Goal: Task Accomplishment & Management: Use online tool/utility

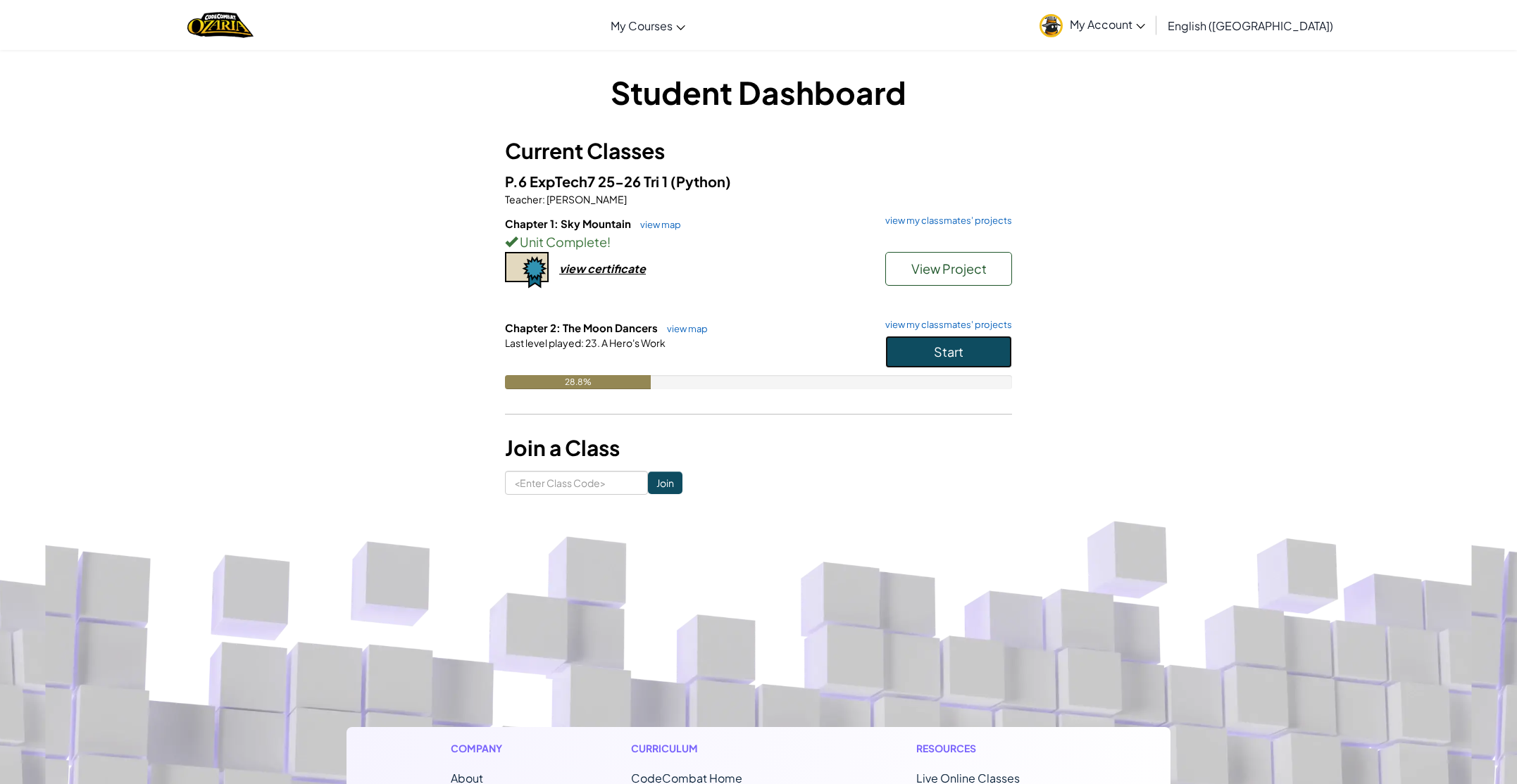
click at [947, 355] on span "Start" at bounding box center [948, 352] width 29 height 17
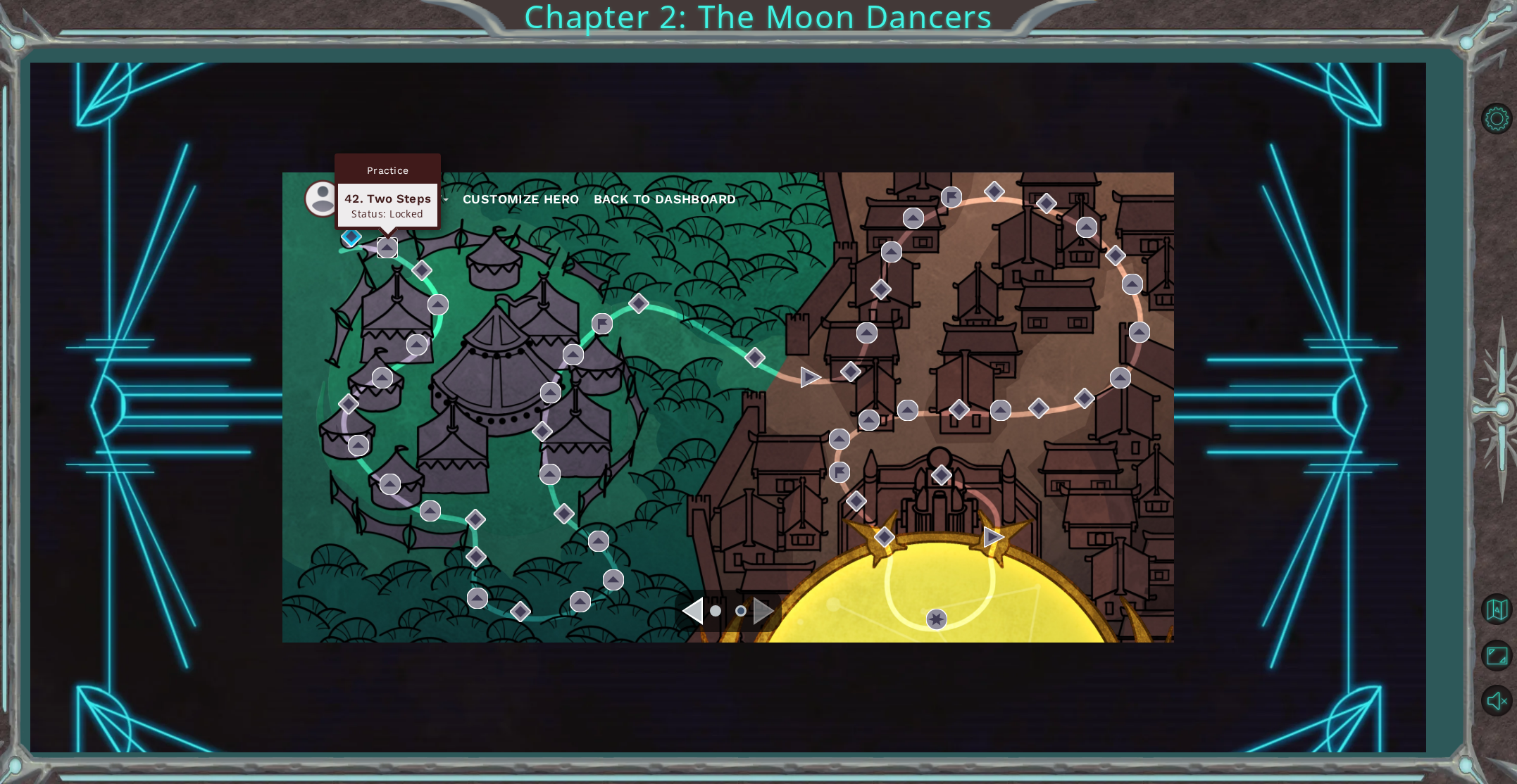
click at [379, 247] on img at bounding box center [387, 248] width 21 height 21
click at [356, 233] on img at bounding box center [351, 237] width 21 height 21
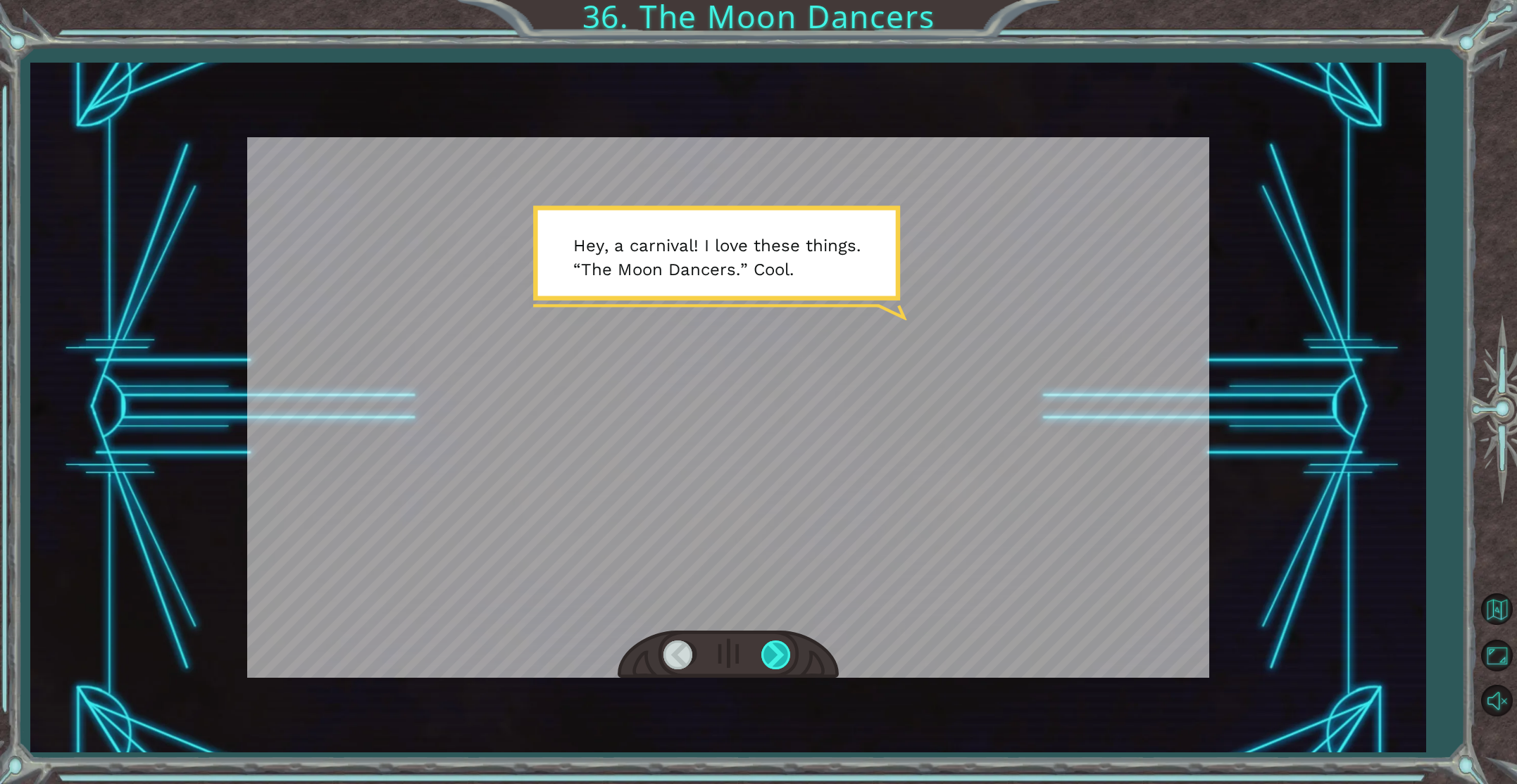
click at [772, 653] on div at bounding box center [777, 655] width 32 height 29
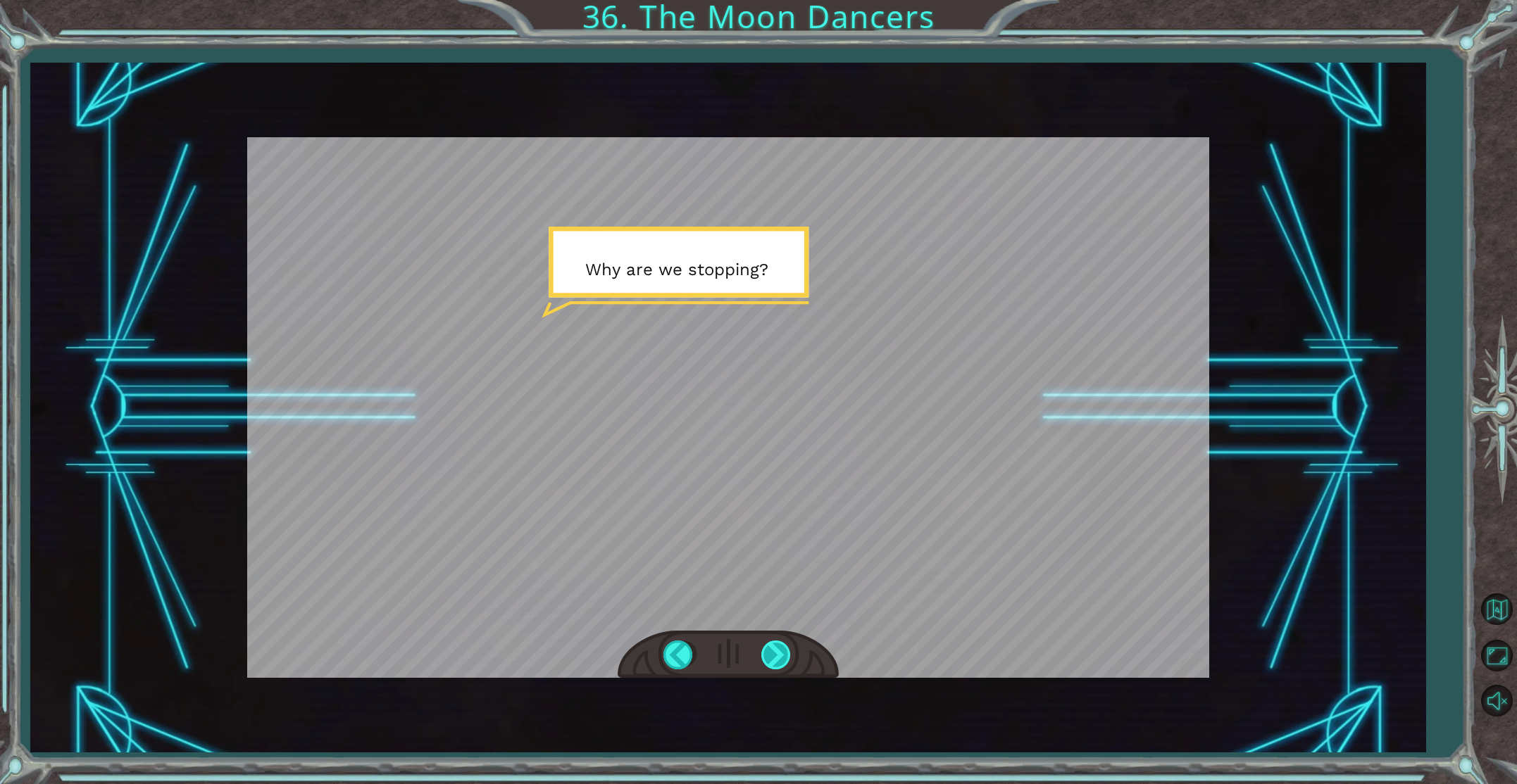
click at [777, 651] on div at bounding box center [777, 655] width 32 height 29
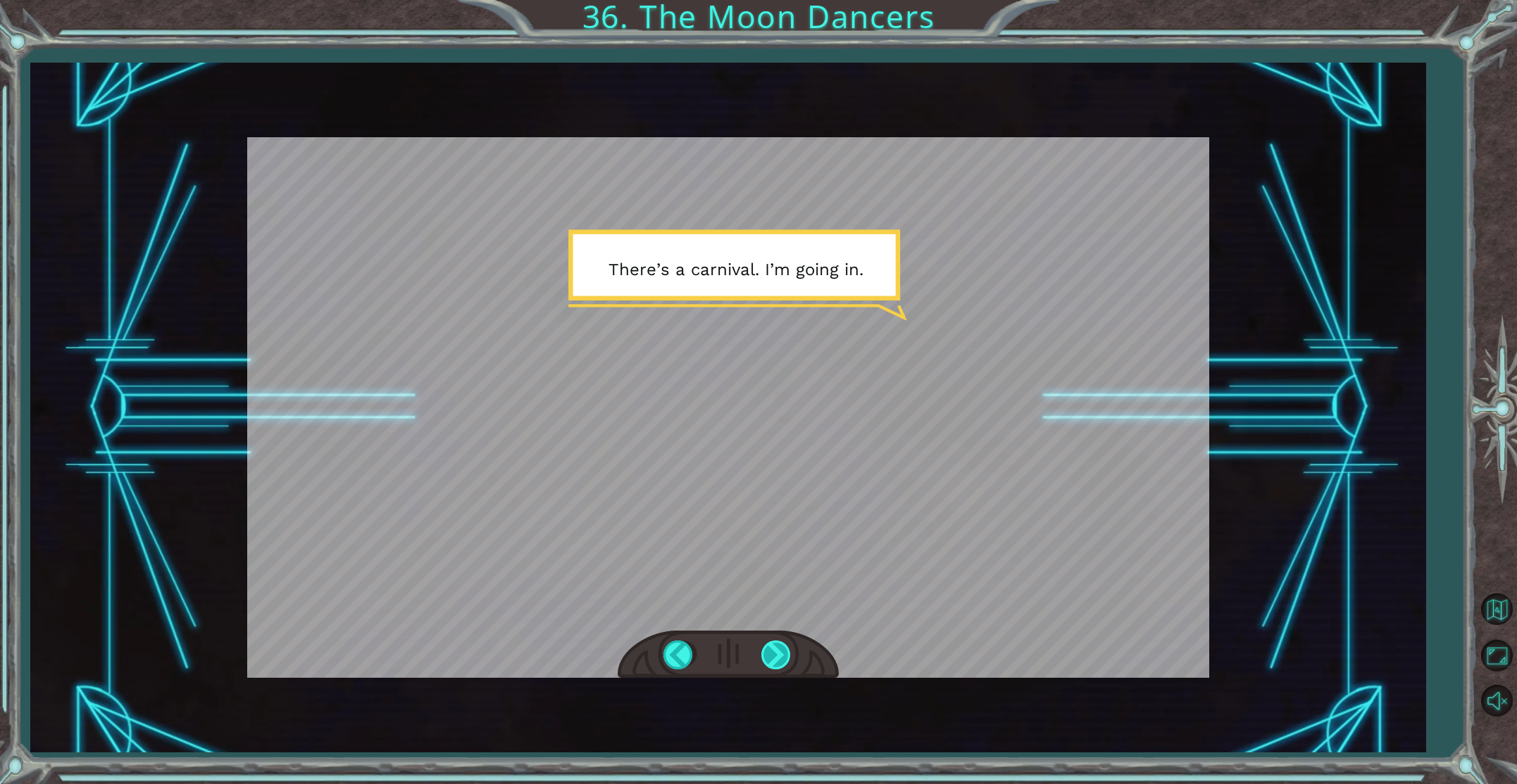
click at [776, 652] on div at bounding box center [777, 655] width 32 height 29
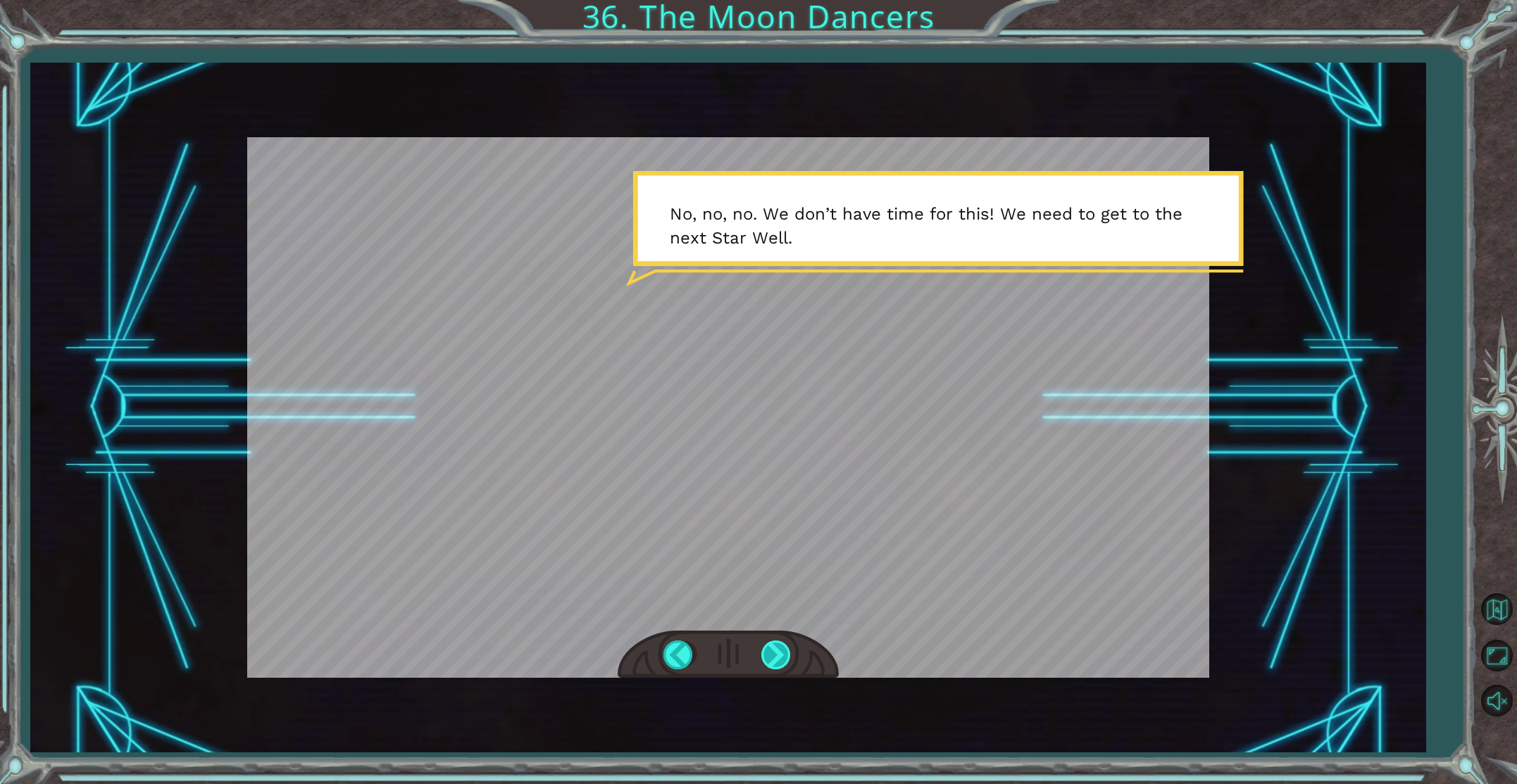
click at [777, 655] on div at bounding box center [777, 655] width 32 height 29
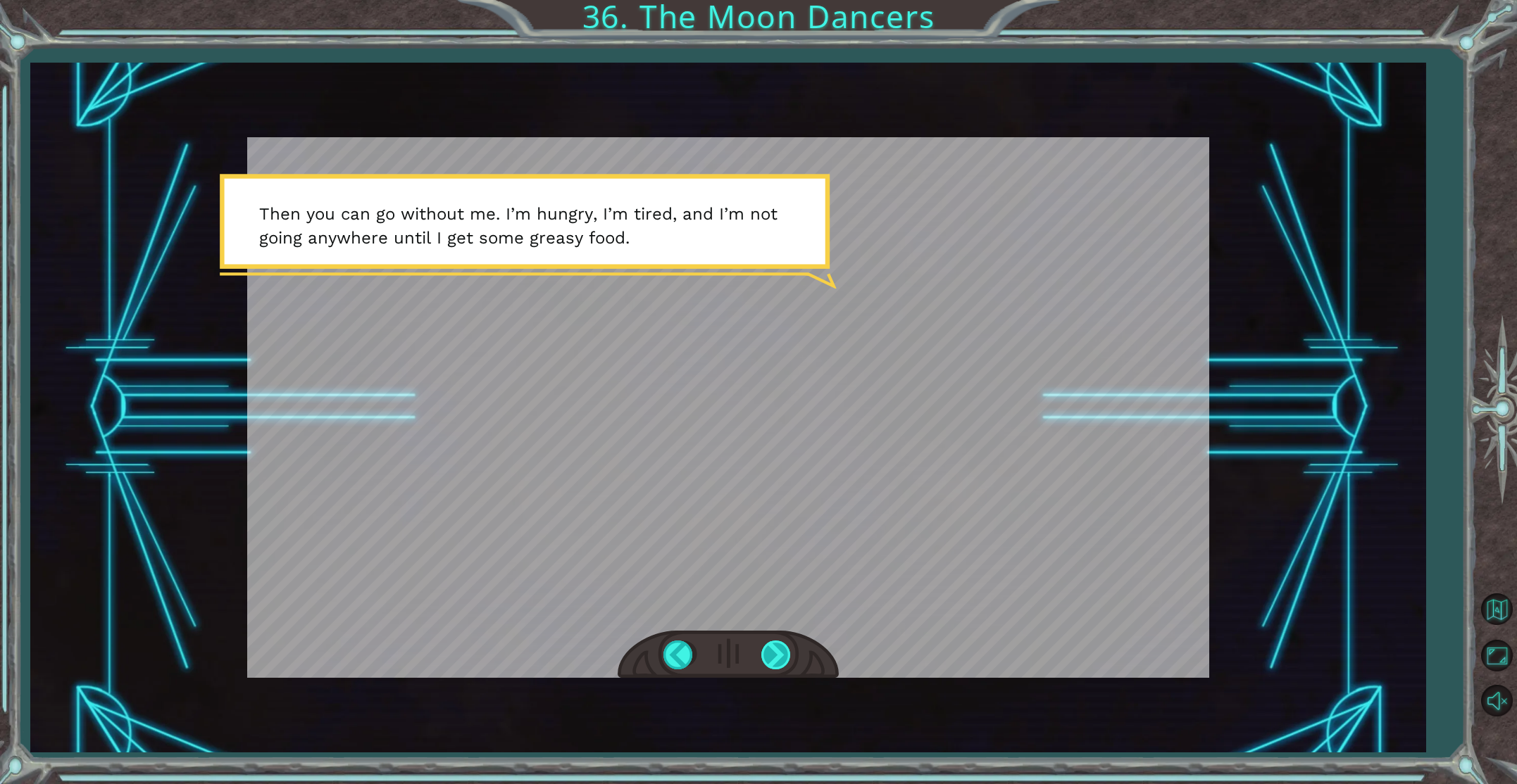
click at [775, 653] on div at bounding box center [777, 655] width 32 height 29
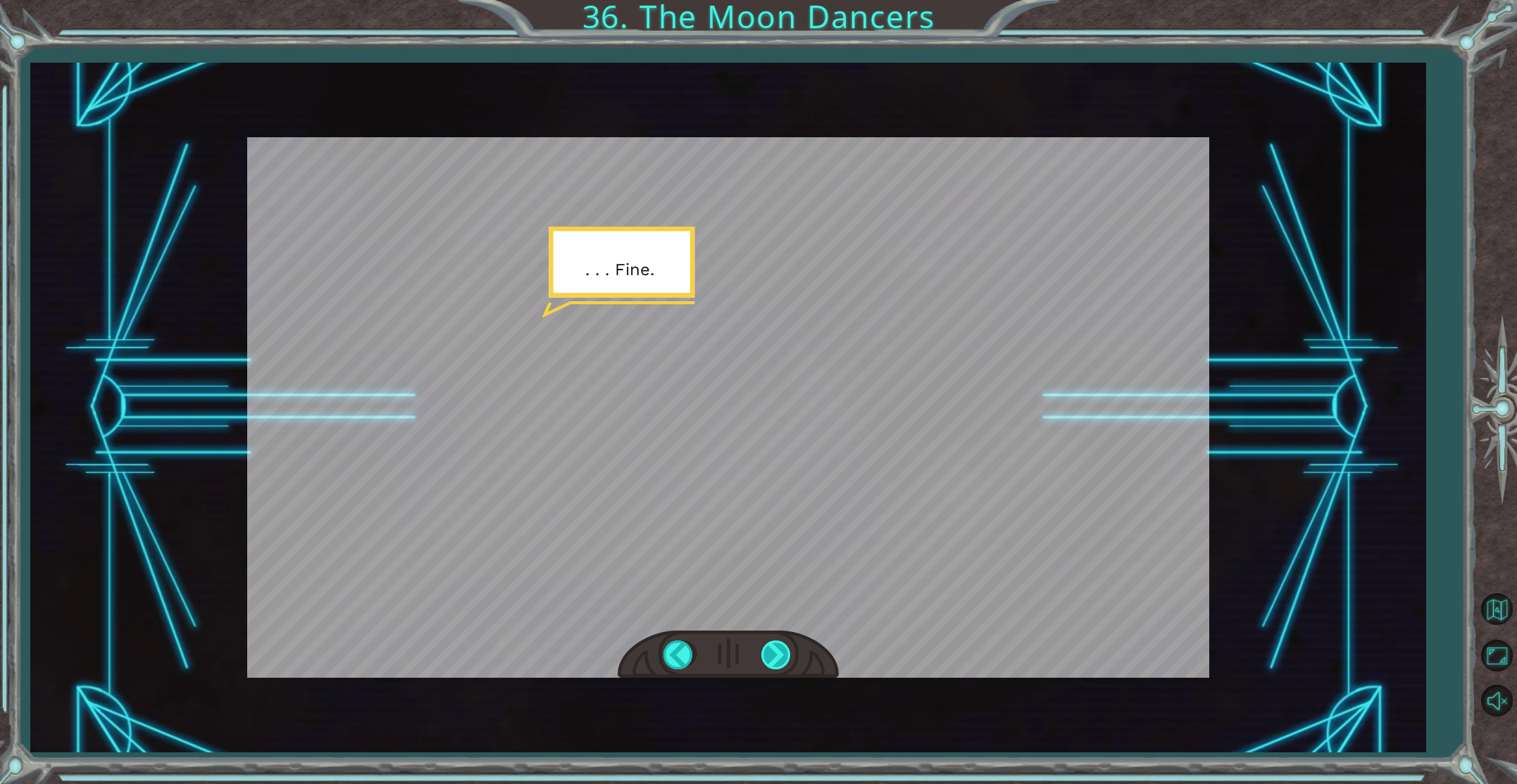
click at [776, 652] on div at bounding box center [777, 655] width 32 height 29
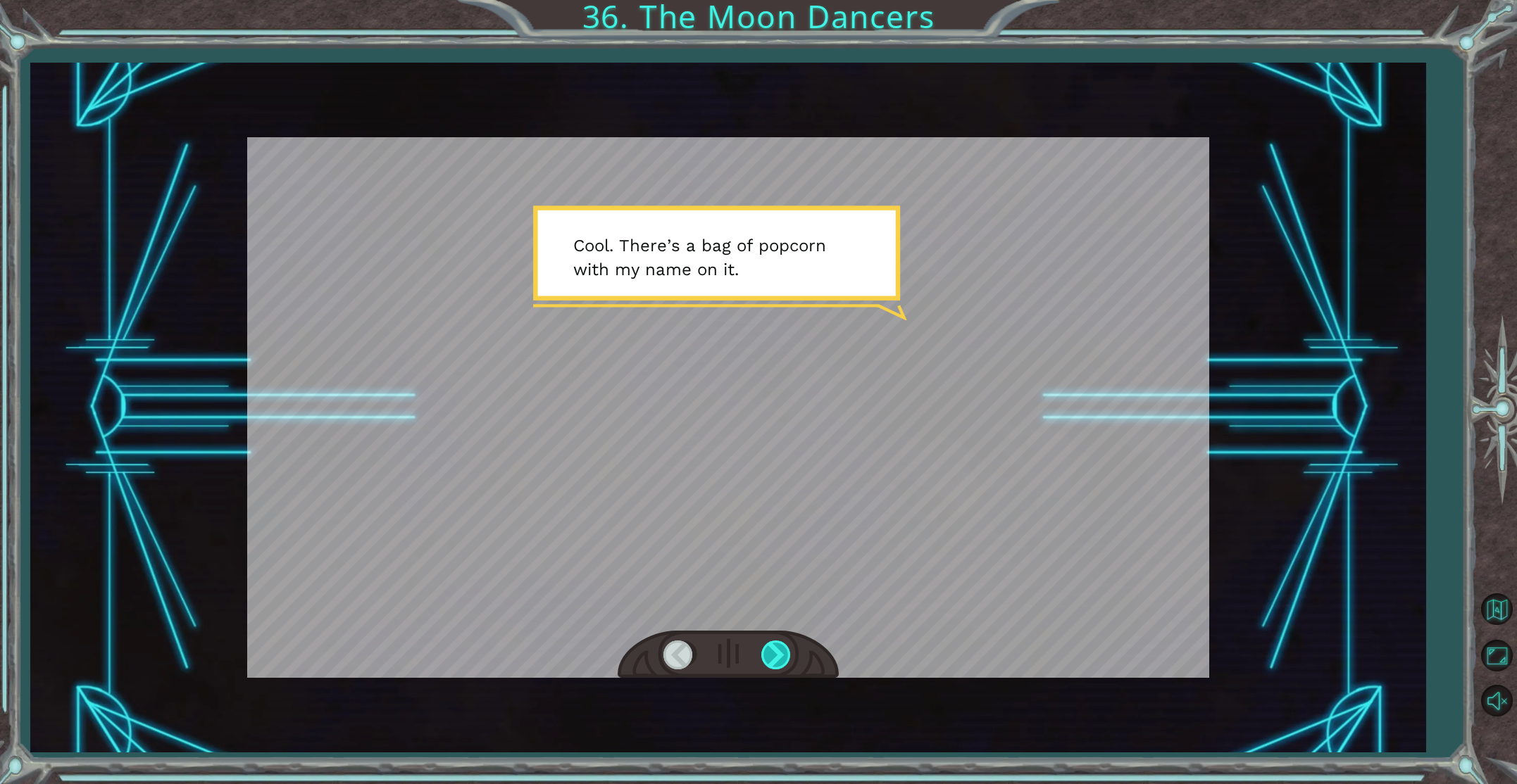
click at [776, 652] on div at bounding box center [777, 655] width 32 height 29
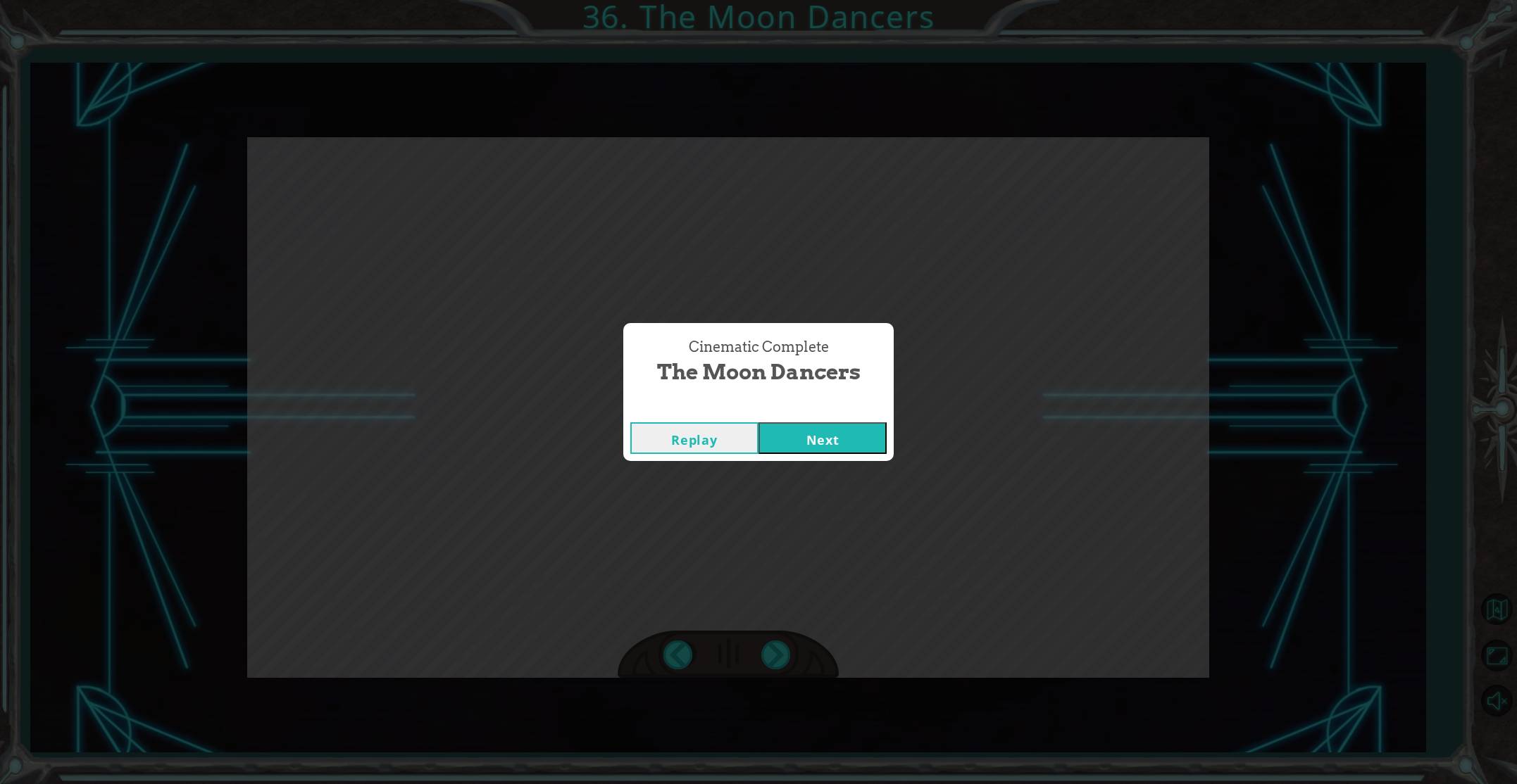
click at [828, 441] on button "Next" at bounding box center [822, 439] width 128 height 32
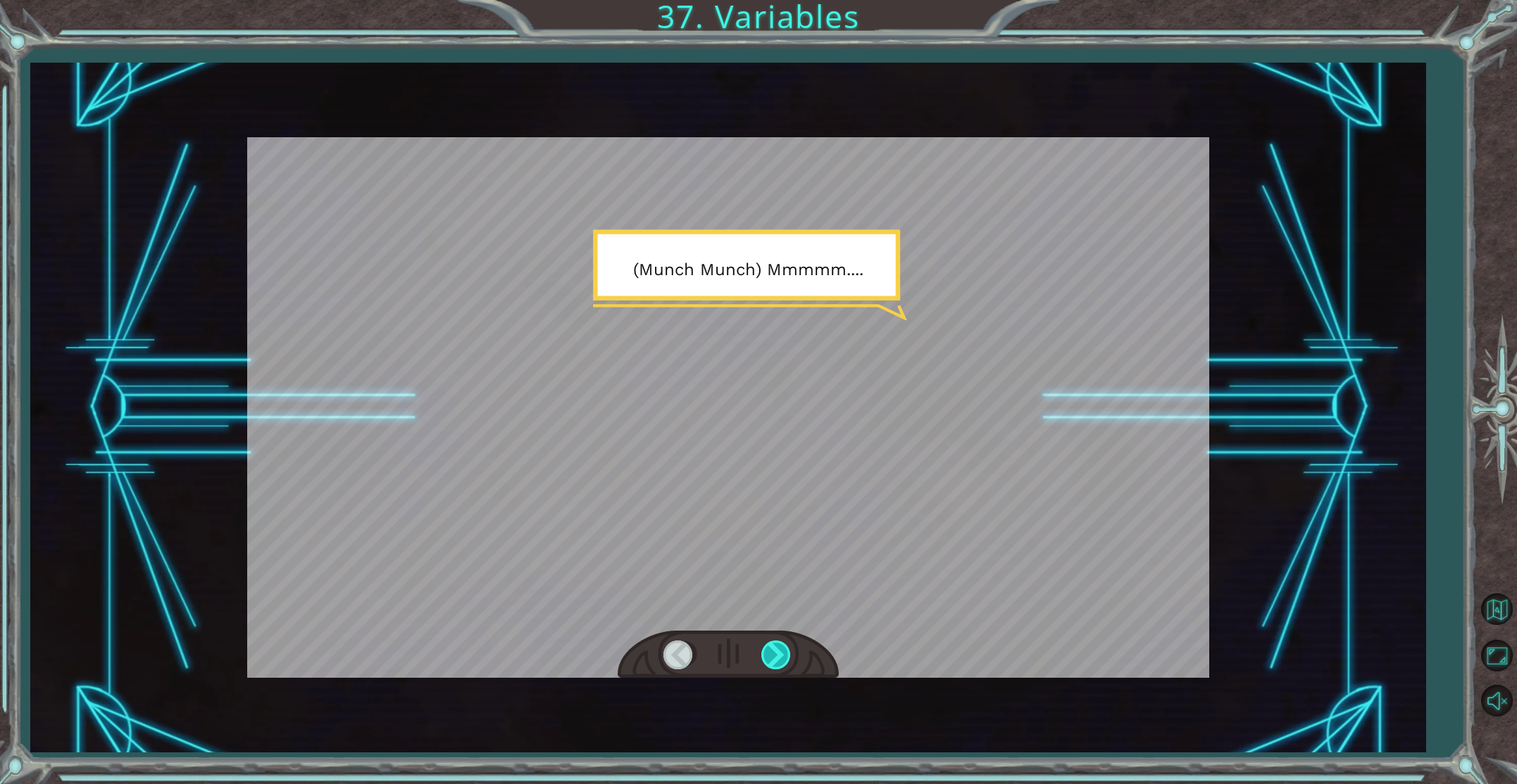
click at [776, 661] on div at bounding box center [777, 655] width 32 height 29
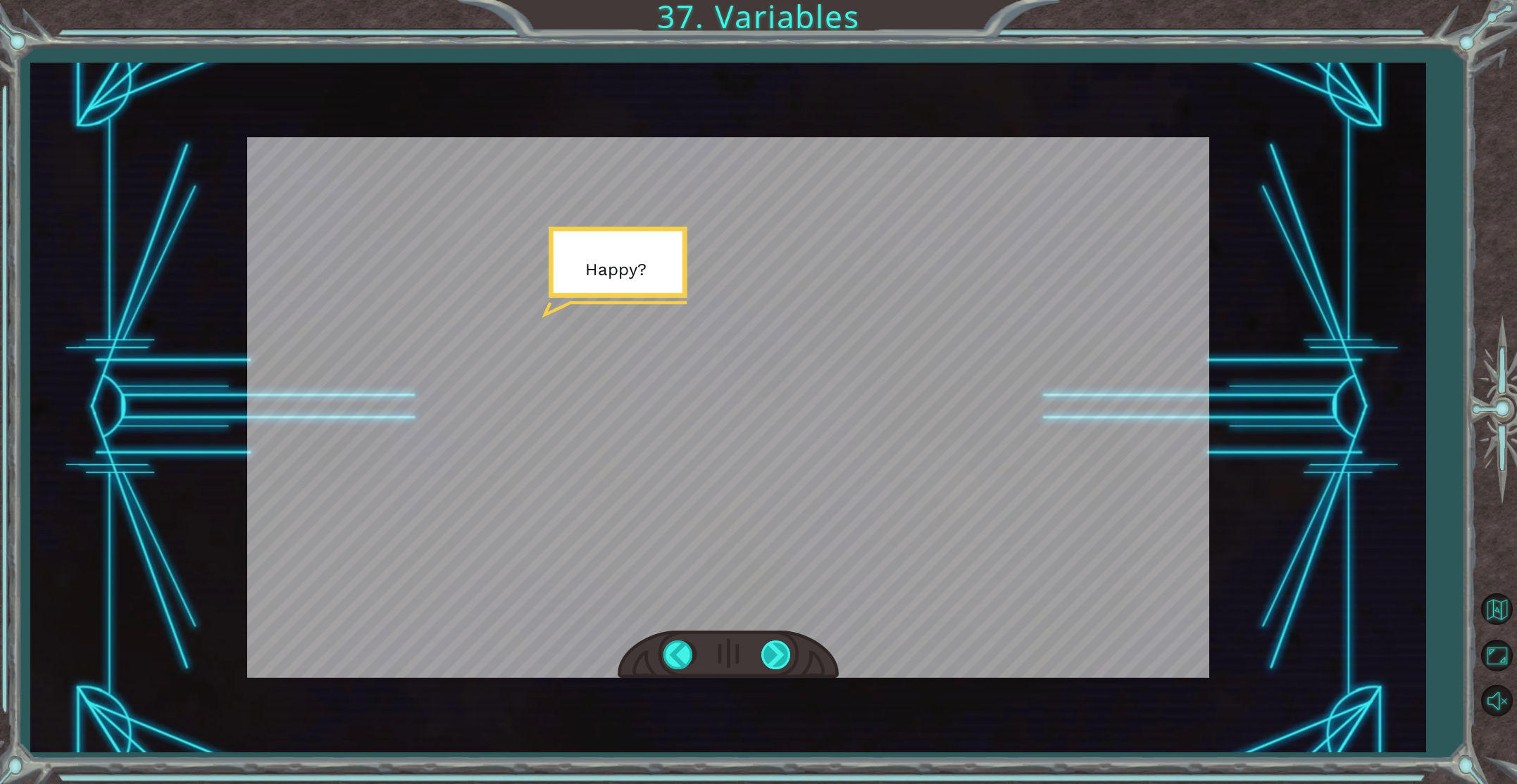
click at [776, 661] on div at bounding box center [777, 655] width 32 height 29
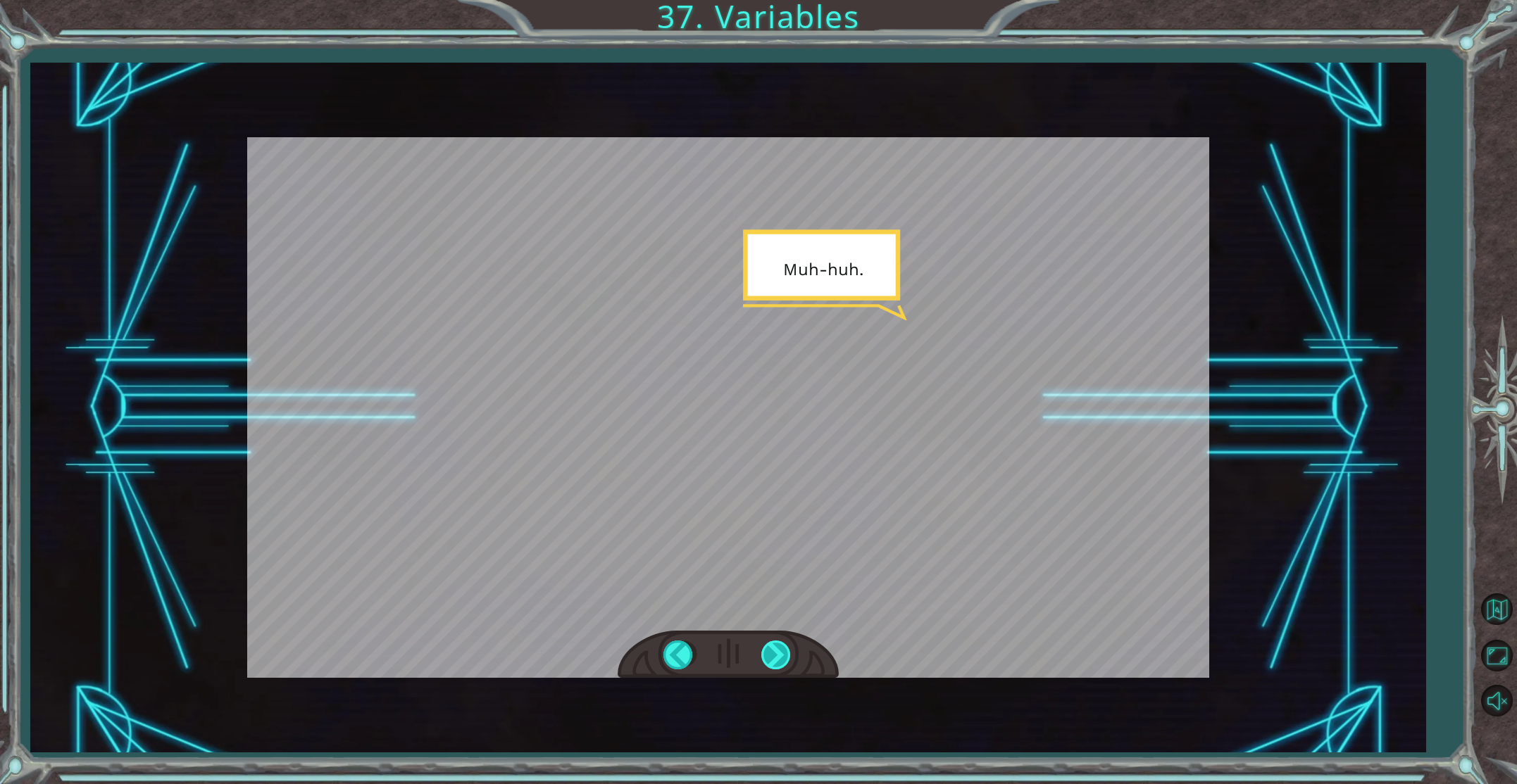
click at [771, 663] on div at bounding box center [777, 655] width 32 height 29
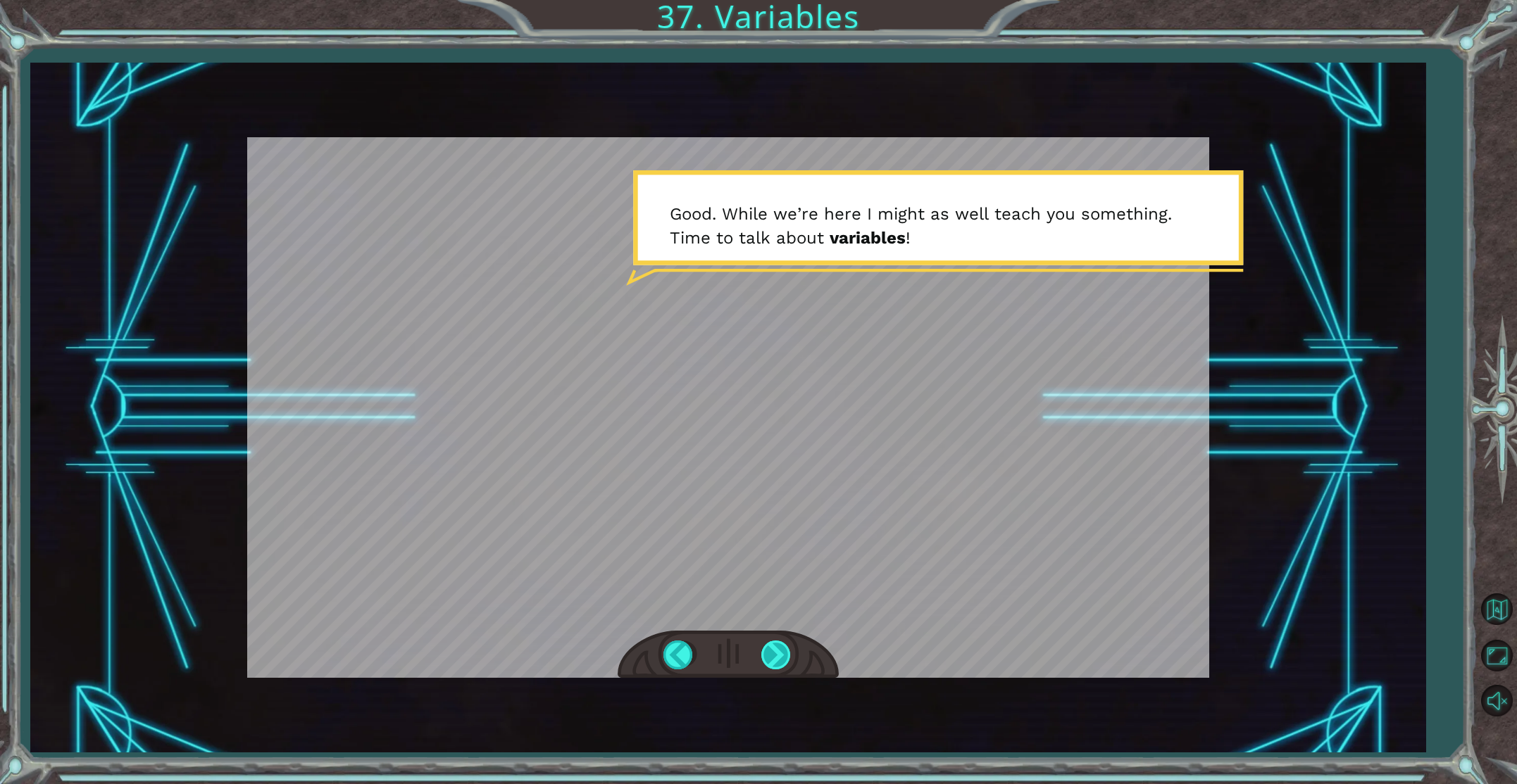
click at [771, 663] on div at bounding box center [777, 655] width 32 height 29
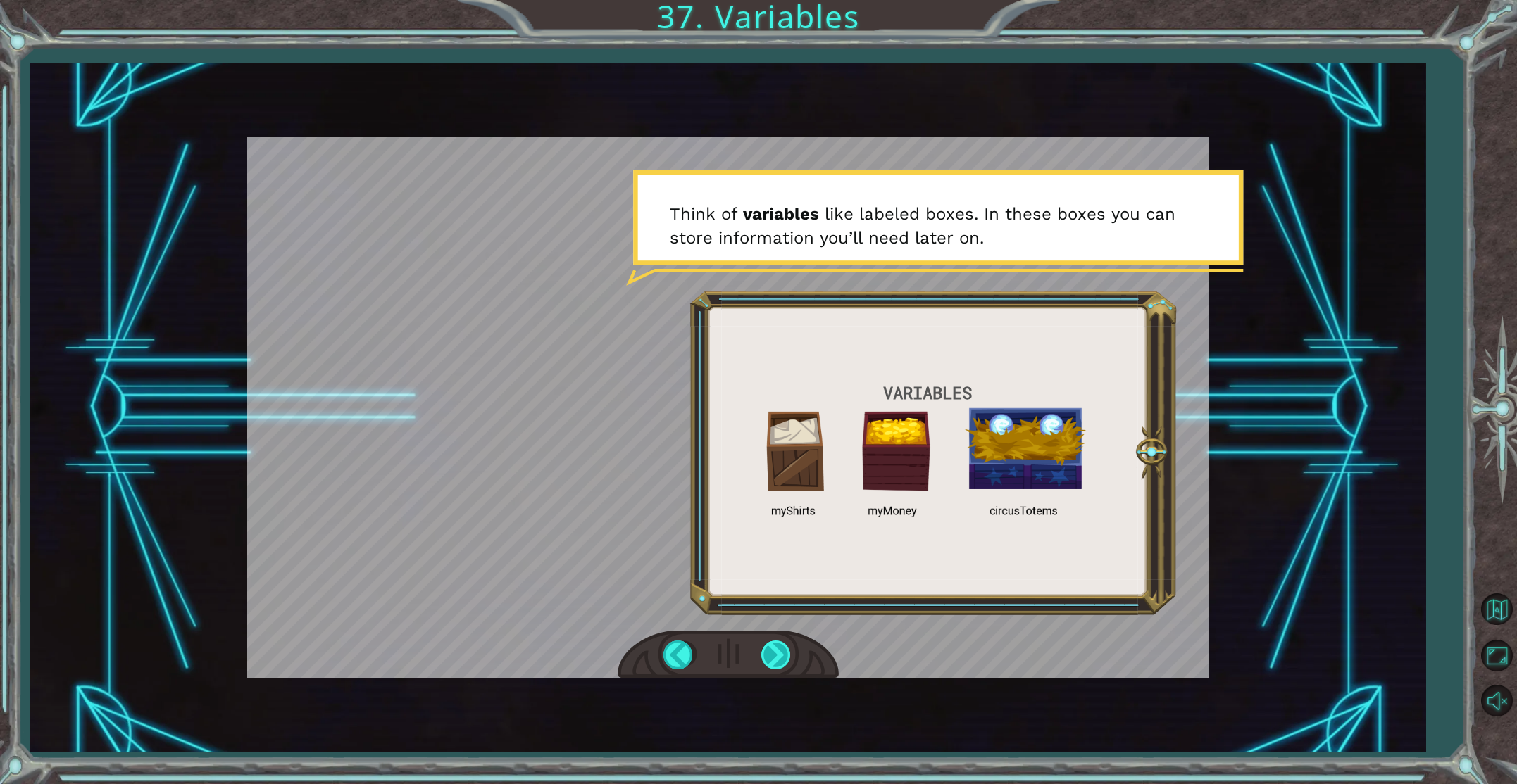
click at [777, 651] on div at bounding box center [777, 655] width 32 height 29
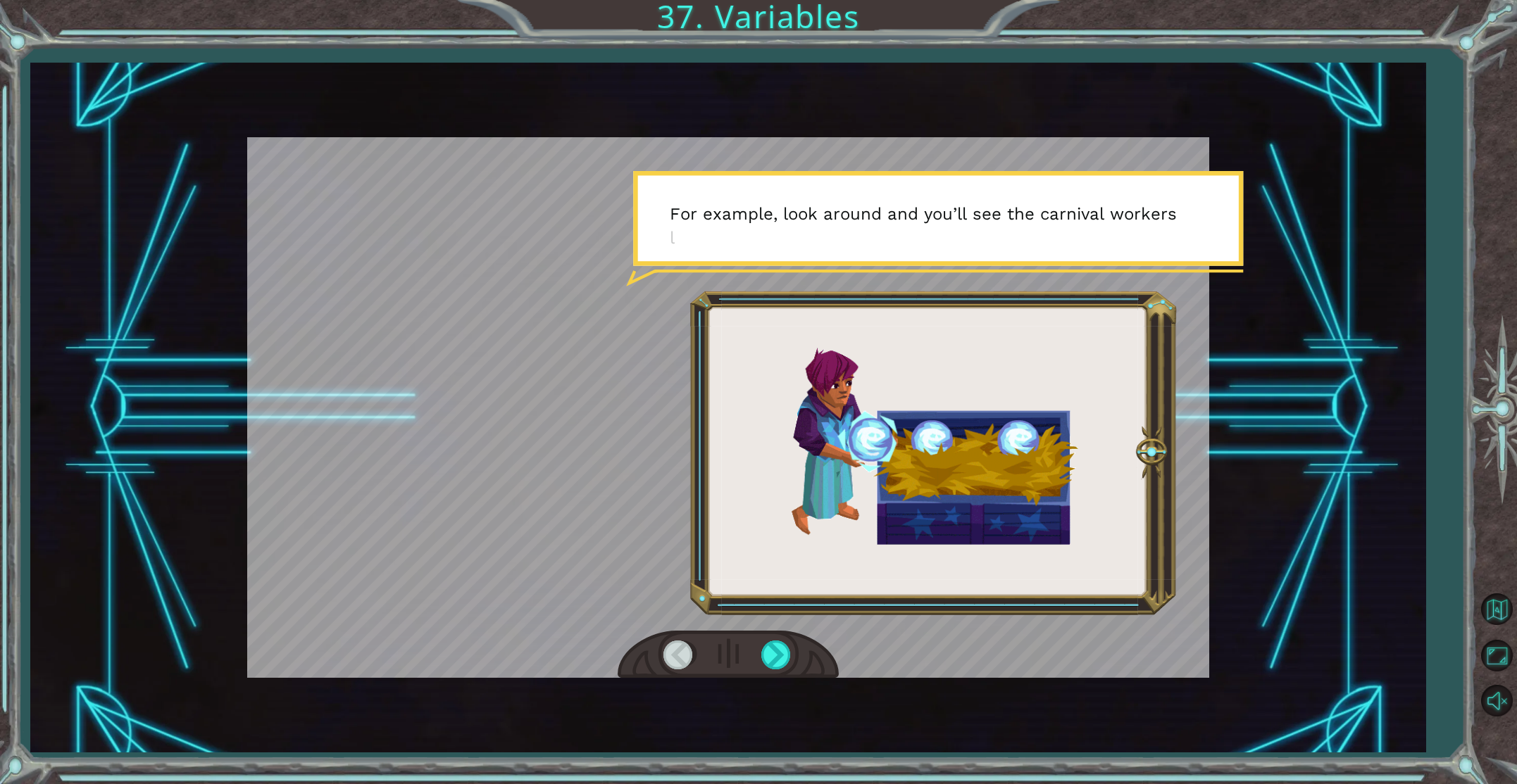
click at [680, 646] on div at bounding box center [679, 655] width 32 height 29
click at [775, 662] on div at bounding box center [777, 655] width 32 height 29
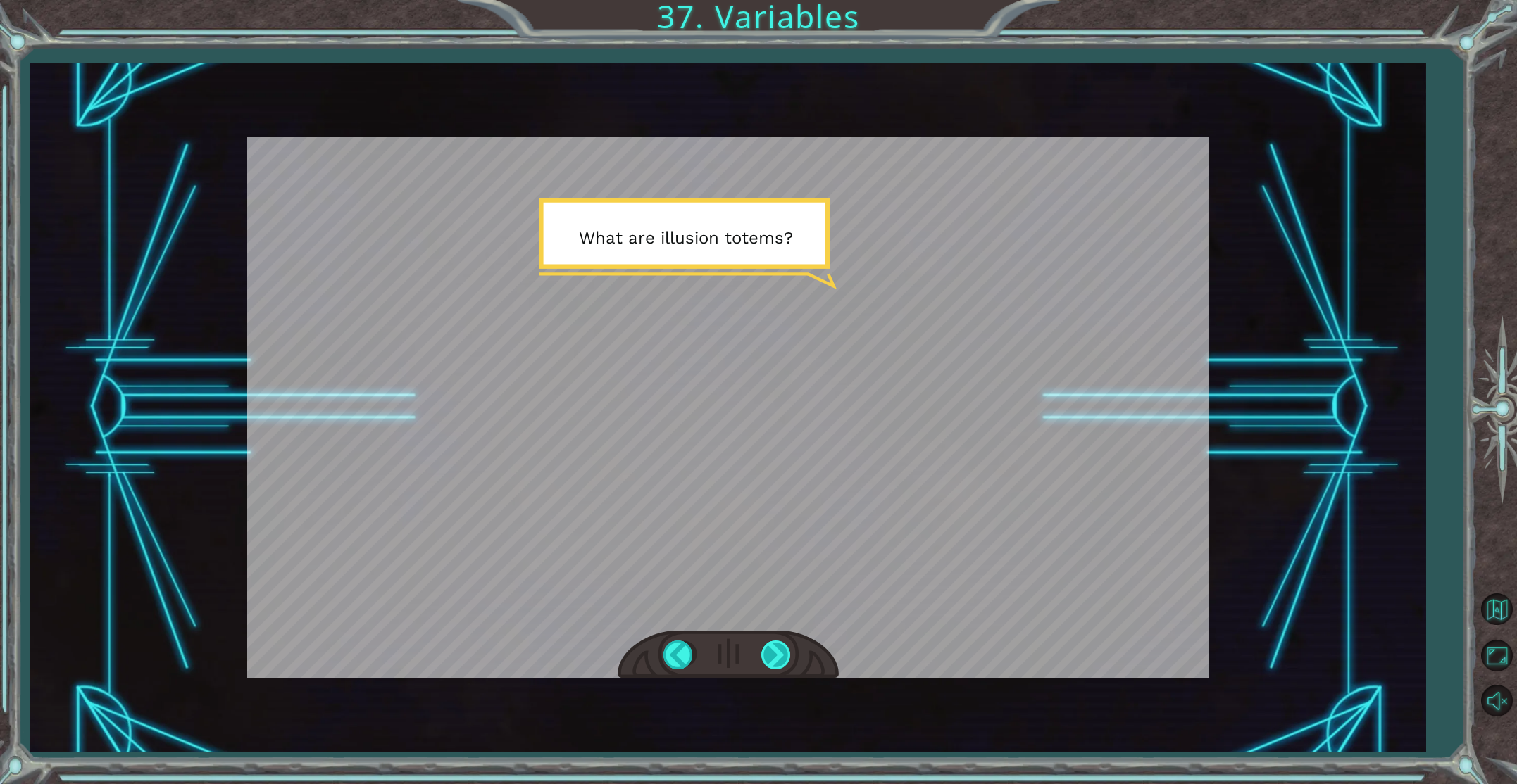
click at [775, 665] on div at bounding box center [777, 655] width 32 height 29
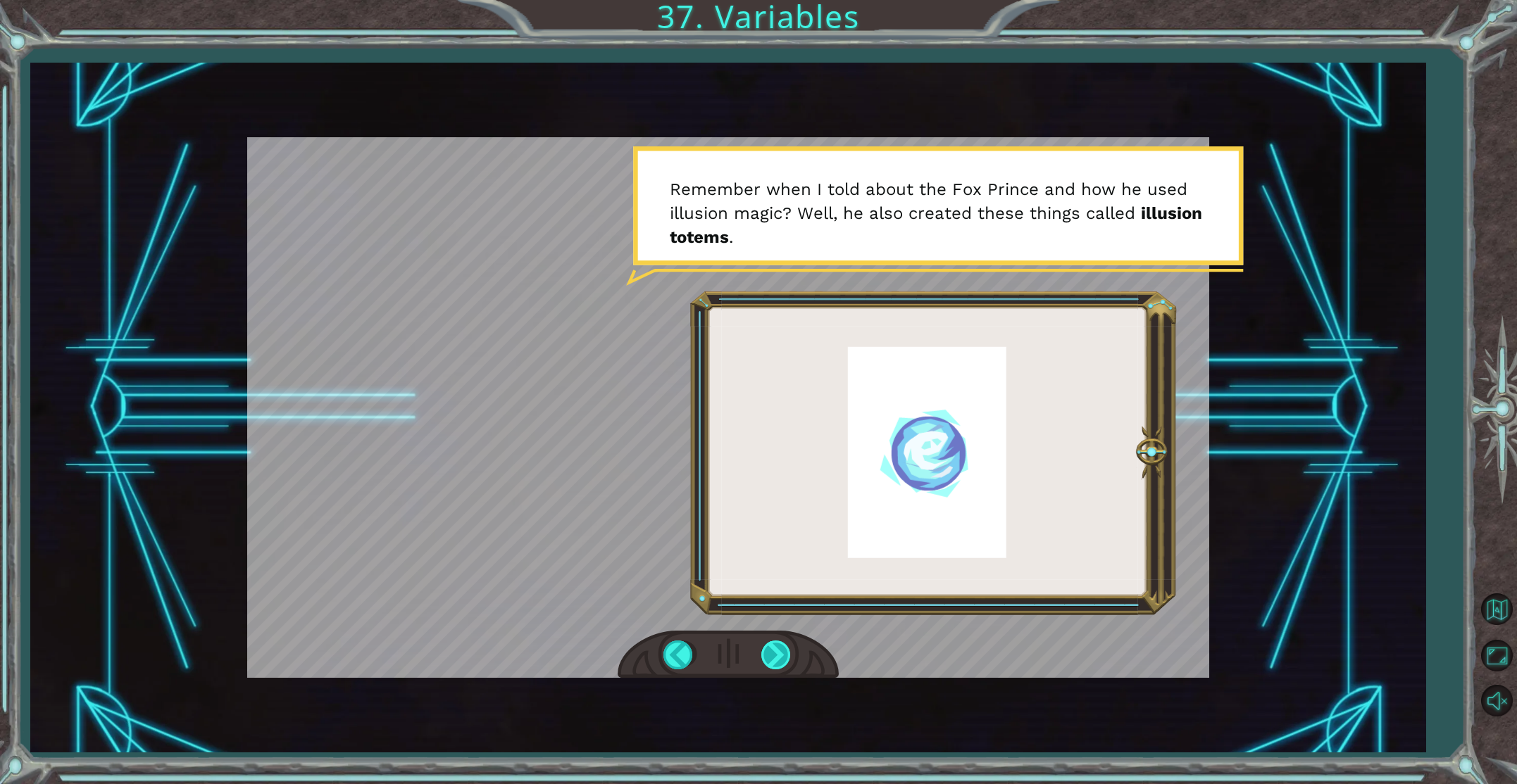
click at [771, 661] on div at bounding box center [777, 655] width 32 height 29
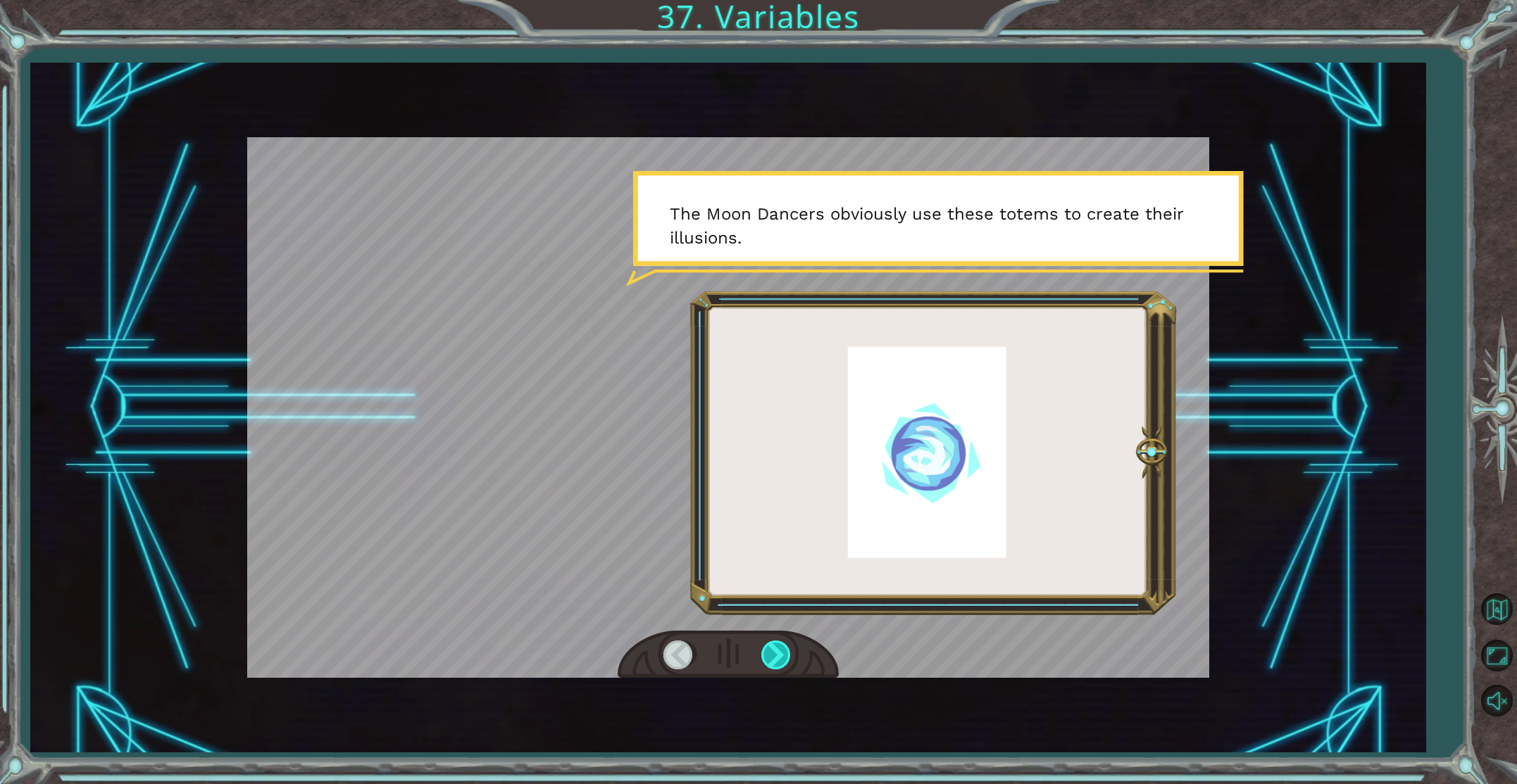
click at [769, 659] on div at bounding box center [777, 655] width 32 height 29
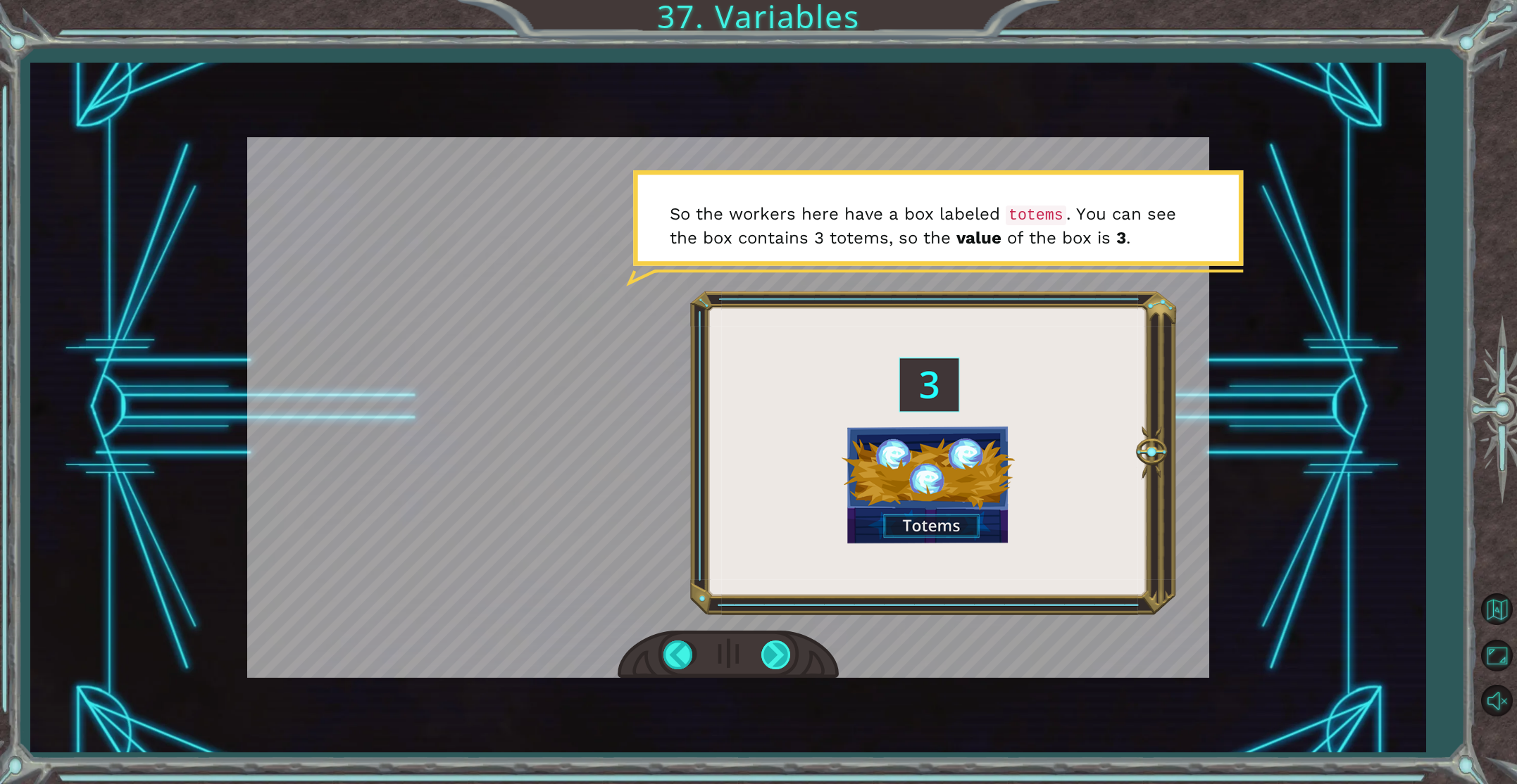
click at [768, 662] on div at bounding box center [777, 655] width 32 height 29
click at [761, 660] on div at bounding box center [777, 655] width 32 height 29
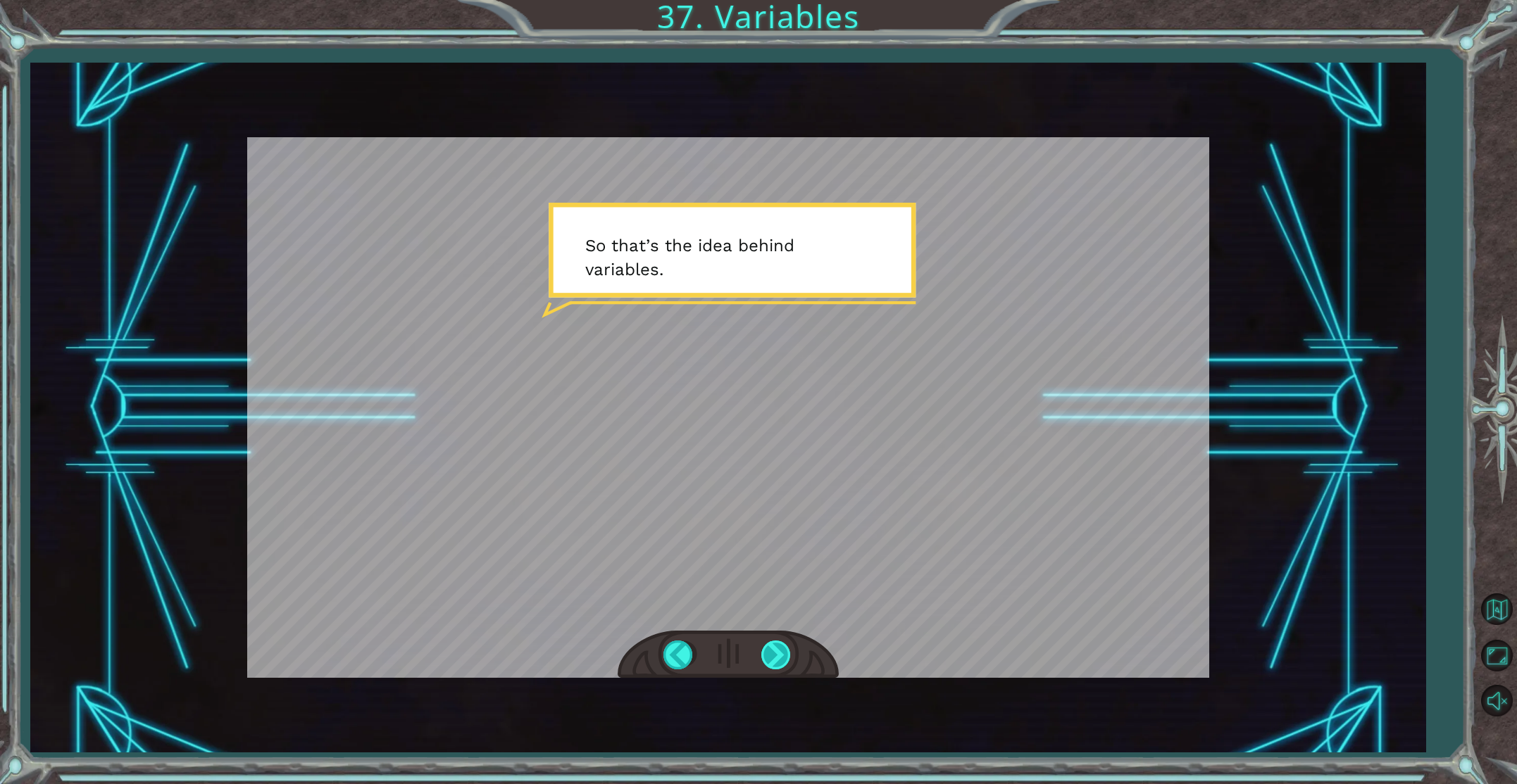
click at [773, 655] on div at bounding box center [777, 655] width 32 height 29
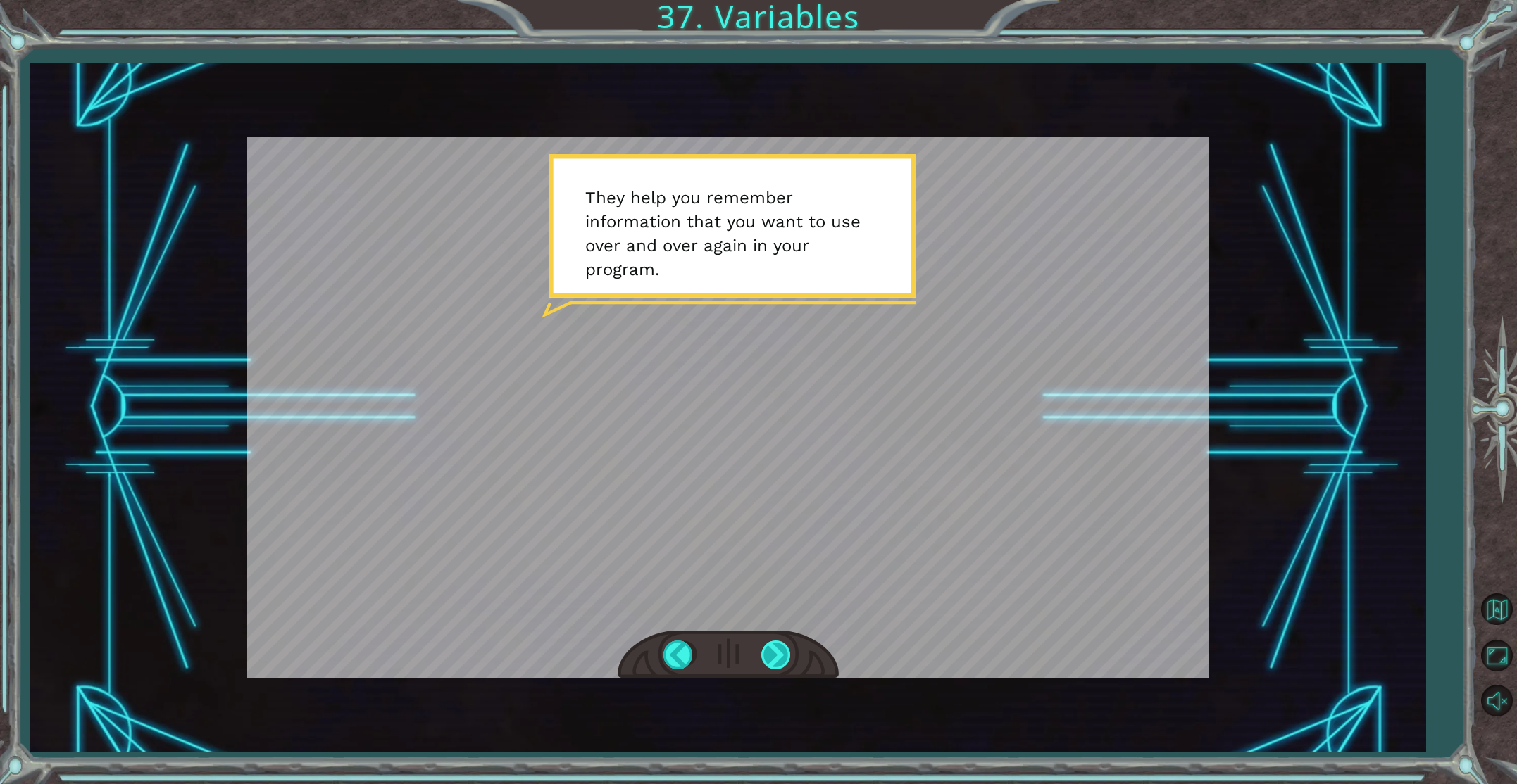
click at [772, 657] on div at bounding box center [777, 655] width 32 height 29
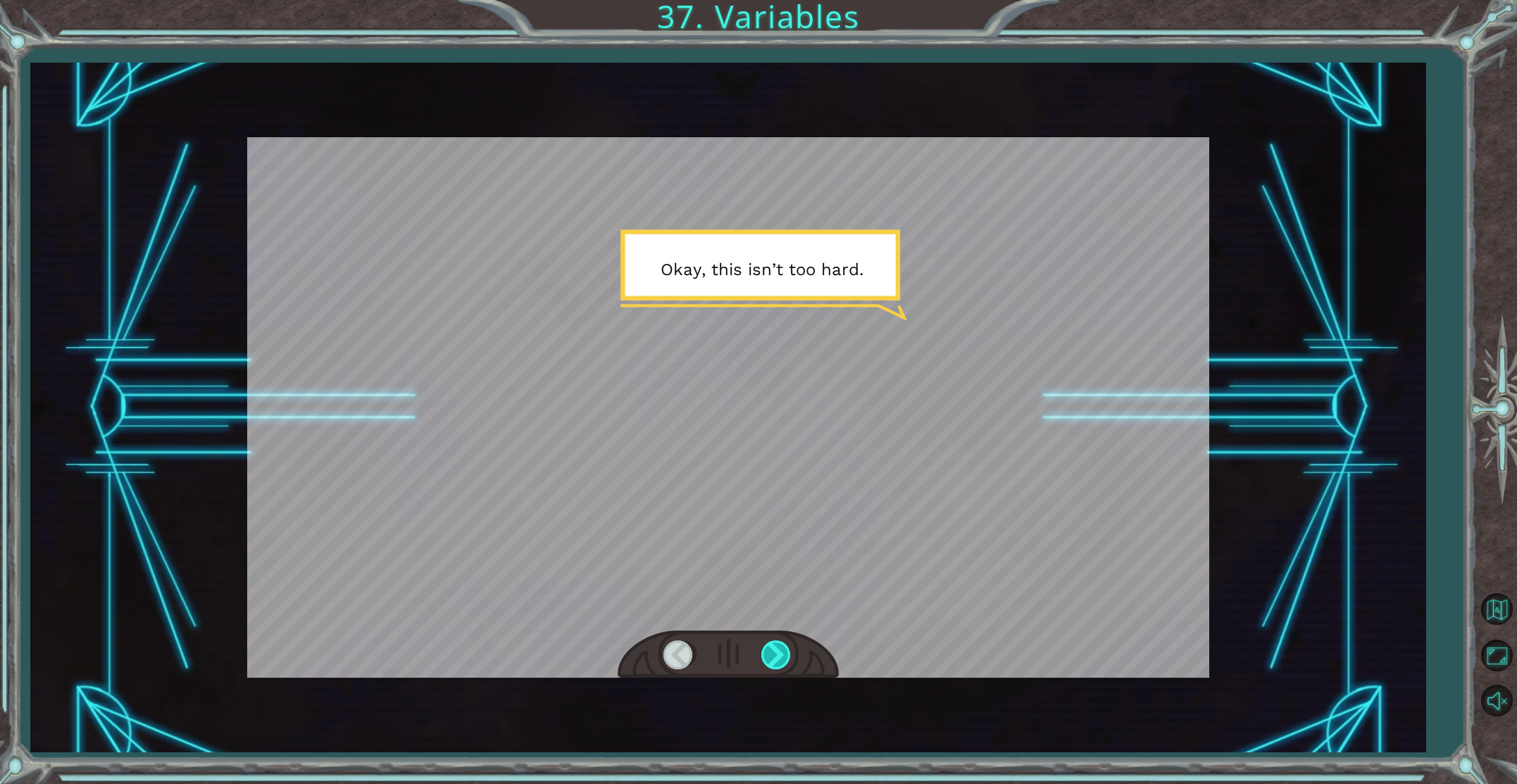
click at [772, 656] on div at bounding box center [777, 655] width 32 height 29
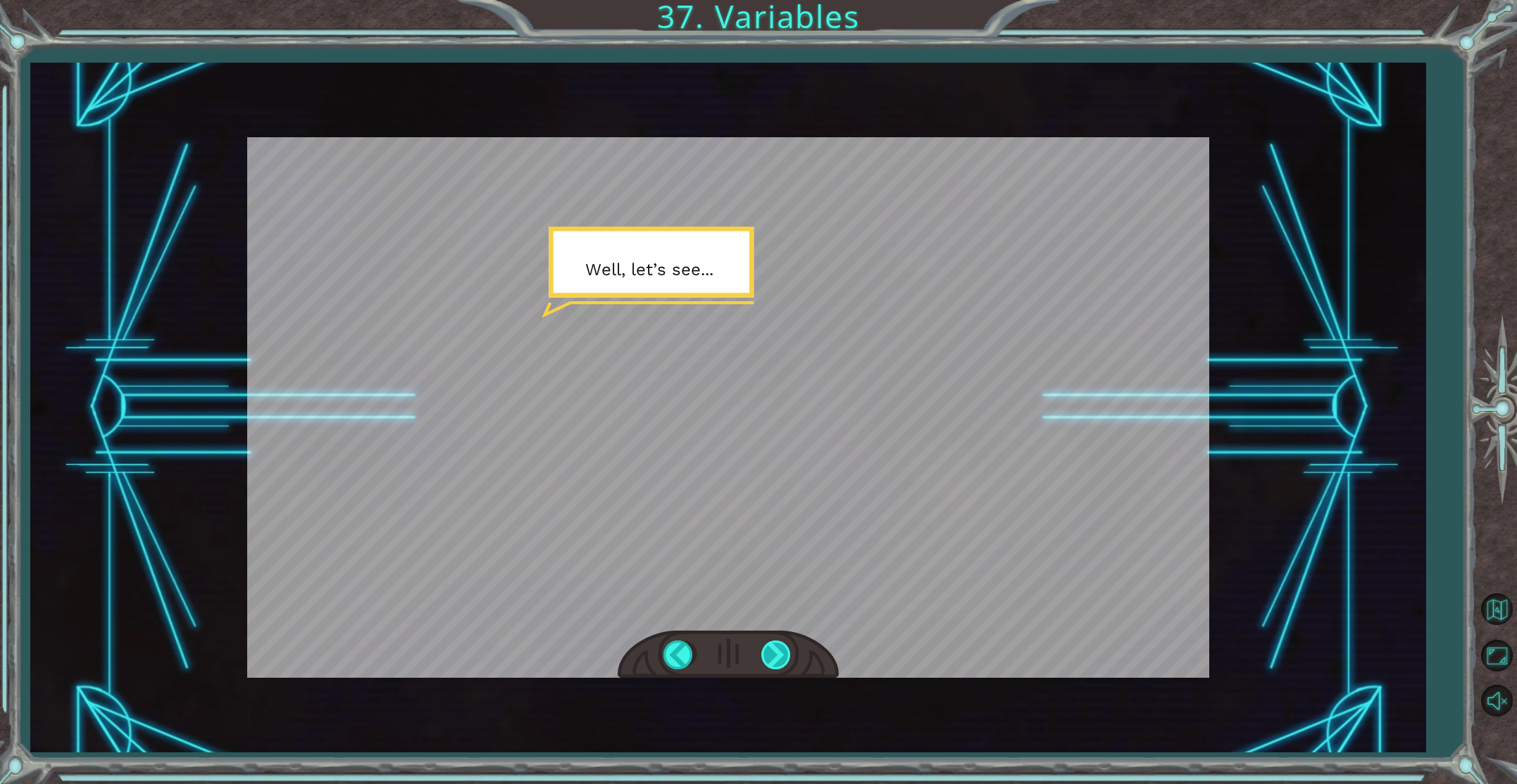
click at [772, 656] on div at bounding box center [777, 655] width 32 height 29
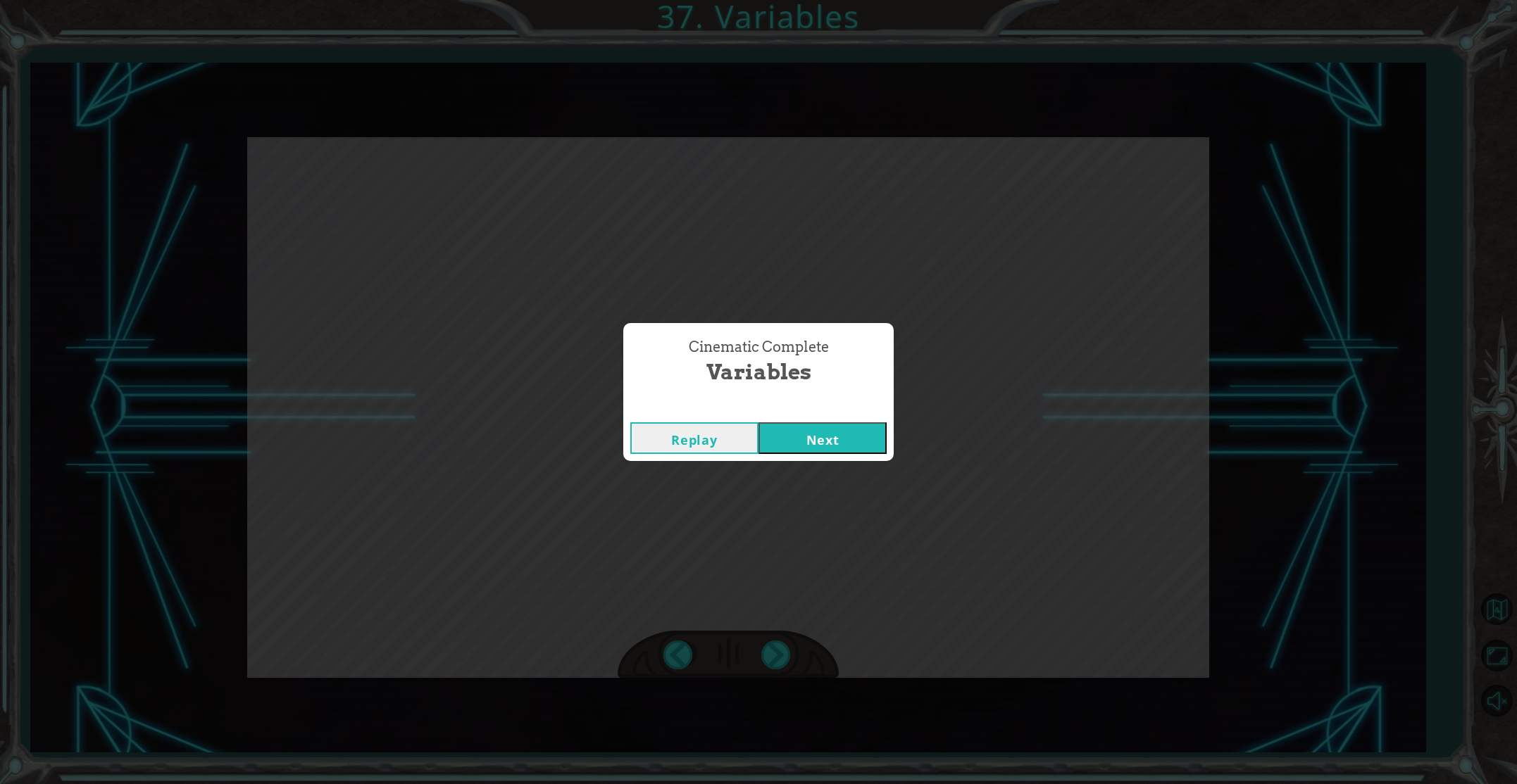
click at [848, 439] on button "Next" at bounding box center [822, 439] width 128 height 32
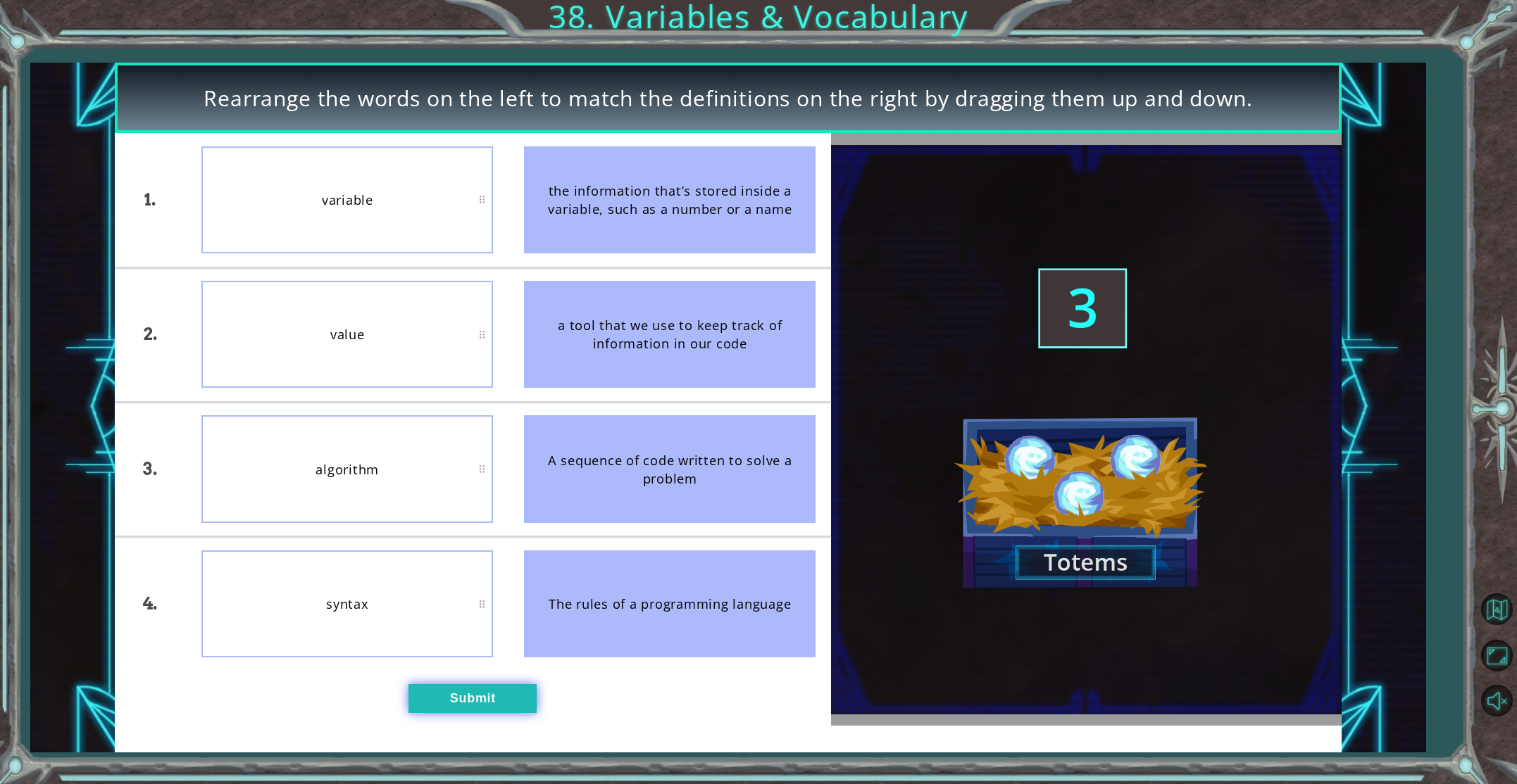
click at [482, 695] on button "Submit" at bounding box center [473, 699] width 128 height 29
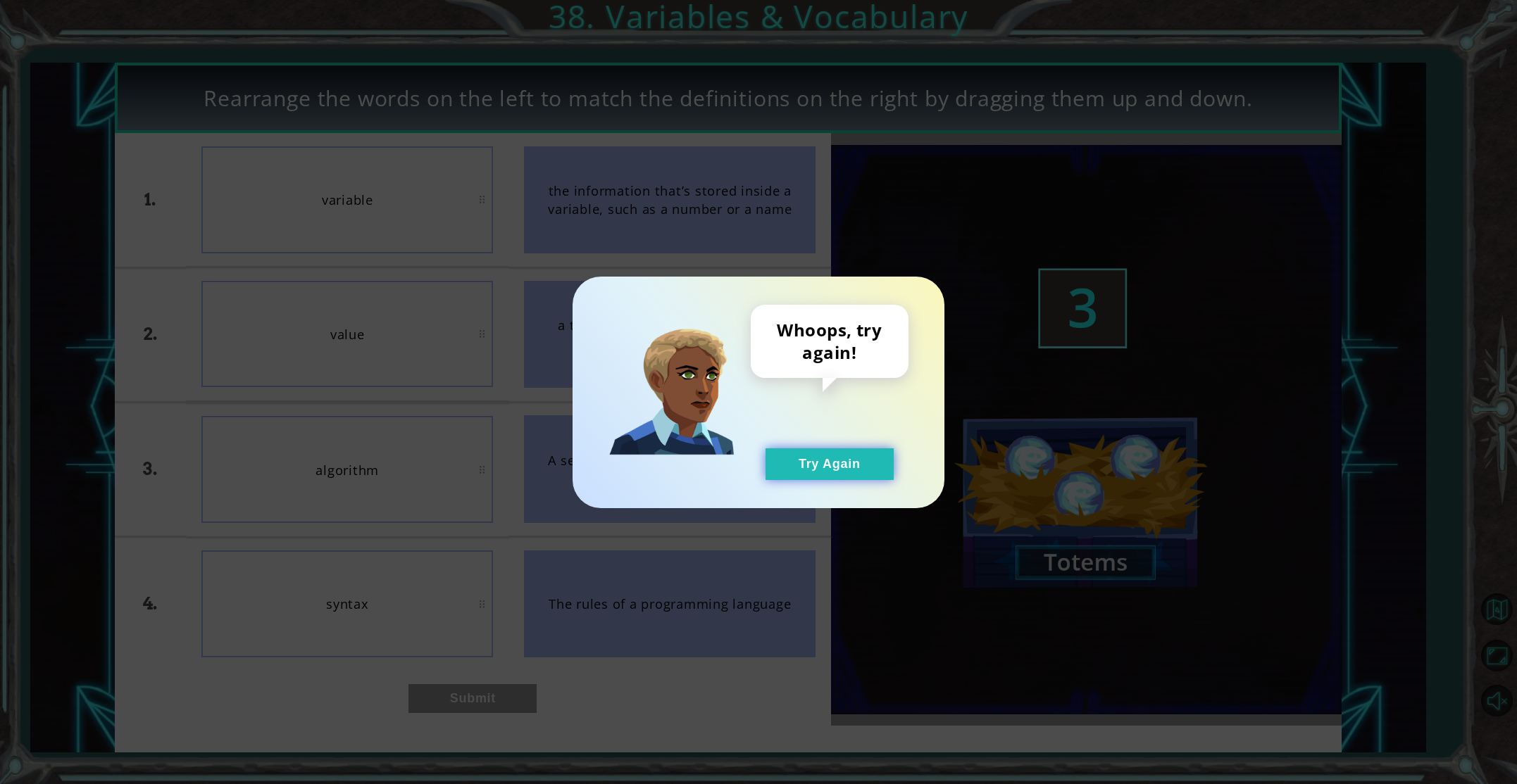
click at [872, 473] on button "Try Again" at bounding box center [829, 465] width 128 height 32
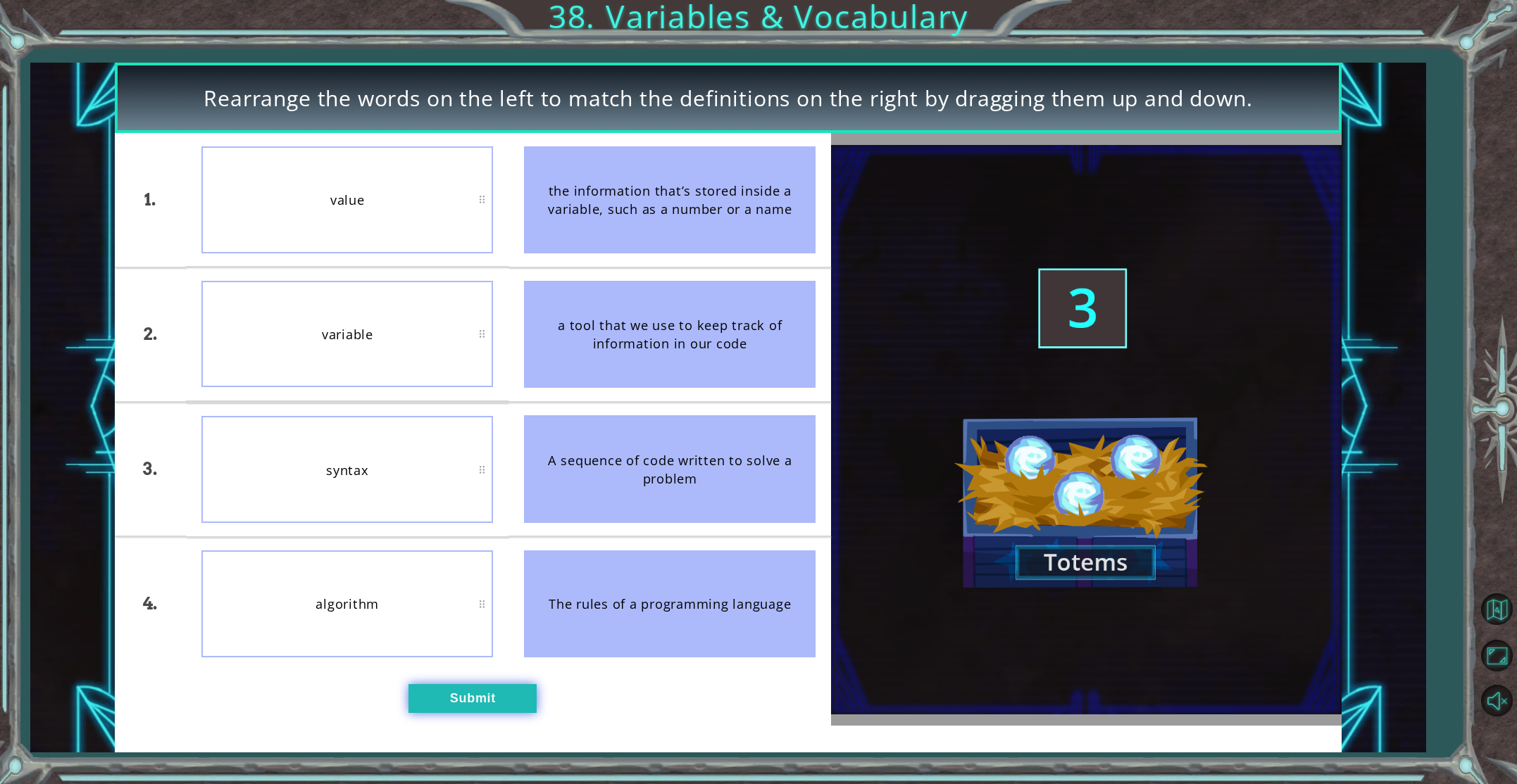
click at [508, 693] on button "Submit" at bounding box center [473, 699] width 128 height 29
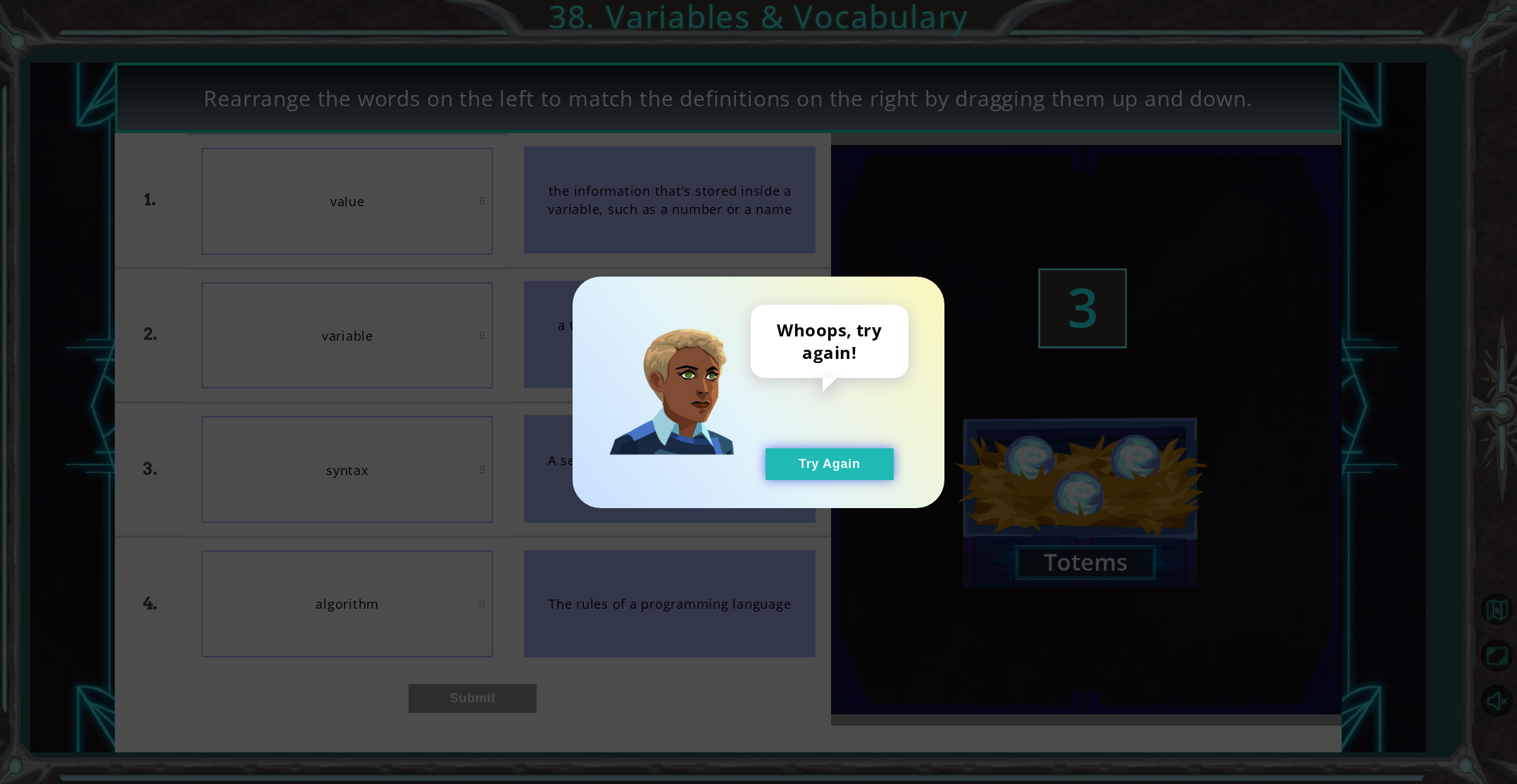
click at [792, 462] on button "Try Again" at bounding box center [829, 465] width 128 height 32
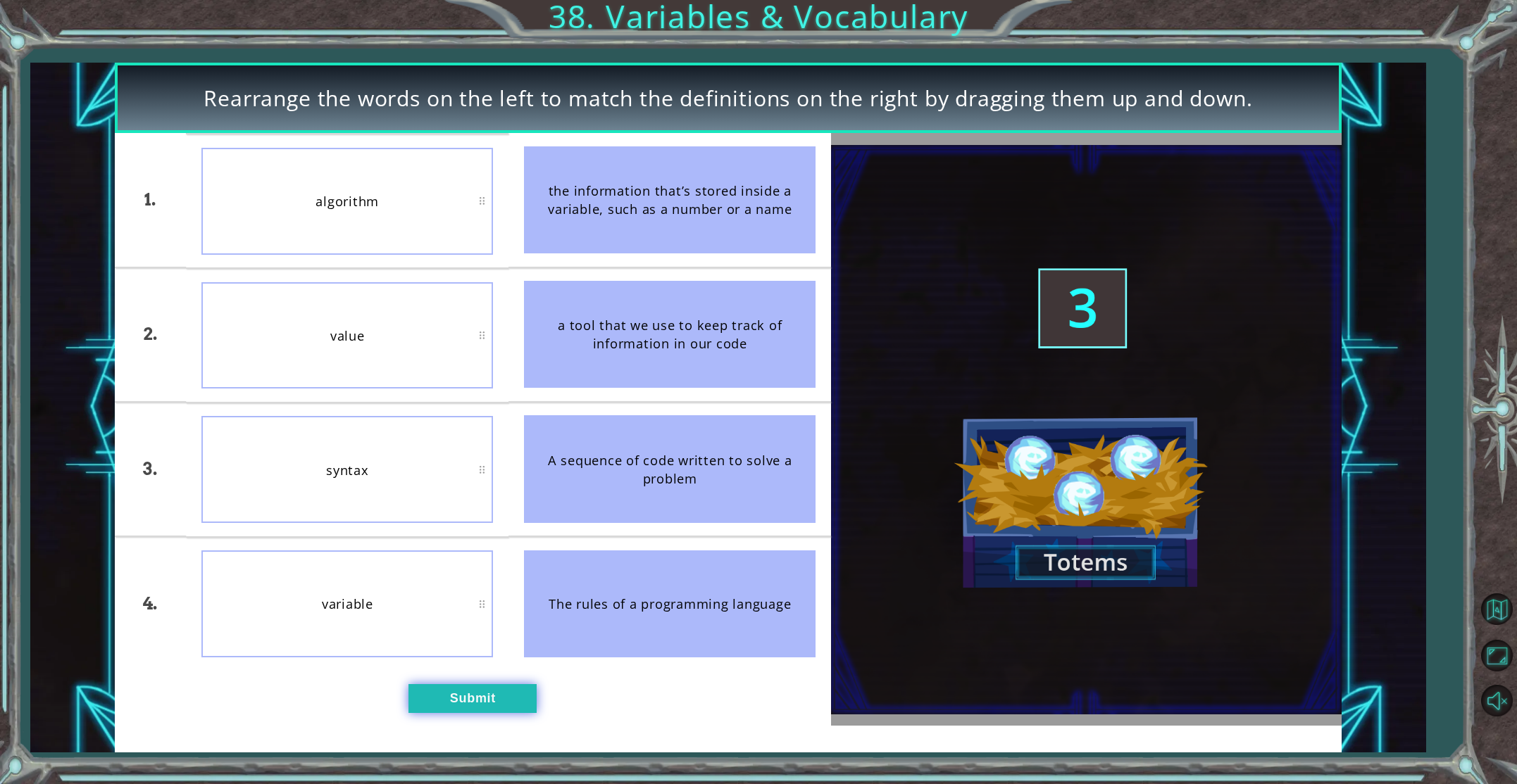
click at [503, 704] on button "Submit" at bounding box center [473, 699] width 128 height 29
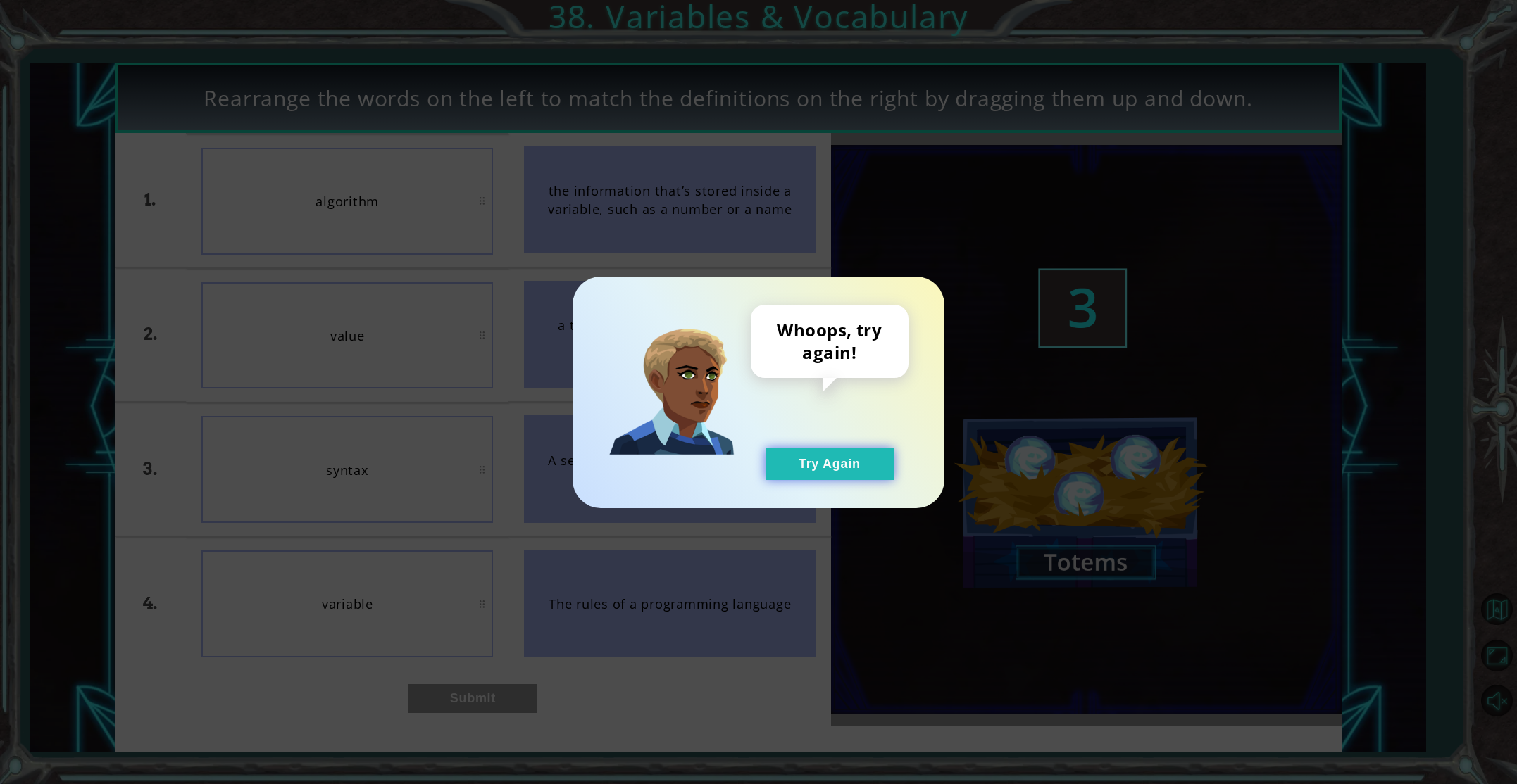
click at [799, 463] on button "Try Again" at bounding box center [829, 465] width 128 height 32
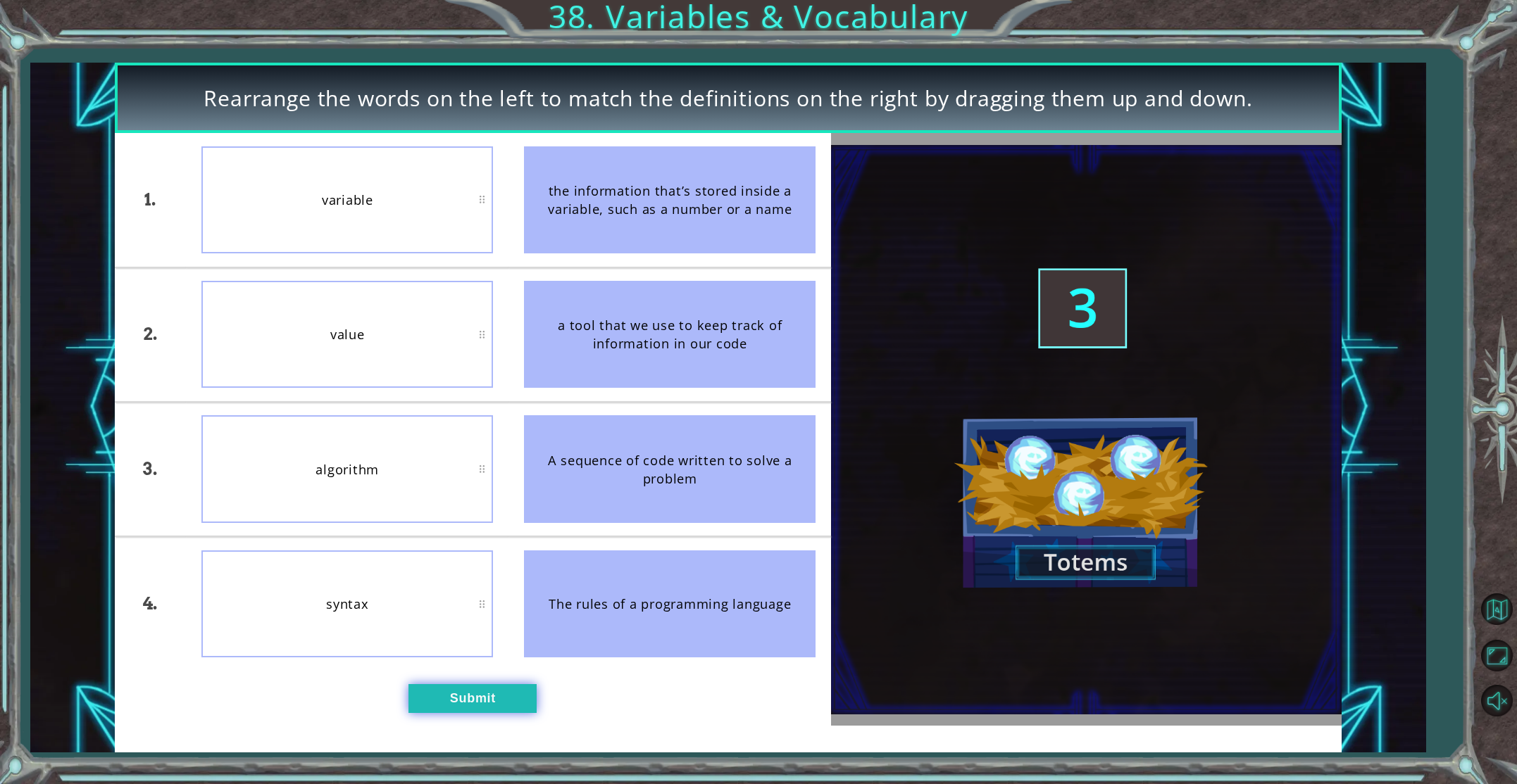
click at [492, 711] on button "Submit" at bounding box center [473, 699] width 128 height 29
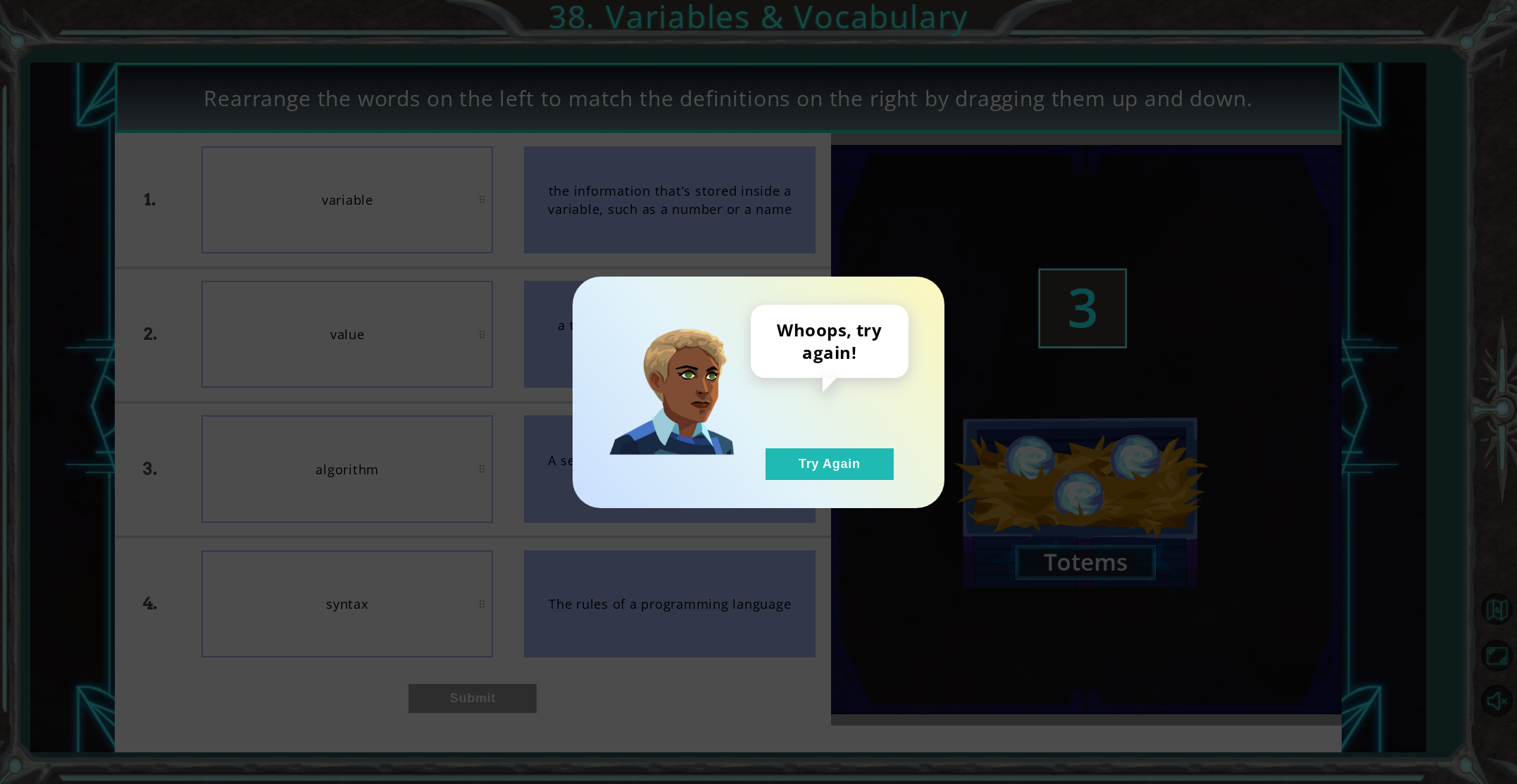
drag, startPoint x: 876, startPoint y: 450, endPoint x: 874, endPoint y: 441, distance: 9.2
click at [876, 449] on button "Try Again" at bounding box center [829, 465] width 128 height 32
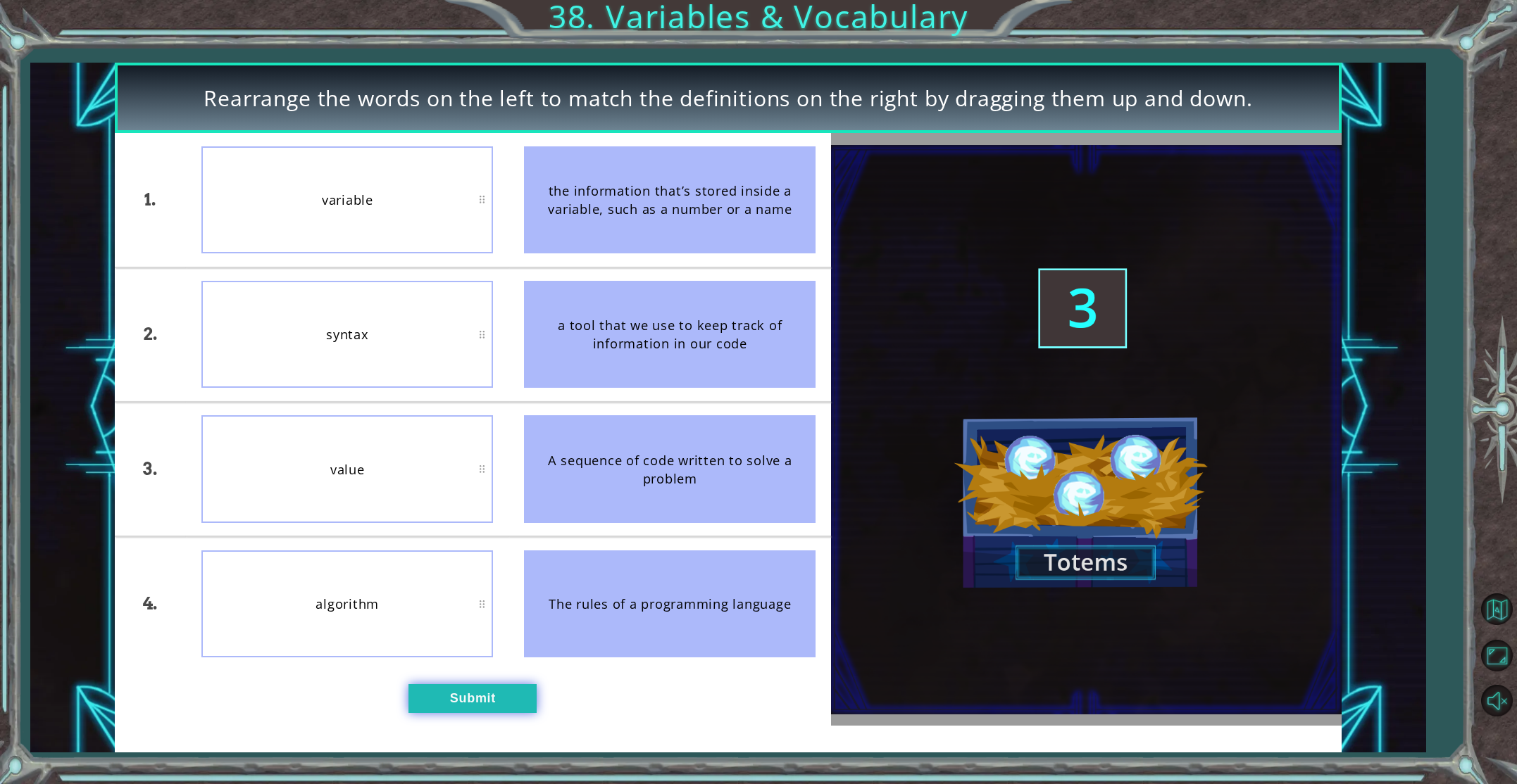
click at [454, 696] on button "Submit" at bounding box center [473, 699] width 128 height 29
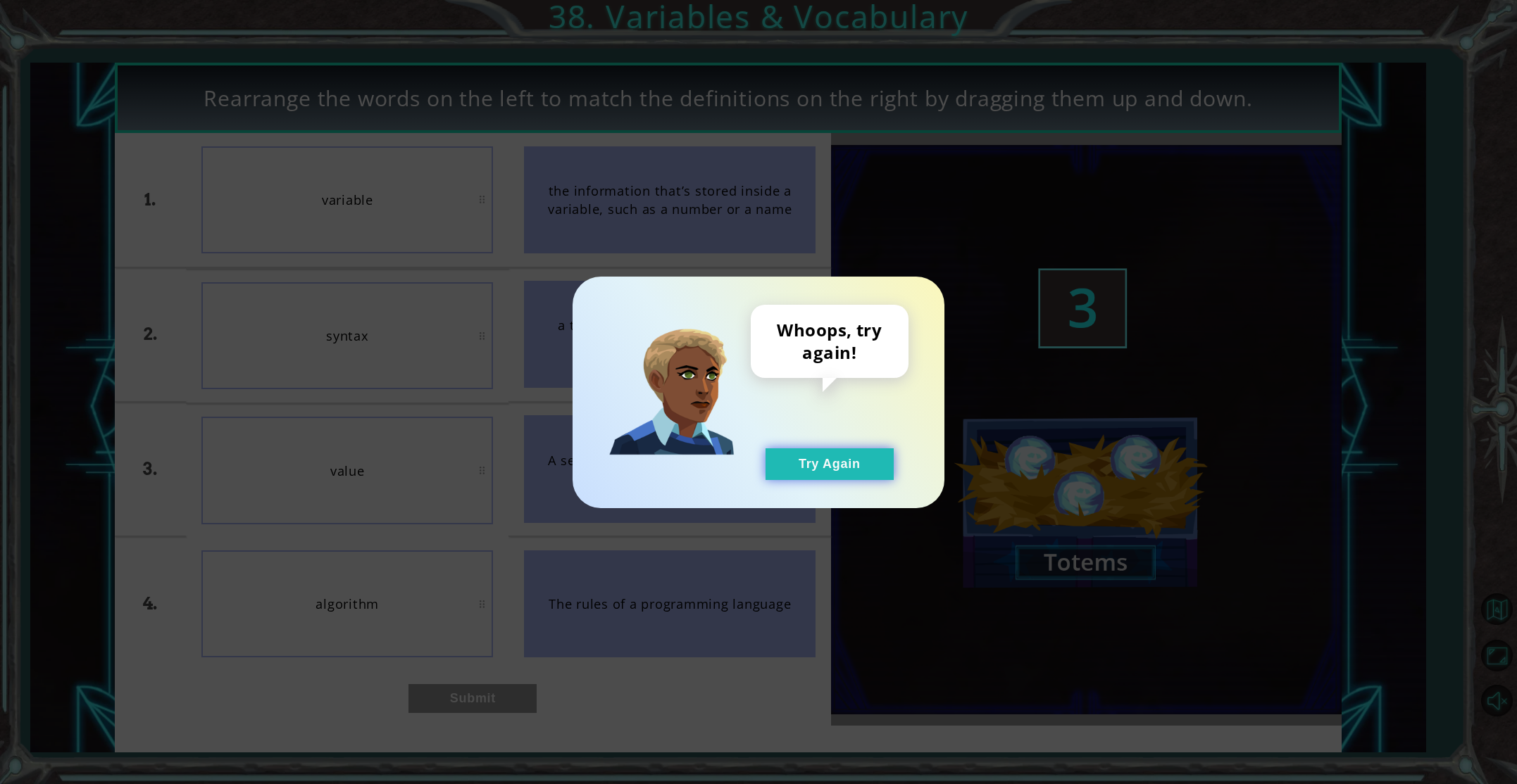
click at [816, 468] on button "Try Again" at bounding box center [829, 465] width 128 height 32
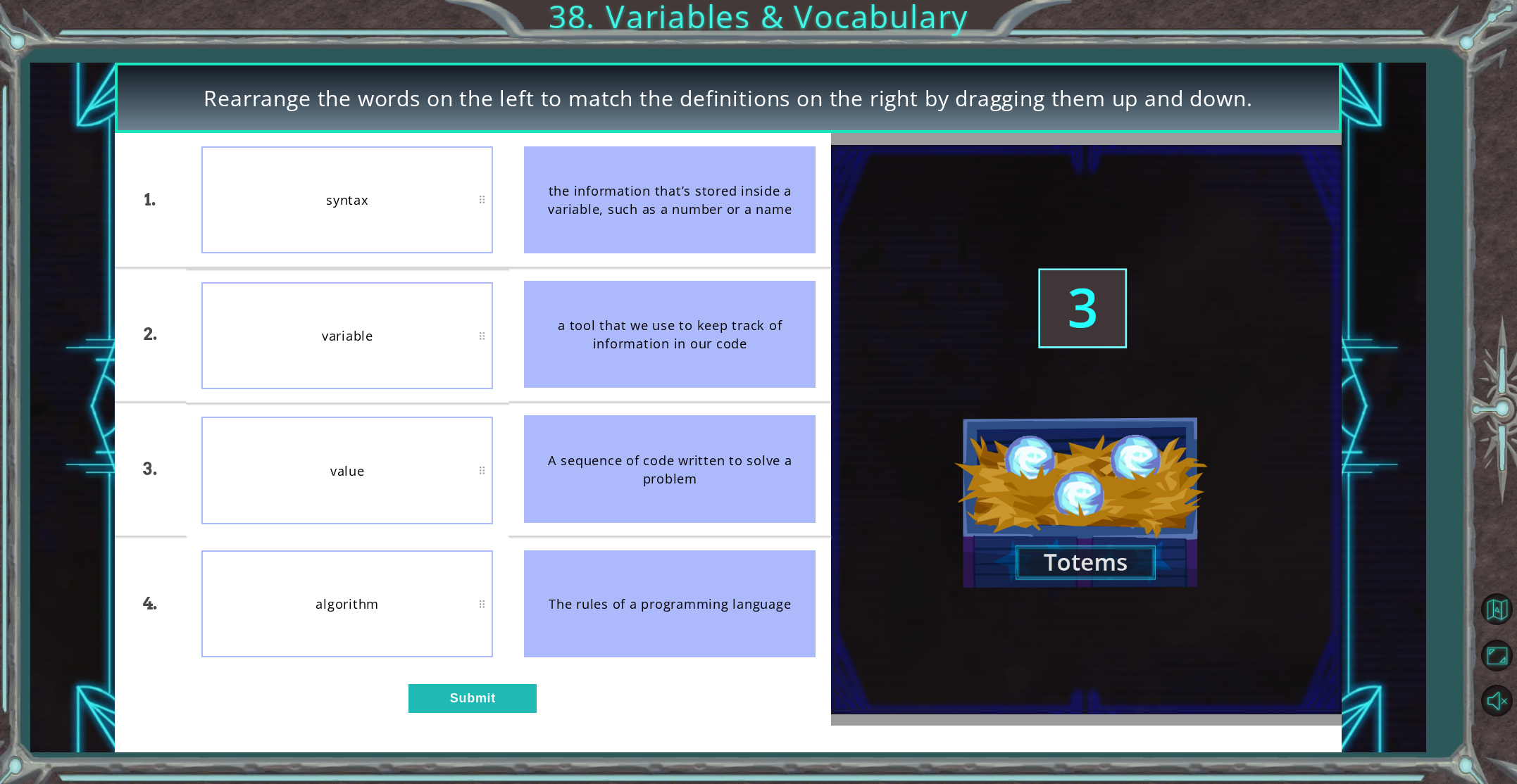
click at [469, 679] on div "1. 2. 3. 4. syntax variable value algorithm the information that’s stored insid…" at bounding box center [473, 430] width 717 height 593
click at [469, 690] on button "Submit" at bounding box center [473, 699] width 128 height 29
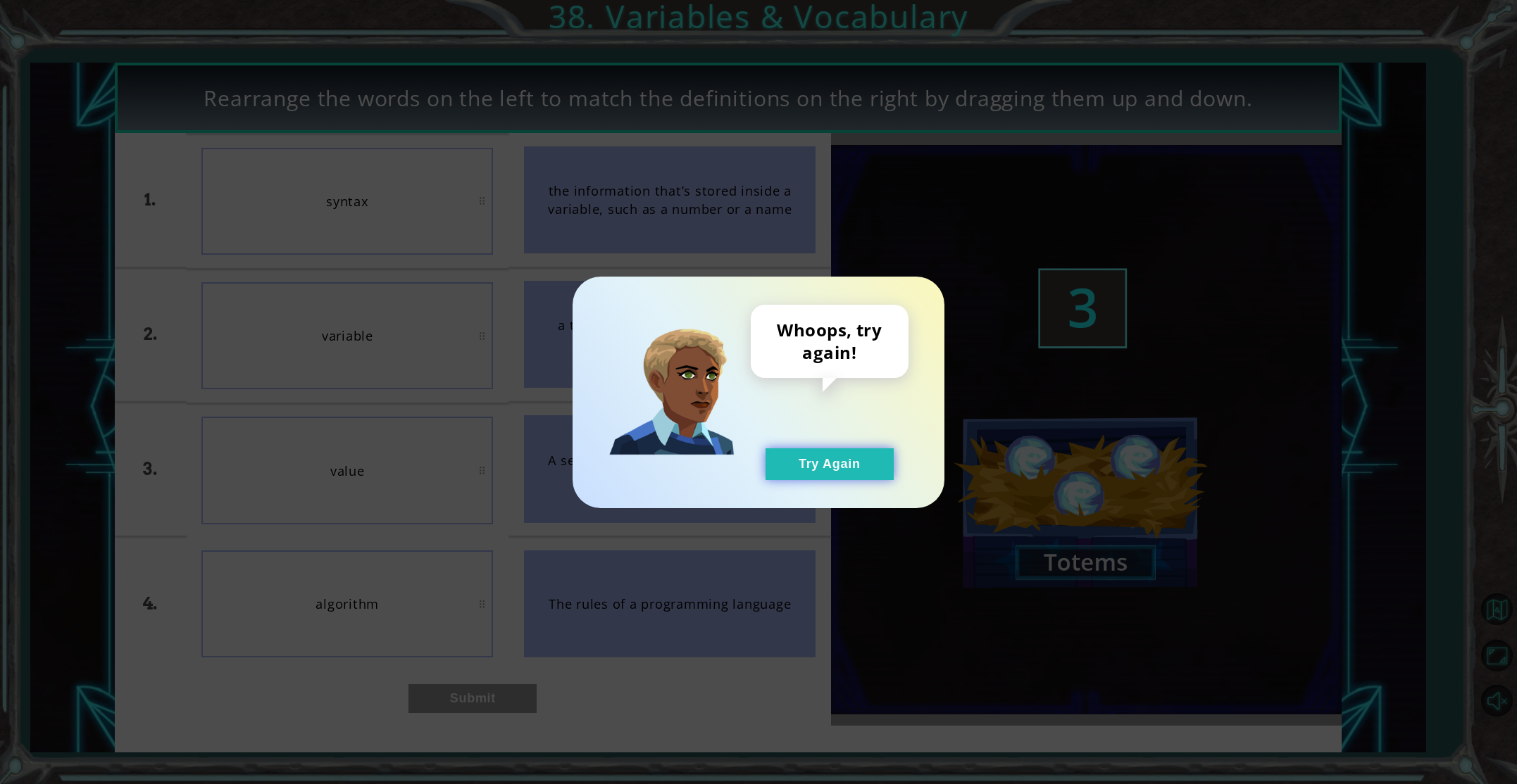
click at [801, 457] on button "Try Again" at bounding box center [829, 465] width 128 height 32
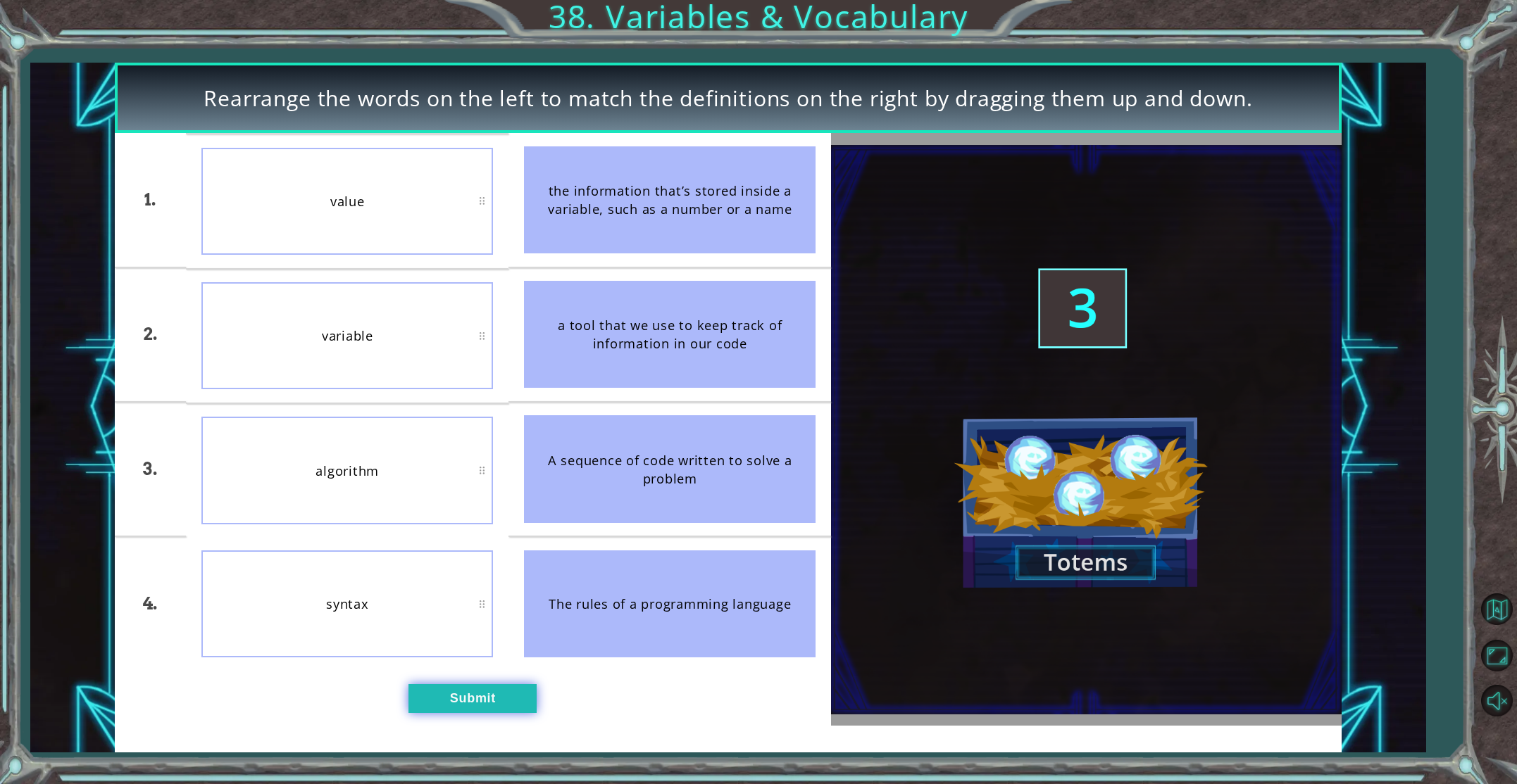
click at [471, 688] on button "Submit" at bounding box center [473, 699] width 128 height 29
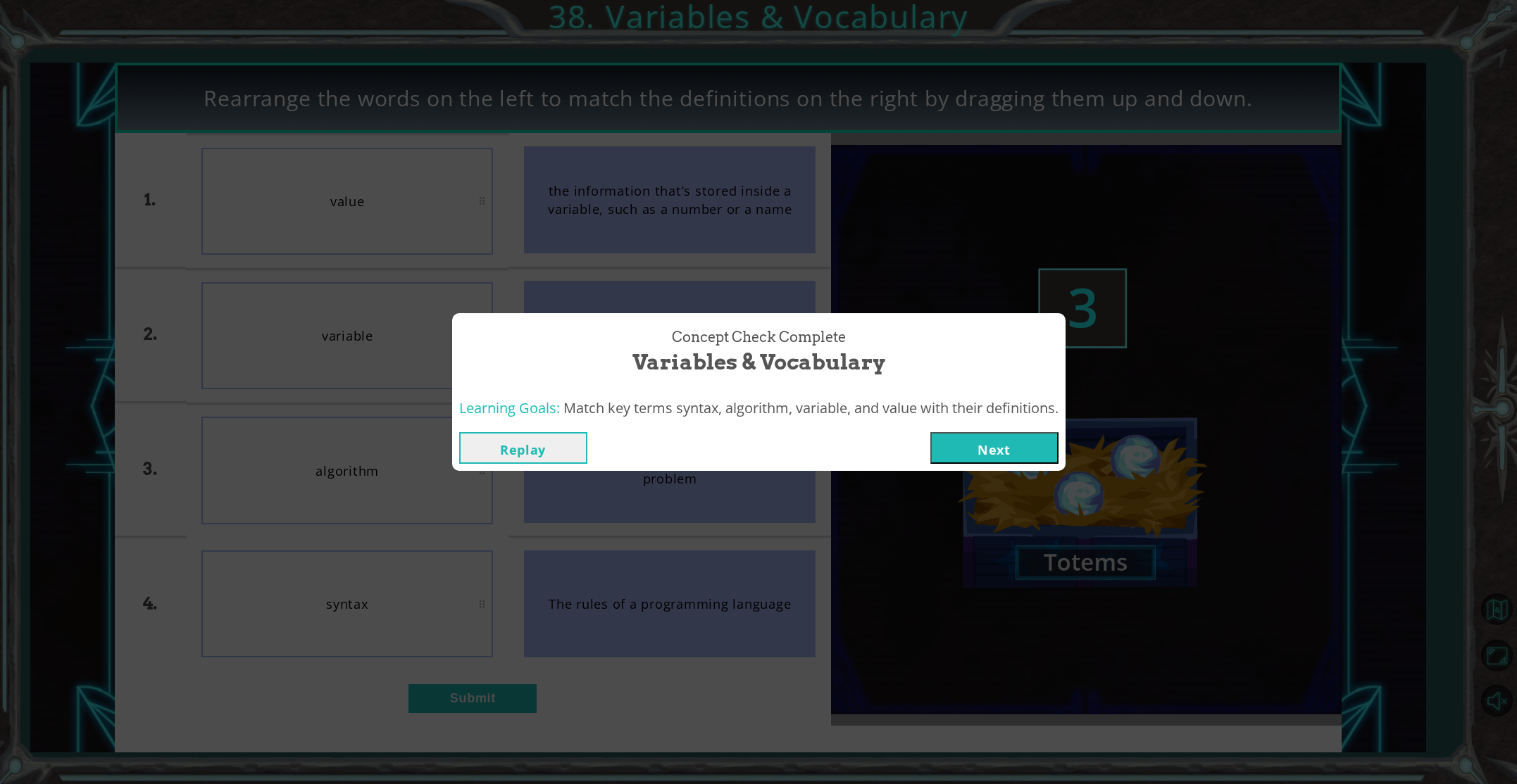
click at [1005, 450] on button "Next" at bounding box center [994, 448] width 128 height 32
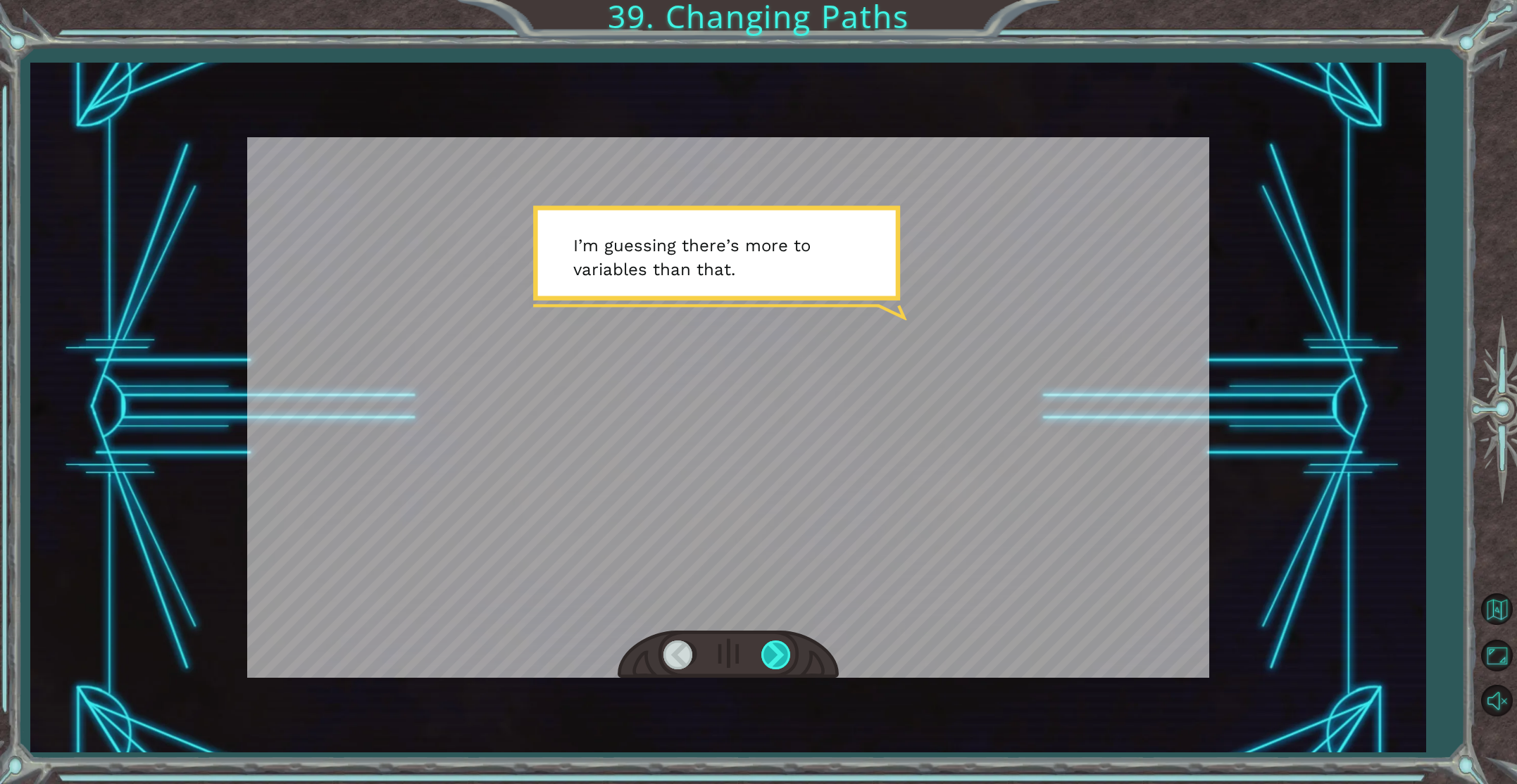
click at [778, 653] on div at bounding box center [777, 655] width 32 height 29
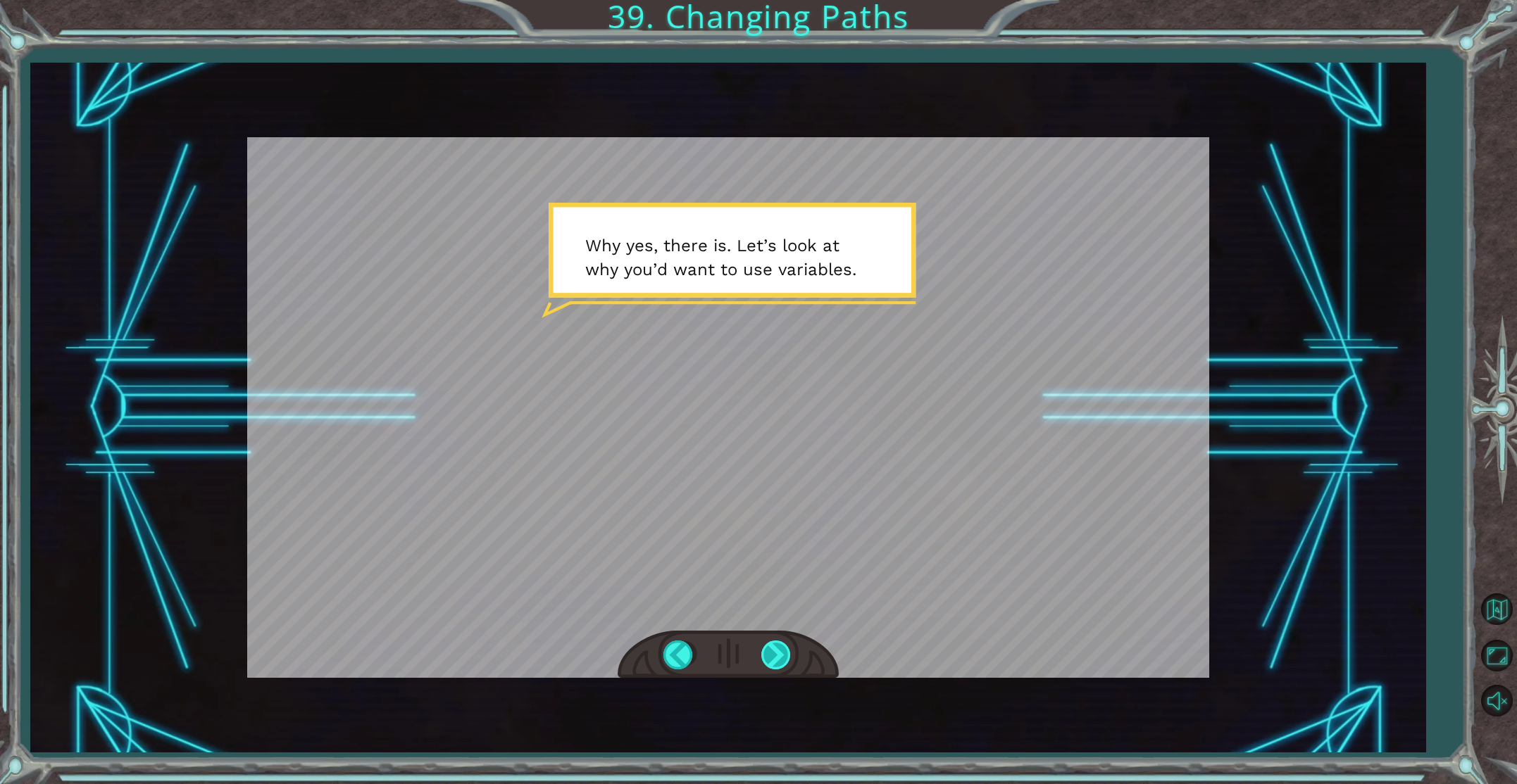
click at [783, 653] on div at bounding box center [777, 655] width 32 height 29
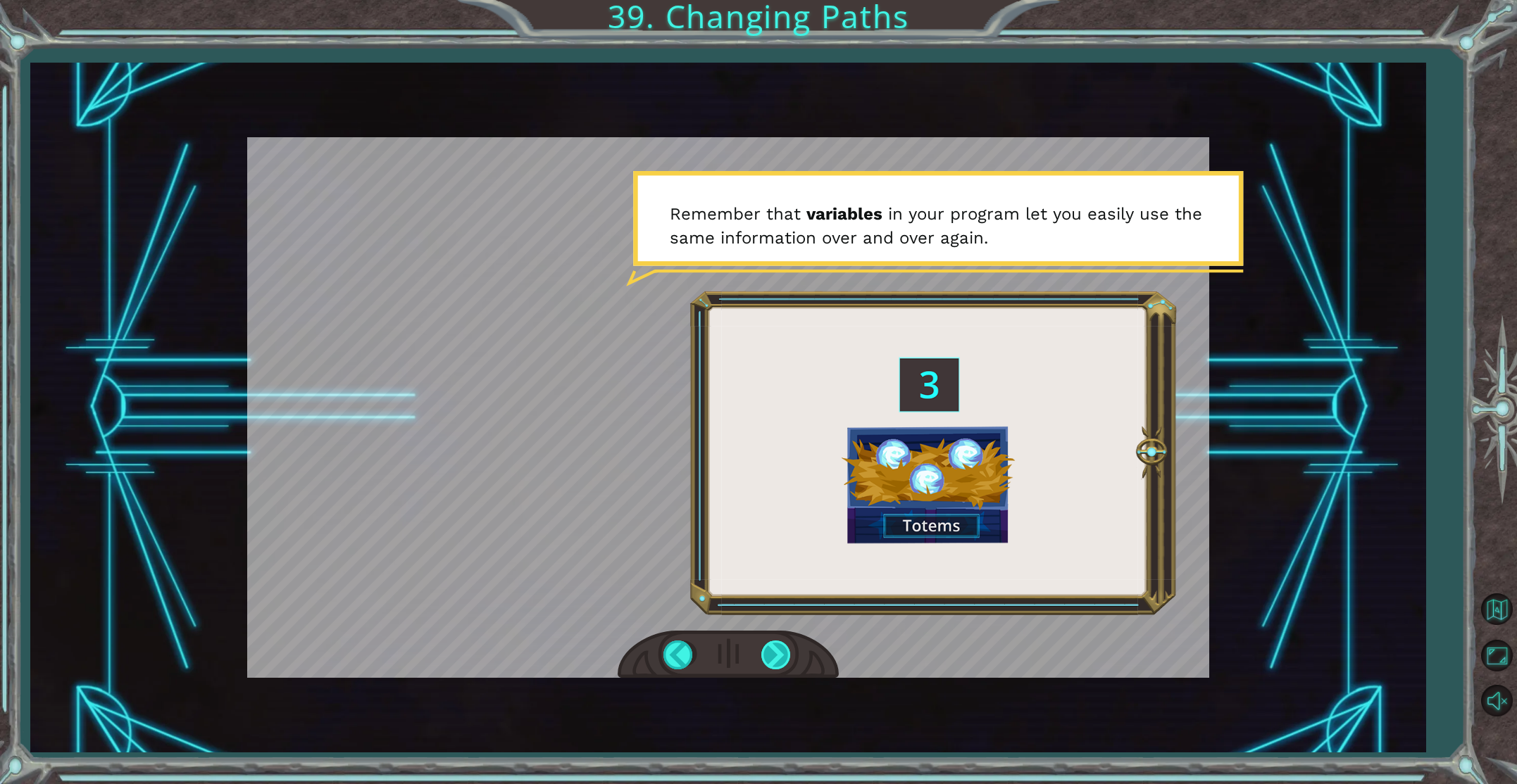
click at [783, 653] on div at bounding box center [777, 655] width 32 height 29
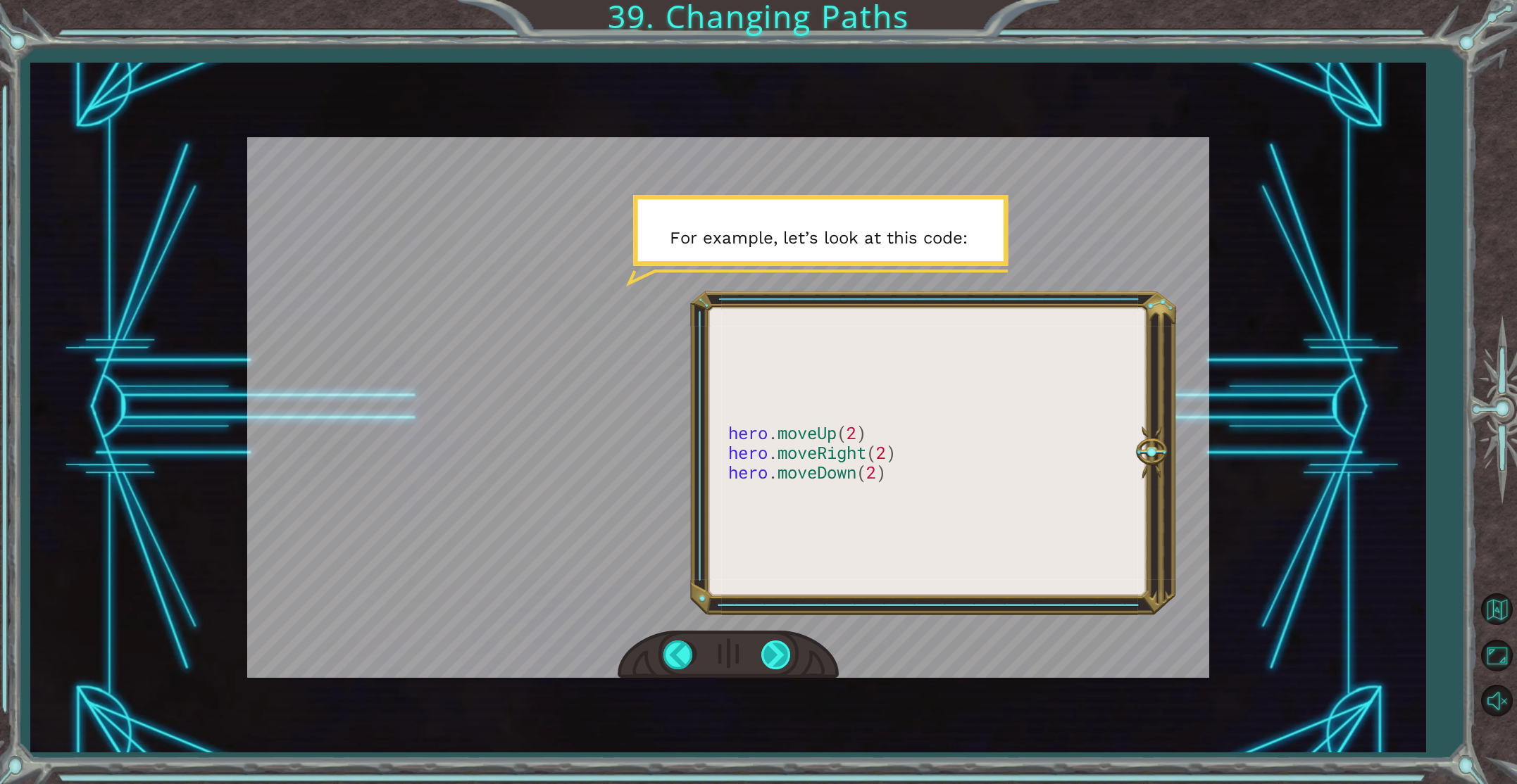
click at [787, 651] on div at bounding box center [777, 655] width 32 height 29
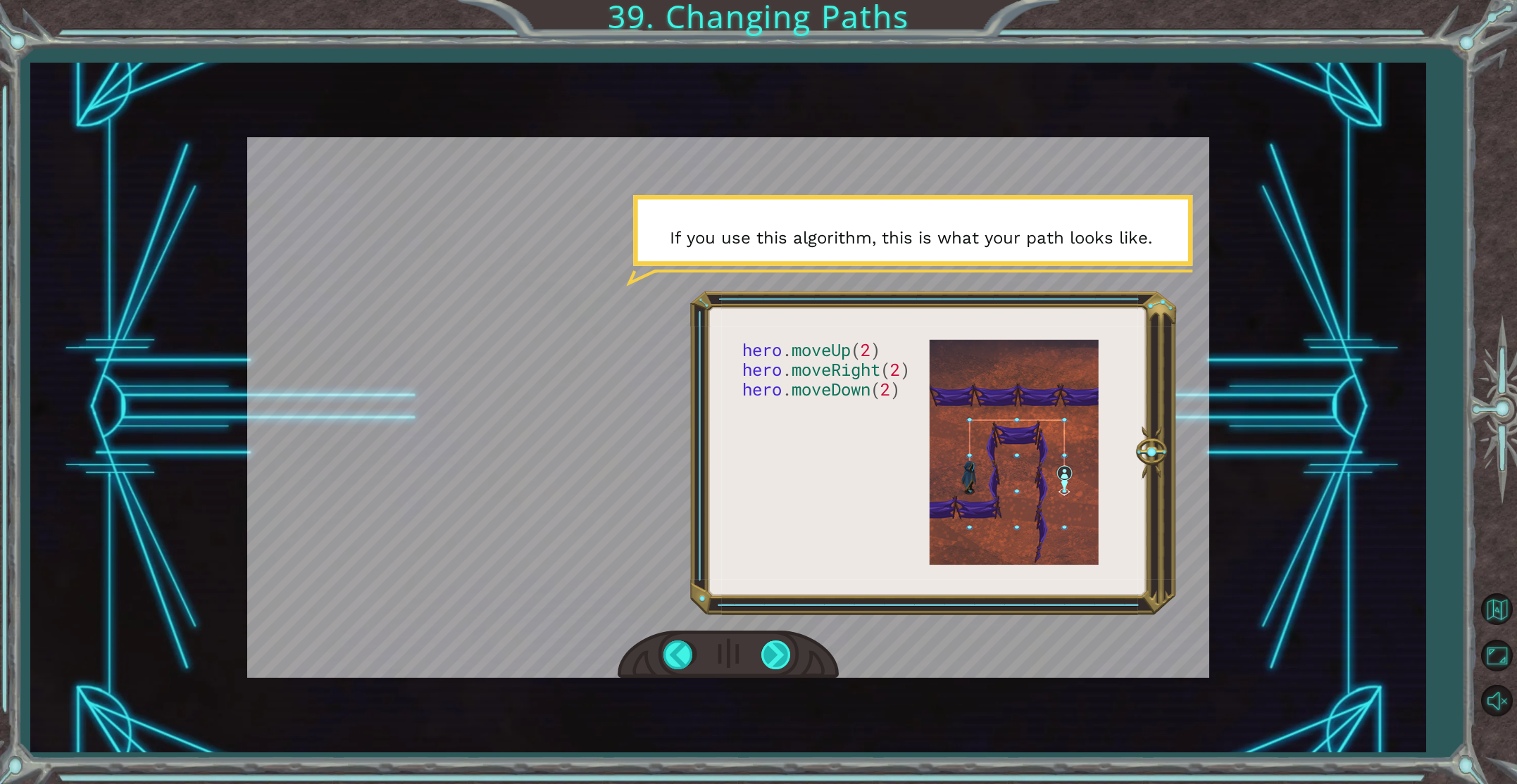
click at [788, 651] on div at bounding box center [777, 655] width 32 height 29
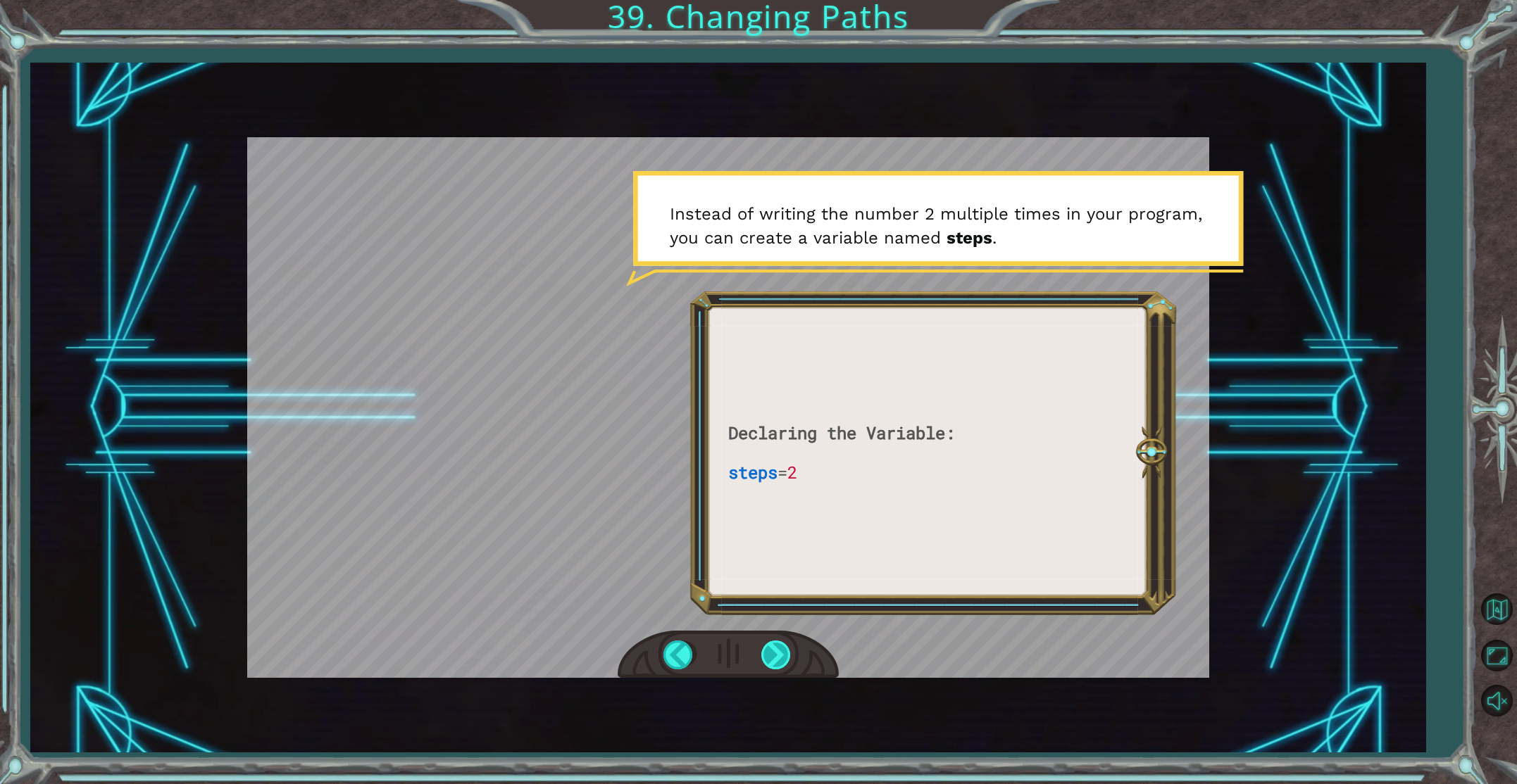
click at [788, 651] on div at bounding box center [777, 655] width 32 height 29
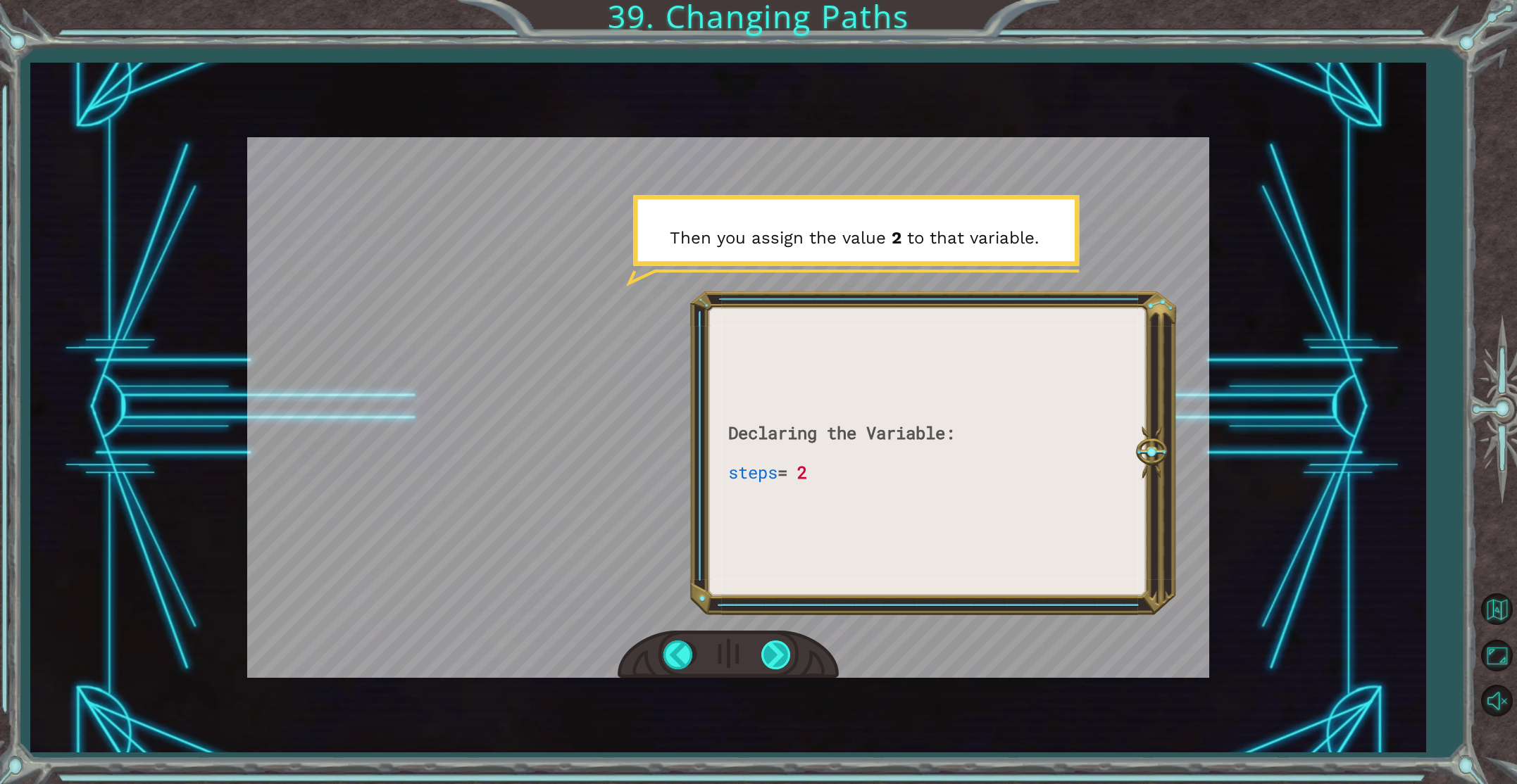
click at [779, 663] on div at bounding box center [777, 655] width 32 height 29
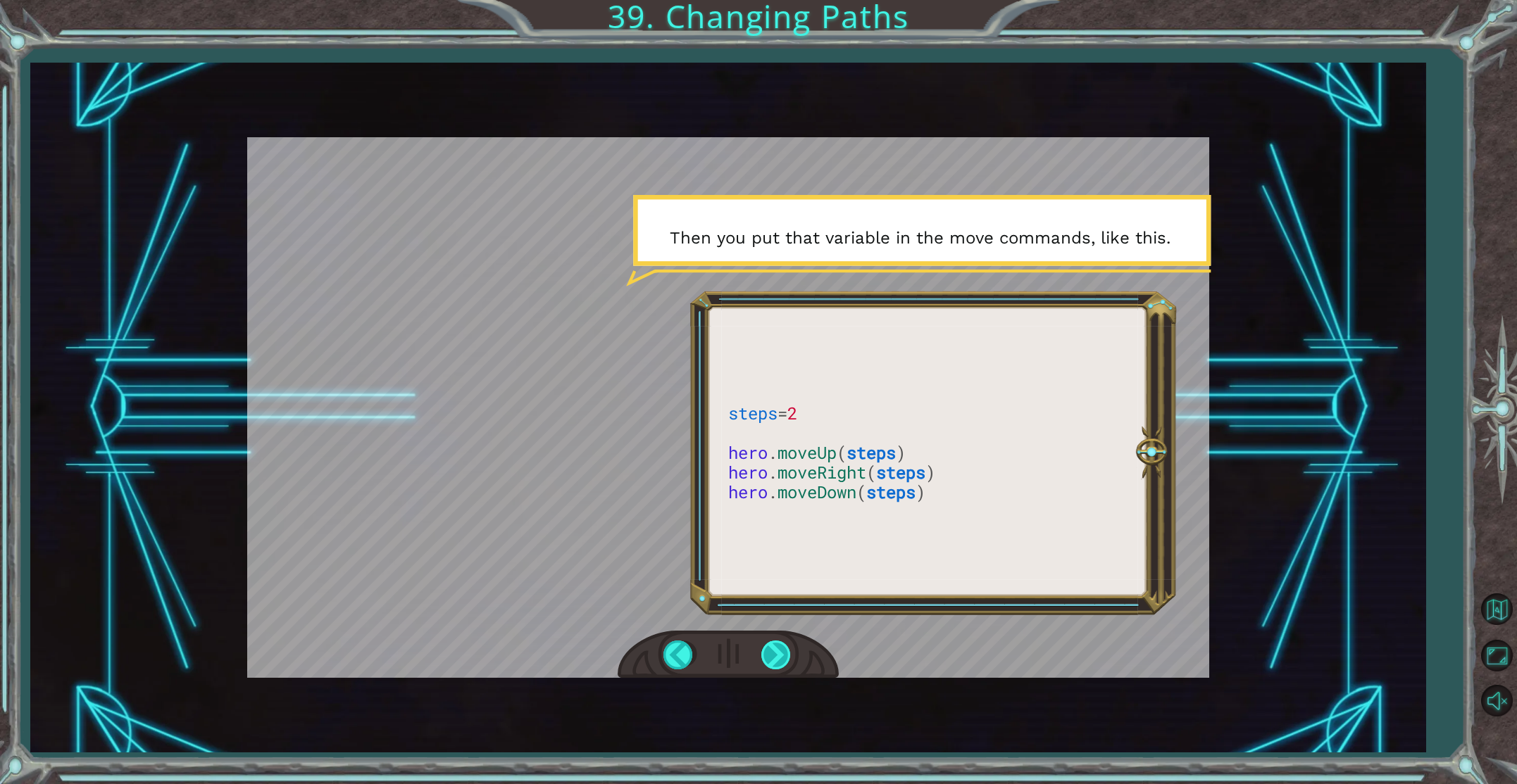
click at [785, 654] on div at bounding box center [777, 655] width 32 height 29
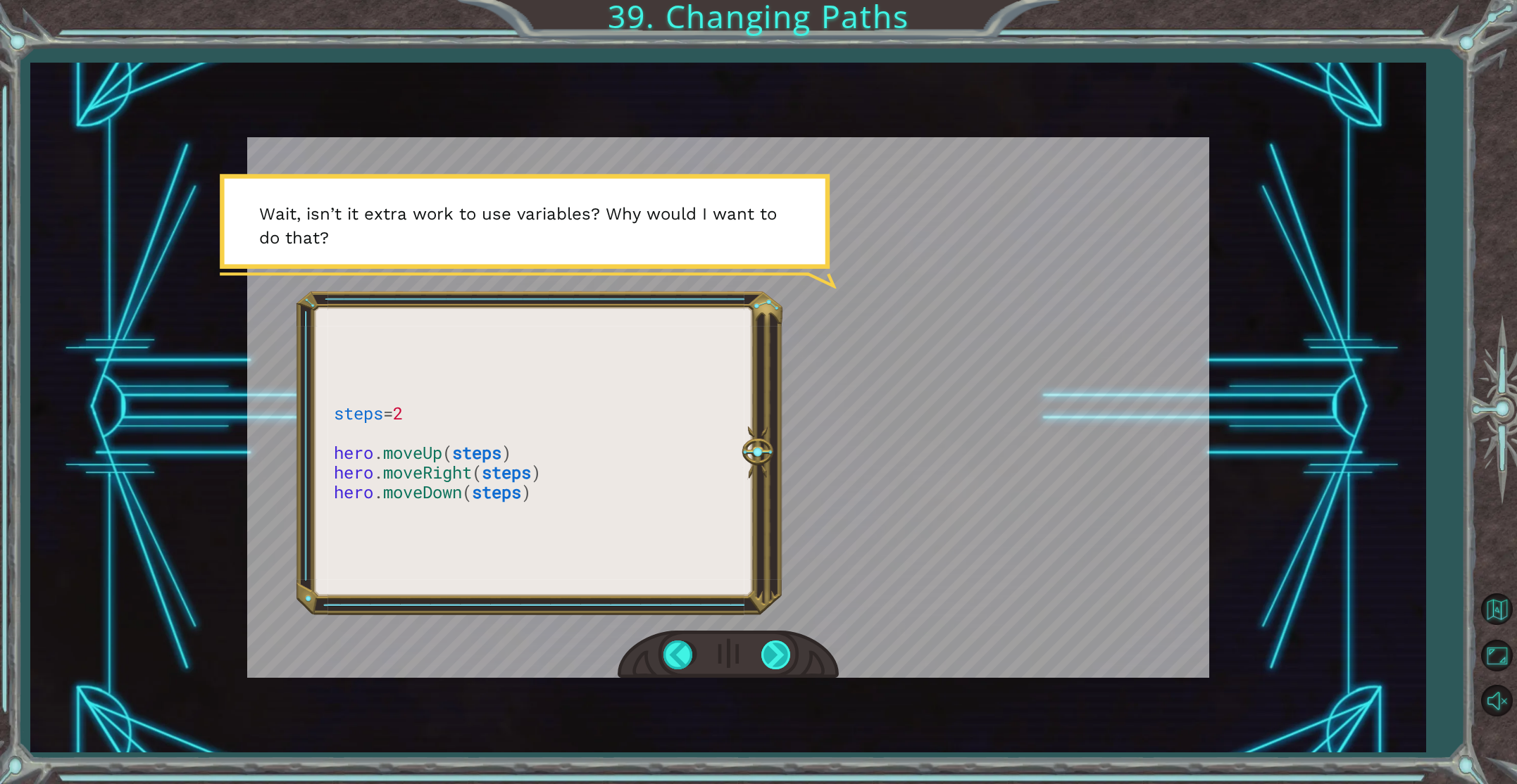
click at [770, 656] on div at bounding box center [777, 655] width 32 height 29
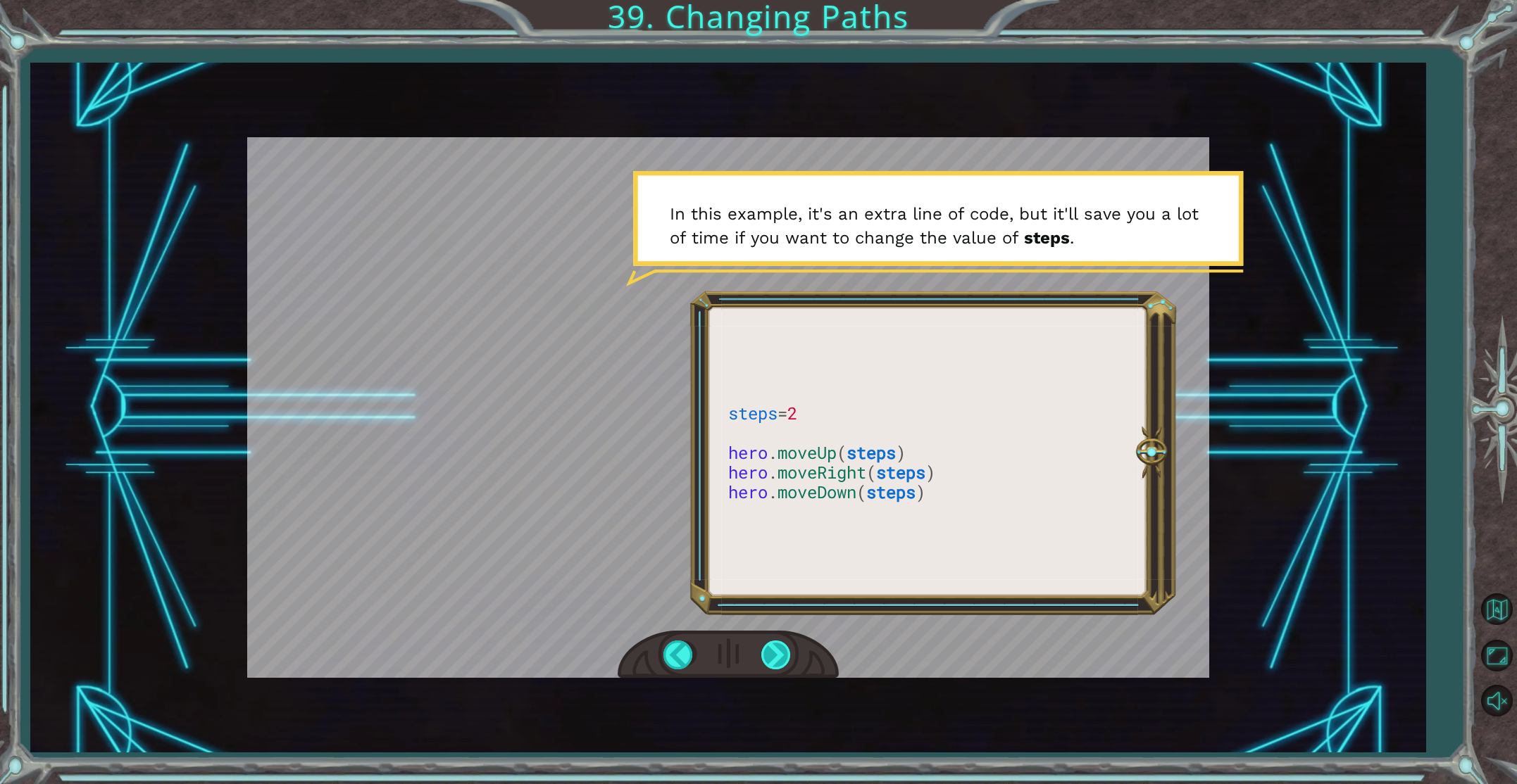
click at [790, 647] on div at bounding box center [777, 655] width 32 height 29
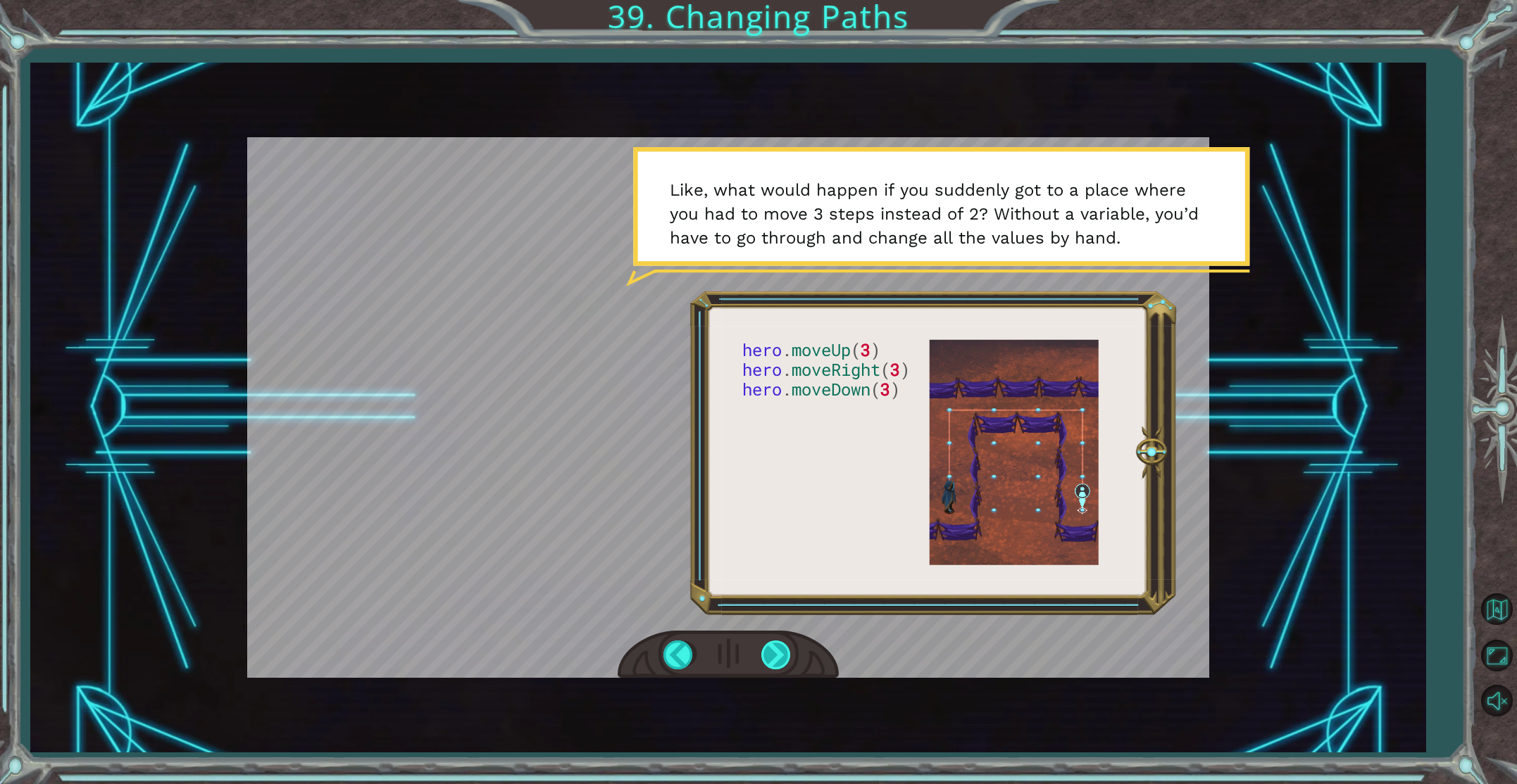
click at [775, 648] on div at bounding box center [777, 655] width 32 height 29
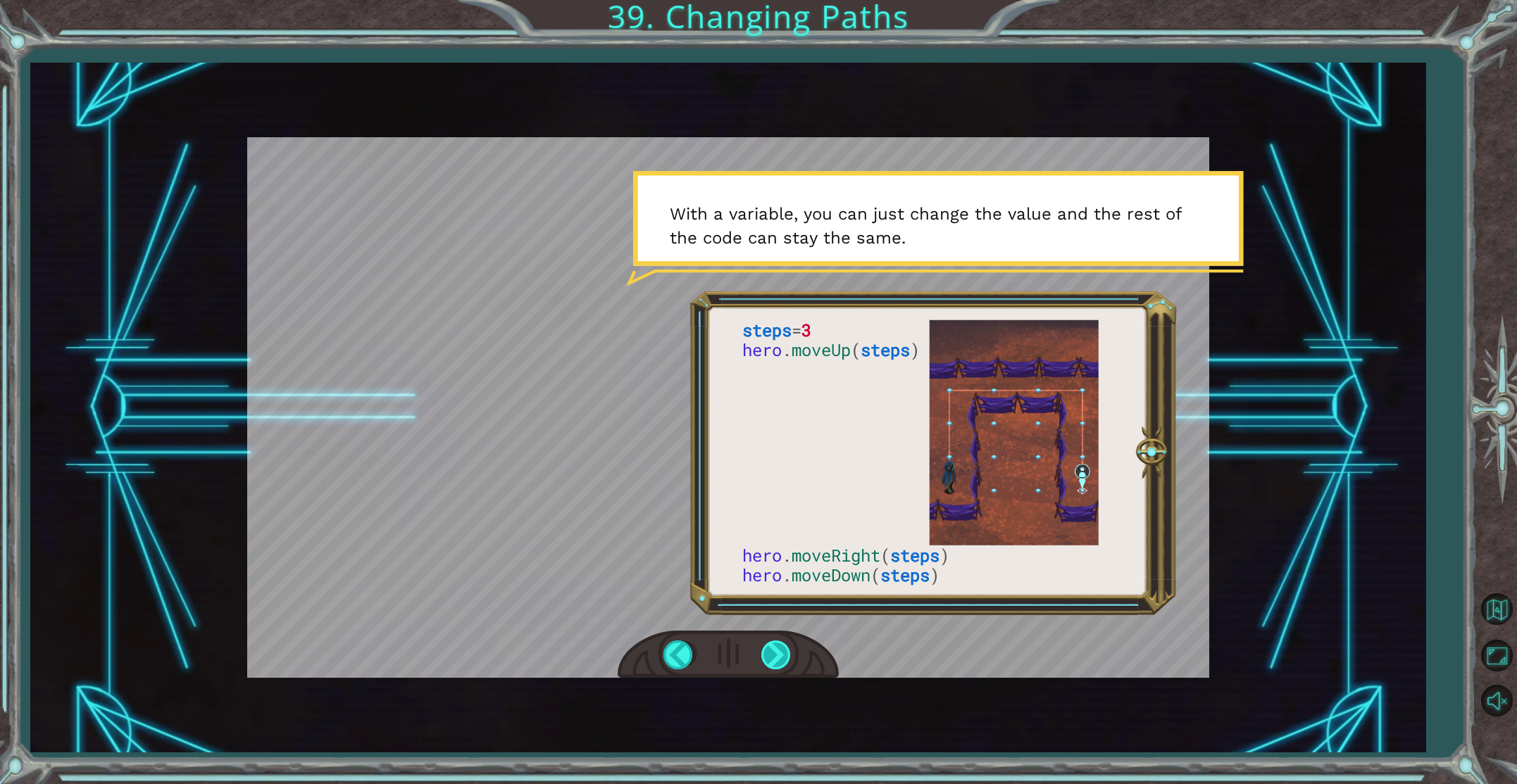
click at [778, 646] on div at bounding box center [777, 655] width 32 height 29
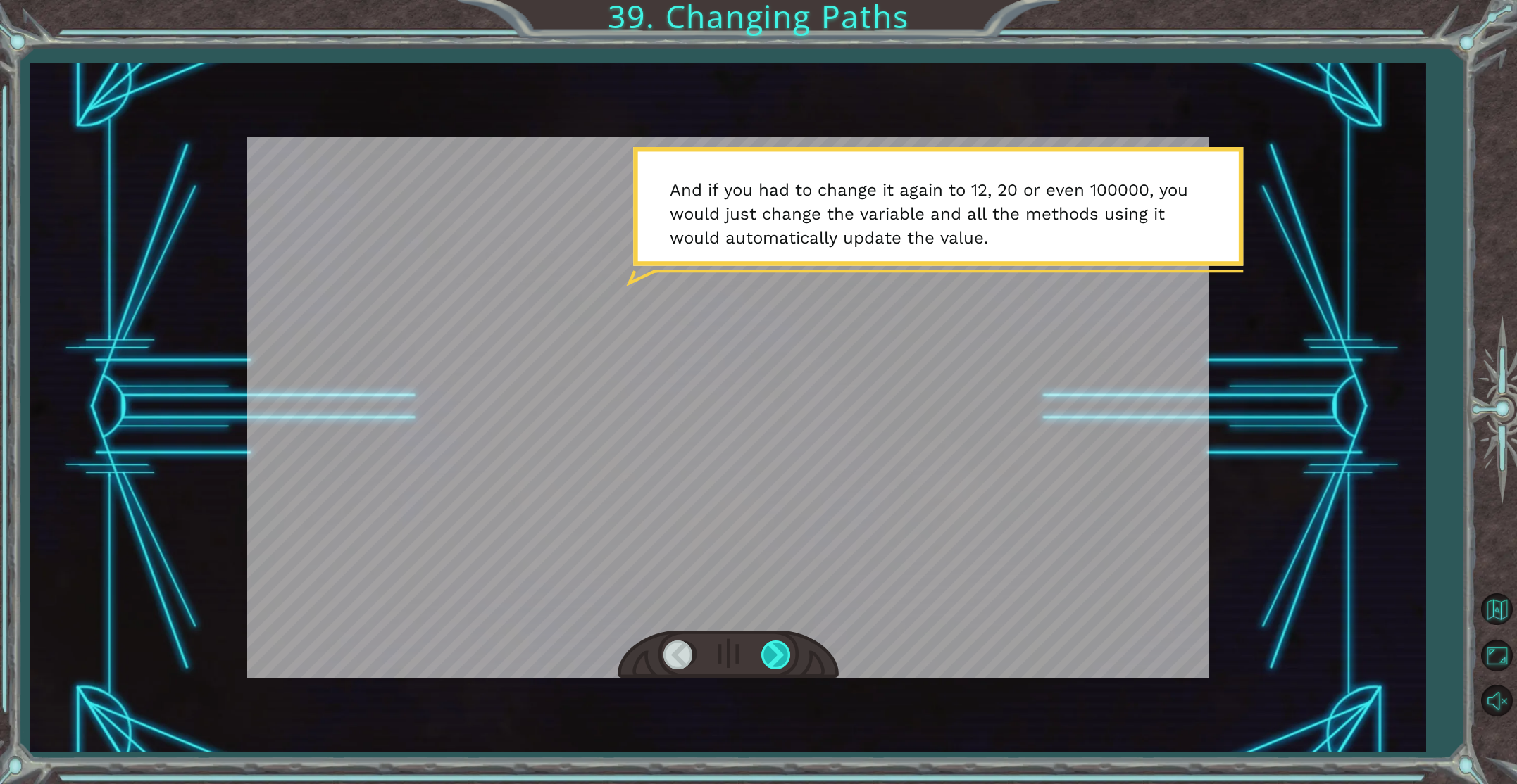
click at [780, 647] on div at bounding box center [777, 655] width 32 height 29
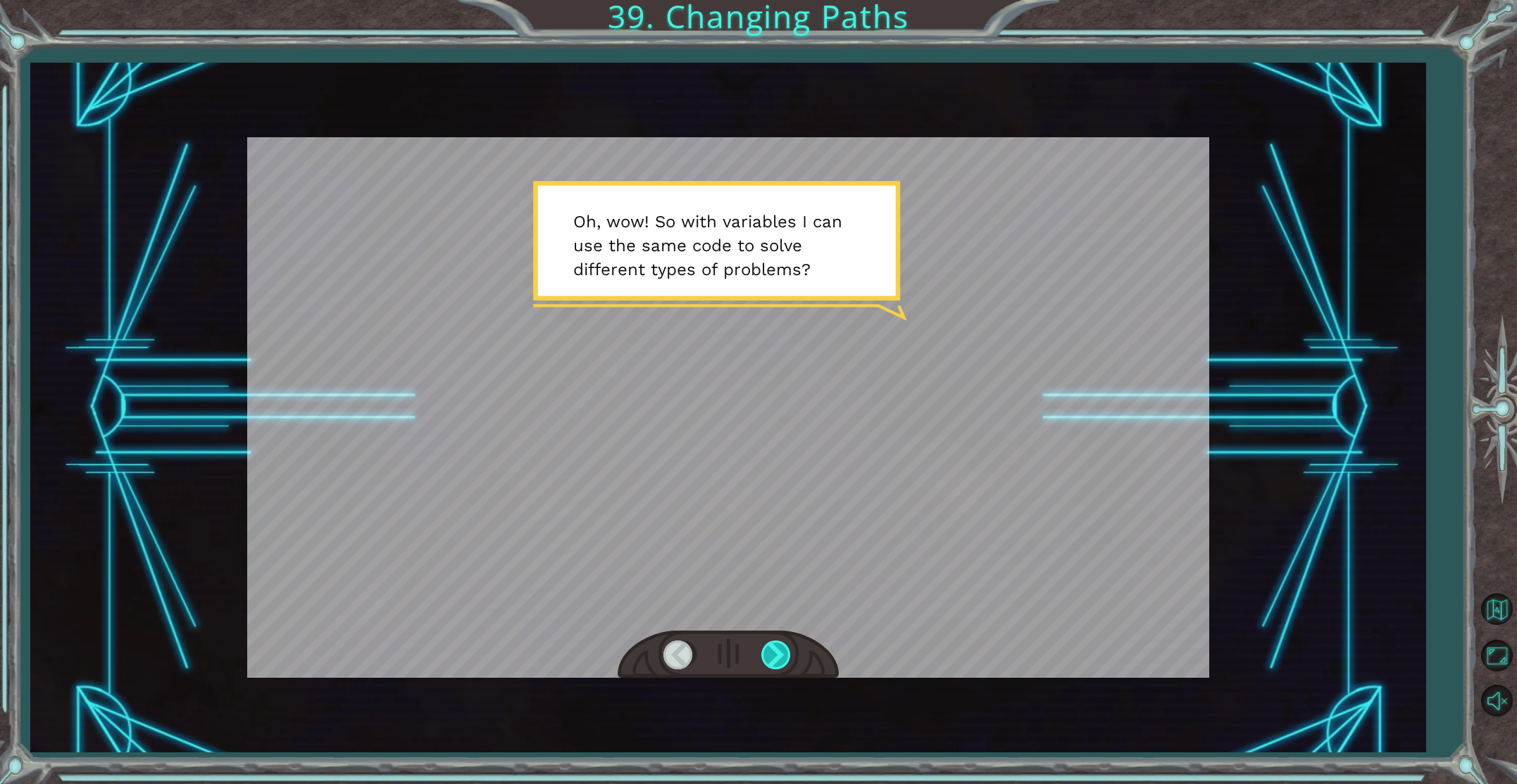
click at [780, 647] on div at bounding box center [777, 655] width 32 height 29
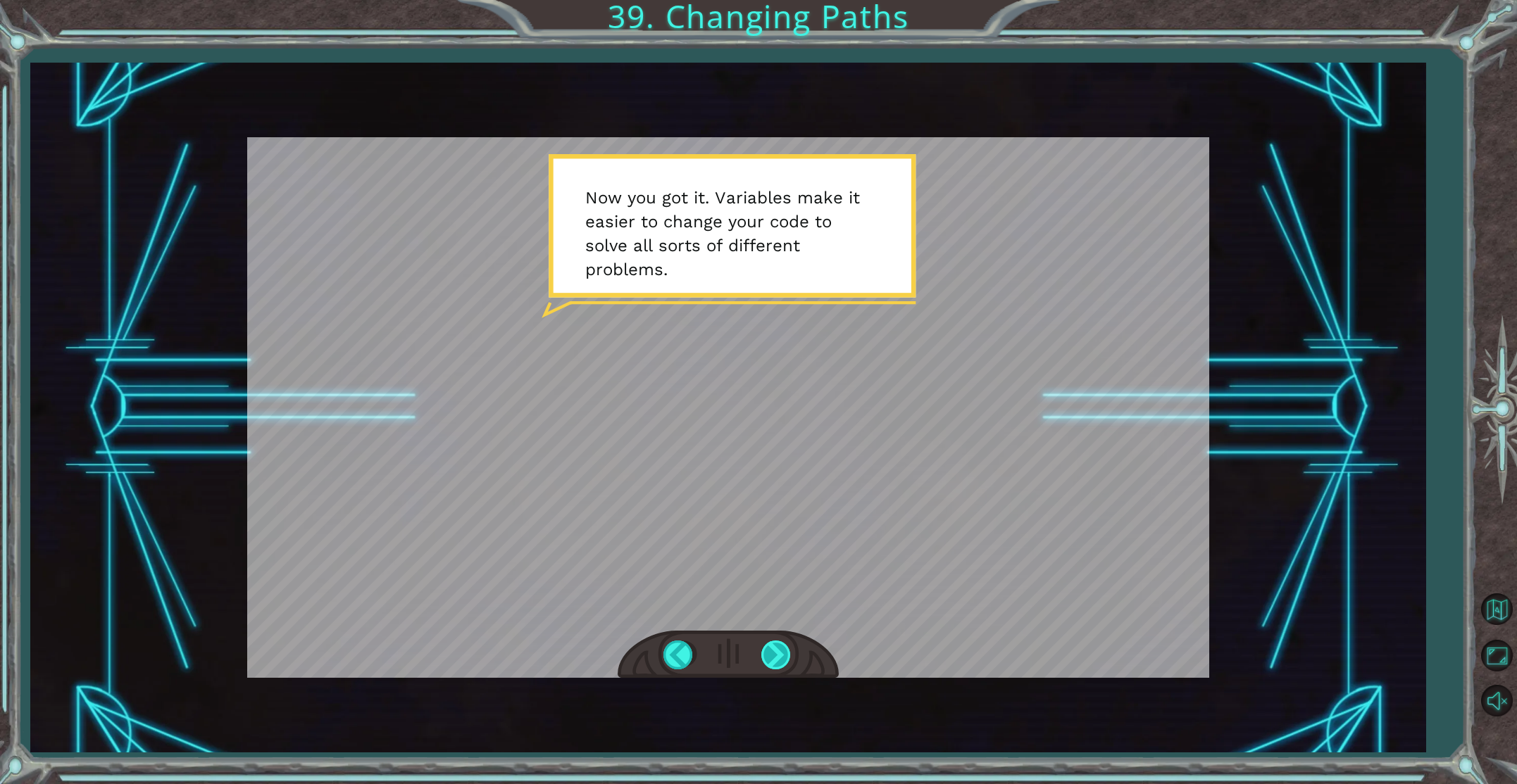
click at [780, 647] on div at bounding box center [777, 655] width 32 height 29
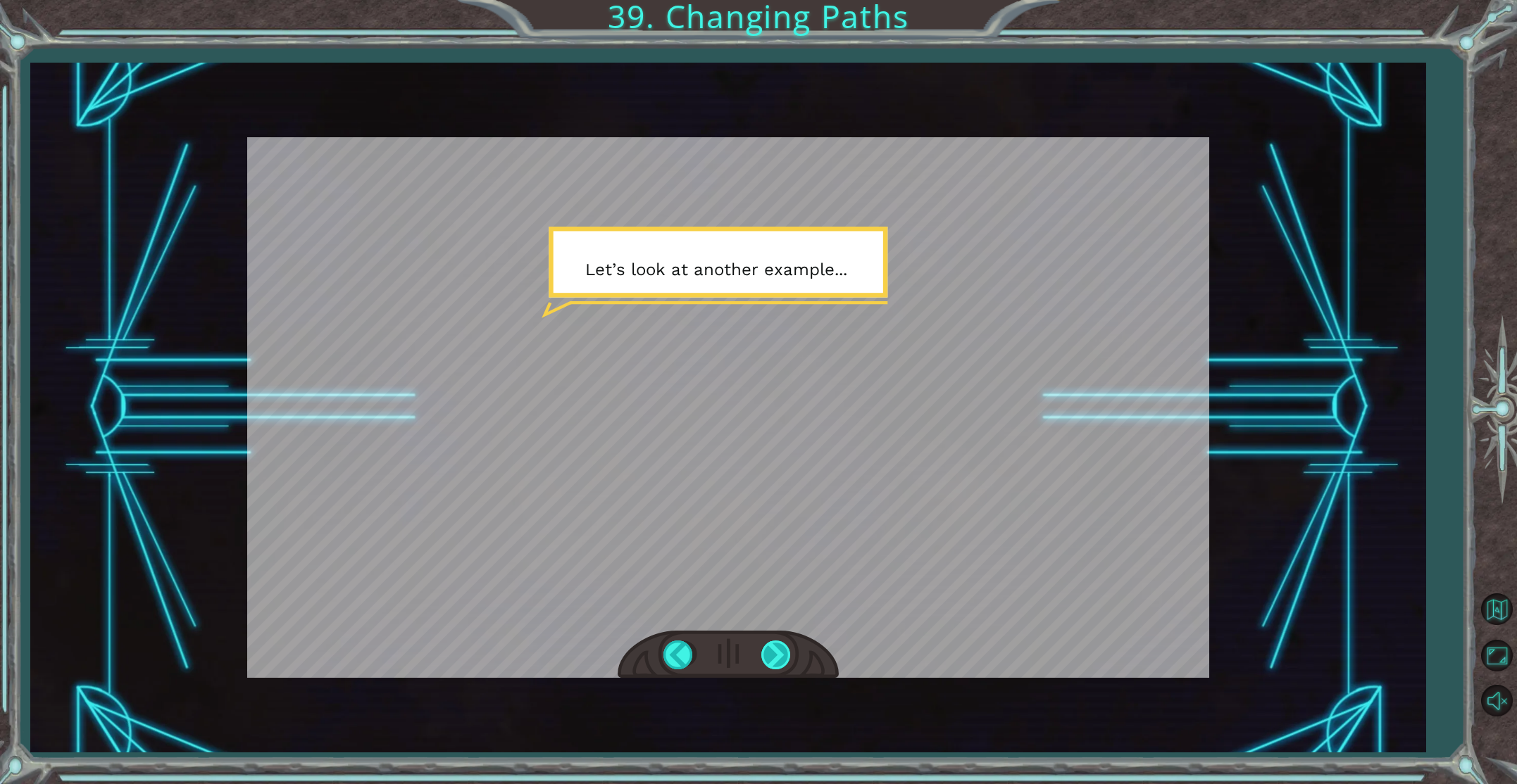
click at [771, 658] on div at bounding box center [777, 655] width 32 height 29
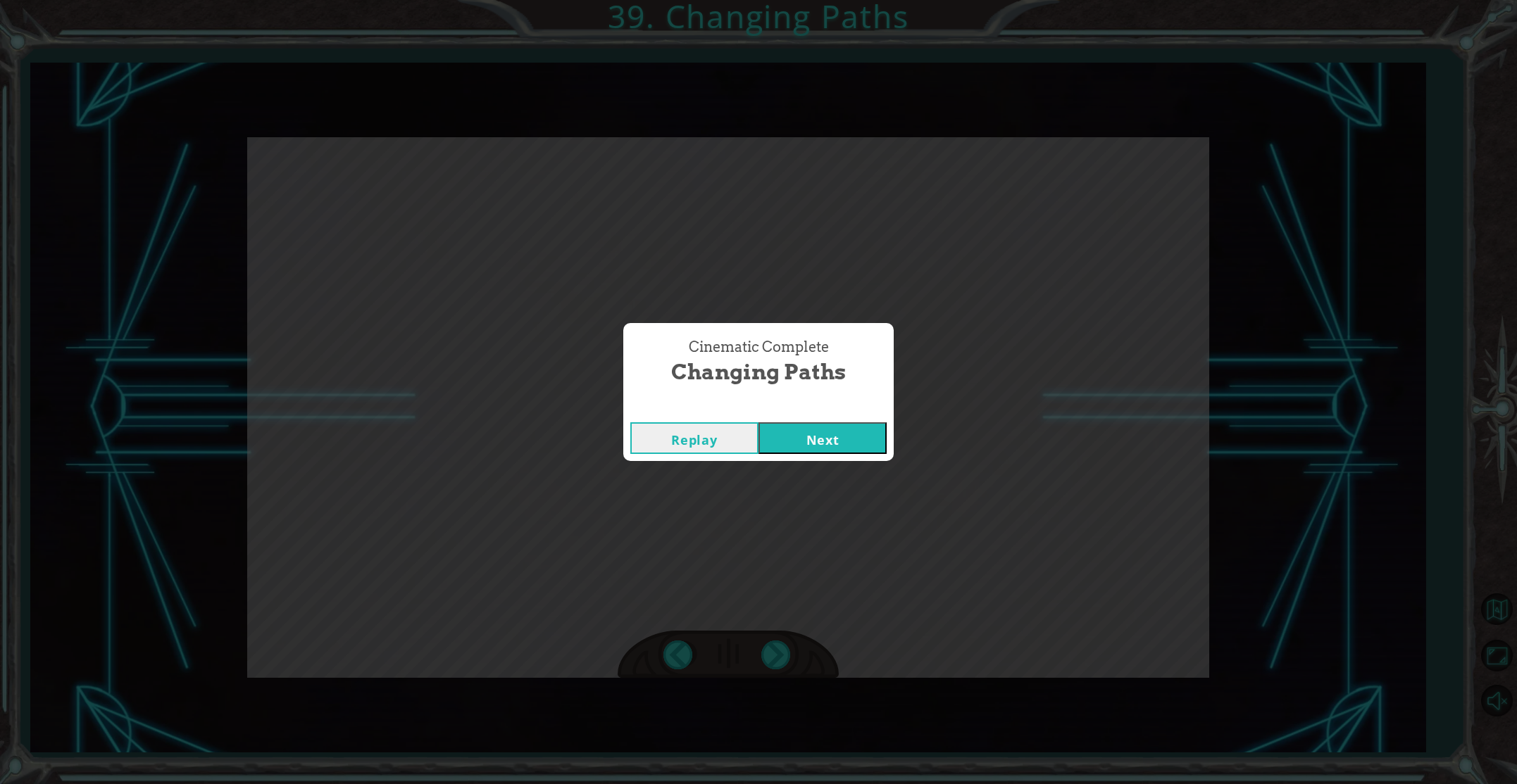
click at [813, 439] on button "Next" at bounding box center [822, 439] width 128 height 32
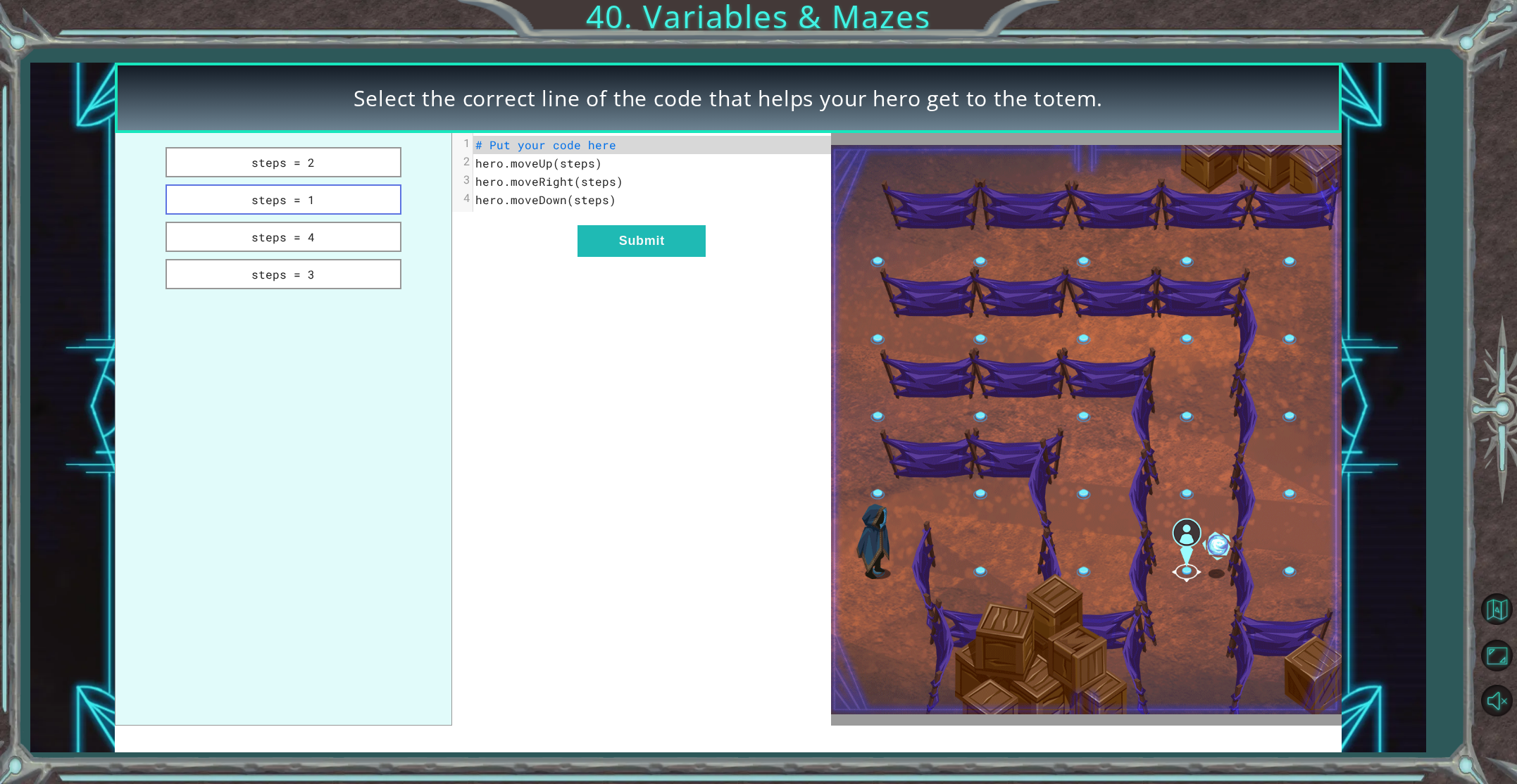
click at [376, 200] on button "steps = 1" at bounding box center [283, 200] width 235 height 30
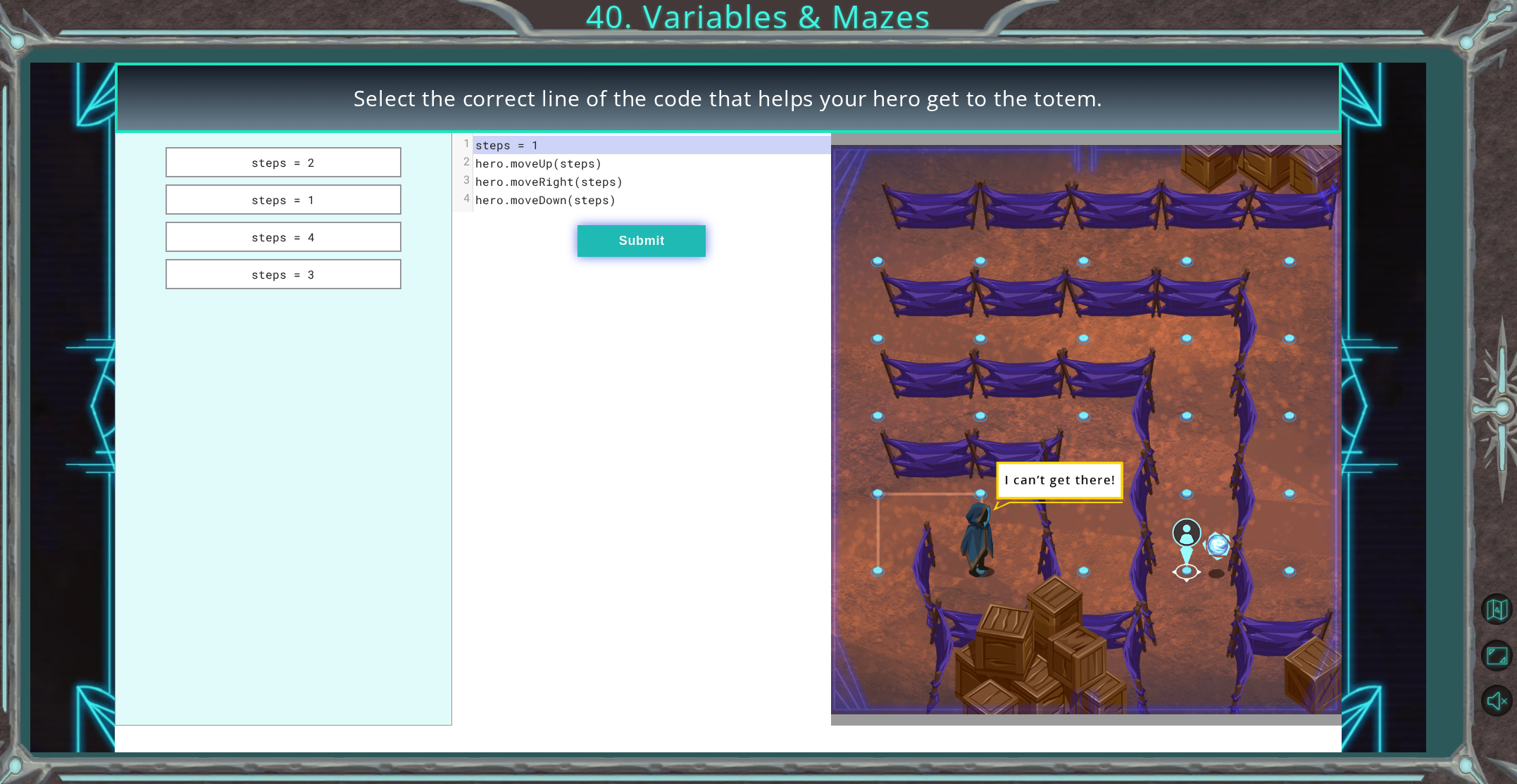
click at [665, 237] on button "Submit" at bounding box center [641, 241] width 128 height 32
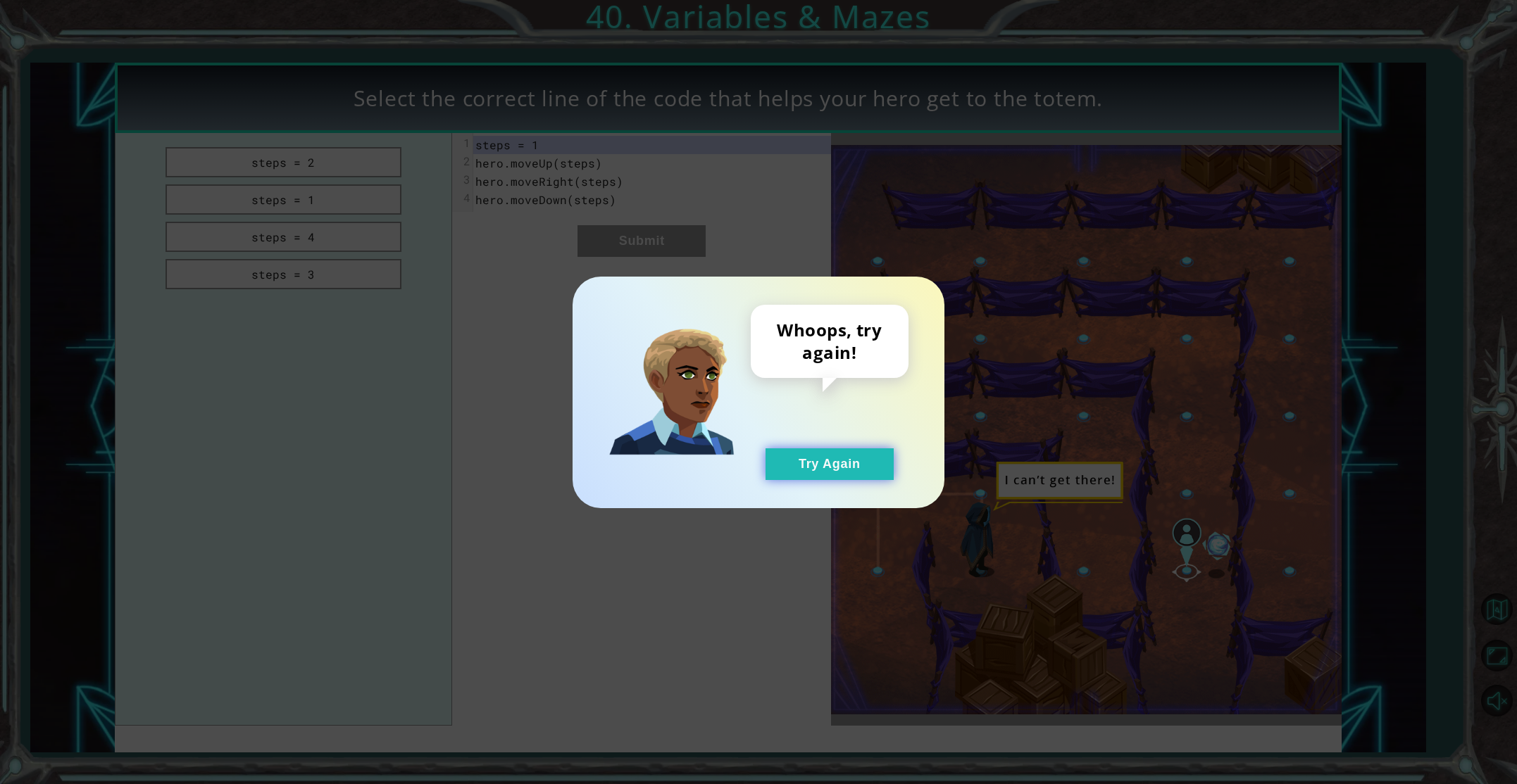
drag, startPoint x: 798, startPoint y: 462, endPoint x: 782, endPoint y: 453, distance: 18.4
click at [790, 460] on button "Try Again" at bounding box center [829, 465] width 128 height 32
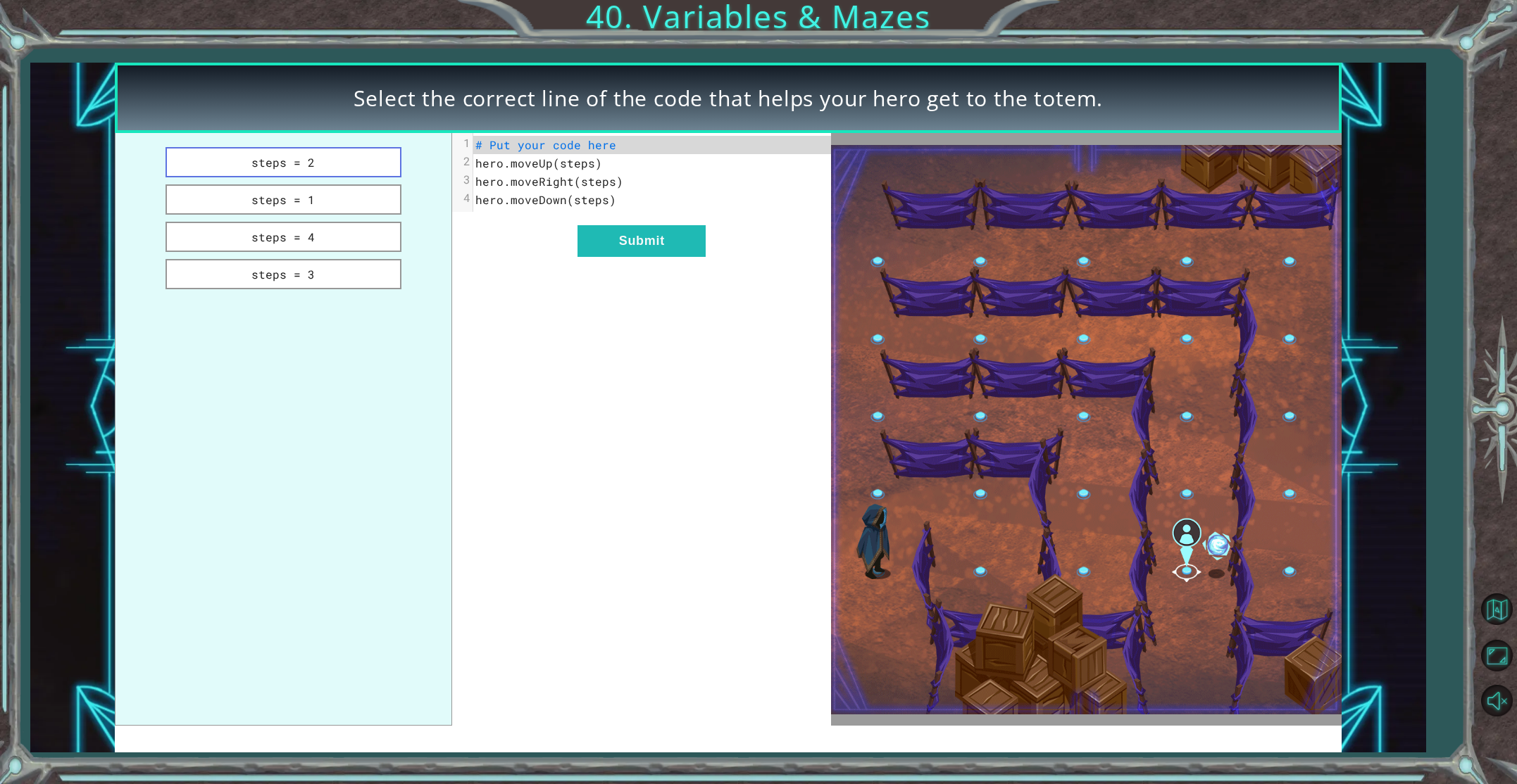
click at [372, 153] on button "steps = 2" at bounding box center [283, 162] width 235 height 30
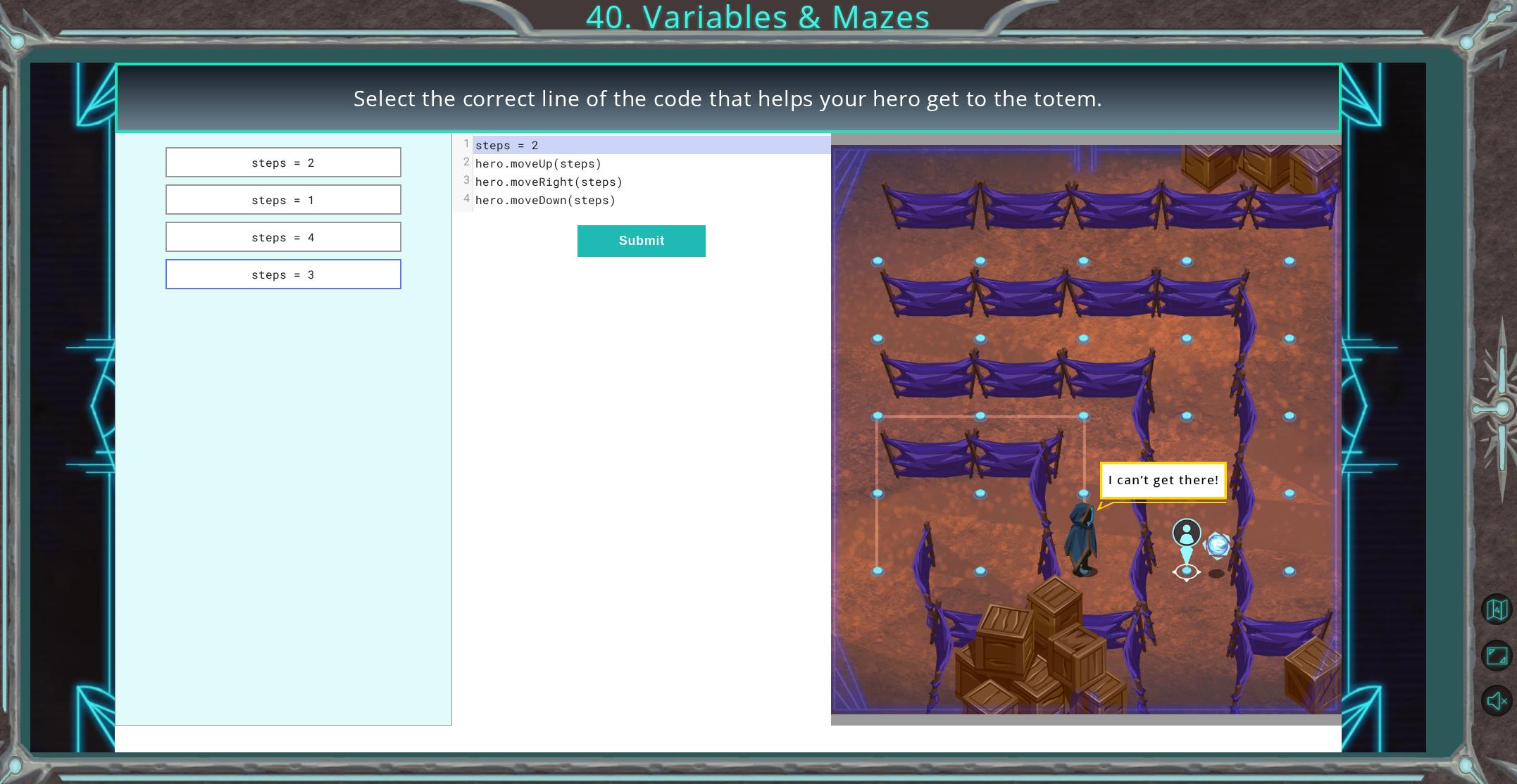
click at [363, 278] on button "steps = 3" at bounding box center [283, 274] width 235 height 30
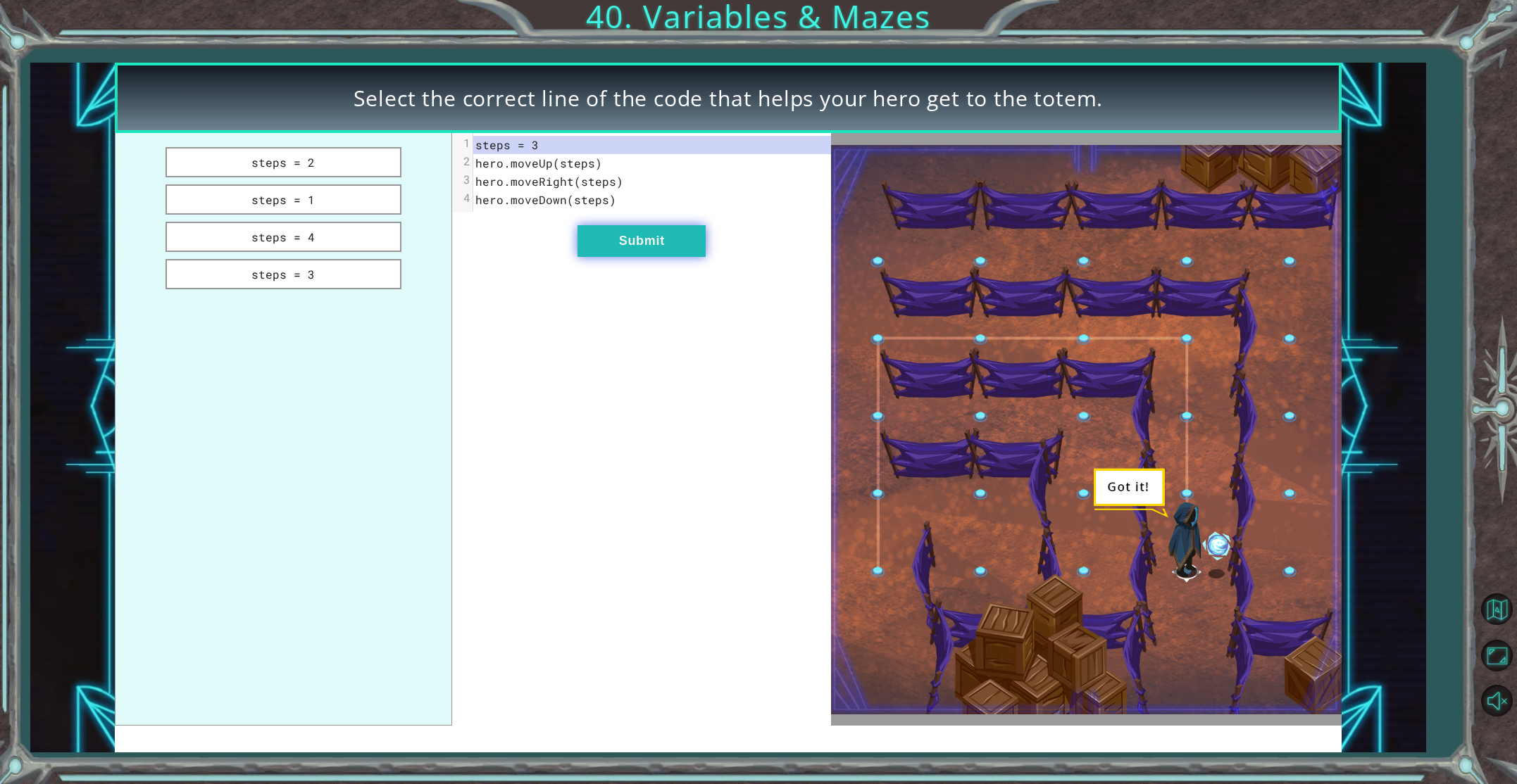
click at [663, 246] on button "Submit" at bounding box center [641, 241] width 128 height 32
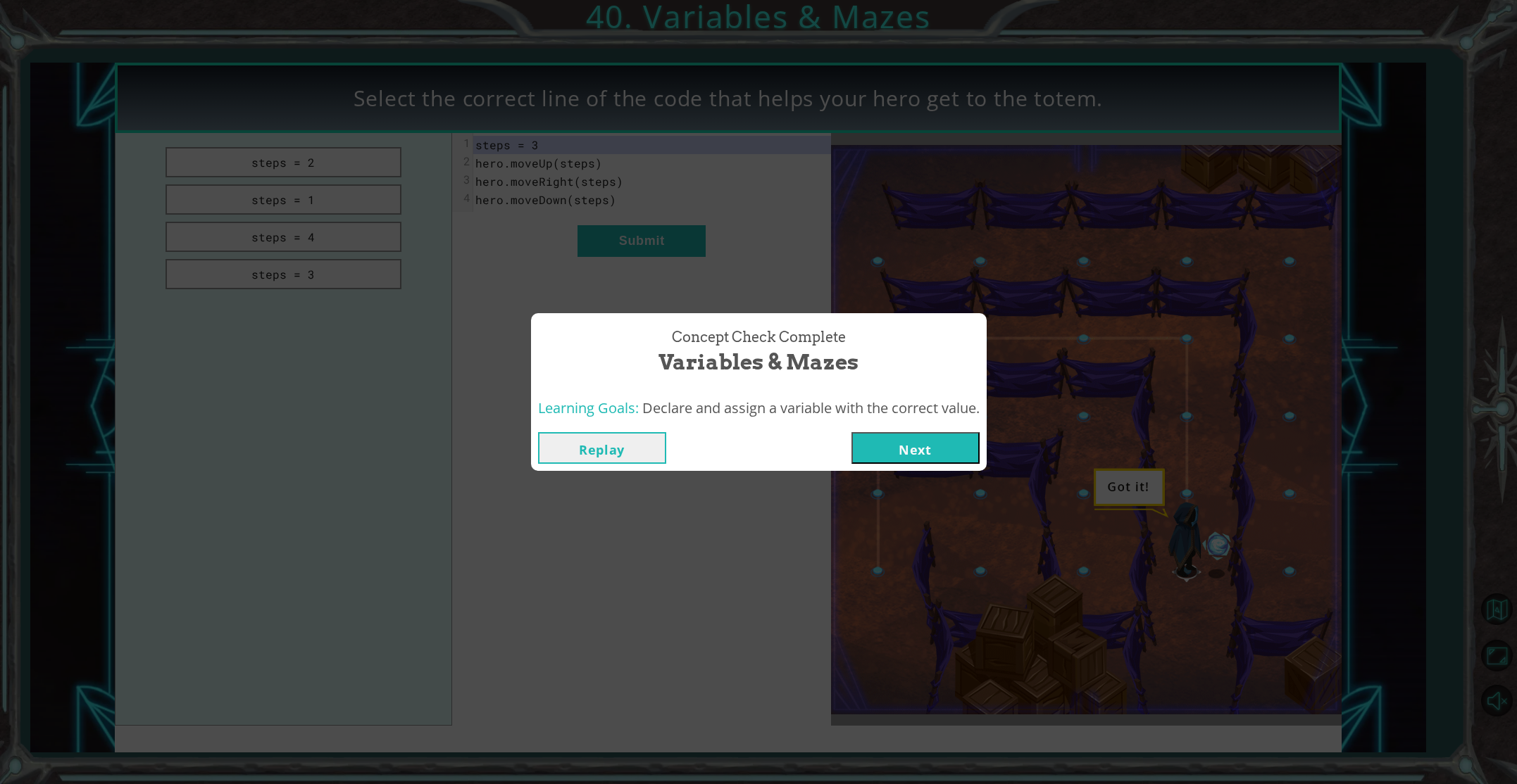
click at [946, 450] on button "Next" at bounding box center [915, 448] width 128 height 32
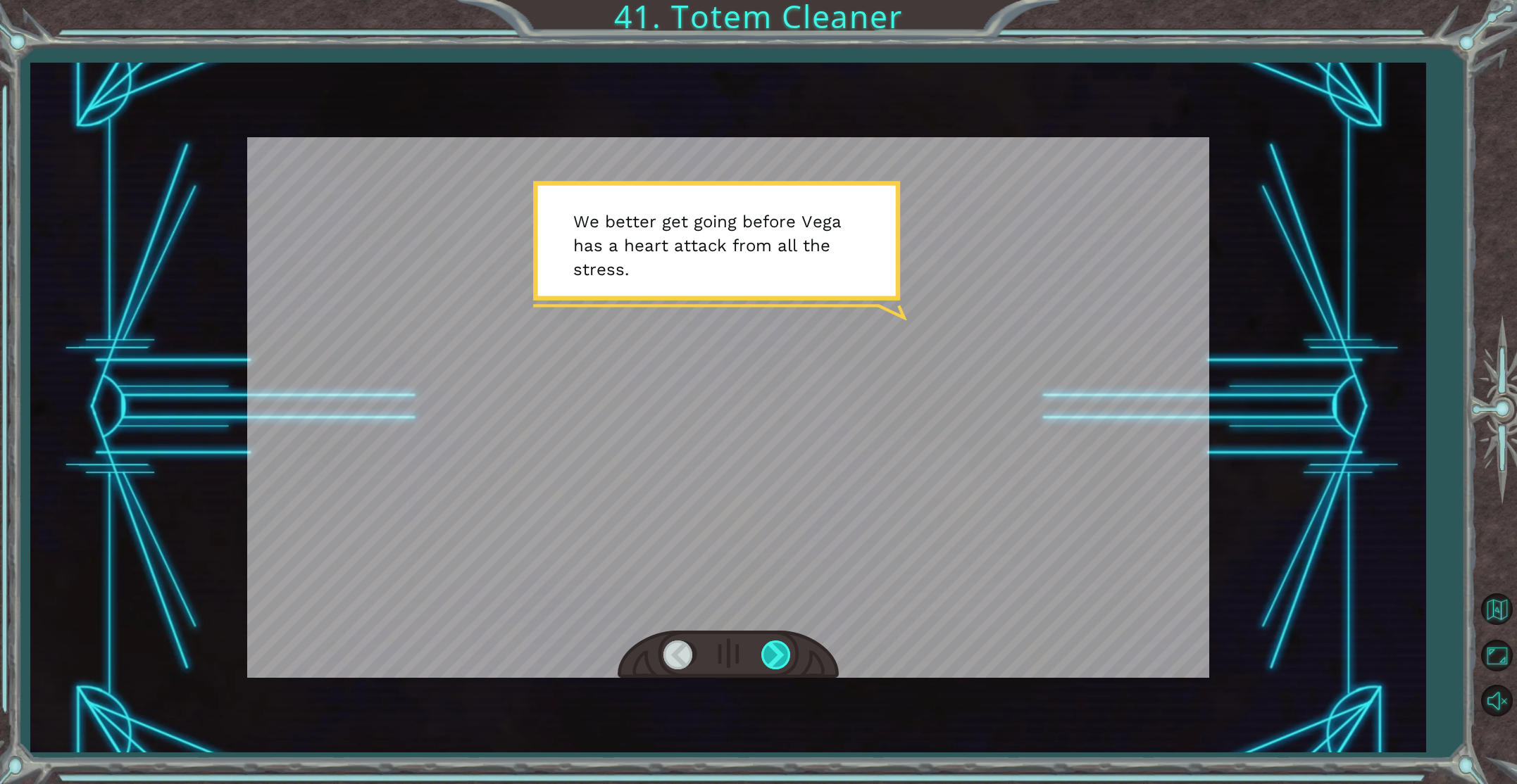
click at [769, 645] on div at bounding box center [777, 655] width 32 height 29
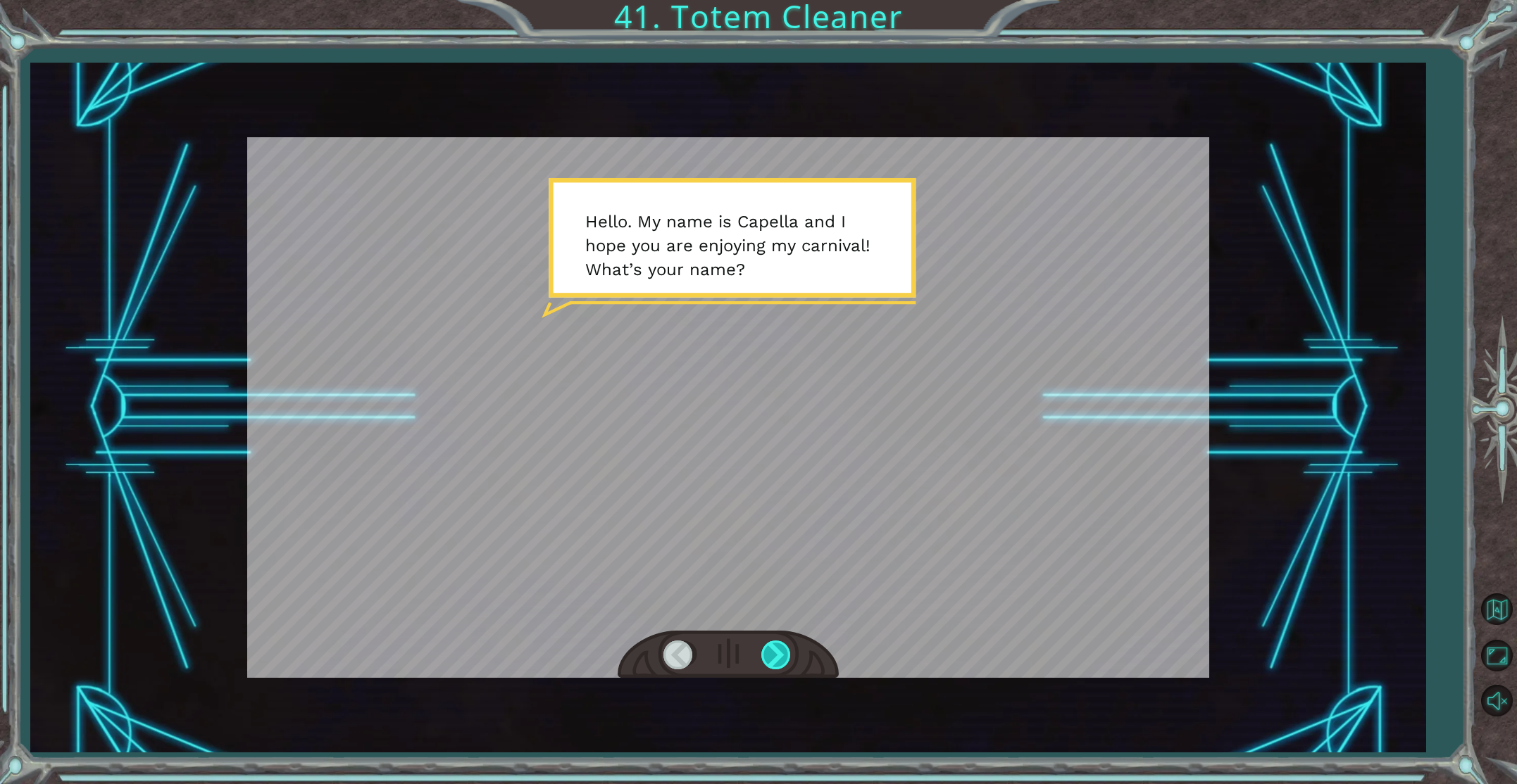
click at [772, 643] on div at bounding box center [777, 655] width 32 height 29
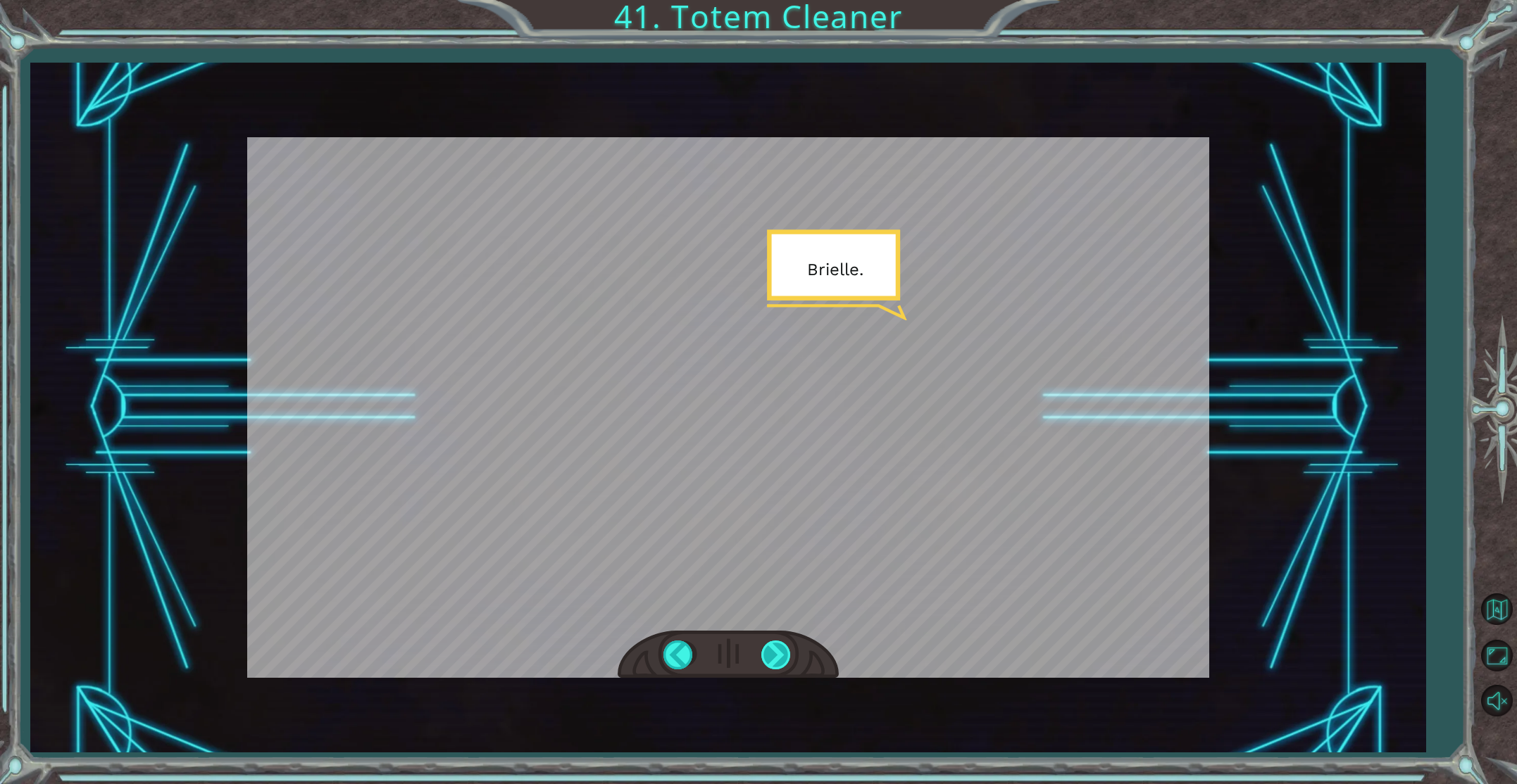
click at [772, 643] on div at bounding box center [777, 655] width 32 height 29
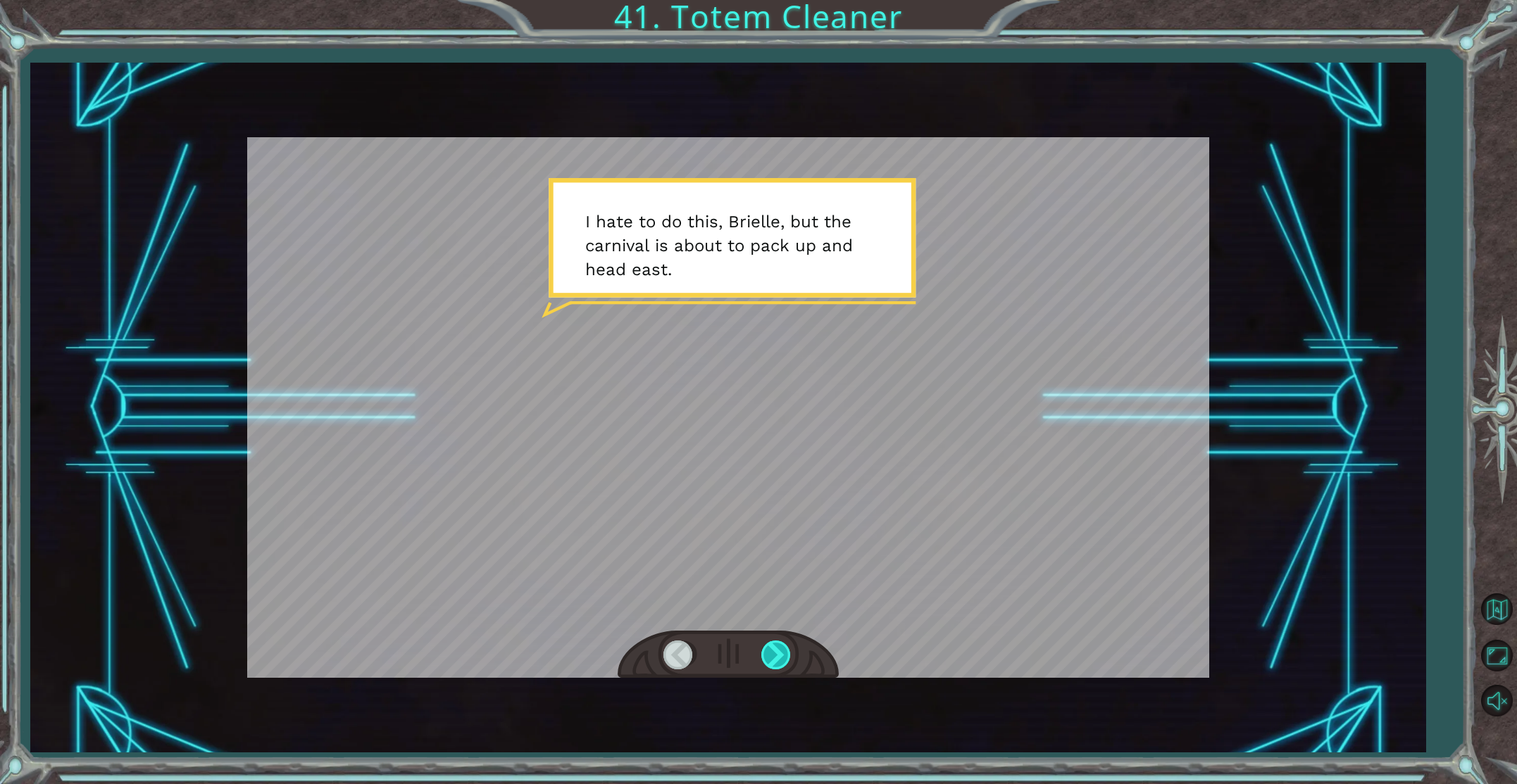
click at [772, 643] on div at bounding box center [777, 655] width 32 height 29
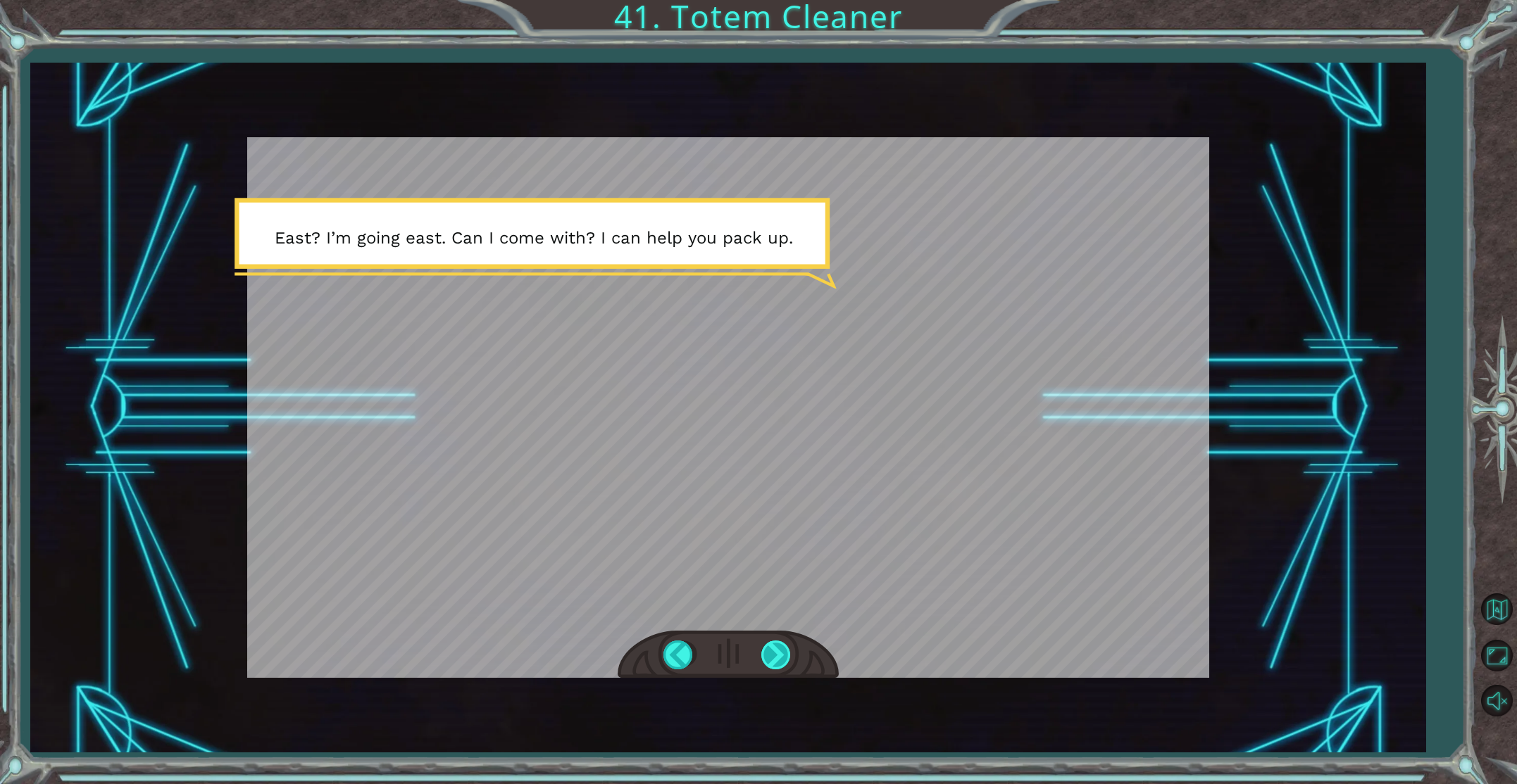
click at [772, 643] on div at bounding box center [777, 655] width 32 height 29
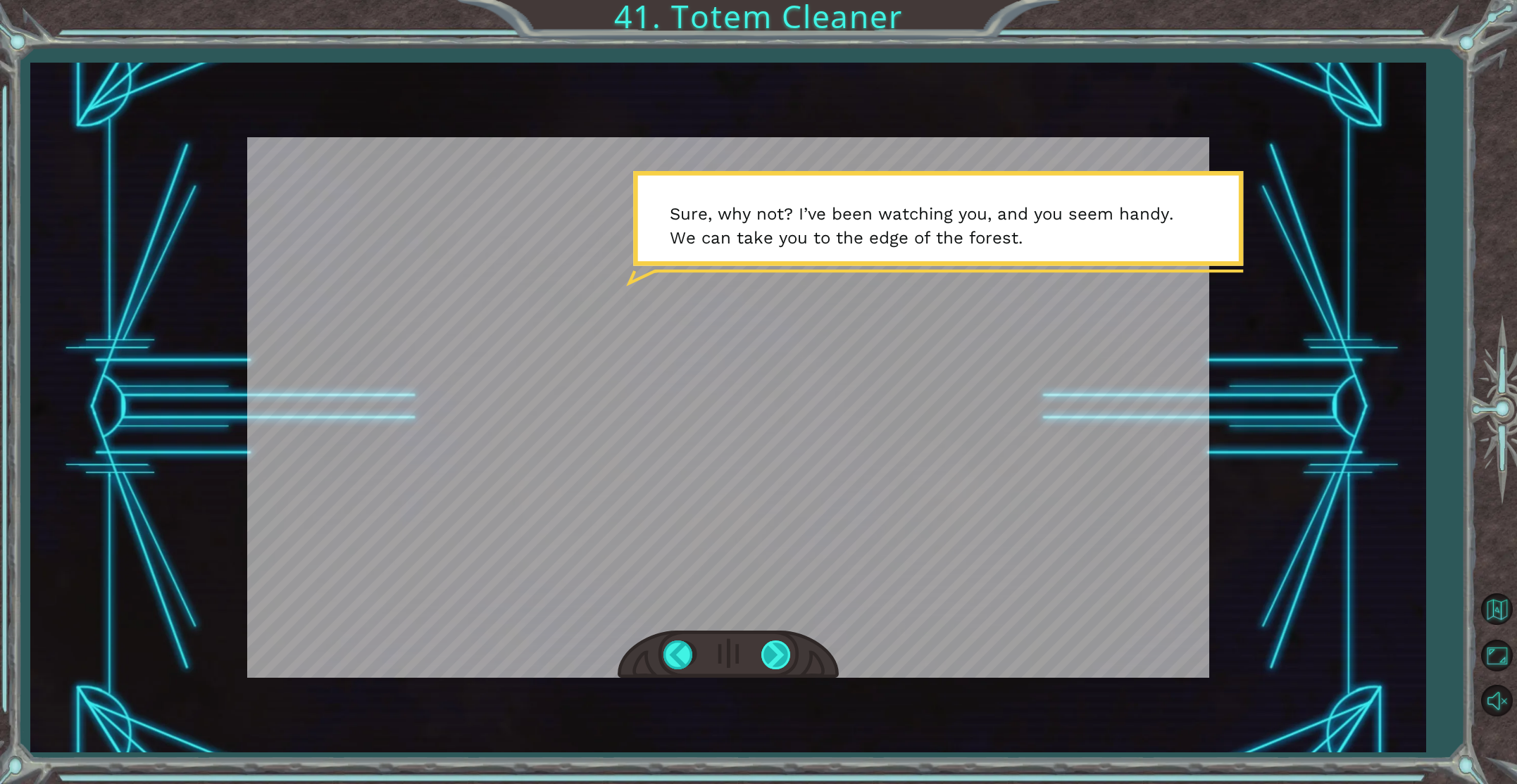
click at [772, 643] on div at bounding box center [777, 655] width 32 height 29
click at [770, 643] on div at bounding box center [777, 655] width 32 height 29
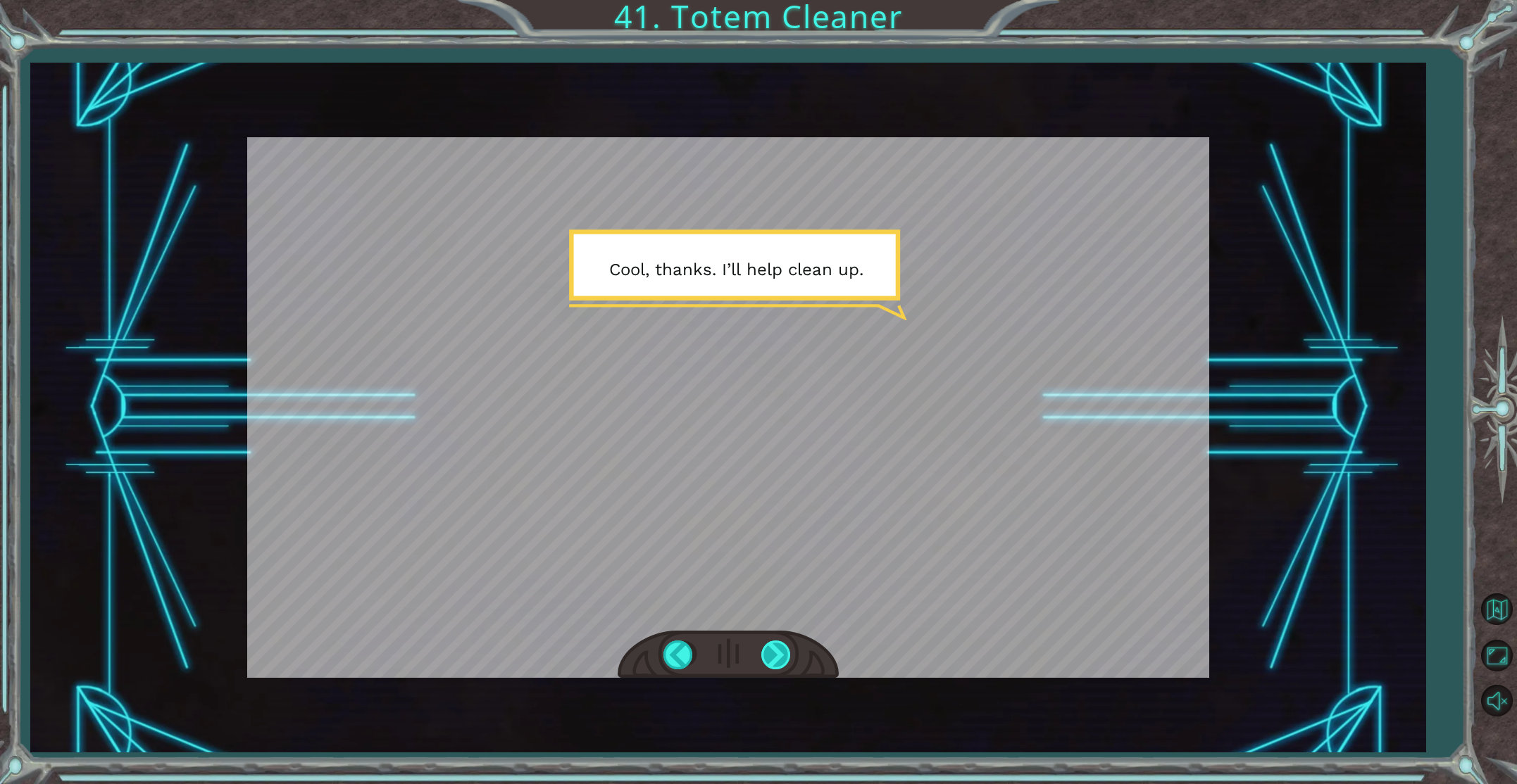
click at [770, 643] on div at bounding box center [777, 655] width 32 height 29
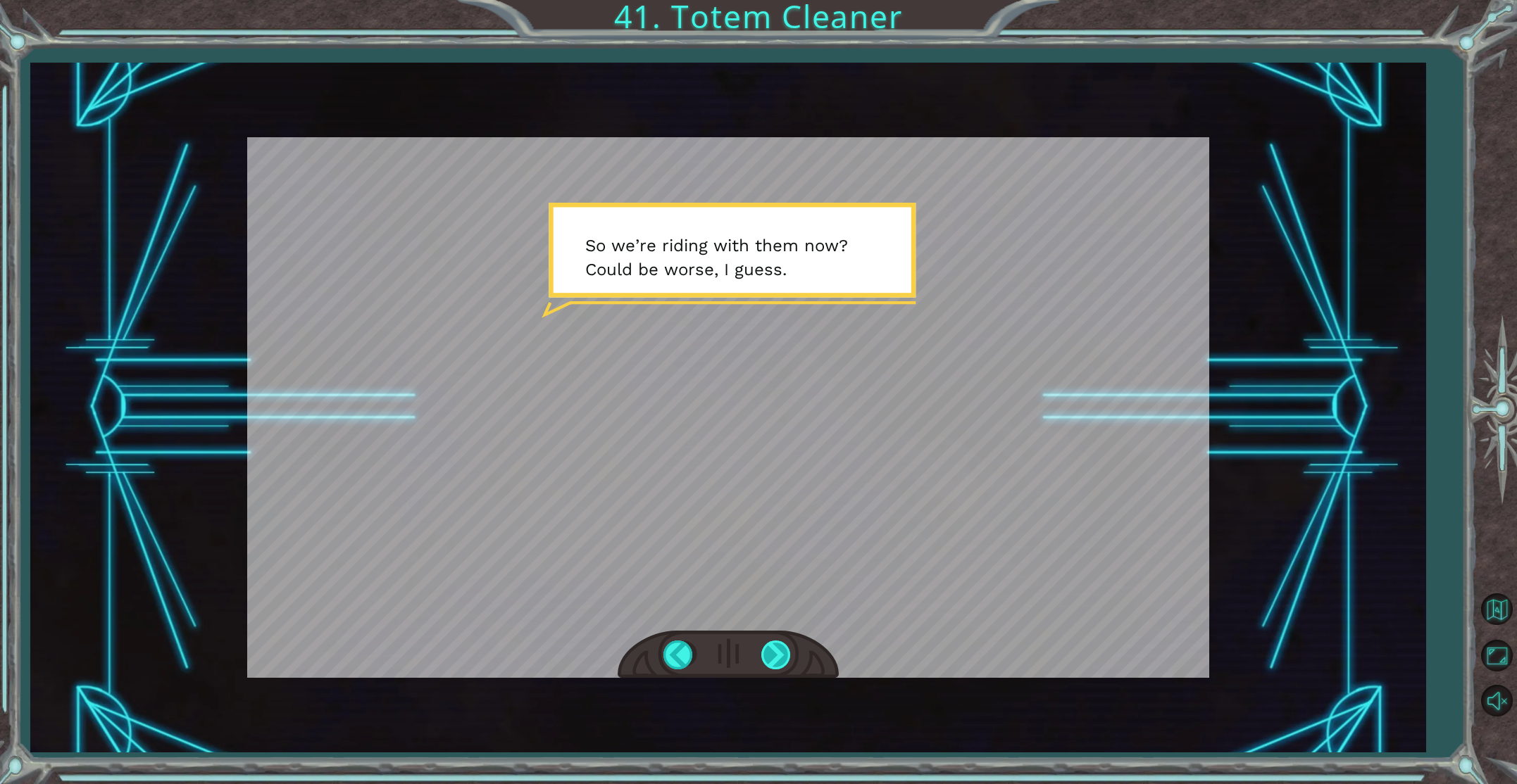
click at [768, 641] on div at bounding box center [777, 655] width 32 height 29
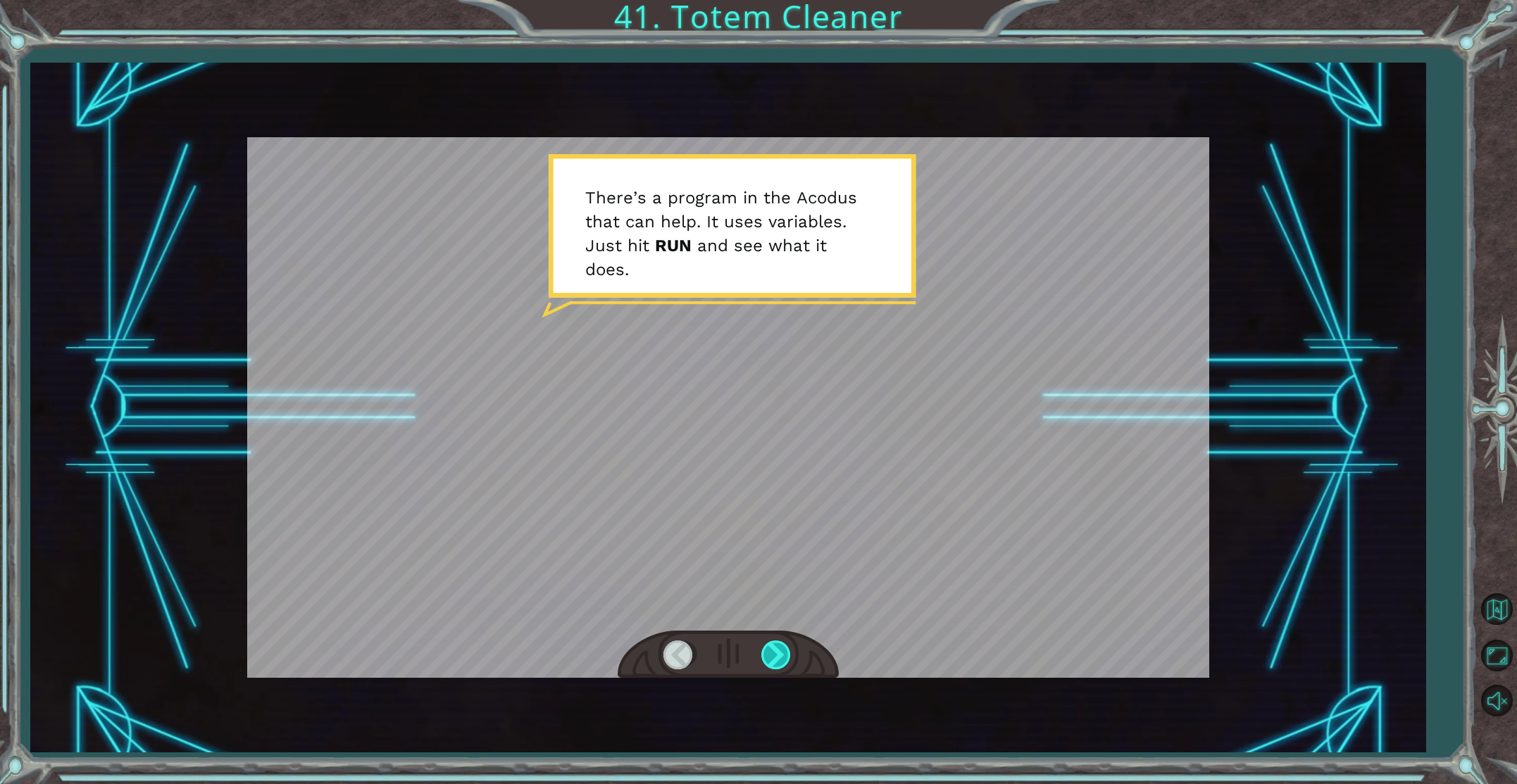
click at [767, 641] on div at bounding box center [777, 655] width 32 height 29
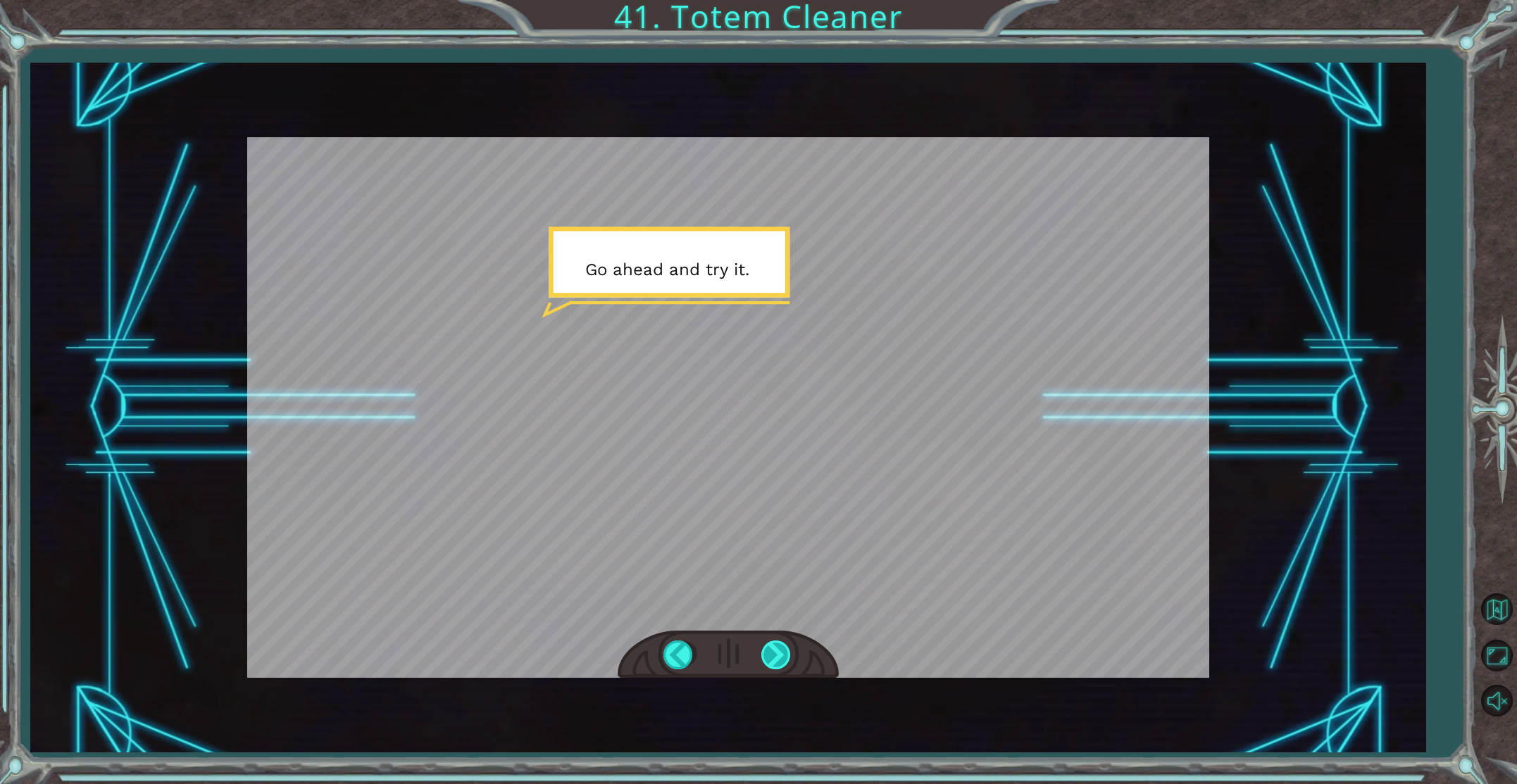
click at [767, 641] on div at bounding box center [777, 655] width 32 height 29
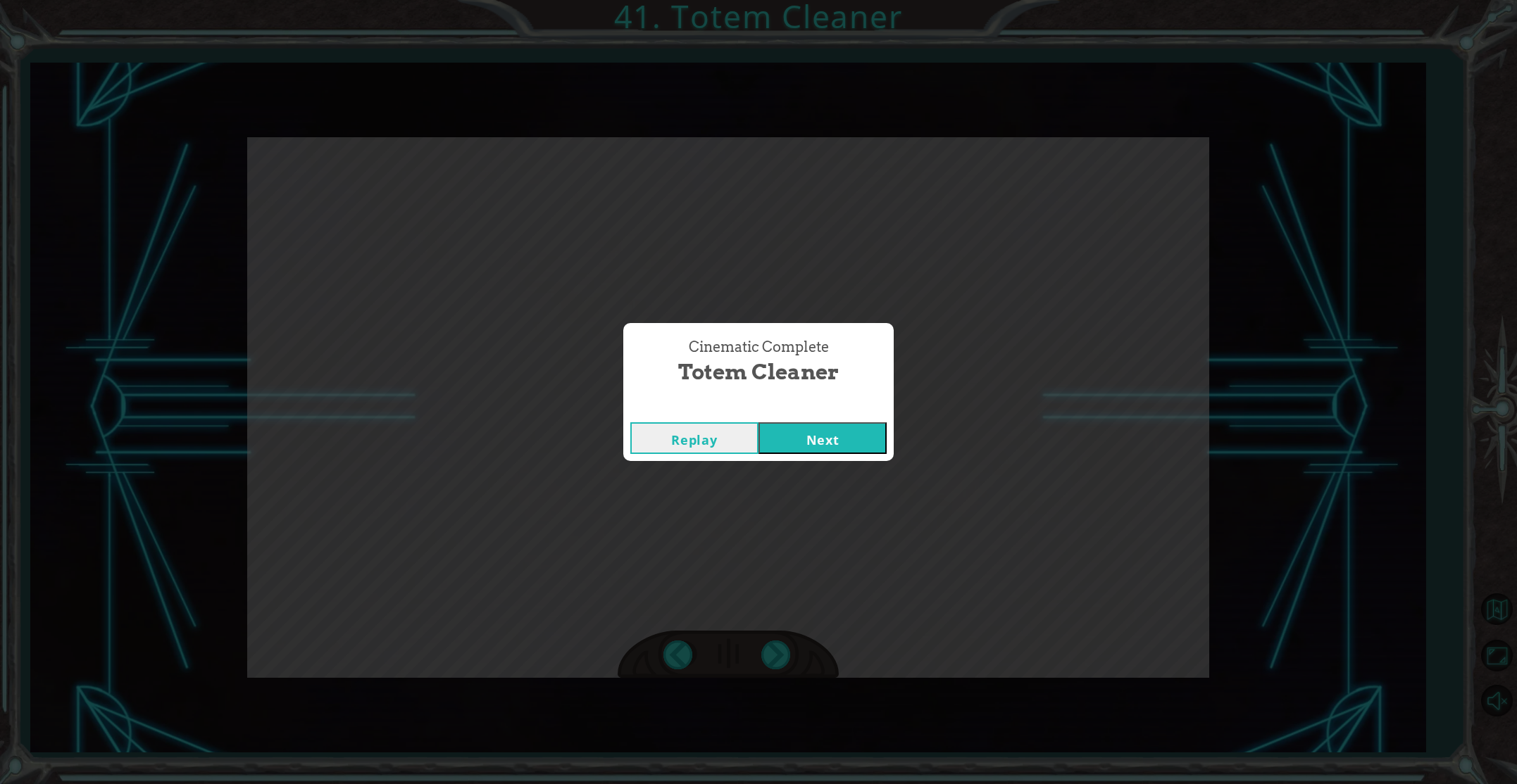
click at [825, 434] on button "Next" at bounding box center [822, 439] width 128 height 32
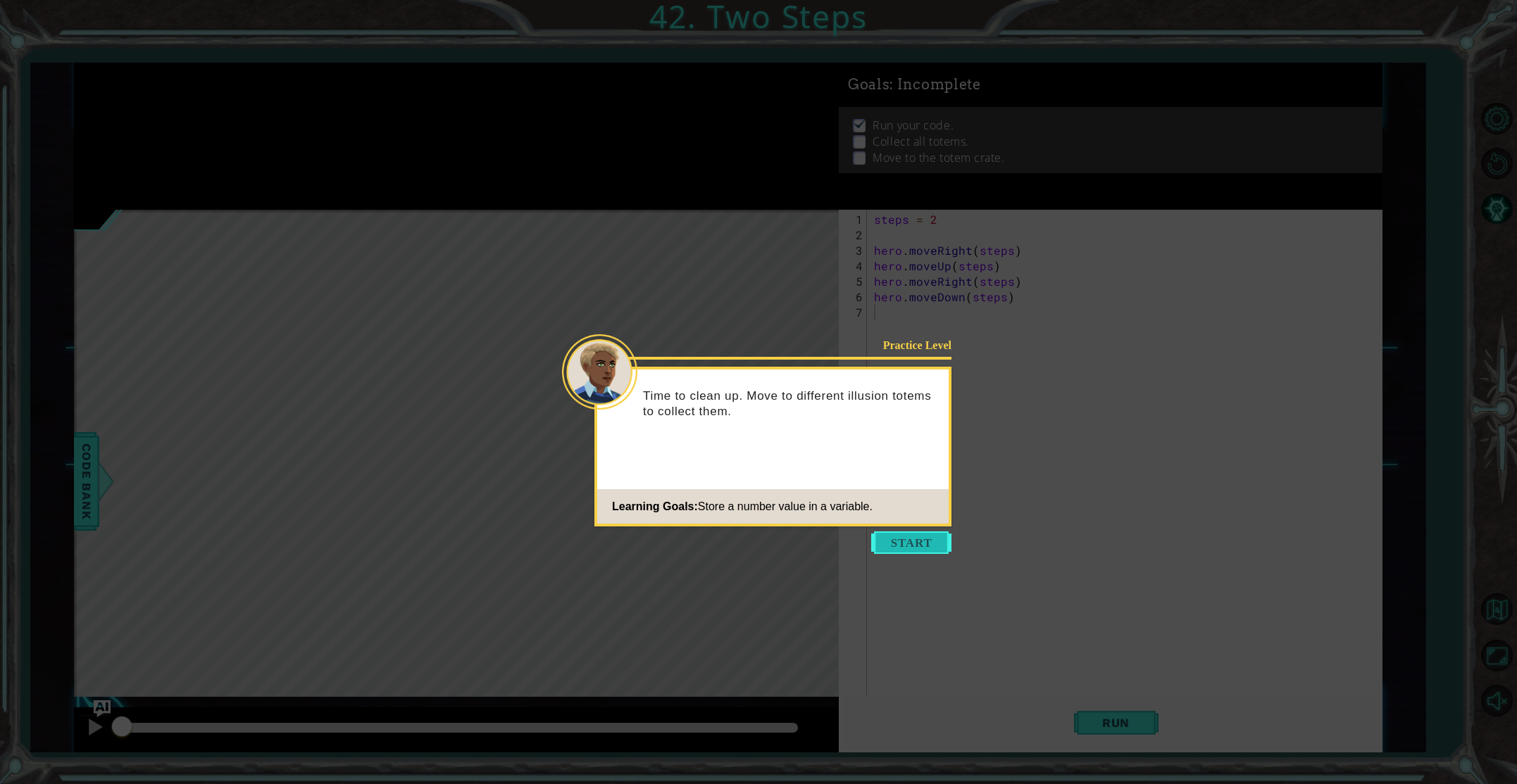
click at [891, 543] on button "Start" at bounding box center [911, 543] width 80 height 23
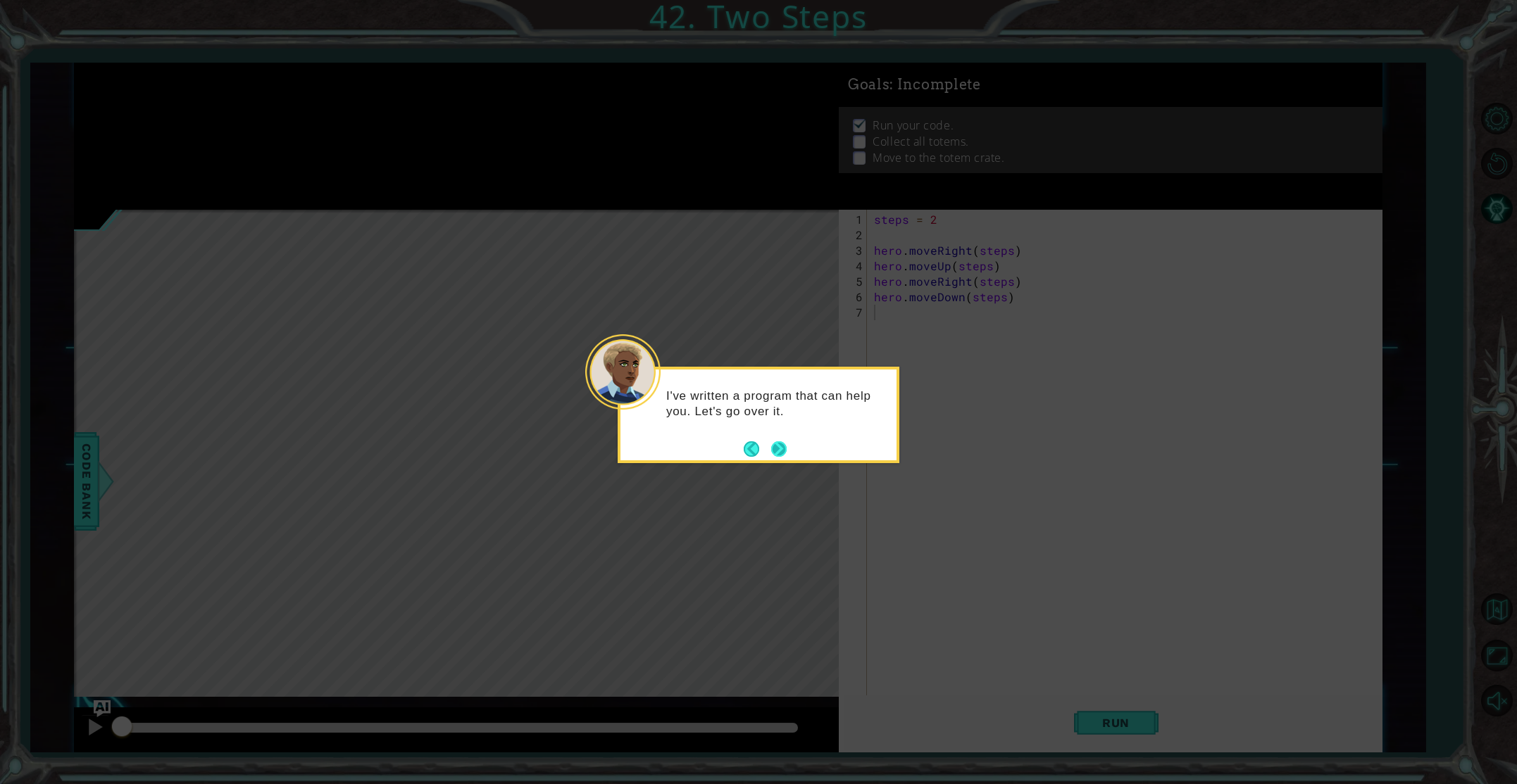
click at [775, 450] on button "Next" at bounding box center [779, 450] width 16 height 16
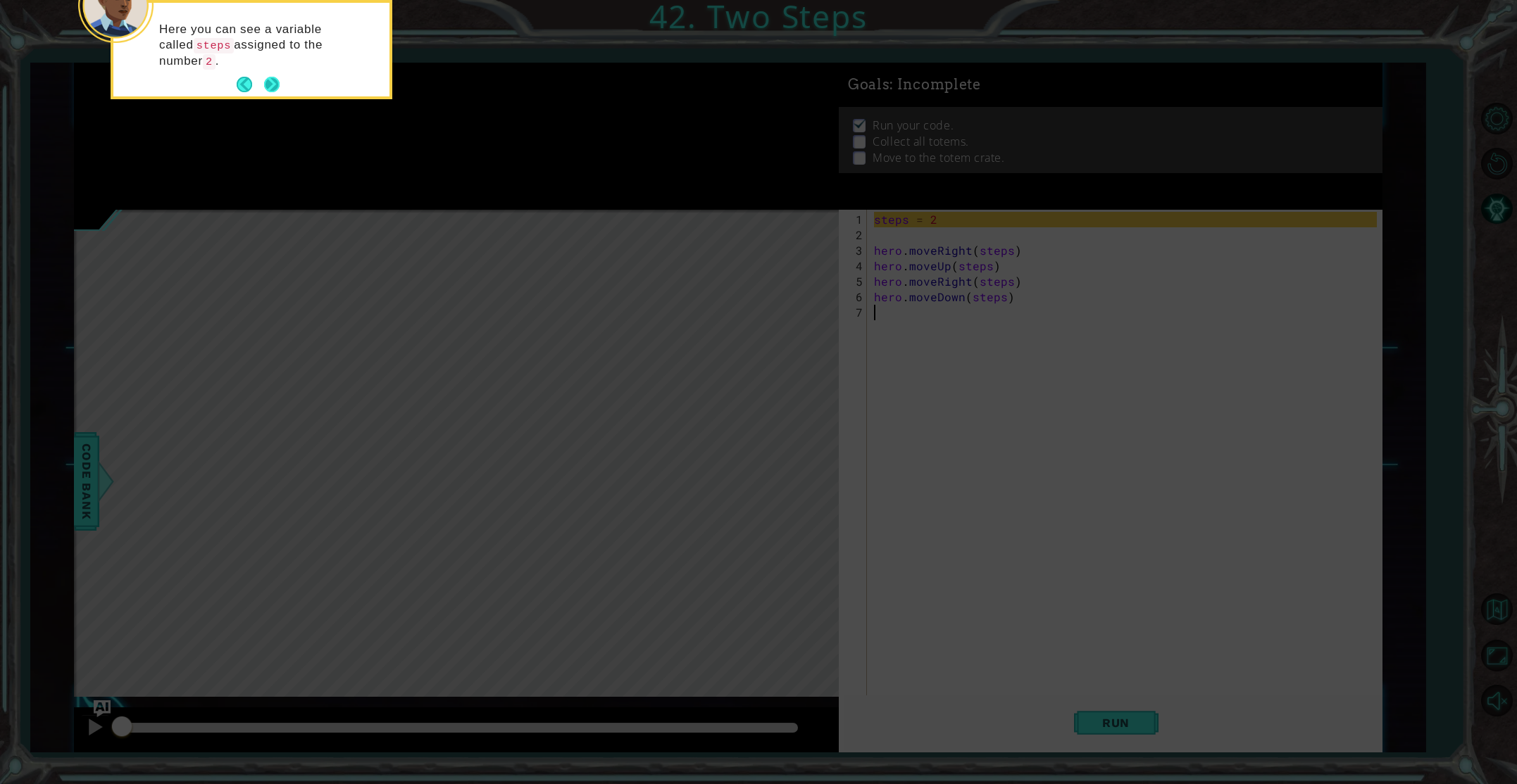
click at [271, 77] on button "Next" at bounding box center [272, 84] width 16 height 16
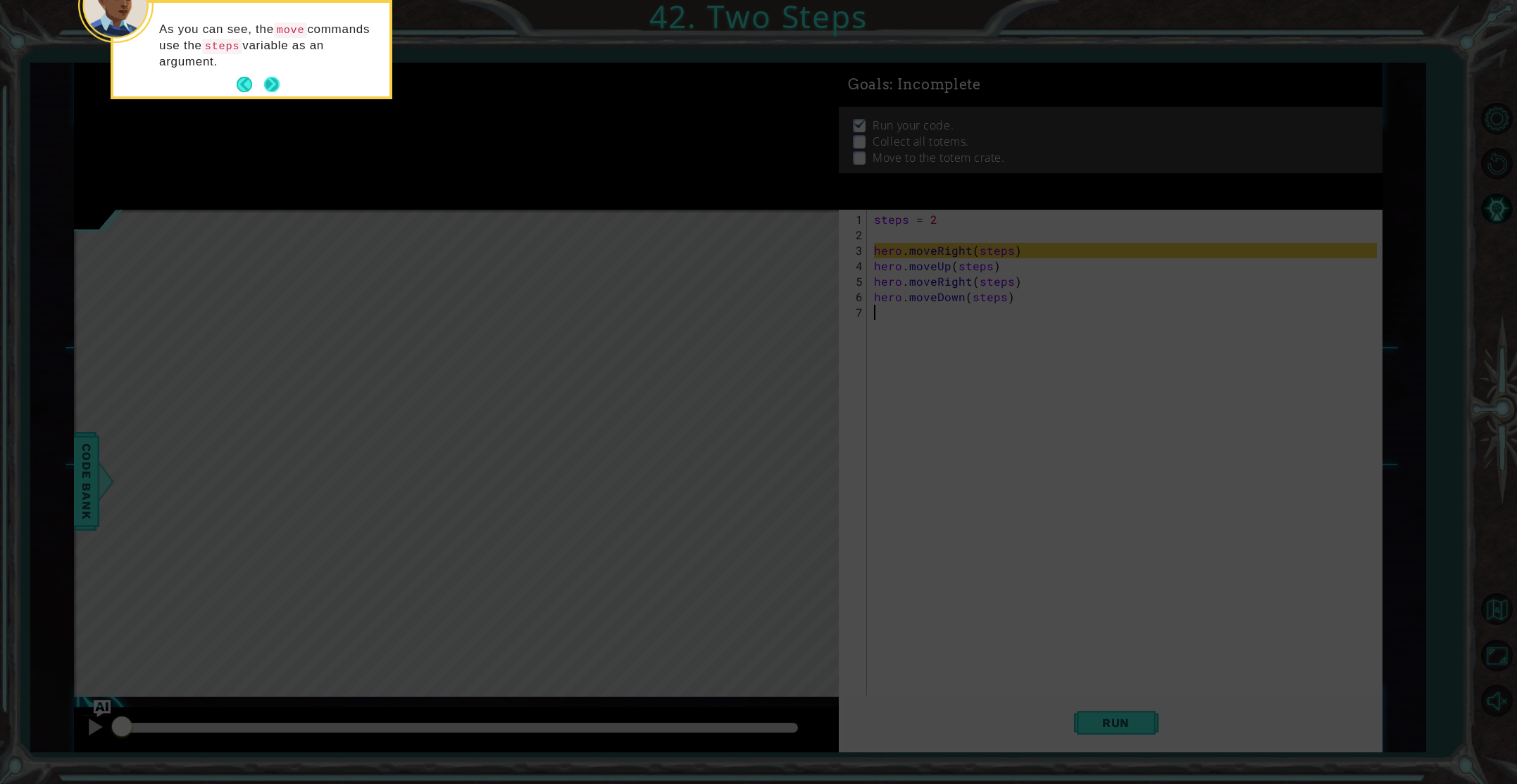
click at [276, 77] on button "Next" at bounding box center [272, 84] width 16 height 16
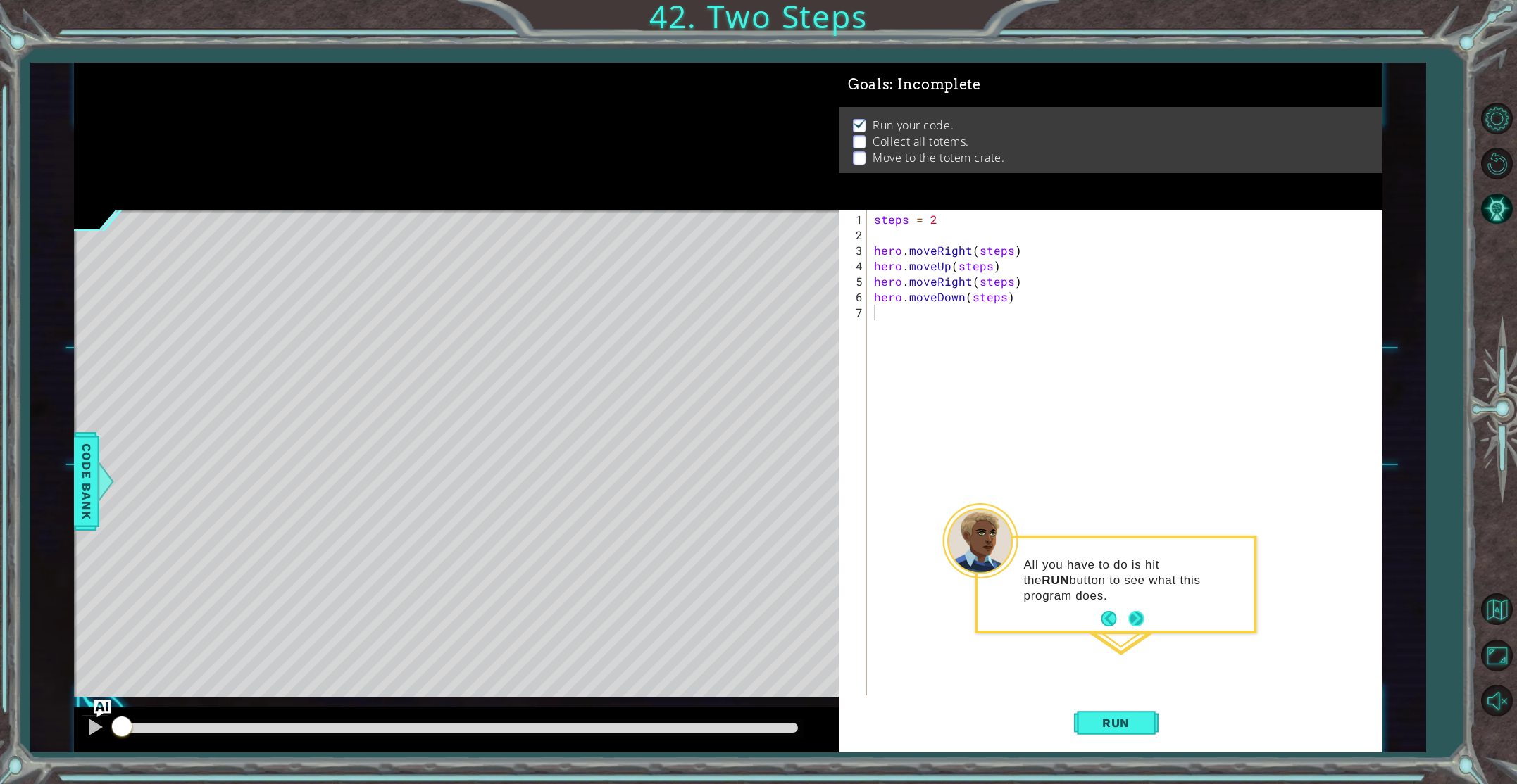
click at [1134, 612] on button "Next" at bounding box center [1136, 619] width 16 height 16
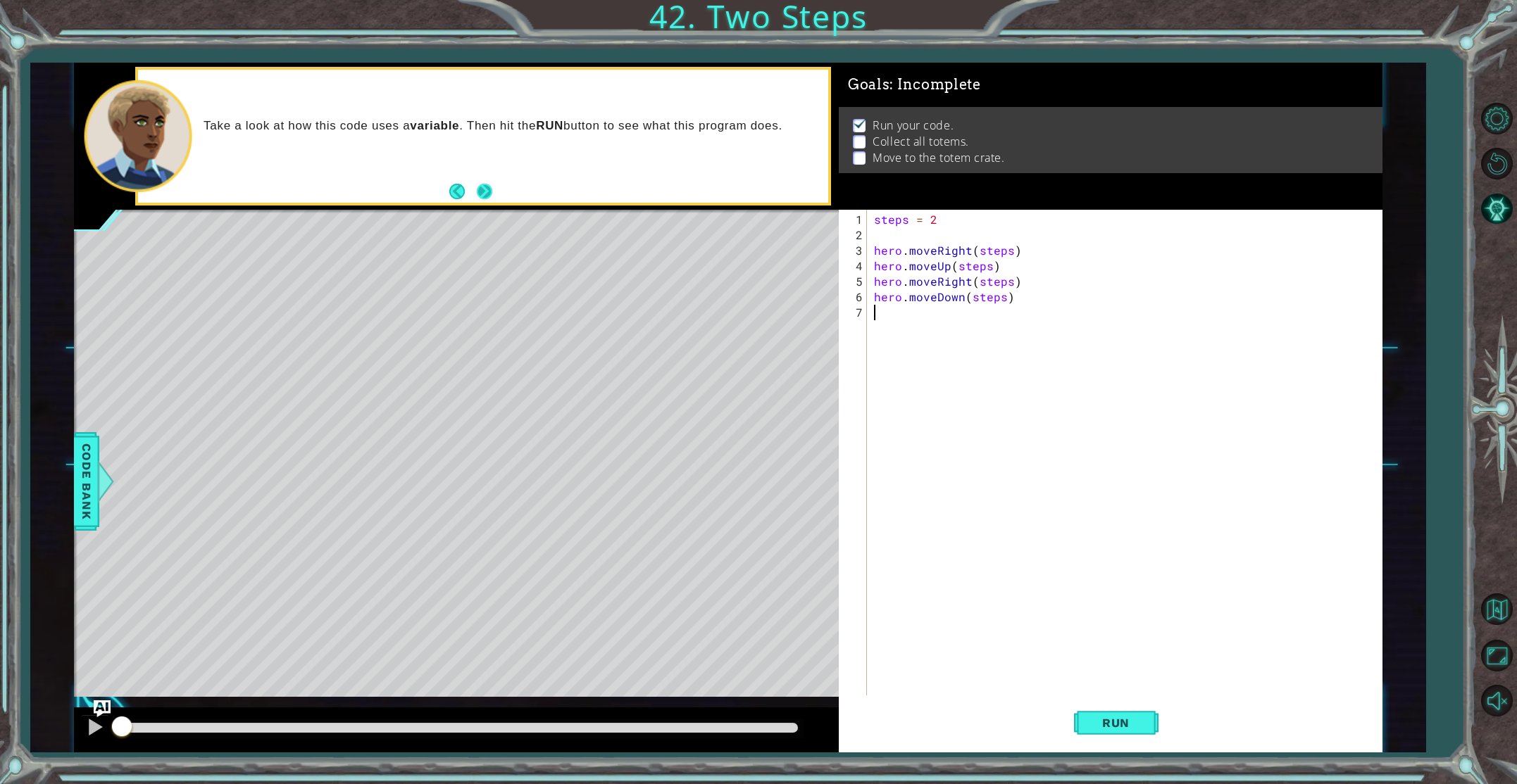
click at [488, 188] on button "Next" at bounding box center [484, 192] width 16 height 16
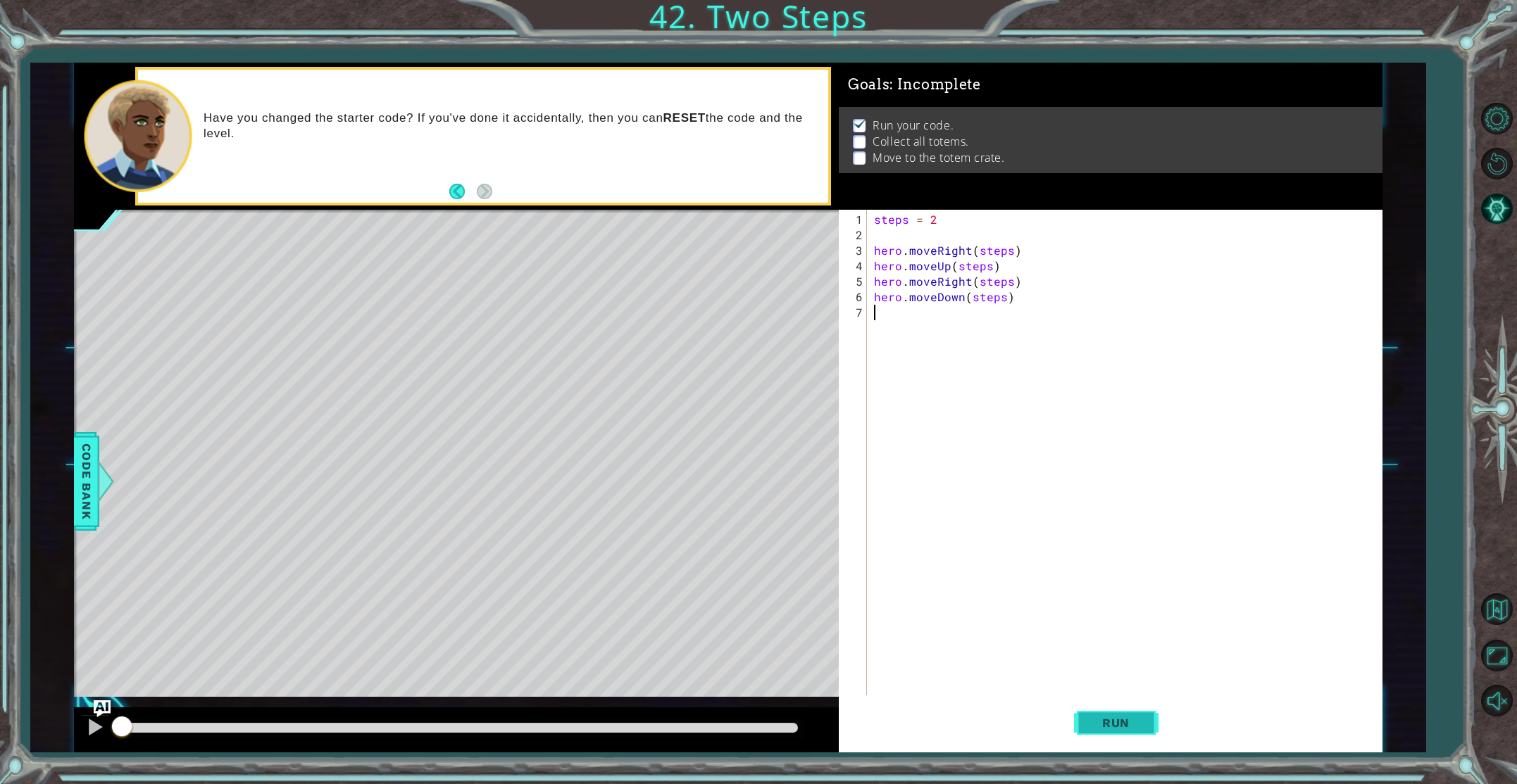
click at [1094, 723] on span "Run" at bounding box center [1115, 723] width 56 height 14
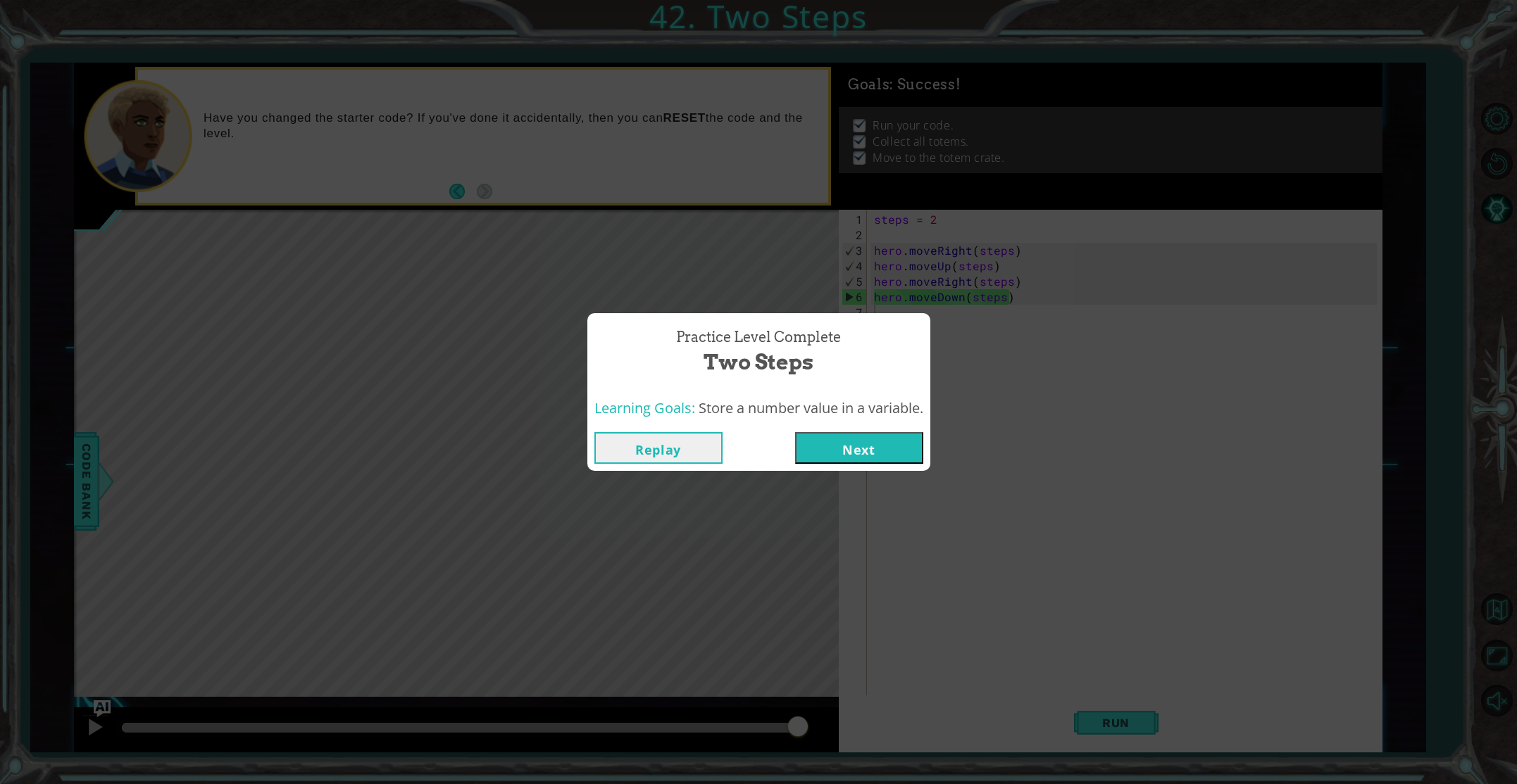
click at [839, 456] on button "Next" at bounding box center [859, 448] width 128 height 32
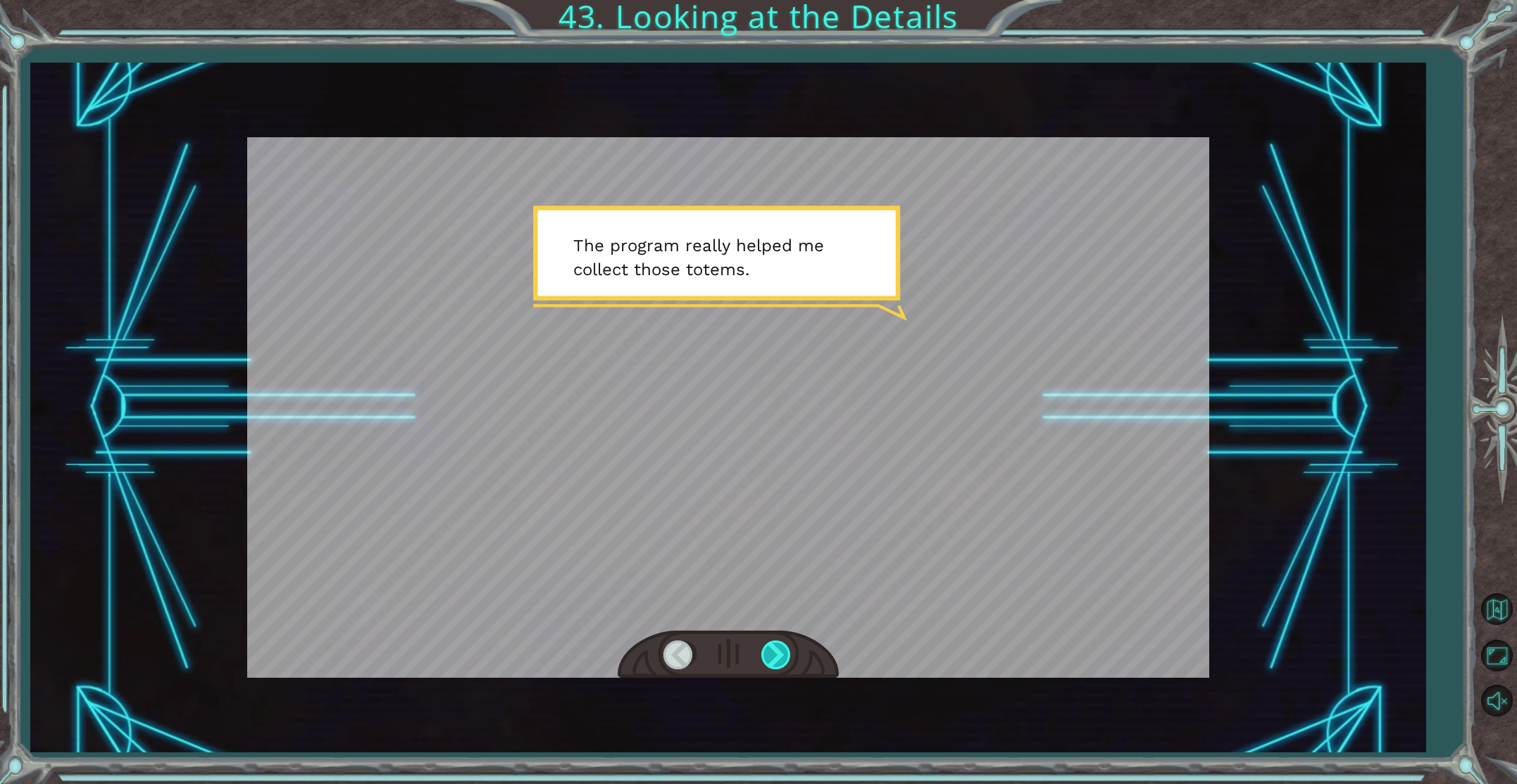
click at [784, 651] on div at bounding box center [777, 655] width 32 height 29
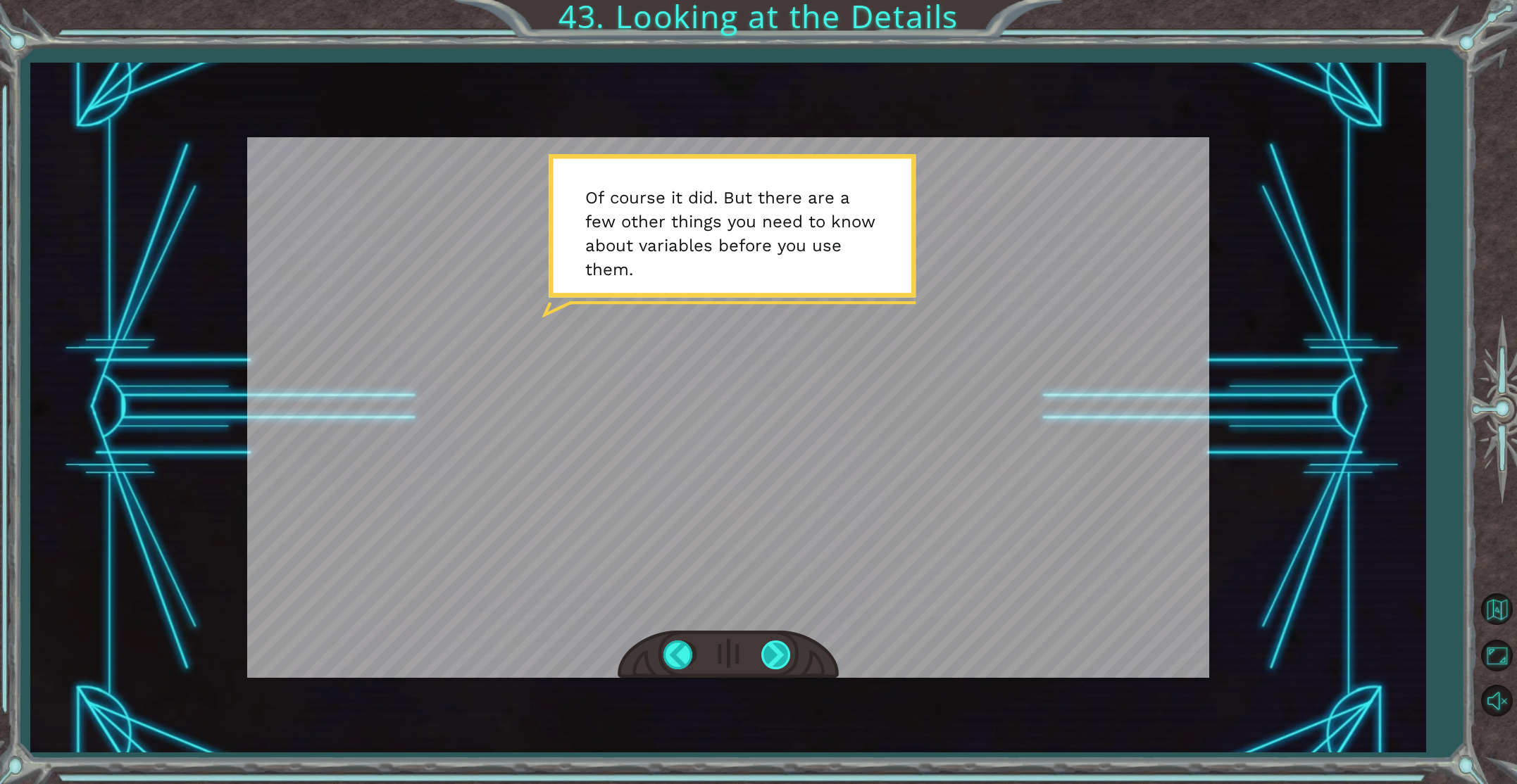
click at [782, 654] on div at bounding box center [777, 655] width 32 height 29
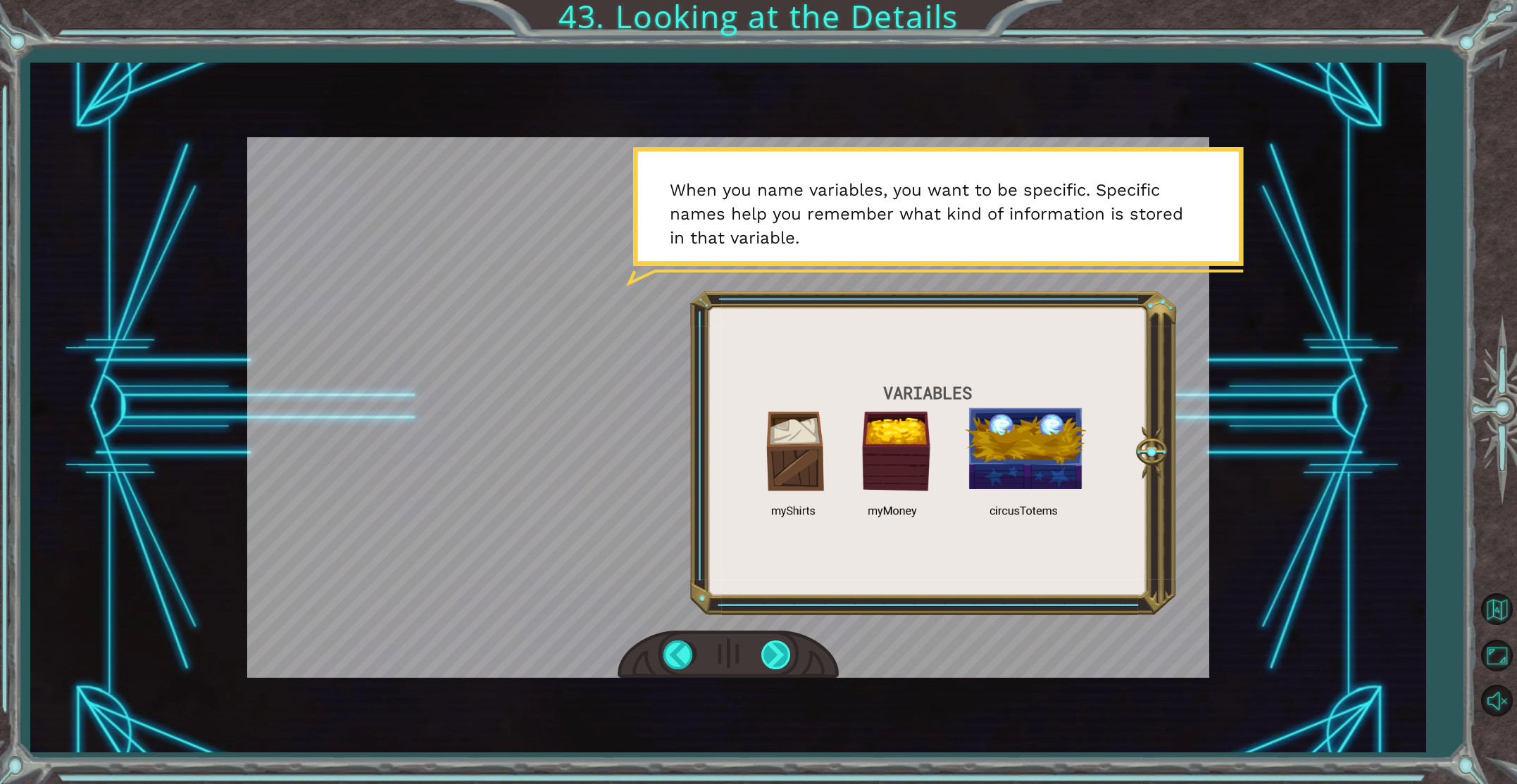
click at [777, 657] on div at bounding box center [777, 655] width 32 height 29
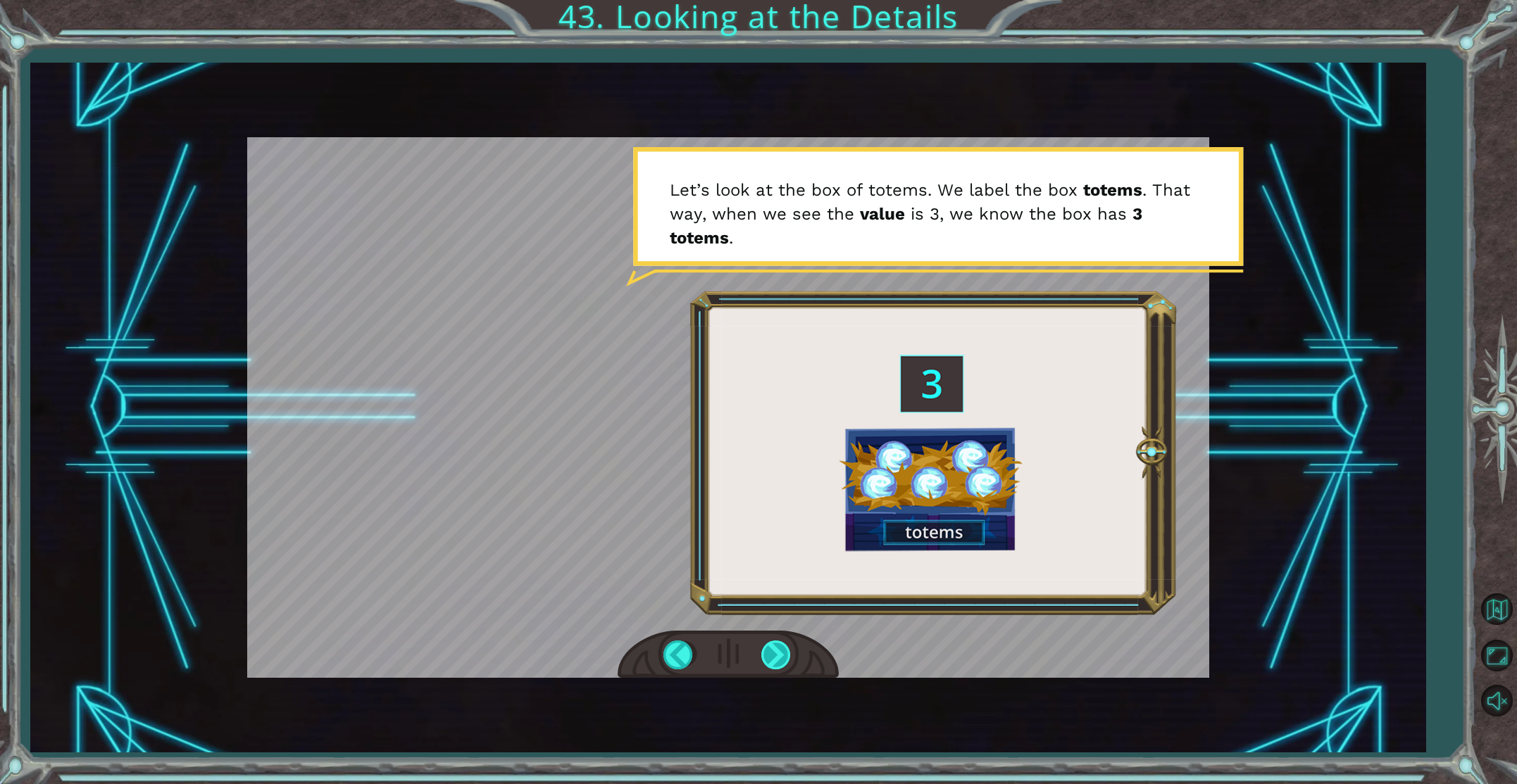
click at [776, 659] on div at bounding box center [777, 655] width 32 height 29
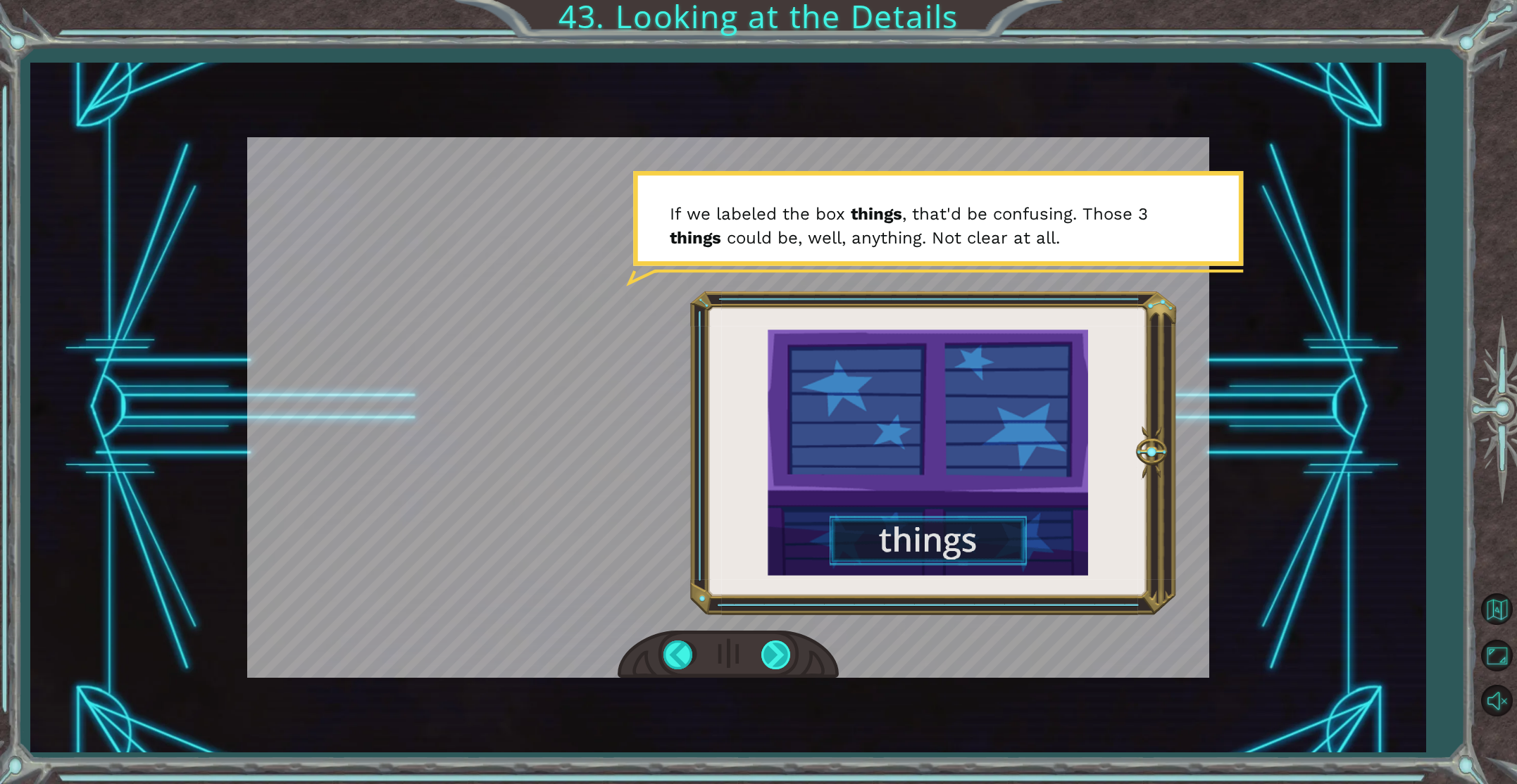
click at [775, 659] on div at bounding box center [777, 655] width 32 height 29
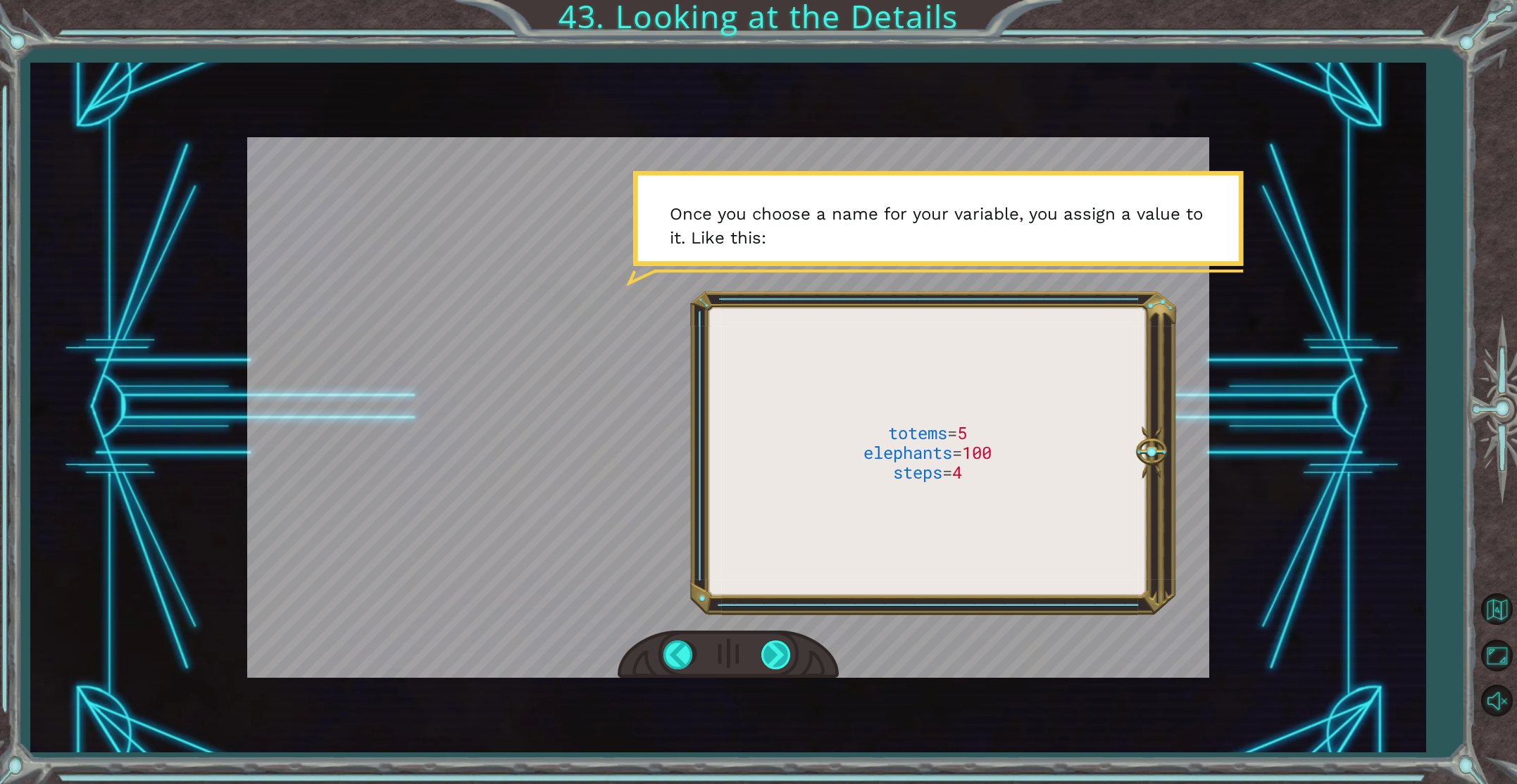
click at [776, 659] on div at bounding box center [777, 655] width 32 height 29
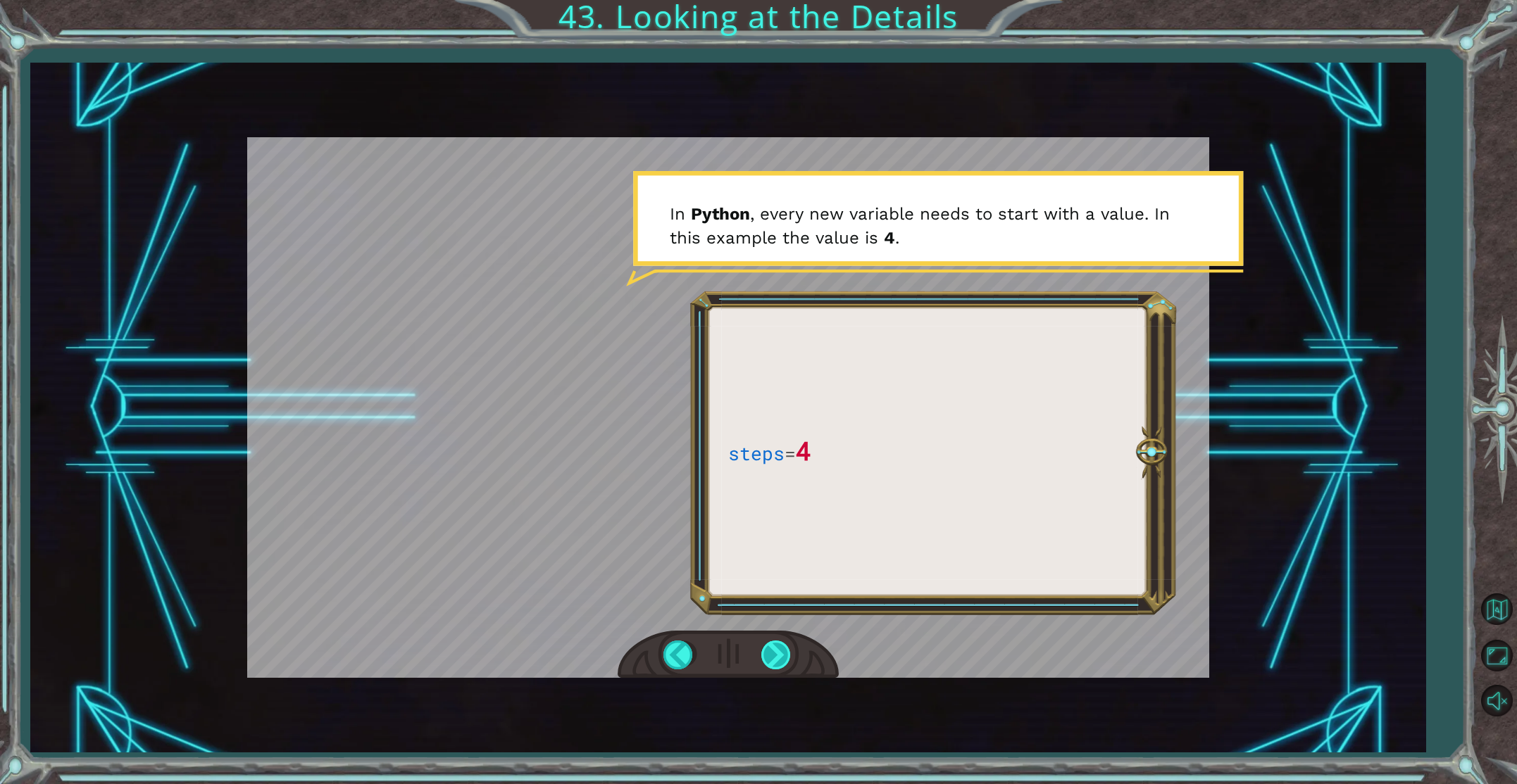
click at [788, 660] on div at bounding box center [777, 655] width 32 height 29
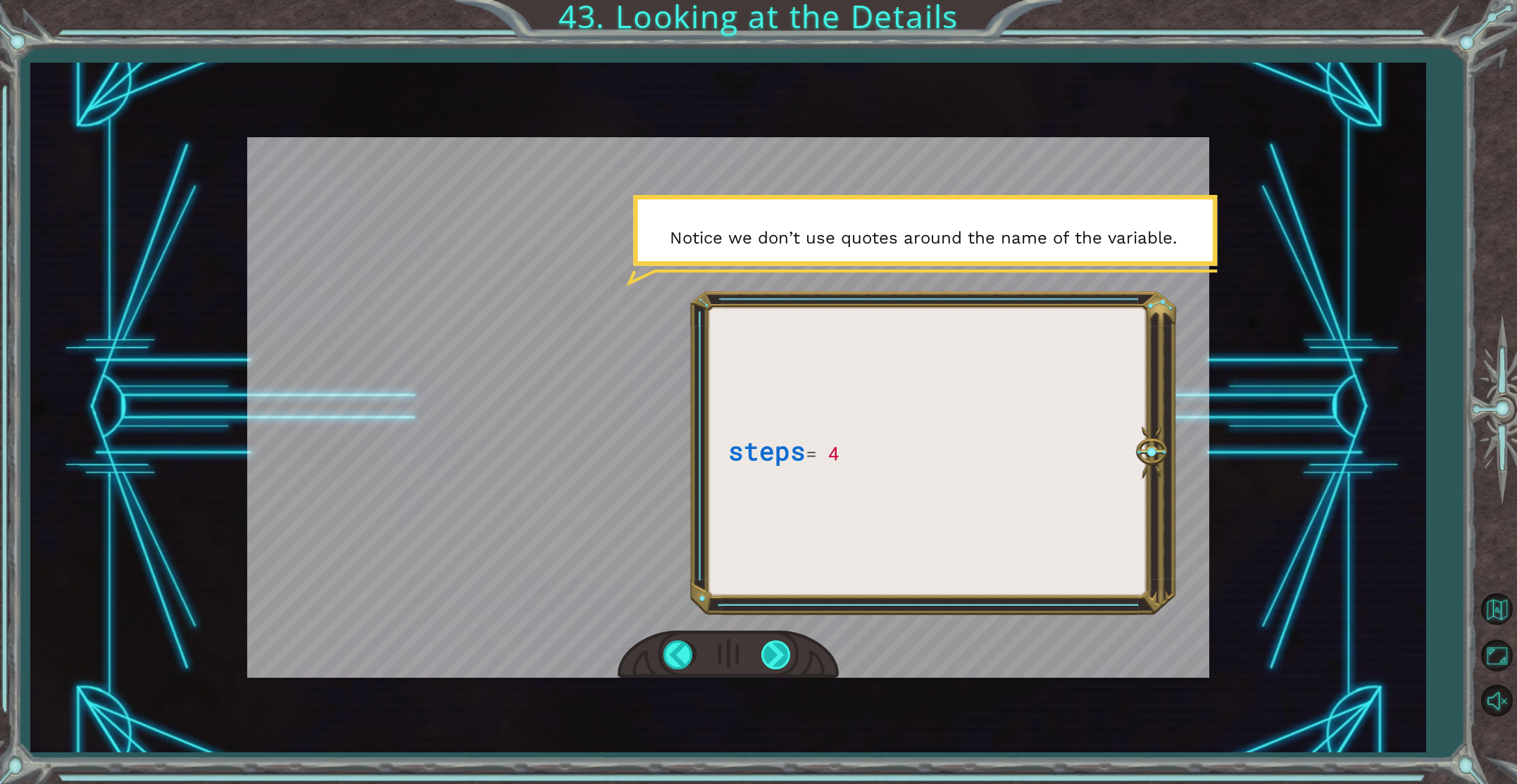
click at [789, 662] on div at bounding box center [777, 655] width 32 height 29
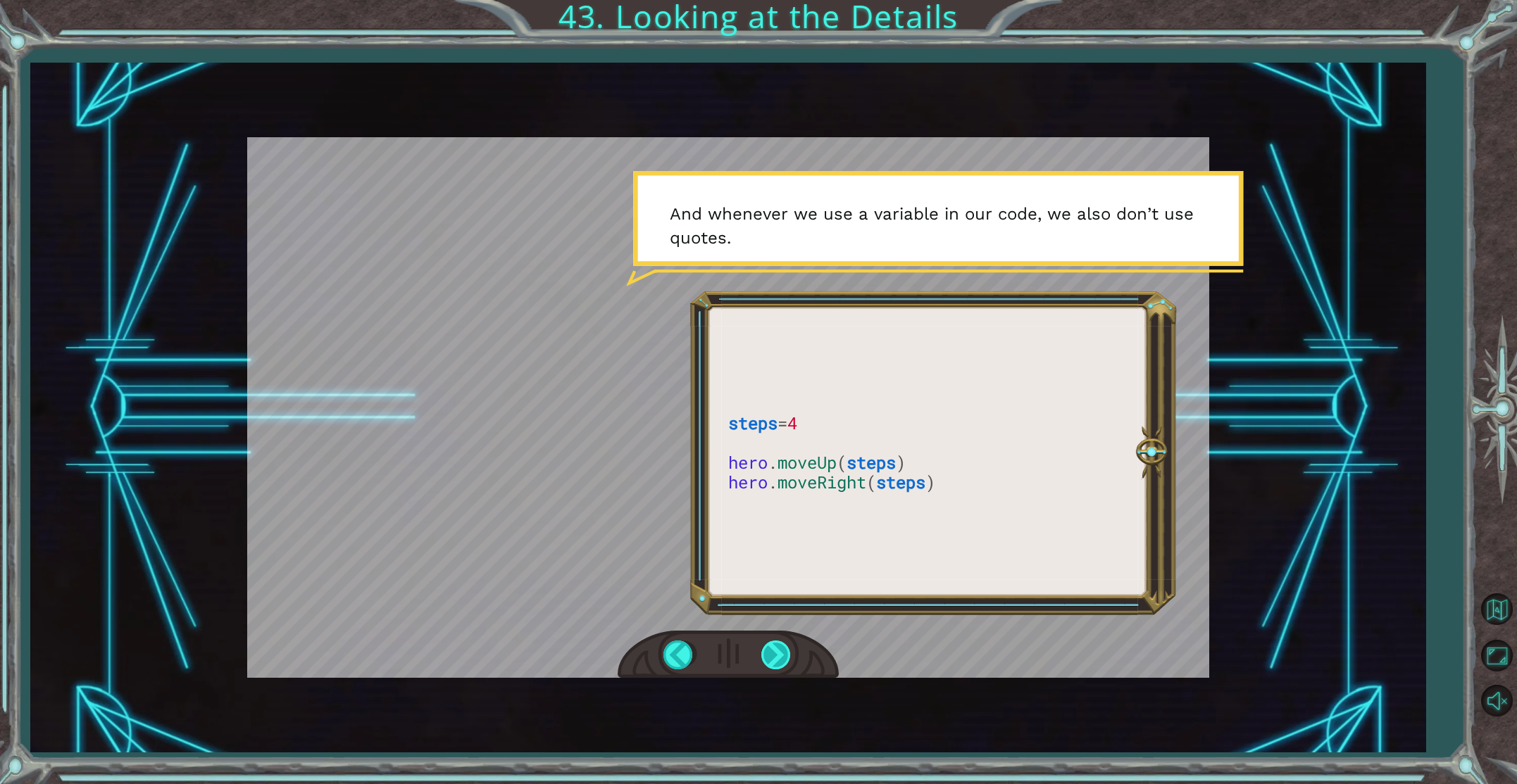
click at [778, 659] on div at bounding box center [777, 655] width 32 height 29
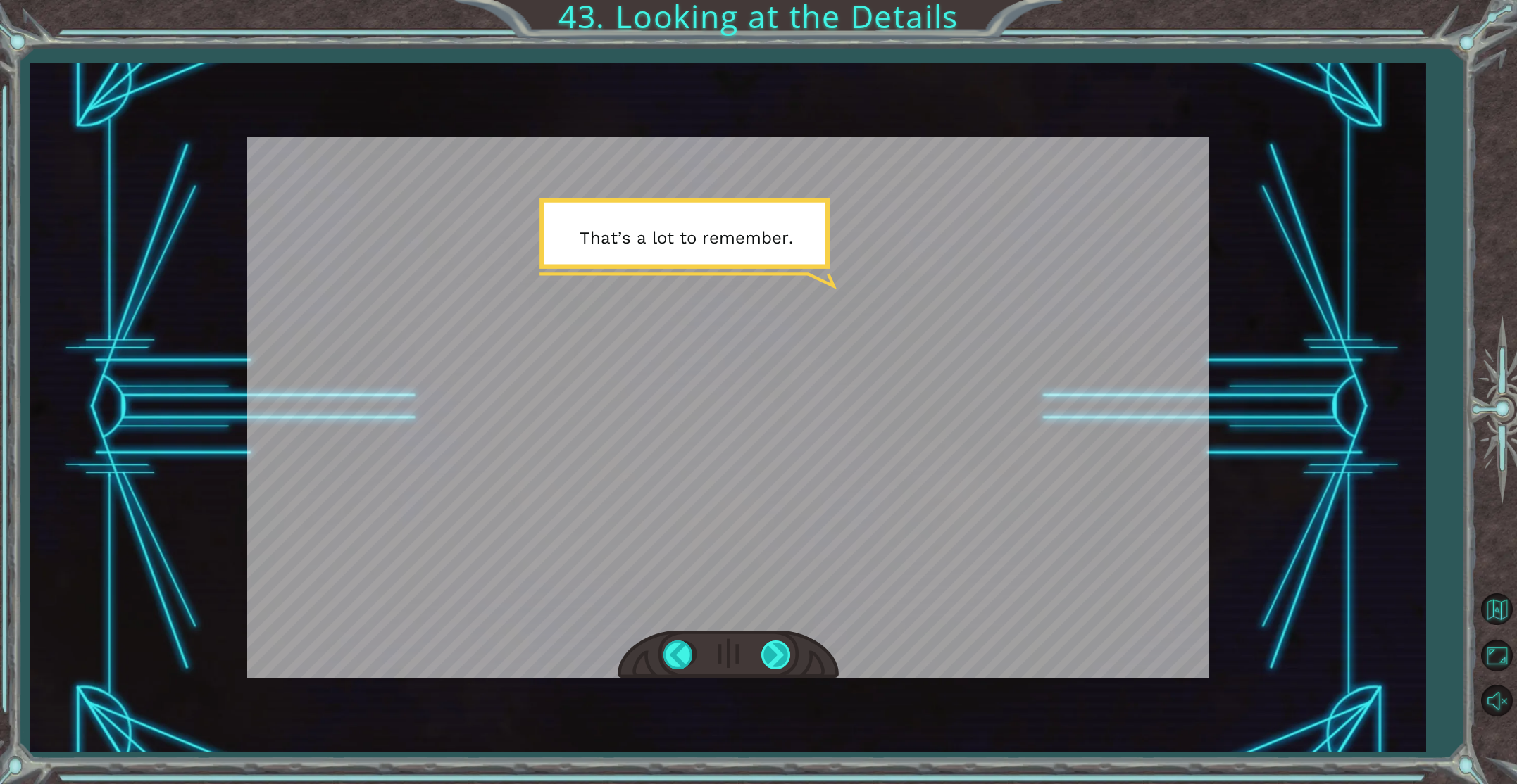
click at [785, 653] on div at bounding box center [777, 655] width 32 height 29
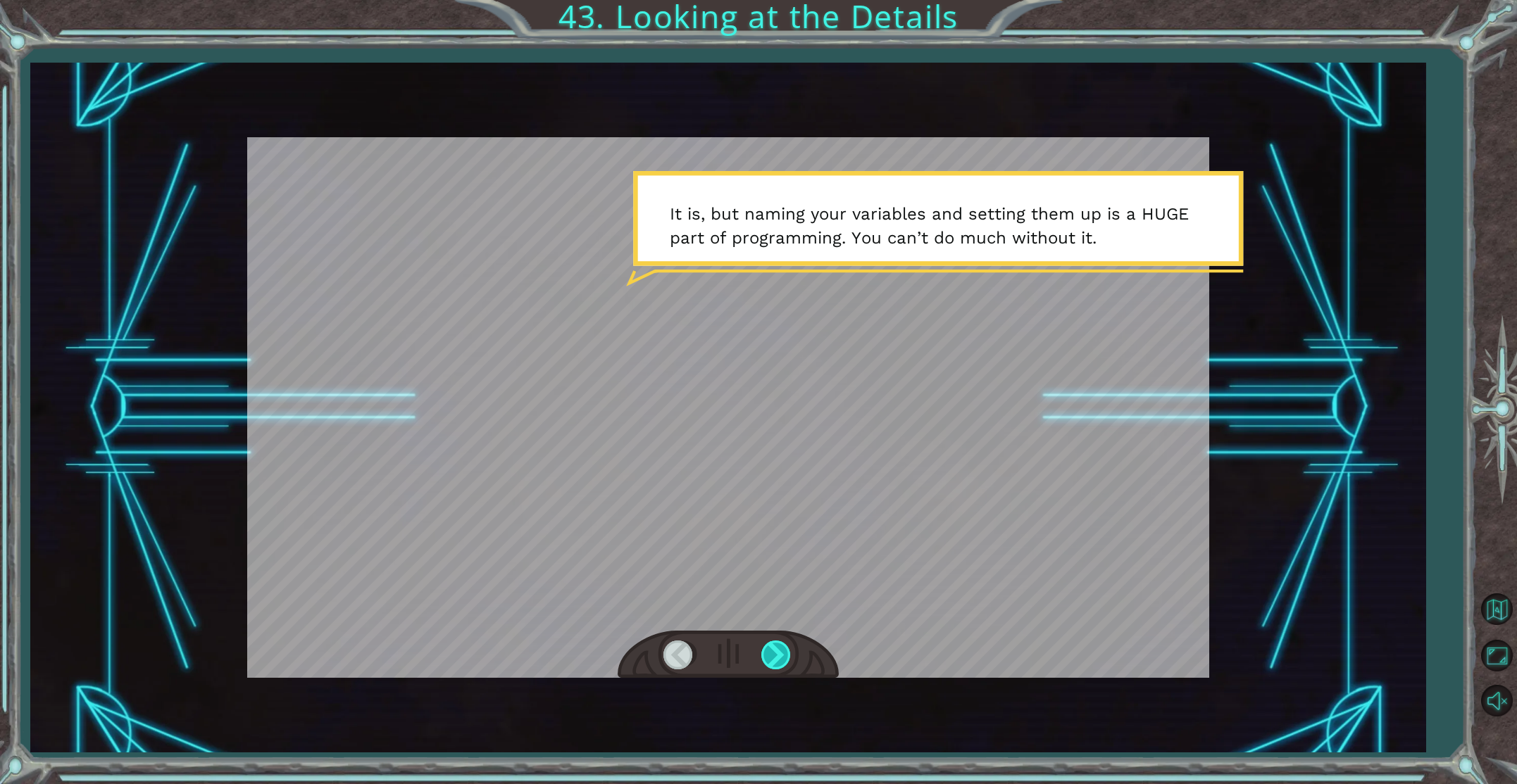
click at [784, 653] on div at bounding box center [777, 655] width 32 height 29
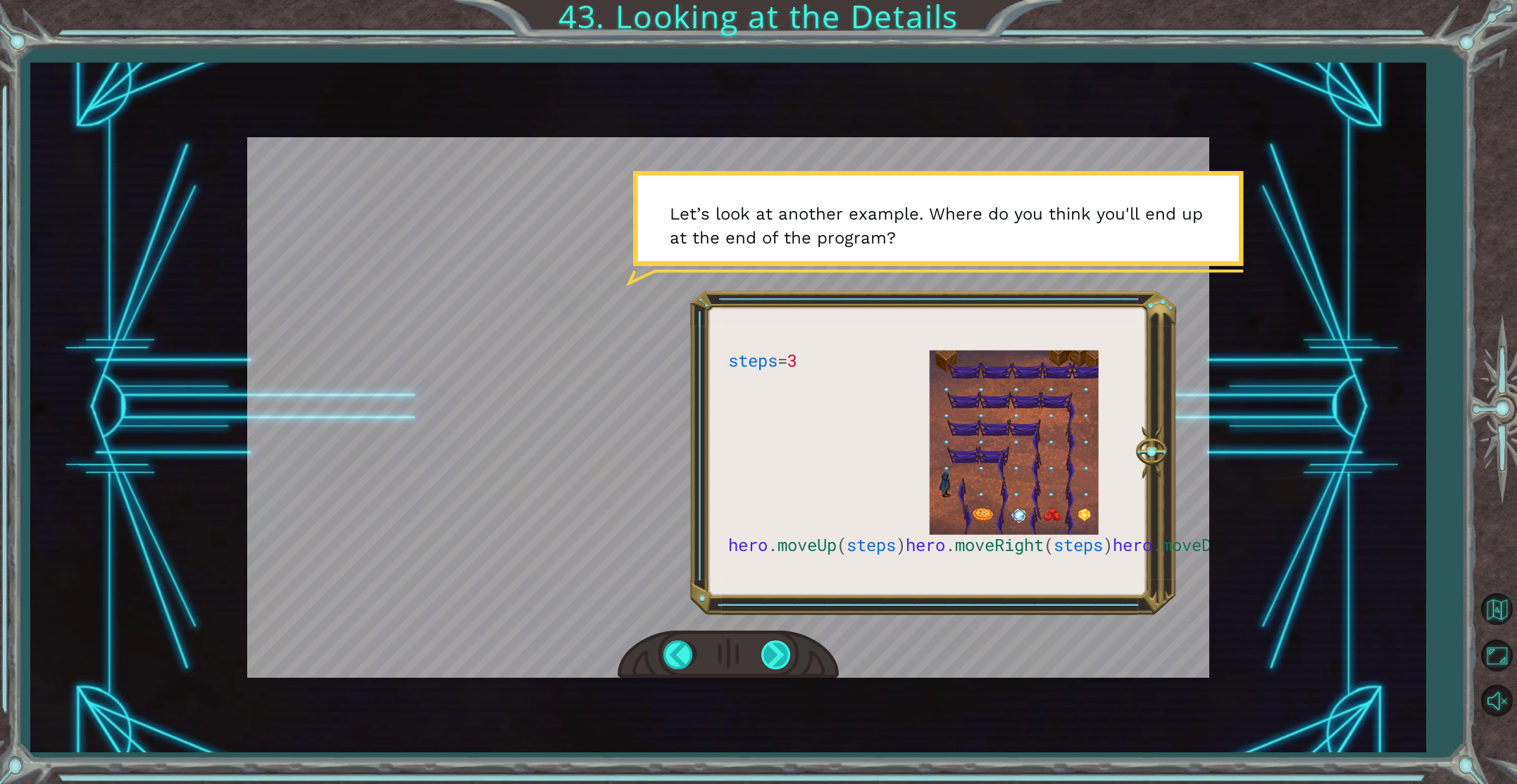
click at [787, 654] on div at bounding box center [777, 655] width 32 height 29
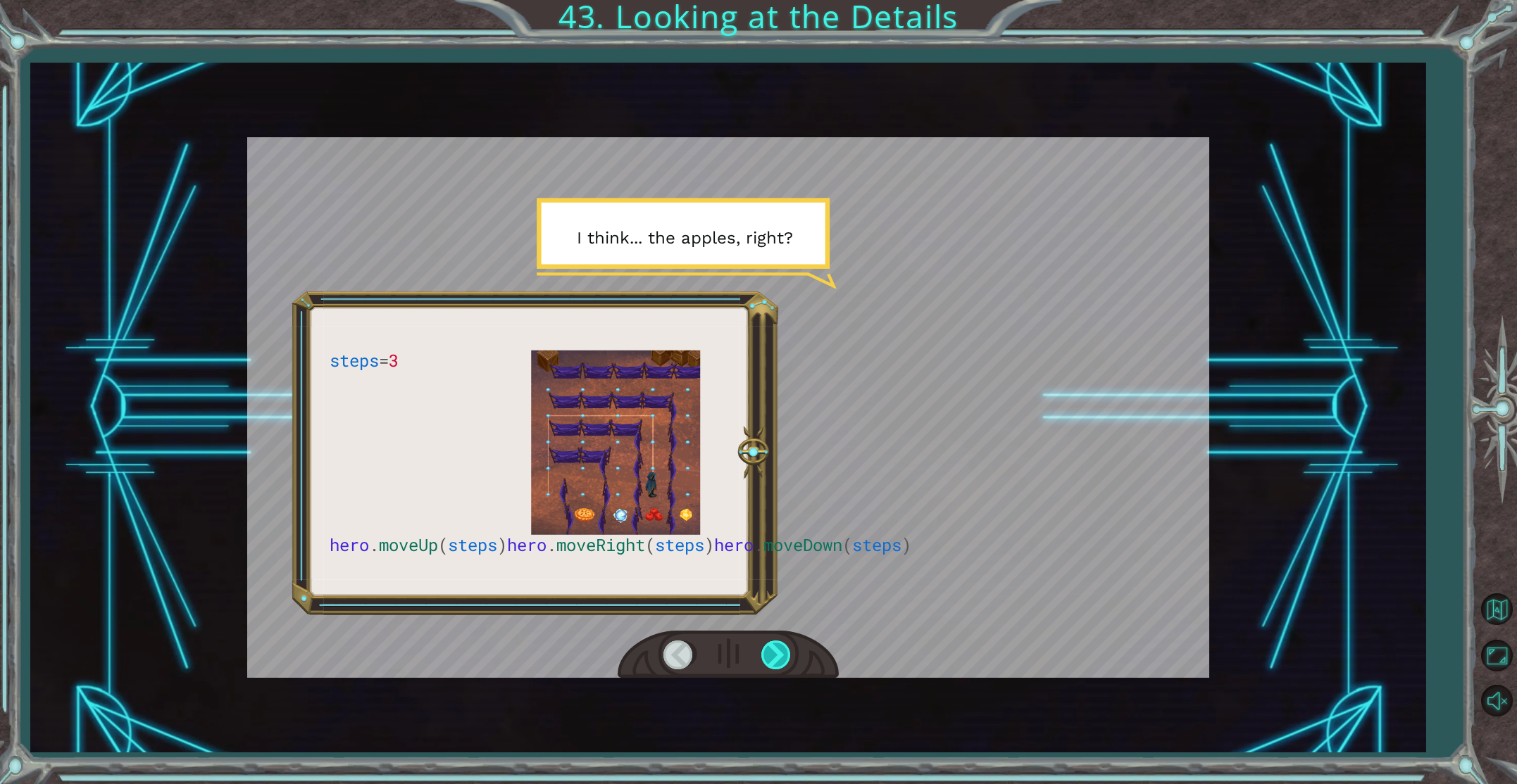
click at [787, 654] on div at bounding box center [777, 655] width 32 height 29
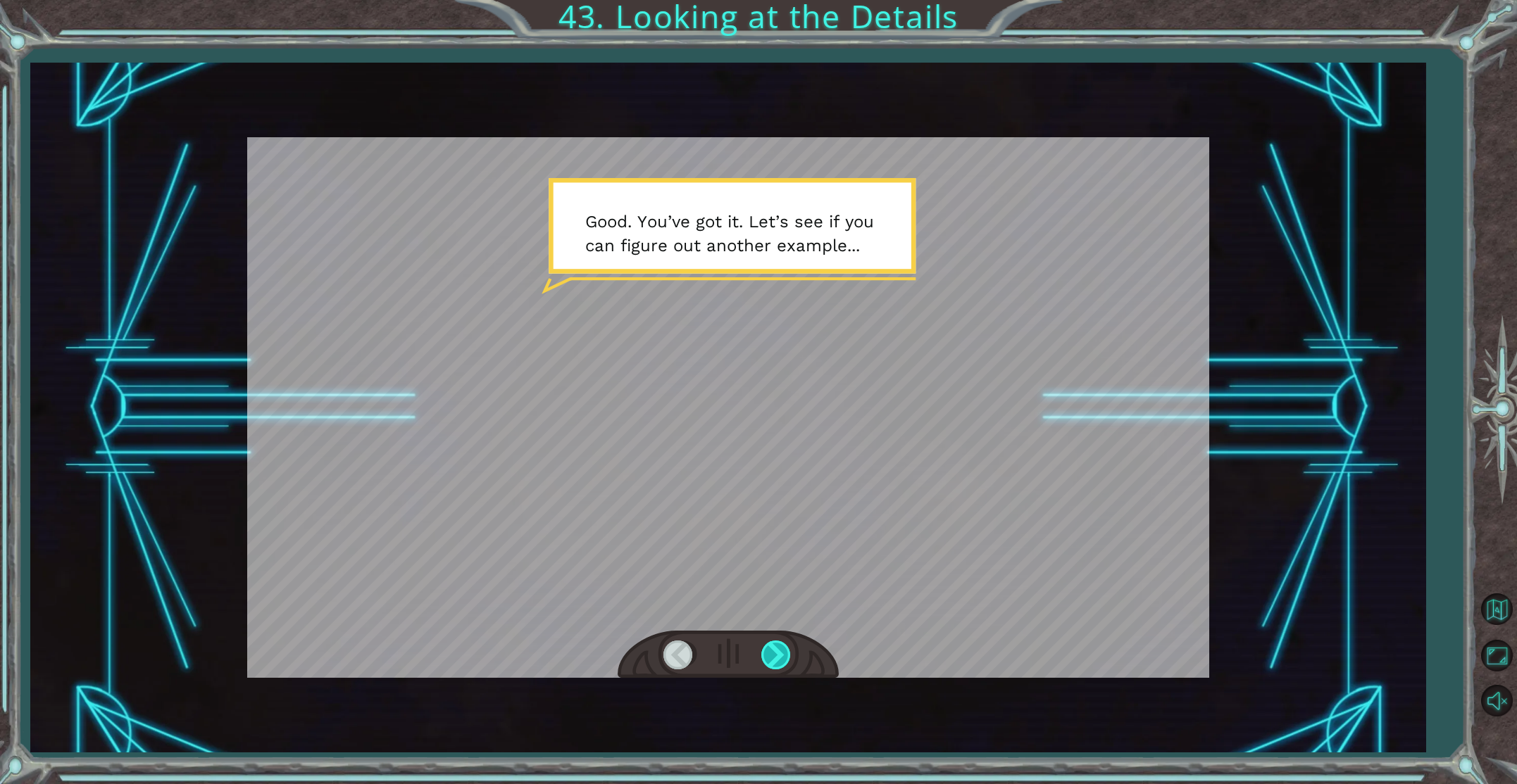
click at [787, 654] on div at bounding box center [777, 655] width 32 height 29
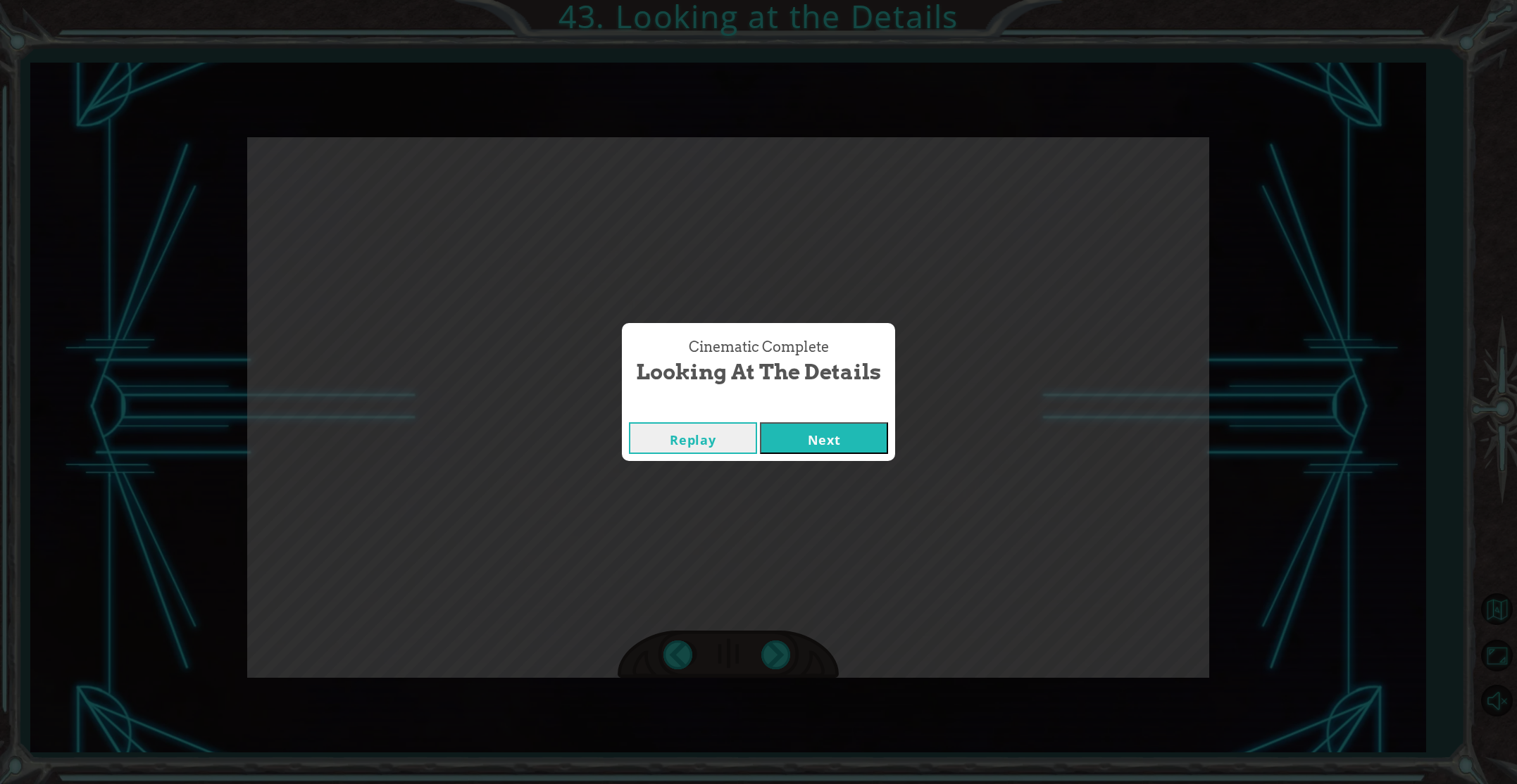
click at [805, 438] on button "Next" at bounding box center [824, 439] width 128 height 32
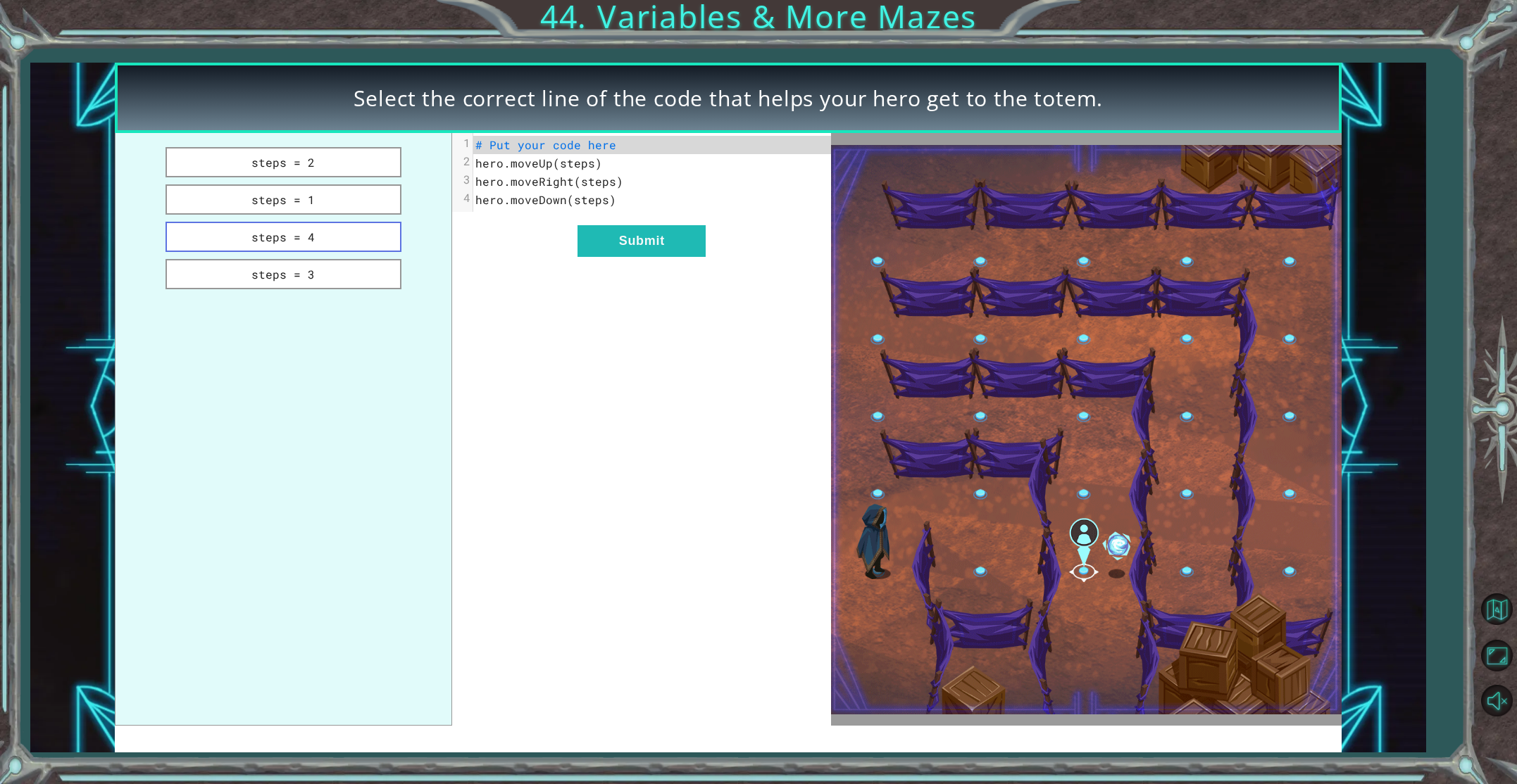
click at [366, 243] on button "steps = 4" at bounding box center [283, 237] width 235 height 30
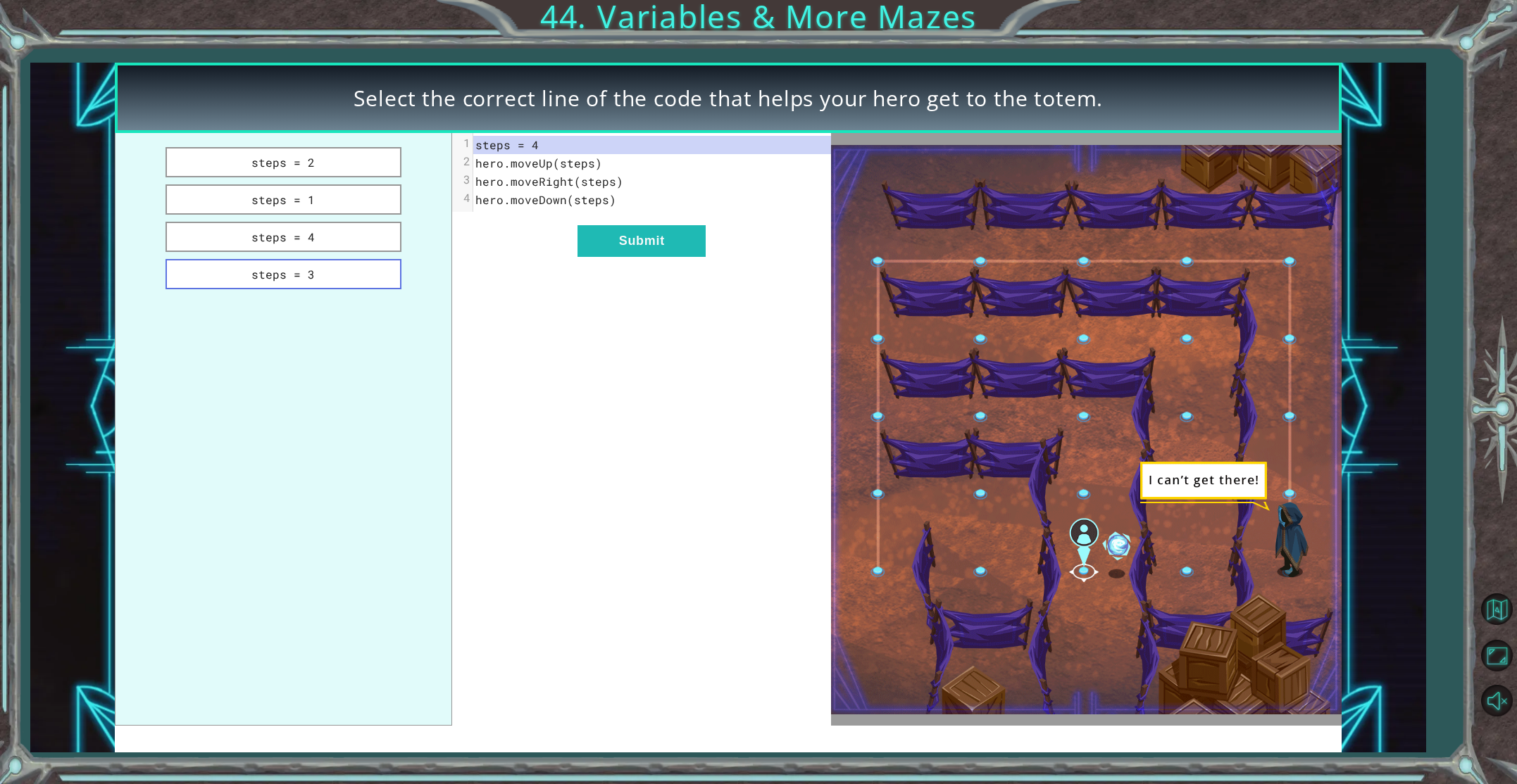
click at [383, 277] on button "steps = 3" at bounding box center [283, 274] width 235 height 30
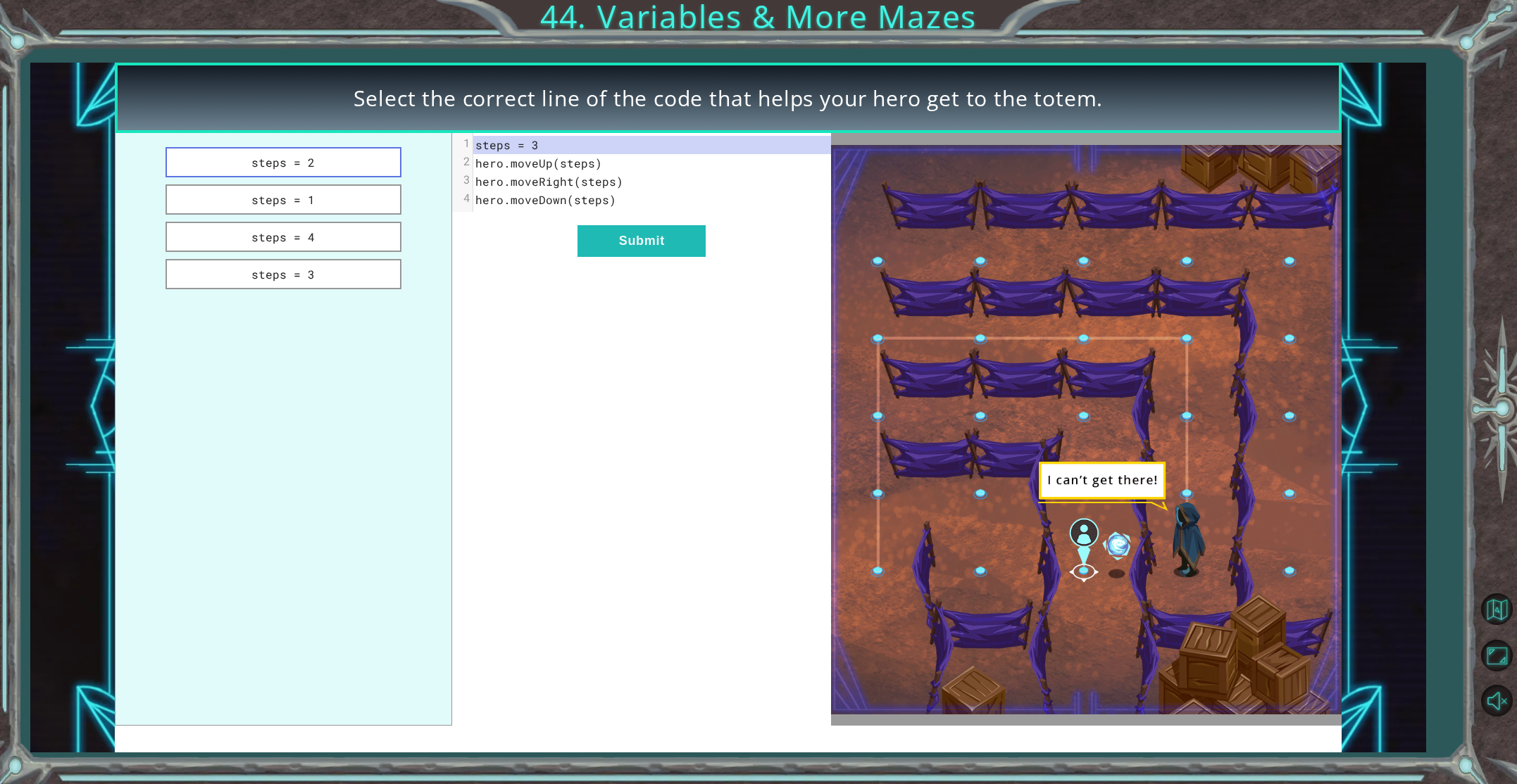
click at [355, 154] on button "steps = 2" at bounding box center [283, 162] width 235 height 30
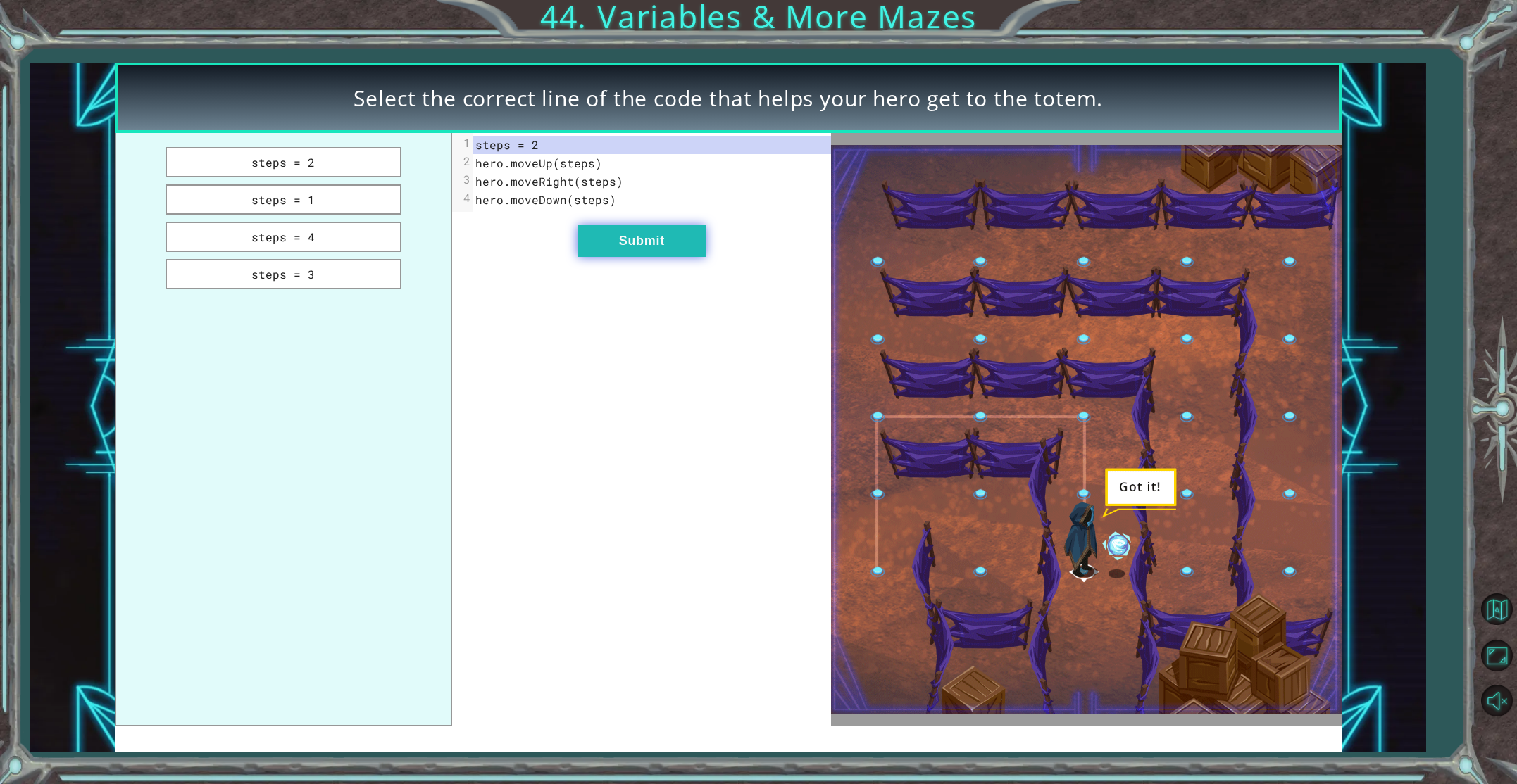
click at [646, 252] on button "Submit" at bounding box center [641, 241] width 128 height 32
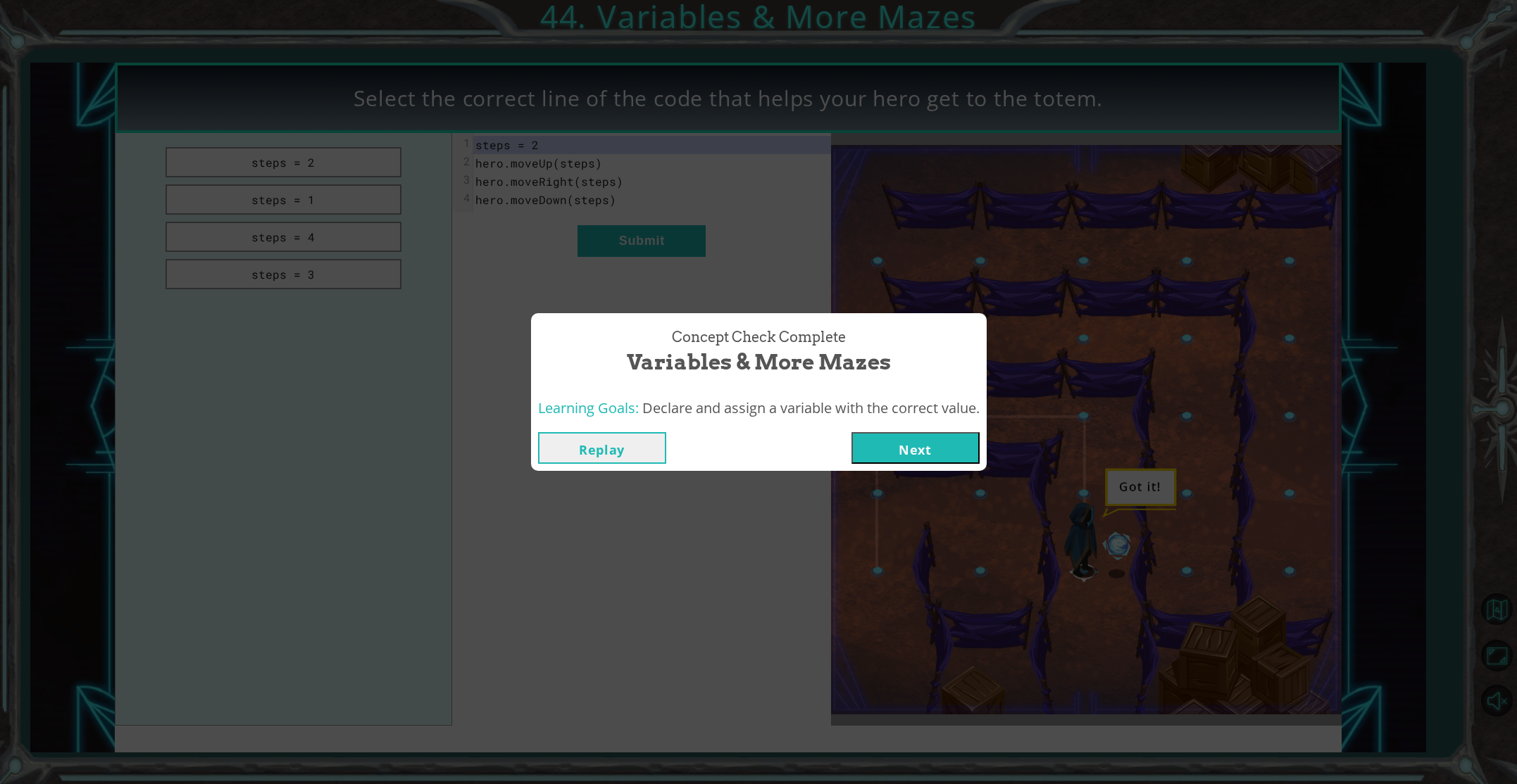
click at [902, 454] on button "Next" at bounding box center [915, 448] width 128 height 32
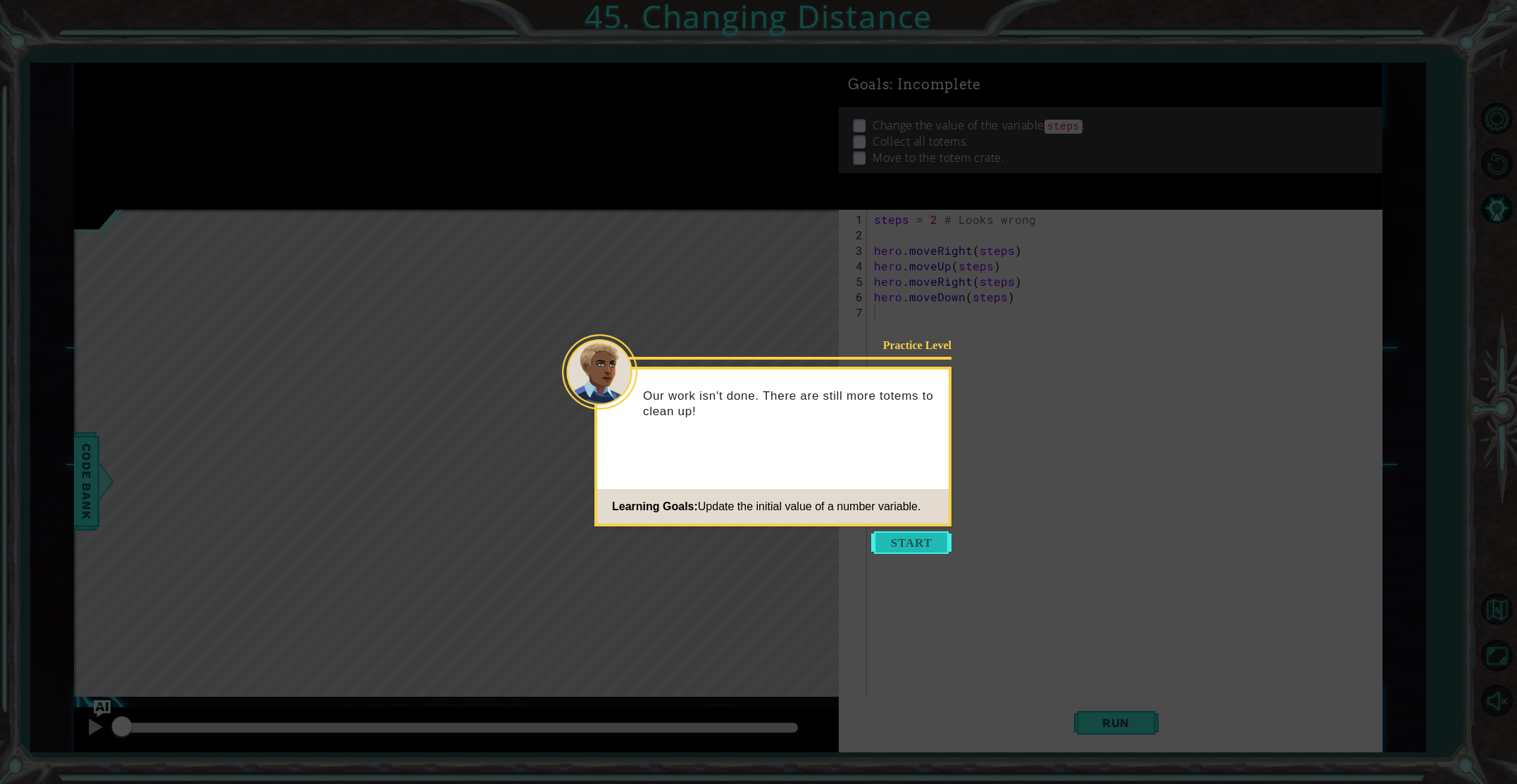
click at [916, 541] on button "Start" at bounding box center [911, 543] width 80 height 23
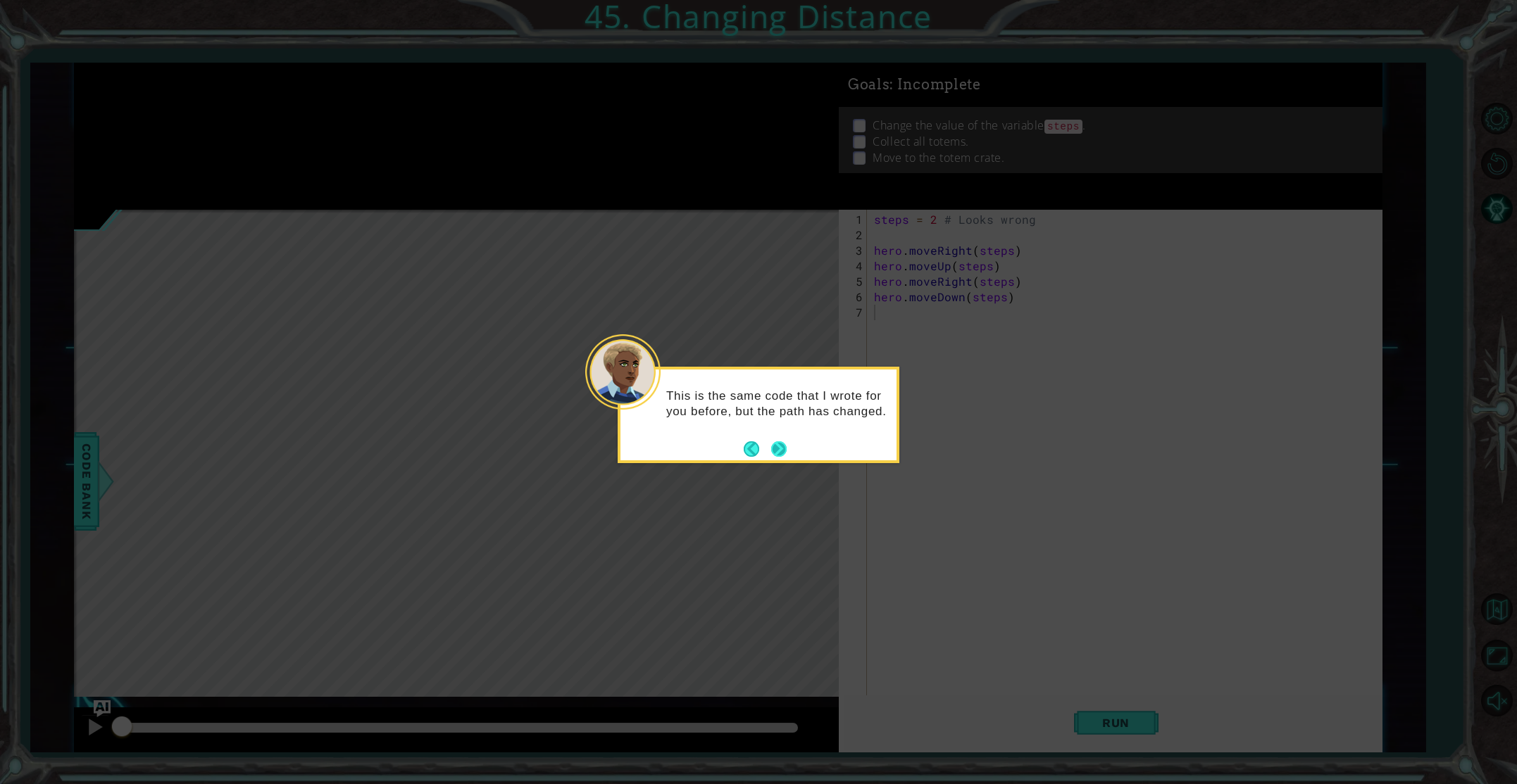
click at [784, 446] on button "Next" at bounding box center [779, 449] width 17 height 17
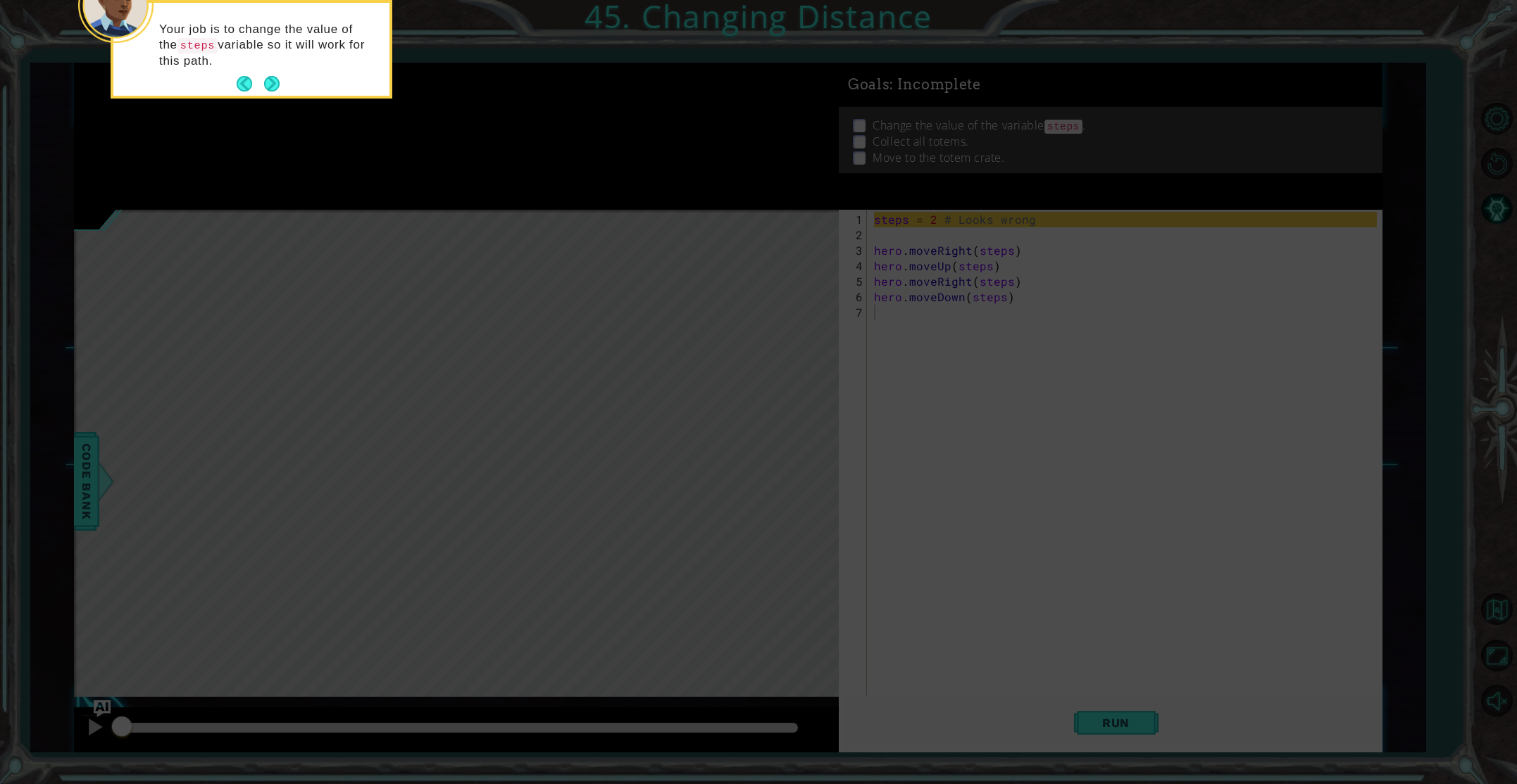
click at [271, 84] on button "Next" at bounding box center [272, 84] width 17 height 17
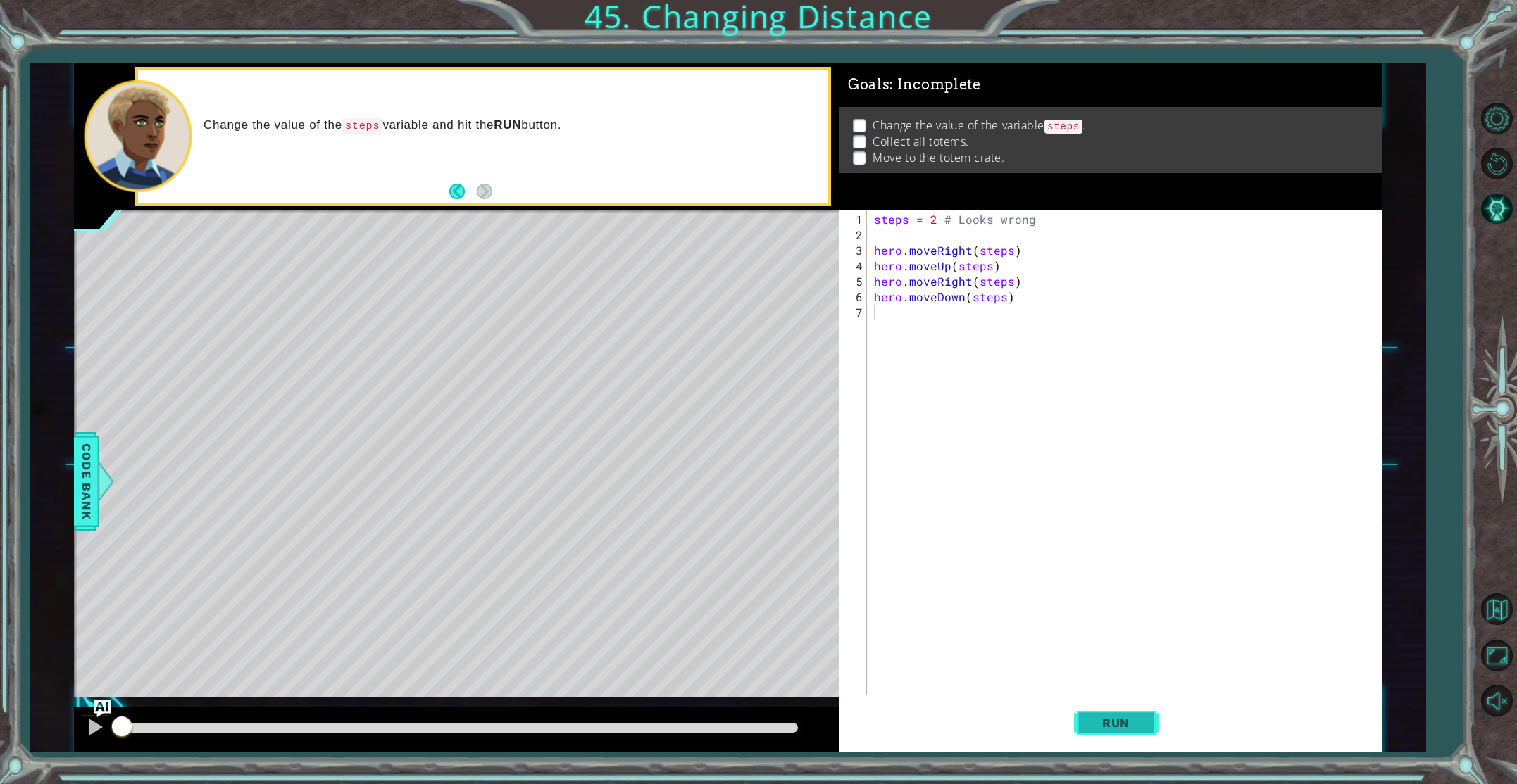
click at [1103, 722] on span "Run" at bounding box center [1115, 723] width 56 height 14
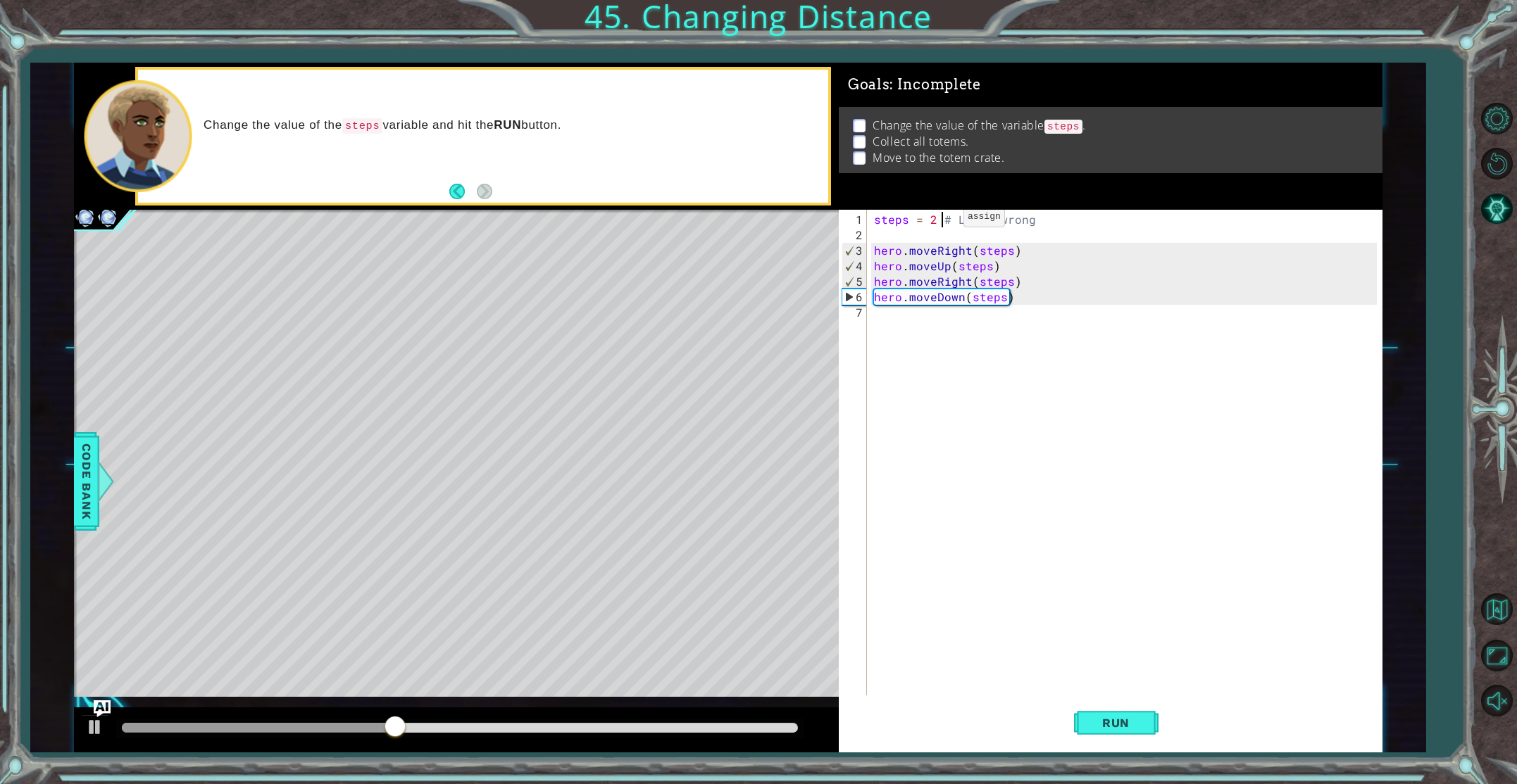
click at [939, 222] on div "steps = 2 # Looks wrong hero . moveRight ( steps ) hero . moveUp ( steps ) hero…" at bounding box center [1127, 483] width 513 height 542
type textarea "steps = 3 # Looks wrong"
click at [1100, 732] on button "Run" at bounding box center [1115, 722] width 84 height 54
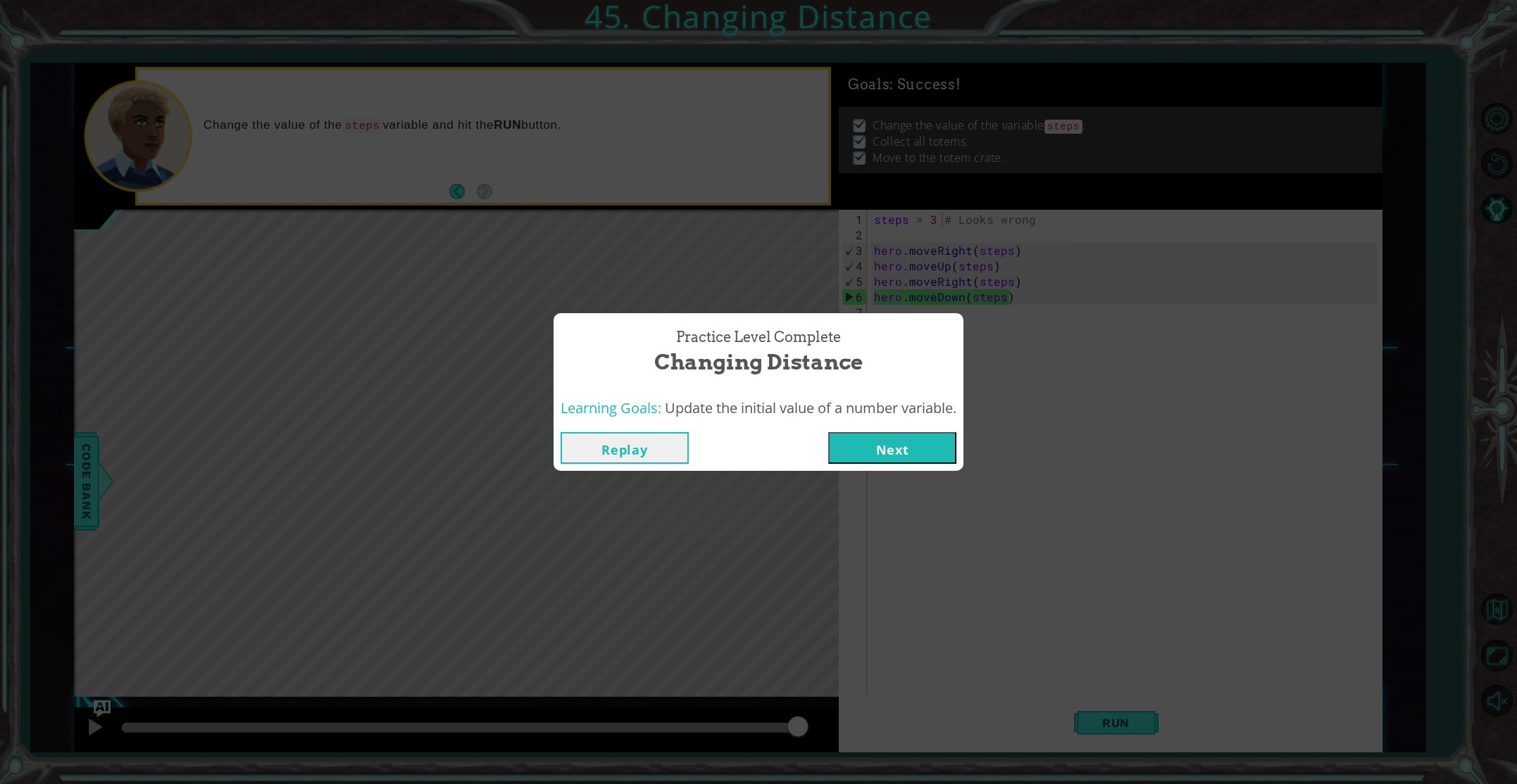
click at [854, 464] on div "Replay Next" at bounding box center [759, 448] width 410 height 46
click at [850, 448] on button "Next" at bounding box center [892, 448] width 128 height 32
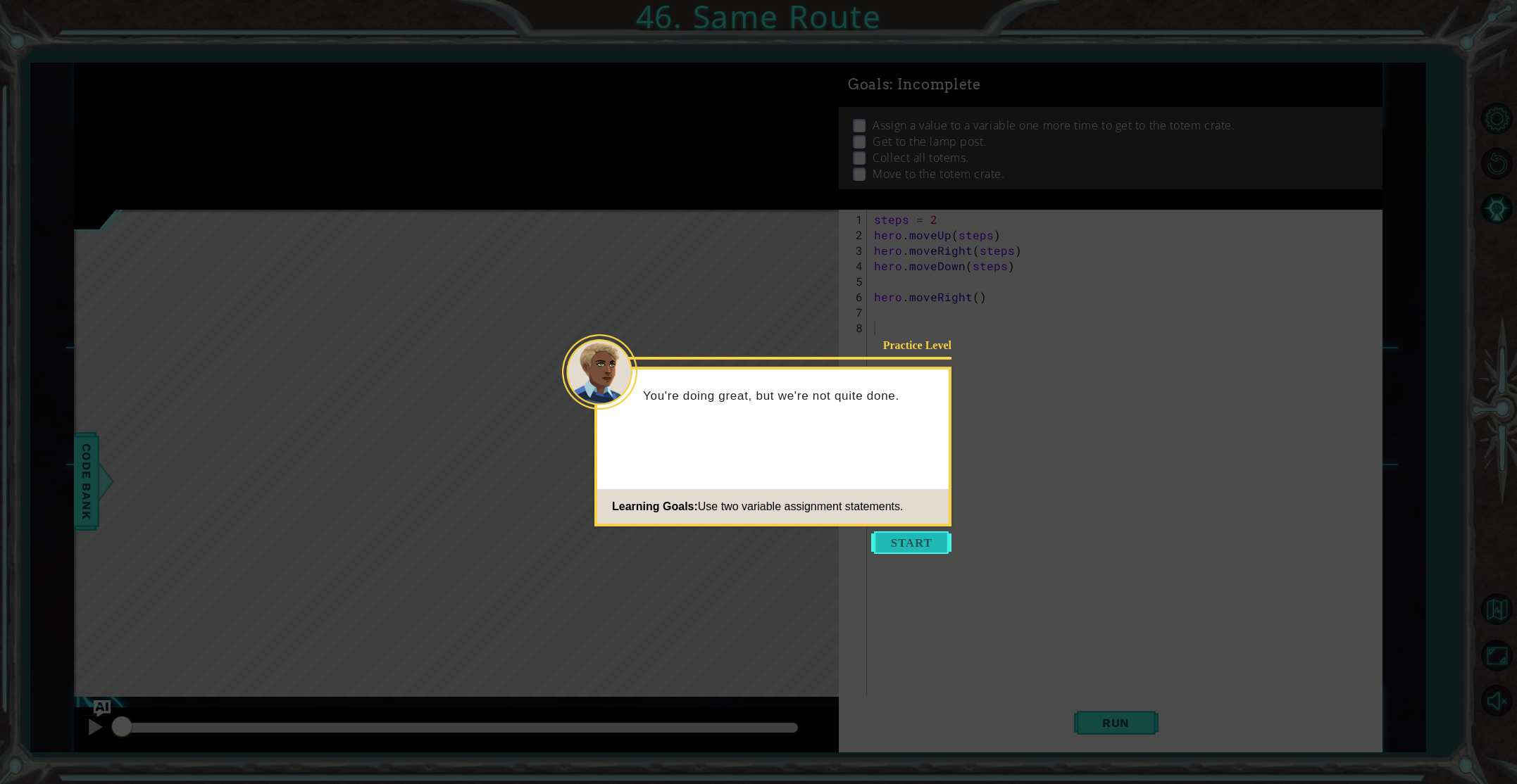
click at [896, 543] on button "Start" at bounding box center [911, 543] width 80 height 23
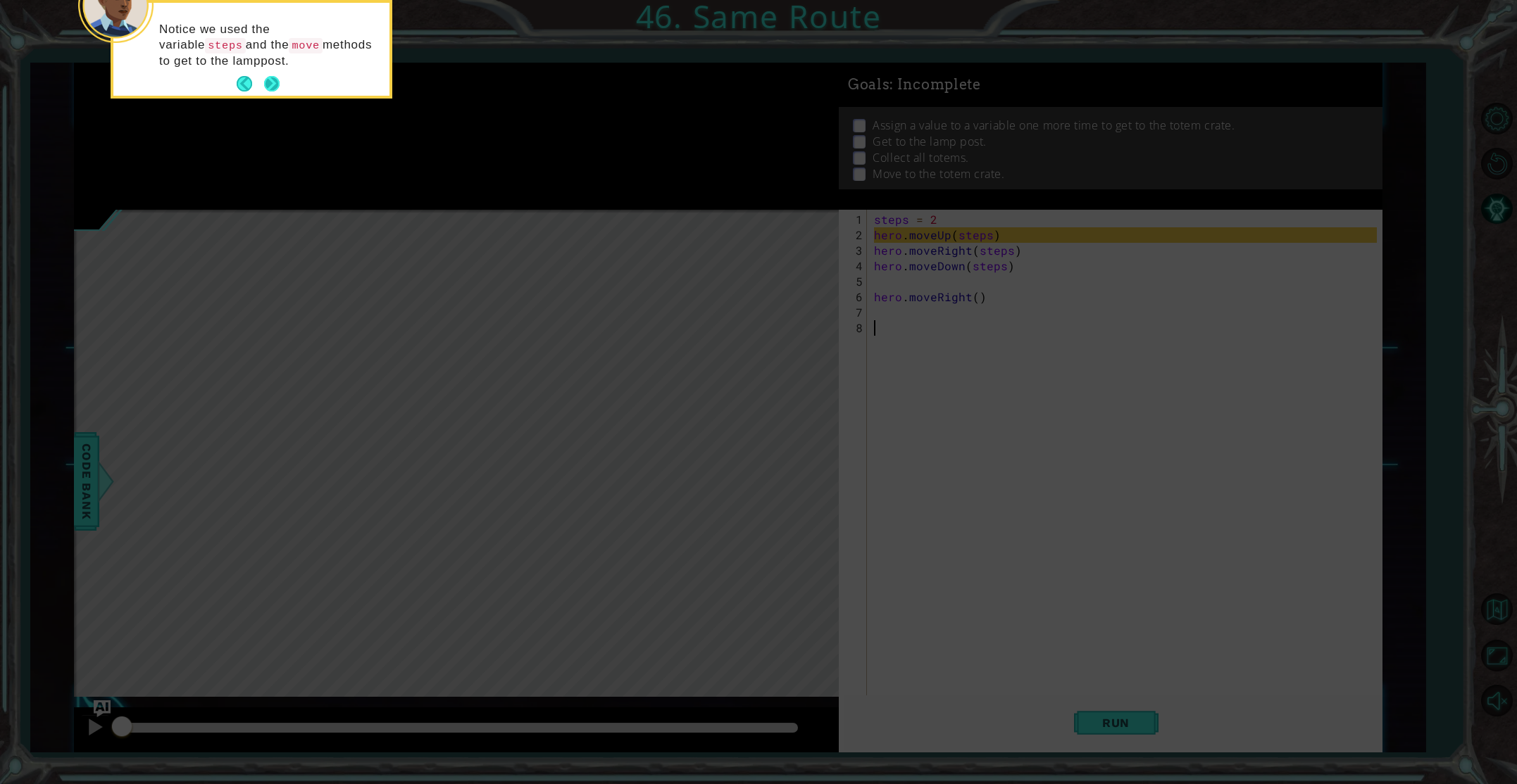
click at [273, 88] on button "Next" at bounding box center [272, 84] width 16 height 16
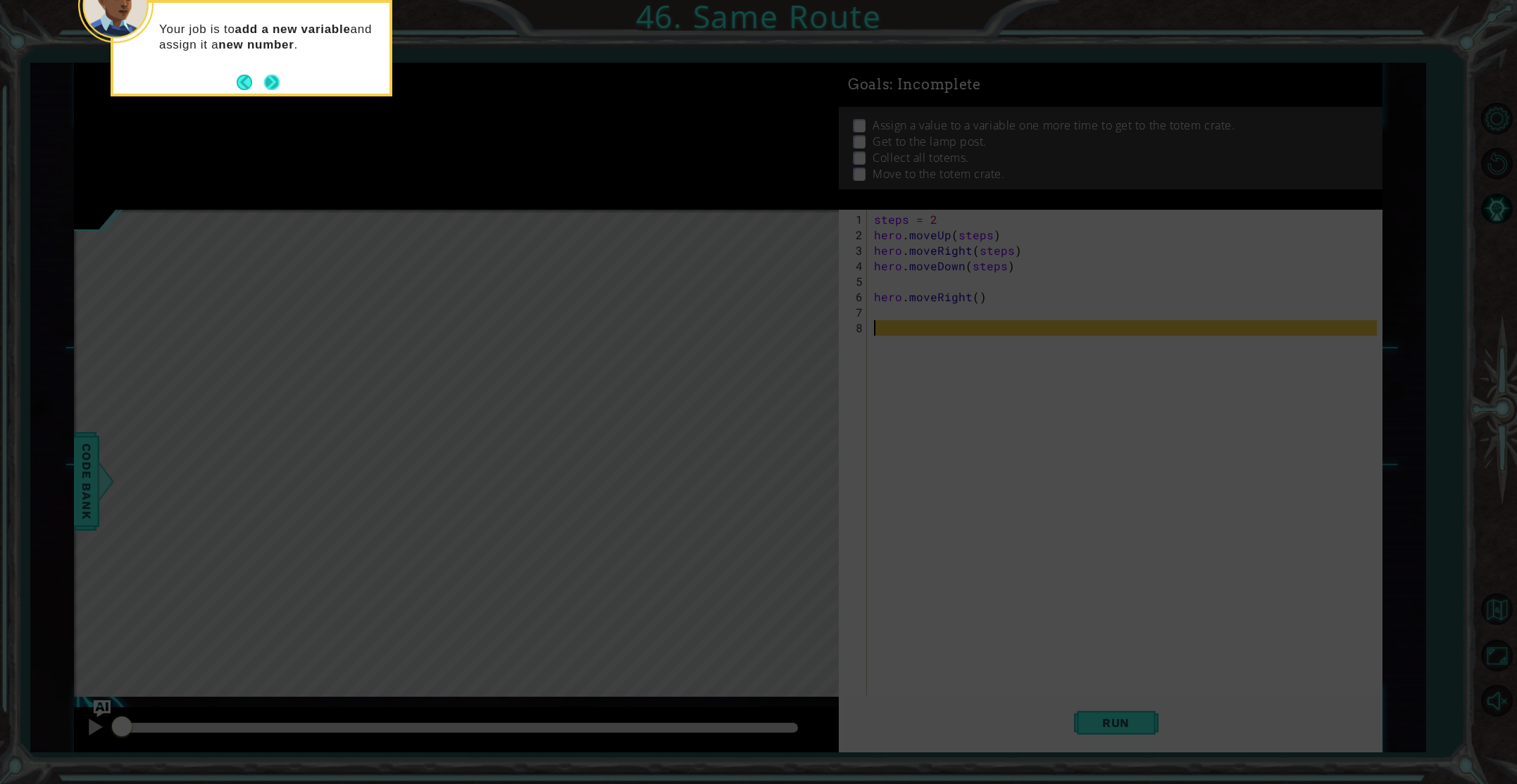
click at [273, 84] on button "Next" at bounding box center [271, 82] width 17 height 17
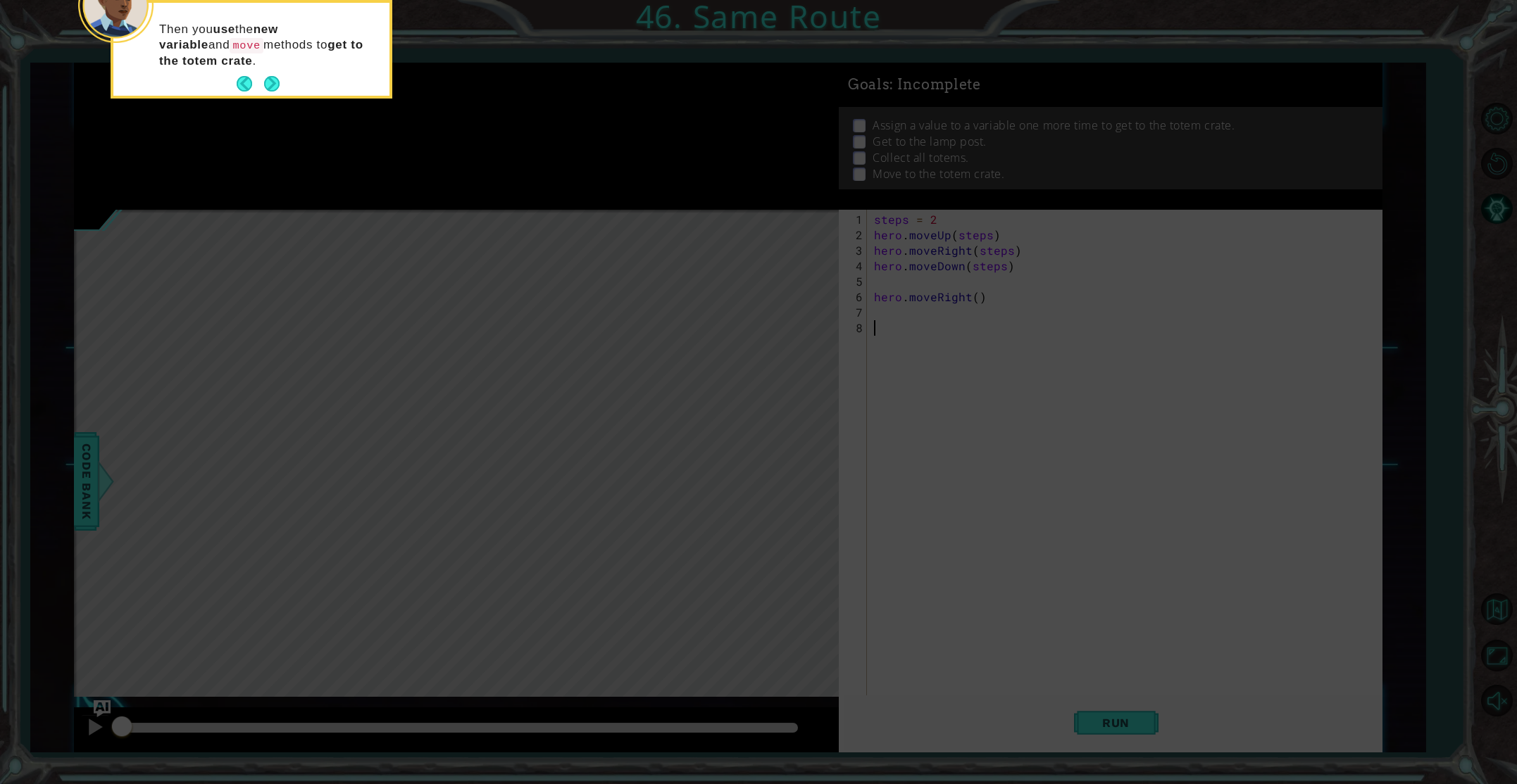
click at [273, 84] on button "Next" at bounding box center [272, 84] width 16 height 16
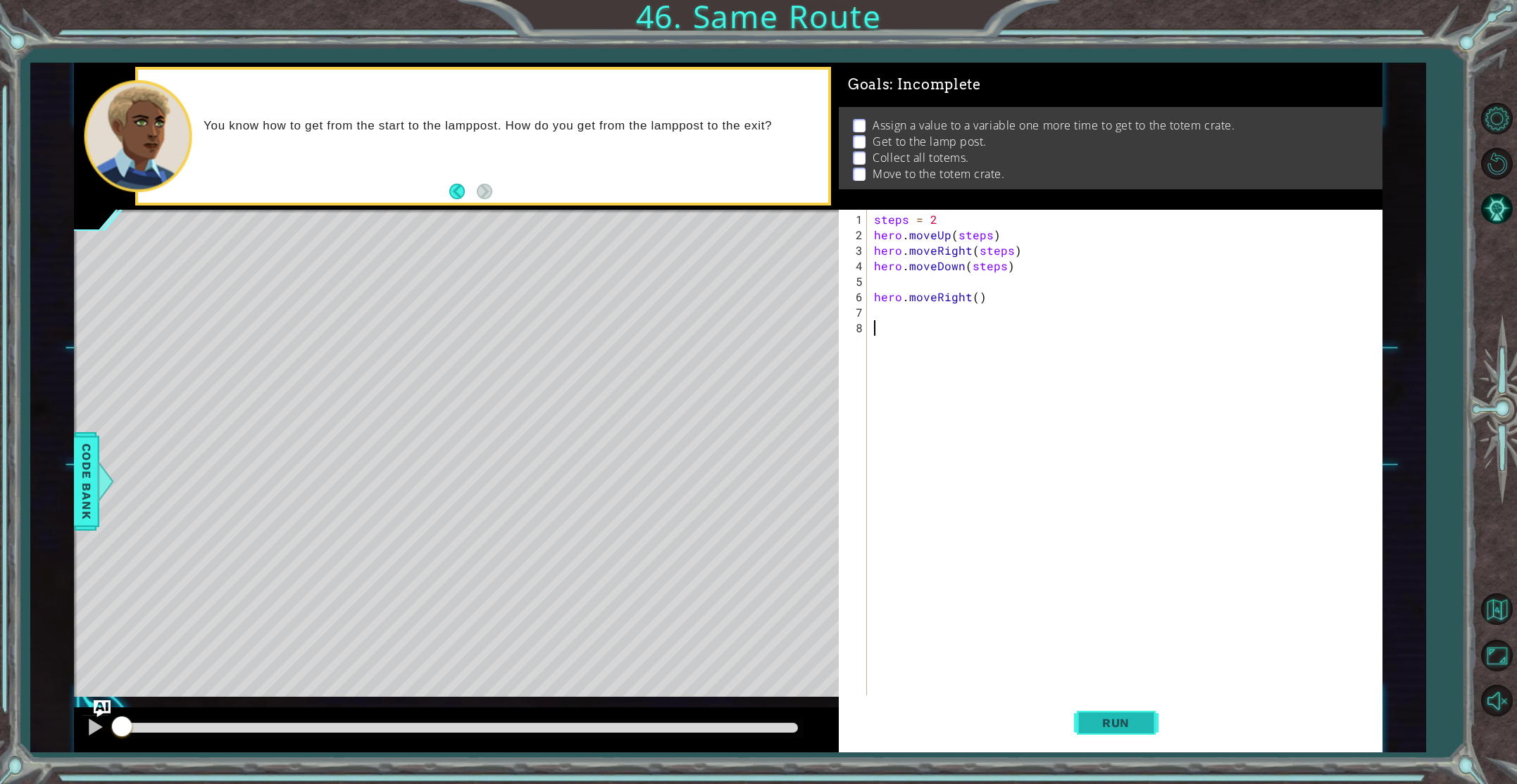
click at [1119, 718] on span "Run" at bounding box center [1115, 723] width 56 height 14
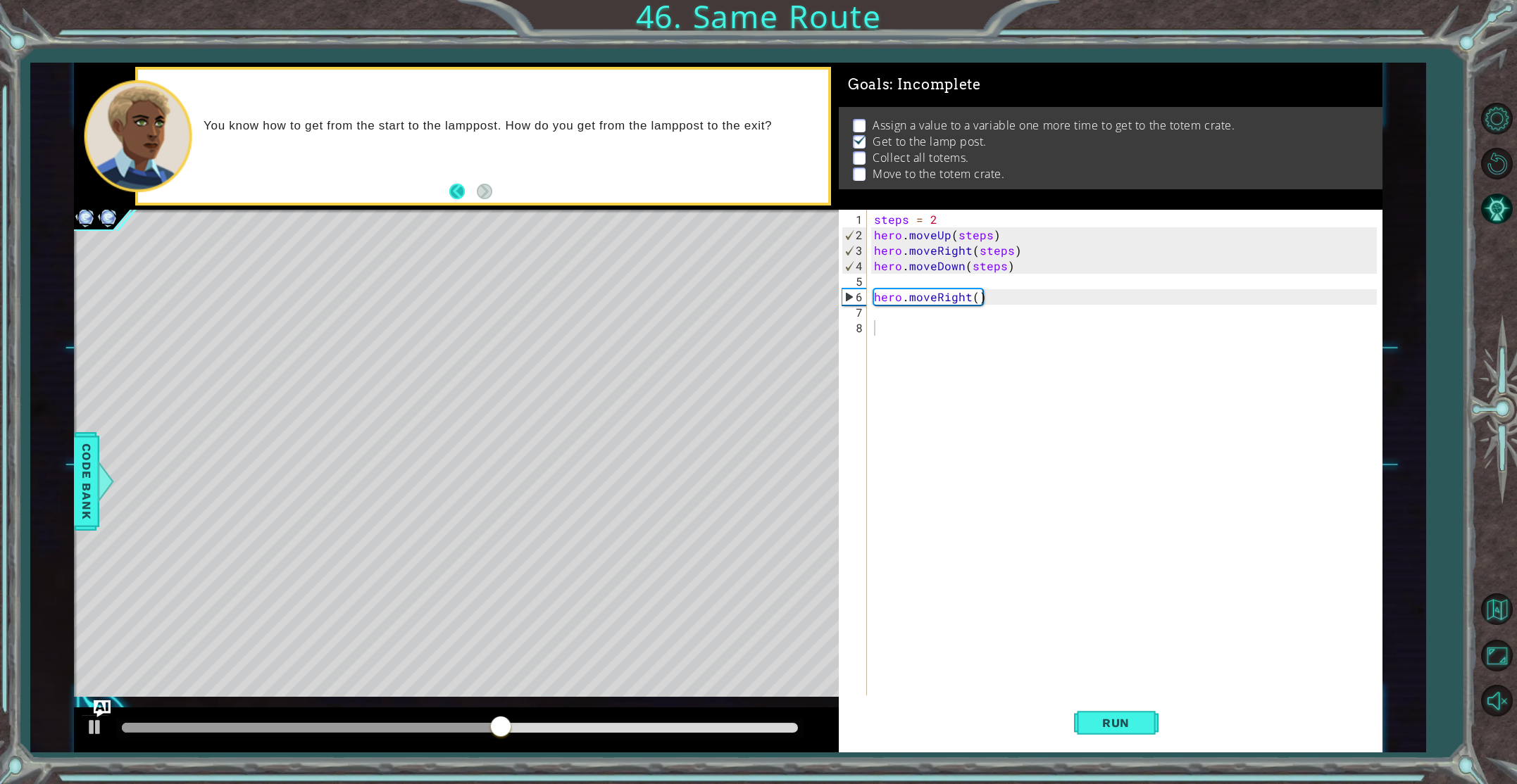
click at [454, 189] on button "Back" at bounding box center [463, 192] width 28 height 16
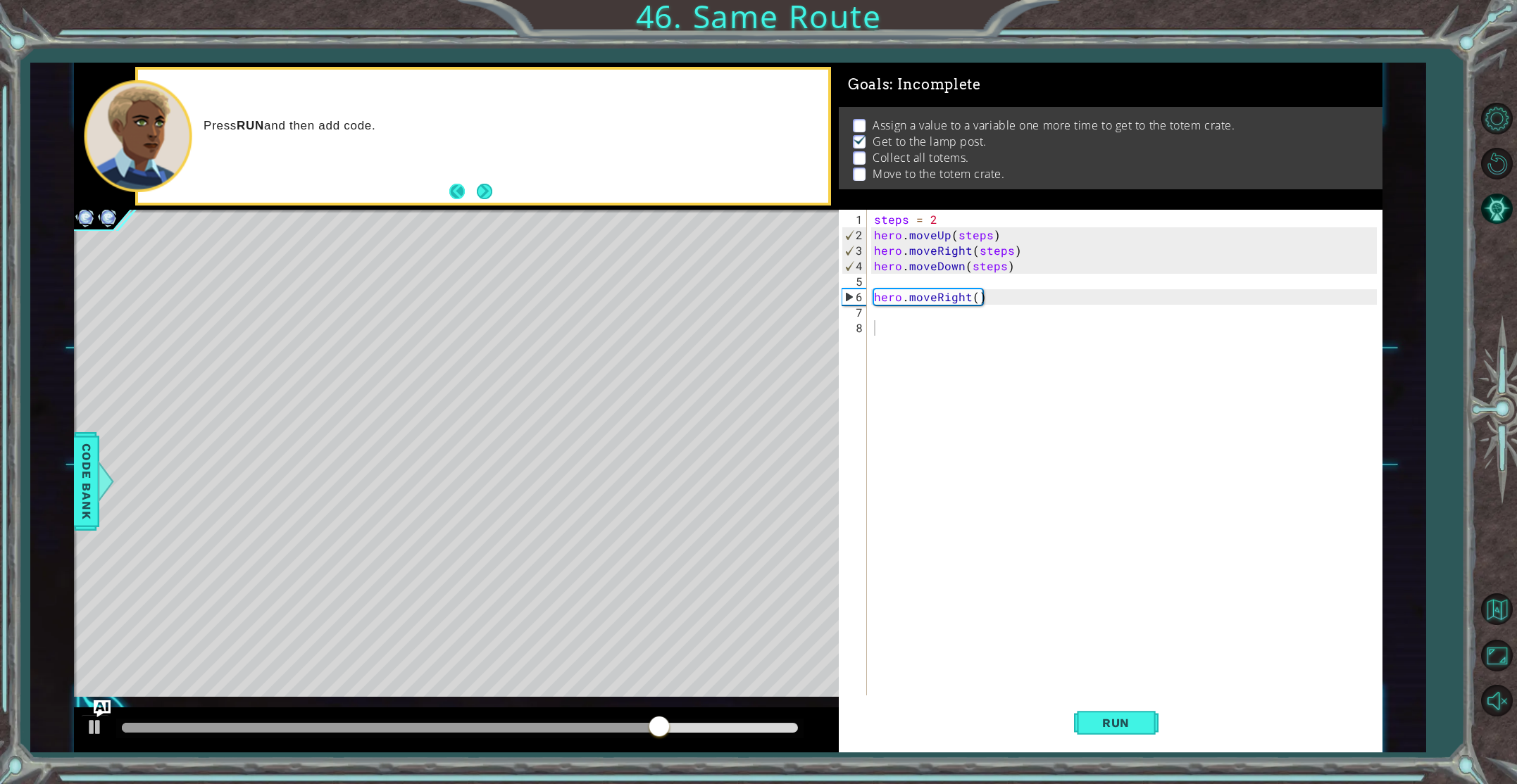
click at [450, 191] on button "Back" at bounding box center [463, 192] width 28 height 16
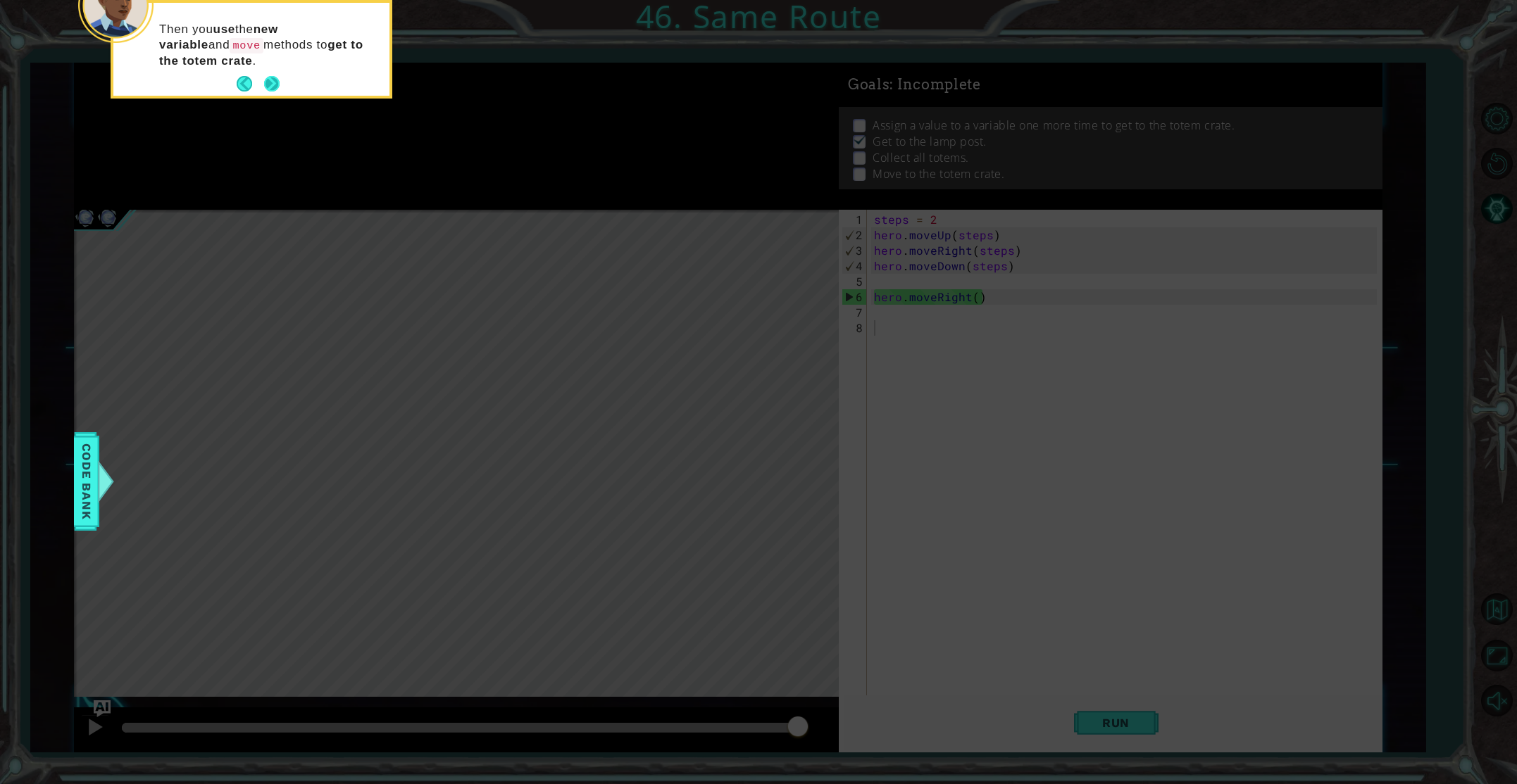
click at [273, 85] on button "Next" at bounding box center [272, 84] width 16 height 16
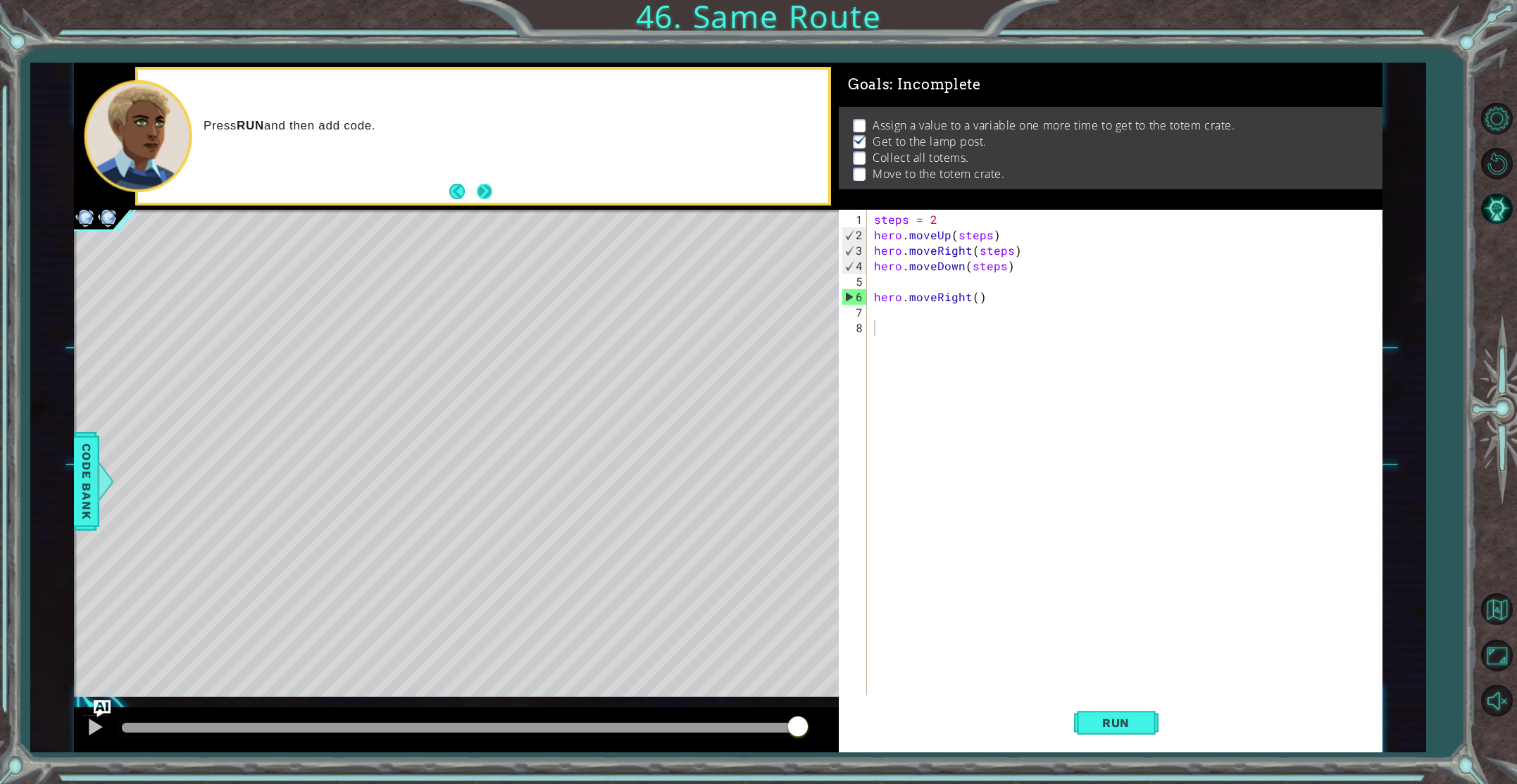
click at [487, 187] on button "Next" at bounding box center [484, 191] width 17 height 17
click at [941, 222] on div "steps = 2 hero . moveUp ( steps ) hero . moveRight ( steps ) hero . moveDown ( …" at bounding box center [1127, 483] width 513 height 542
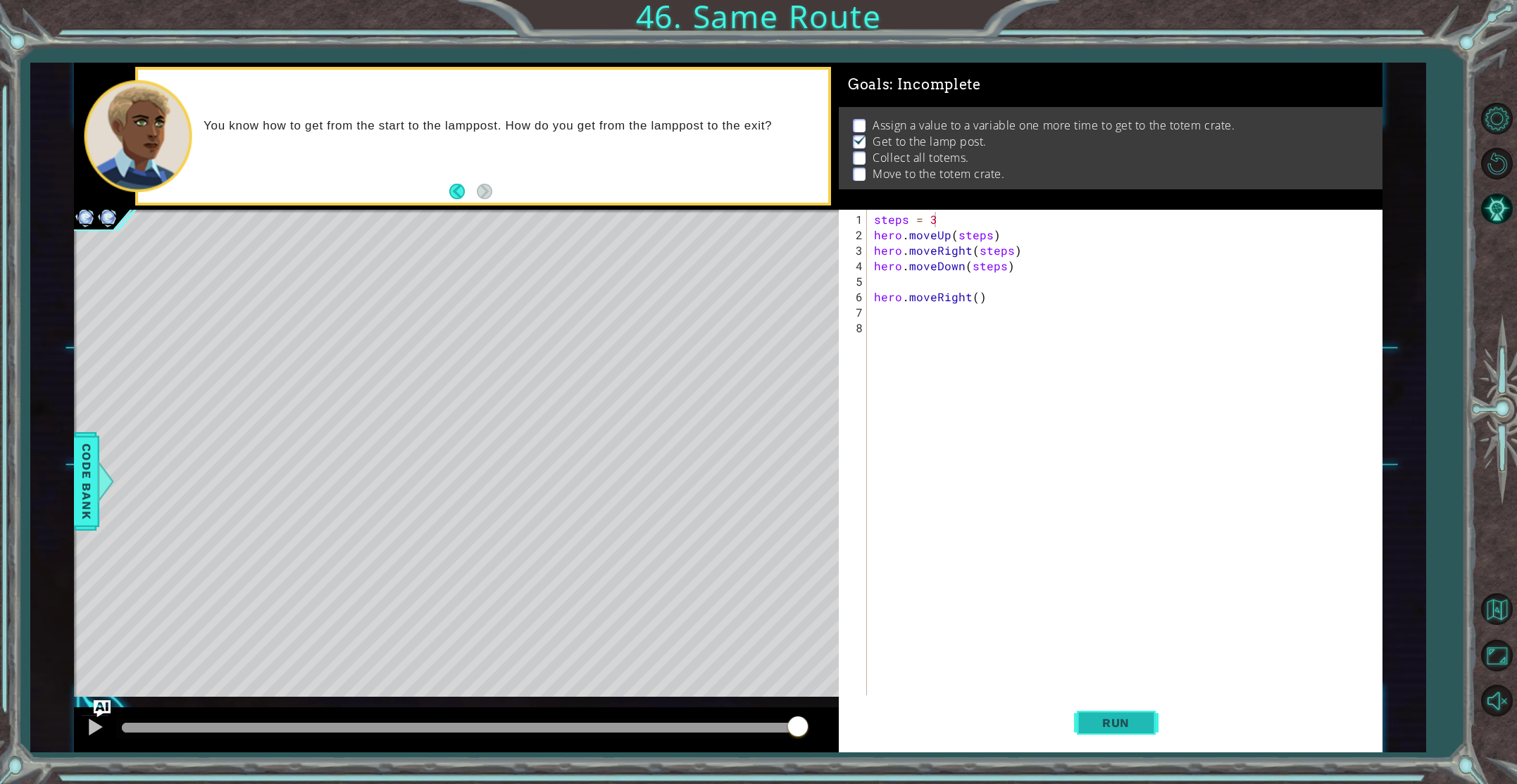
click at [1114, 724] on span "Run" at bounding box center [1115, 723] width 56 height 14
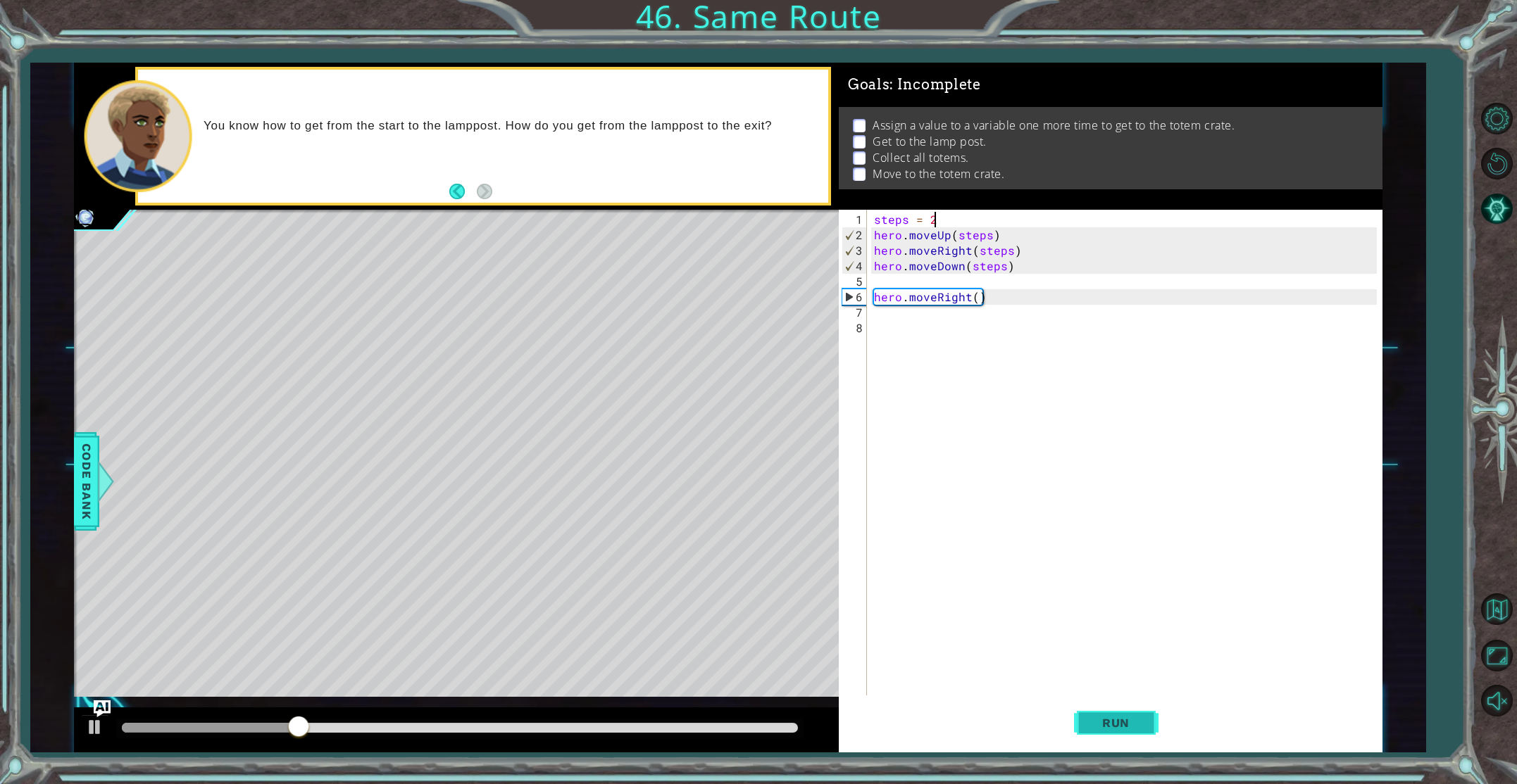
type textarea "steps = 2"
click at [1104, 726] on span "Run" at bounding box center [1115, 723] width 56 height 14
click at [882, 314] on div "steps = 2 hero . moveUp ( steps ) hero . moveRight ( steps ) hero . moveDown ( …" at bounding box center [1127, 483] width 513 height 542
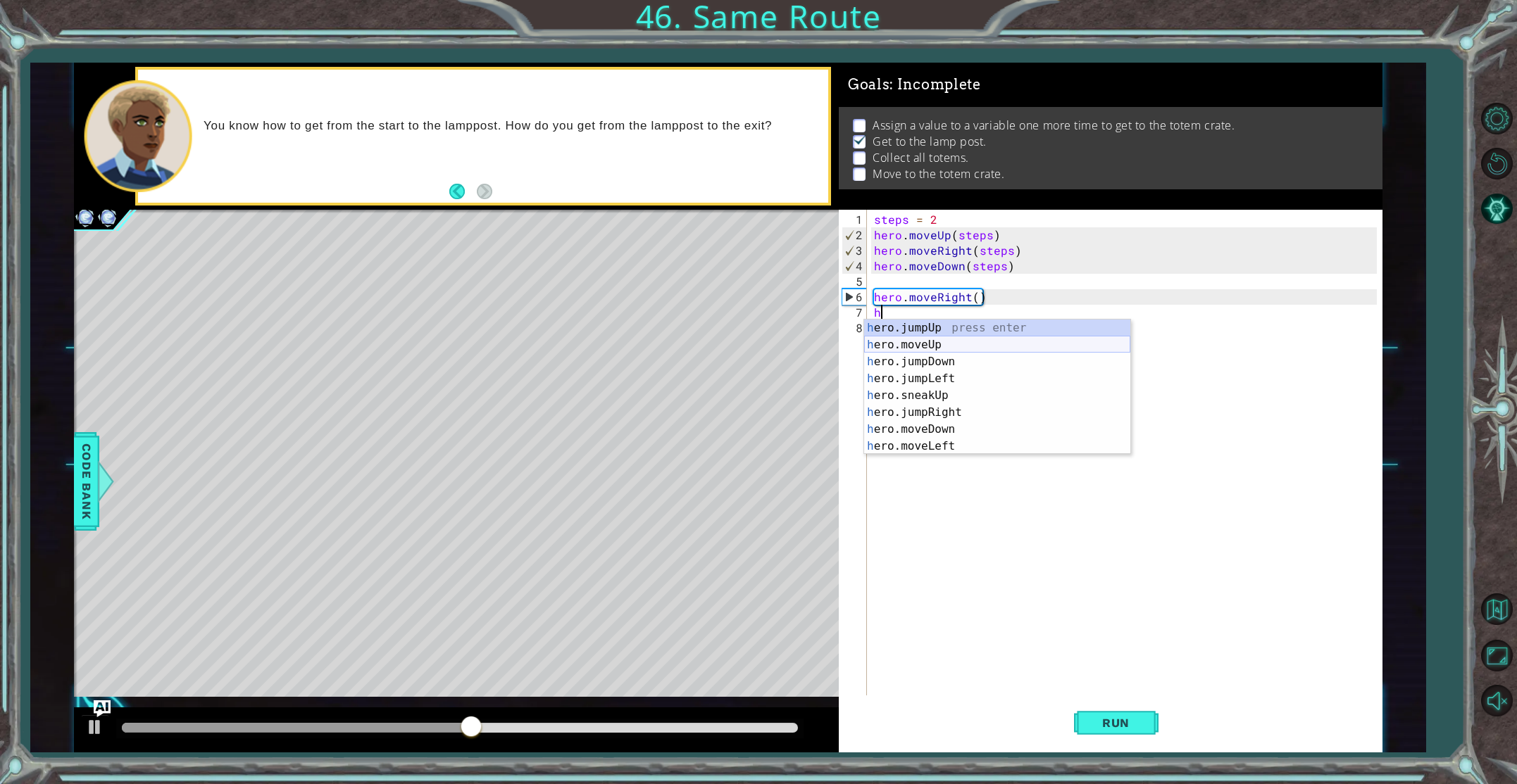
click at [928, 347] on div "h ero.jumpUp press enter h ero.moveUp press enter h ero.jumpDown press enter h …" at bounding box center [996, 404] width 266 height 169
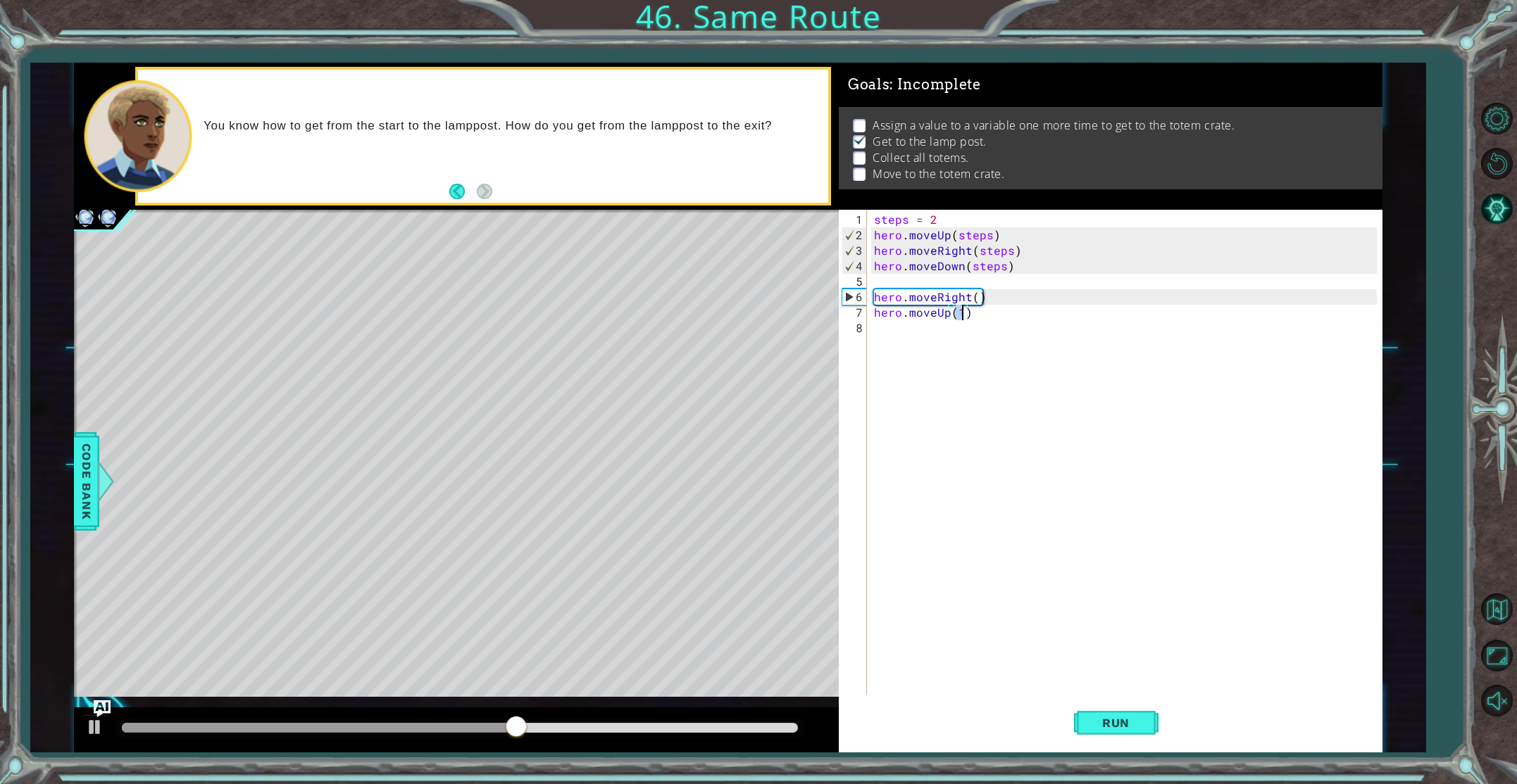
type textarea "hero.moveUp()"
click at [889, 325] on div "steps = 2 hero . moveUp ( steps ) hero . moveRight ( steps ) hero . moveDown ( …" at bounding box center [1127, 483] width 513 height 542
type textarea "h"
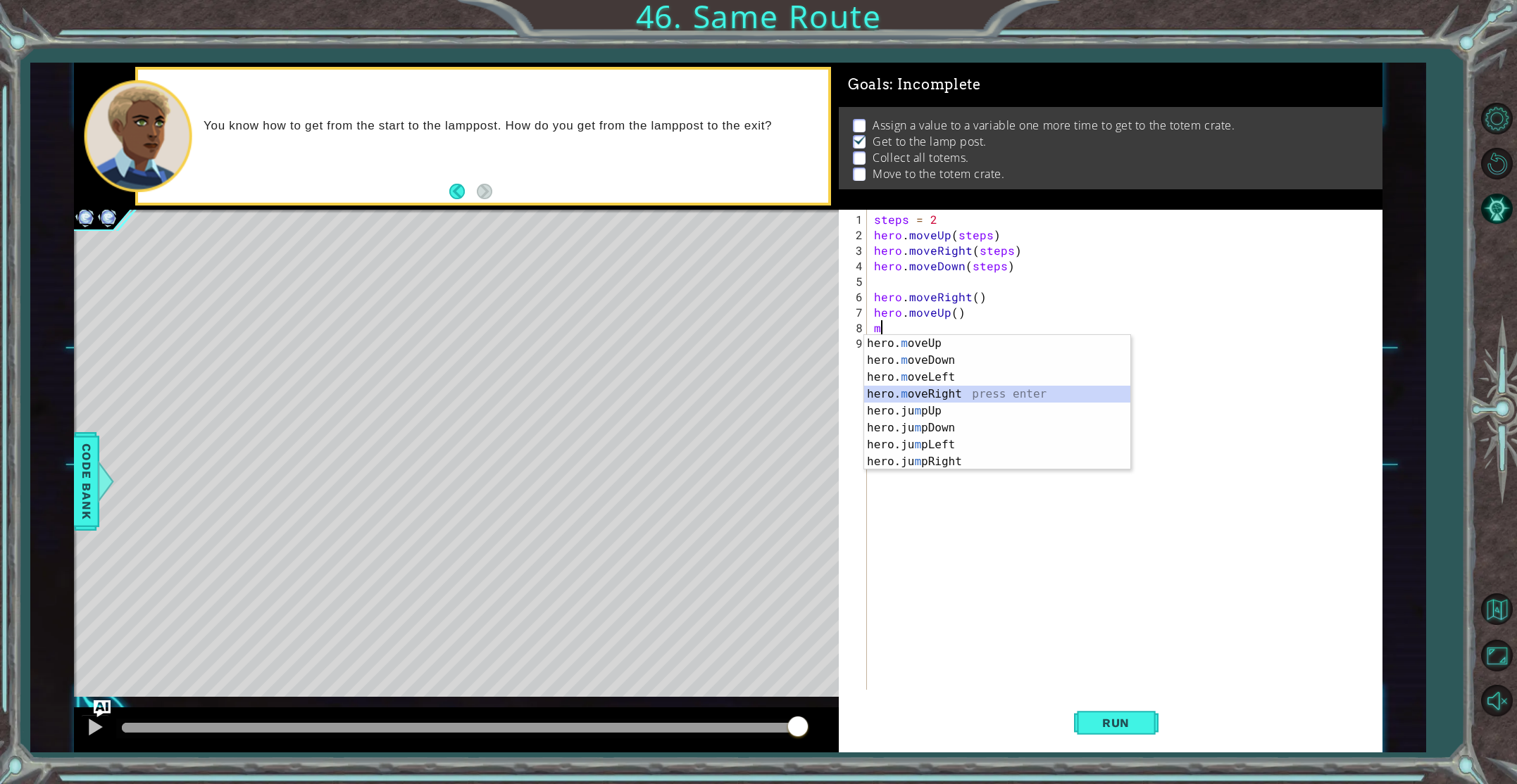
click at [958, 389] on div "hero. m oveUp press enter hero. m oveDown press enter hero. m oveLeft press ent…" at bounding box center [996, 420] width 266 height 169
type textarea "hero.moveRight(1)"
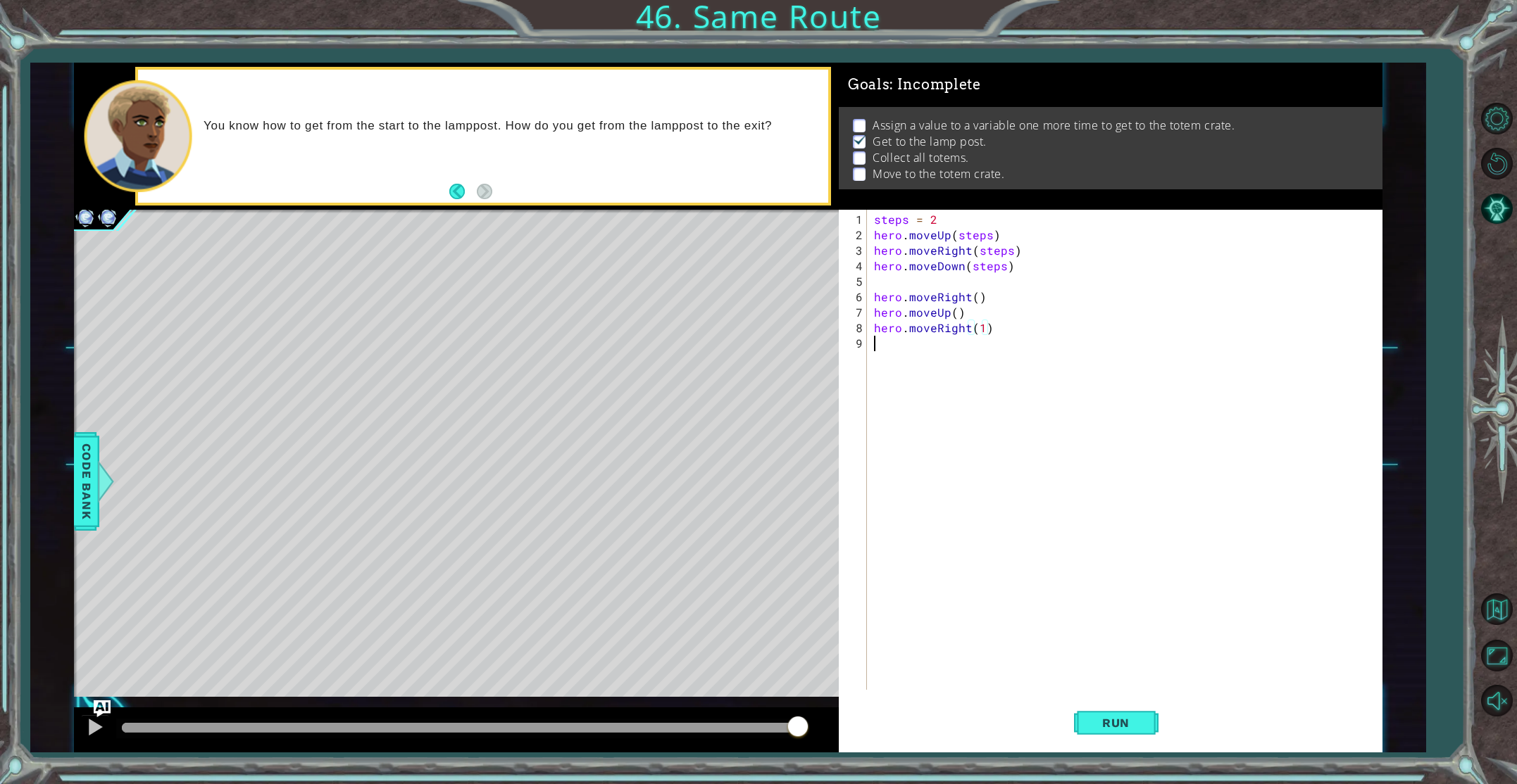
click at [881, 349] on div "steps = 2 hero . moveUp ( steps ) hero . moveRight ( steps ) hero . moveDown ( …" at bounding box center [1127, 468] width 513 height 511
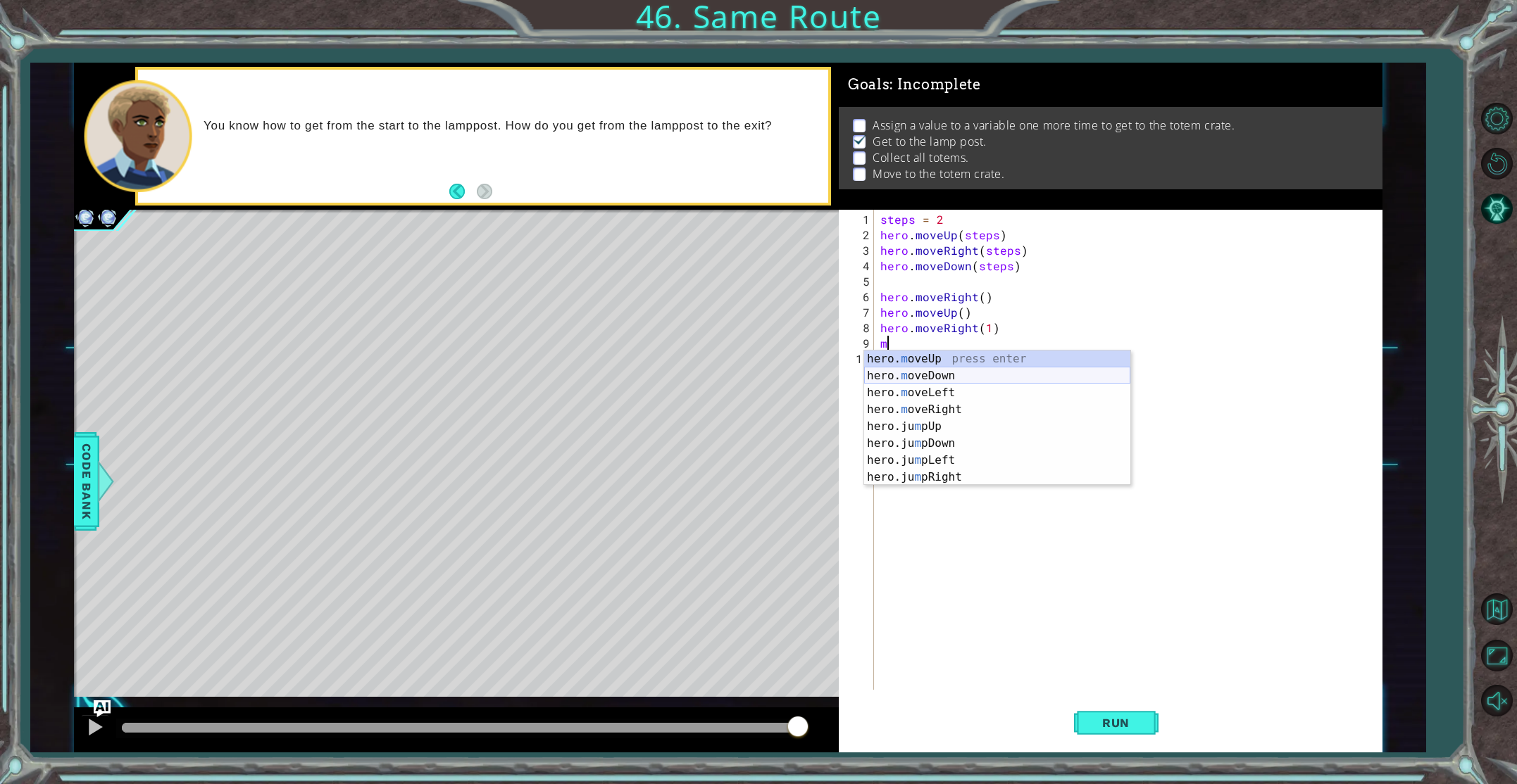
click at [892, 376] on div "hero. m oveUp press enter hero. m oveDown press enter hero. m oveLeft press ent…" at bounding box center [996, 435] width 266 height 169
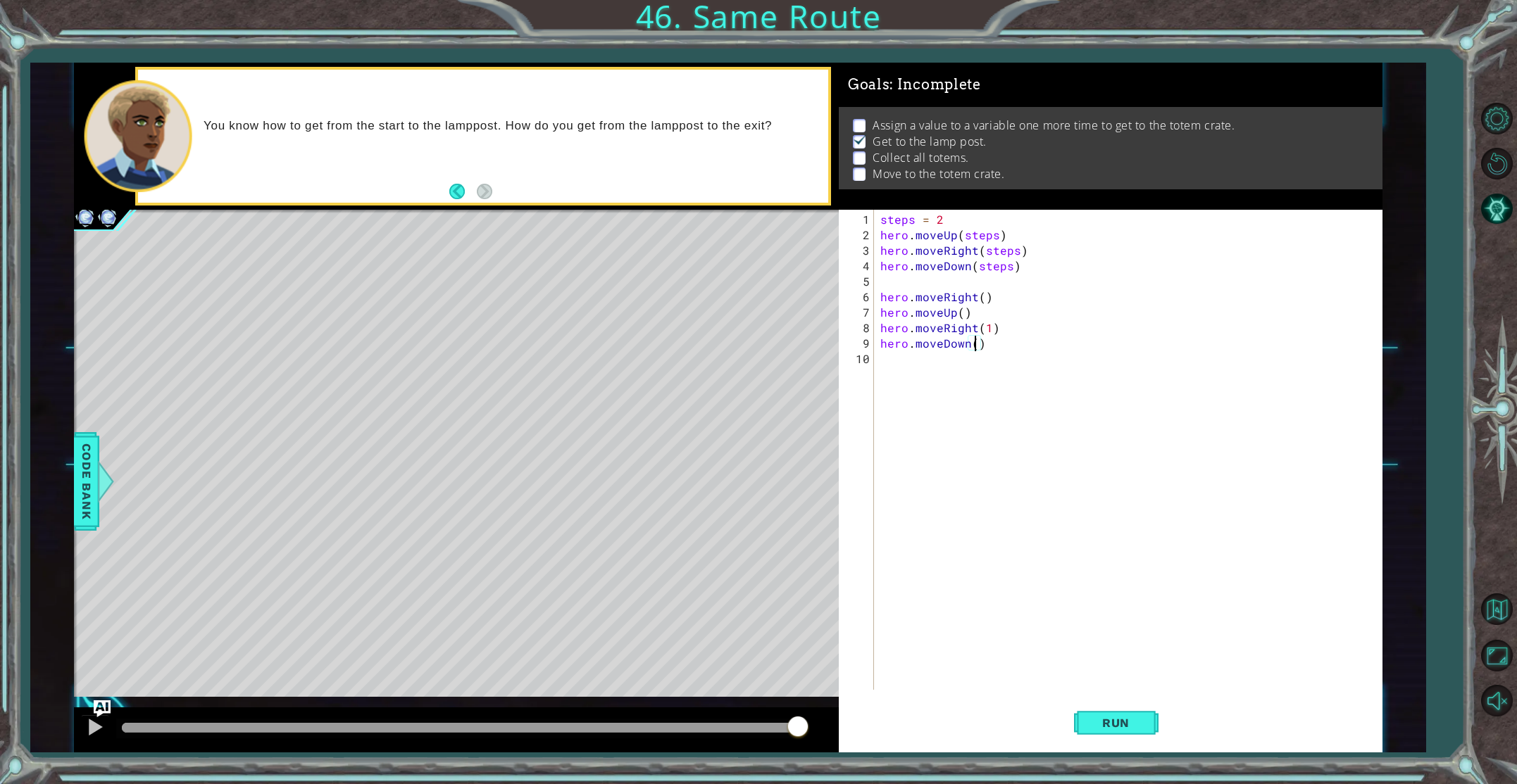
click at [990, 332] on div "steps = 2 hero . moveUp ( steps ) hero . moveRight ( steps ) hero . moveDown ( …" at bounding box center [1130, 468] width 506 height 511
type textarea "hero.moveRight()"
click at [1123, 713] on button "Run" at bounding box center [1115, 722] width 84 height 54
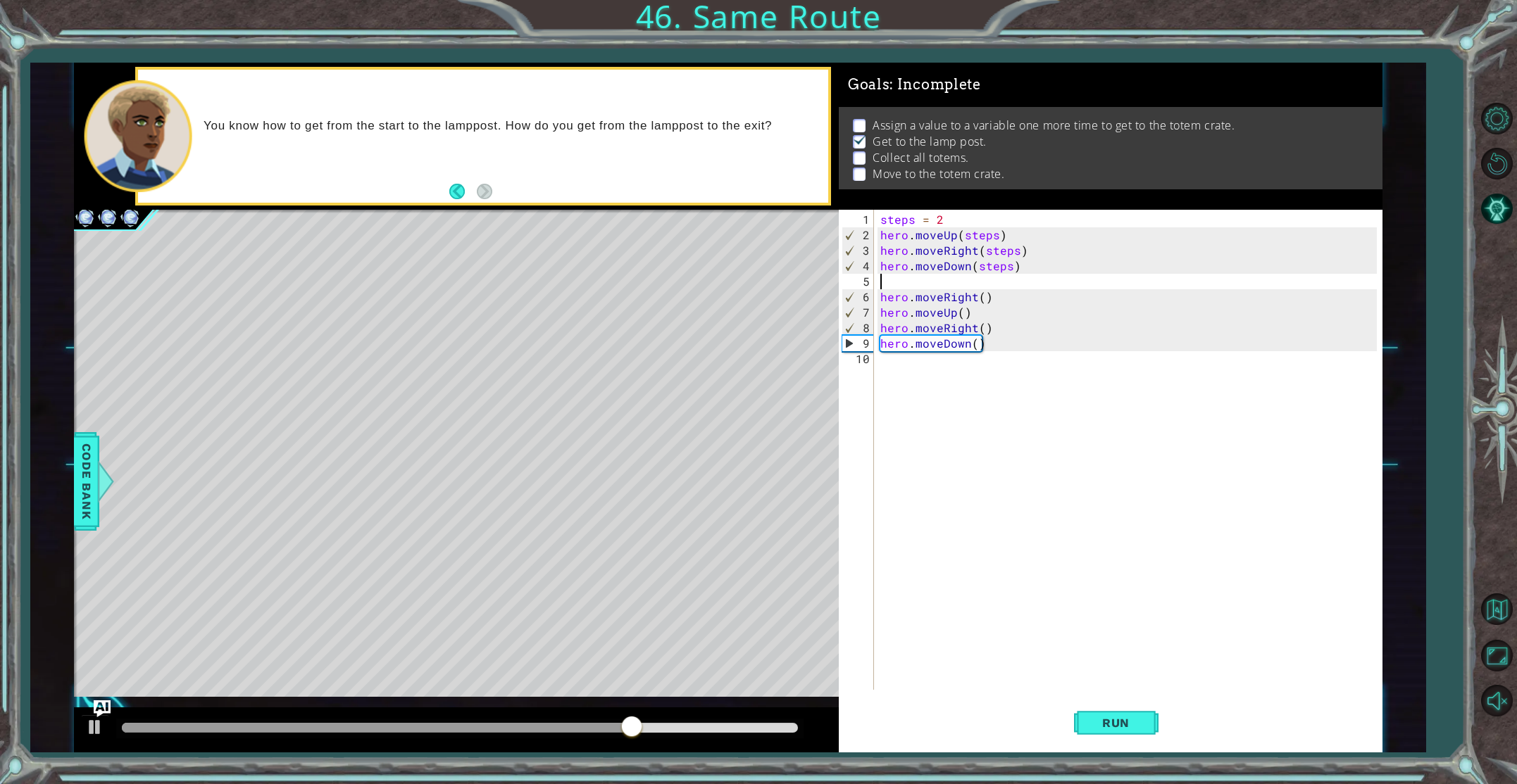
click at [894, 282] on div "steps = 2 hero . moveUp ( steps ) hero . moveRight ( steps ) hero . moveDown ( …" at bounding box center [1130, 468] width 506 height 511
click at [1114, 715] on button "Run" at bounding box center [1115, 722] width 84 height 54
click at [973, 328] on div "steps = 2 hero . moveUp ( steps ) hero . moveRight ( steps ) hero . moveDown ( …" at bounding box center [1130, 468] width 506 height 511
click at [982, 345] on div "hero.moveU p press enter" at bounding box center [1003, 360] width 266 height 50
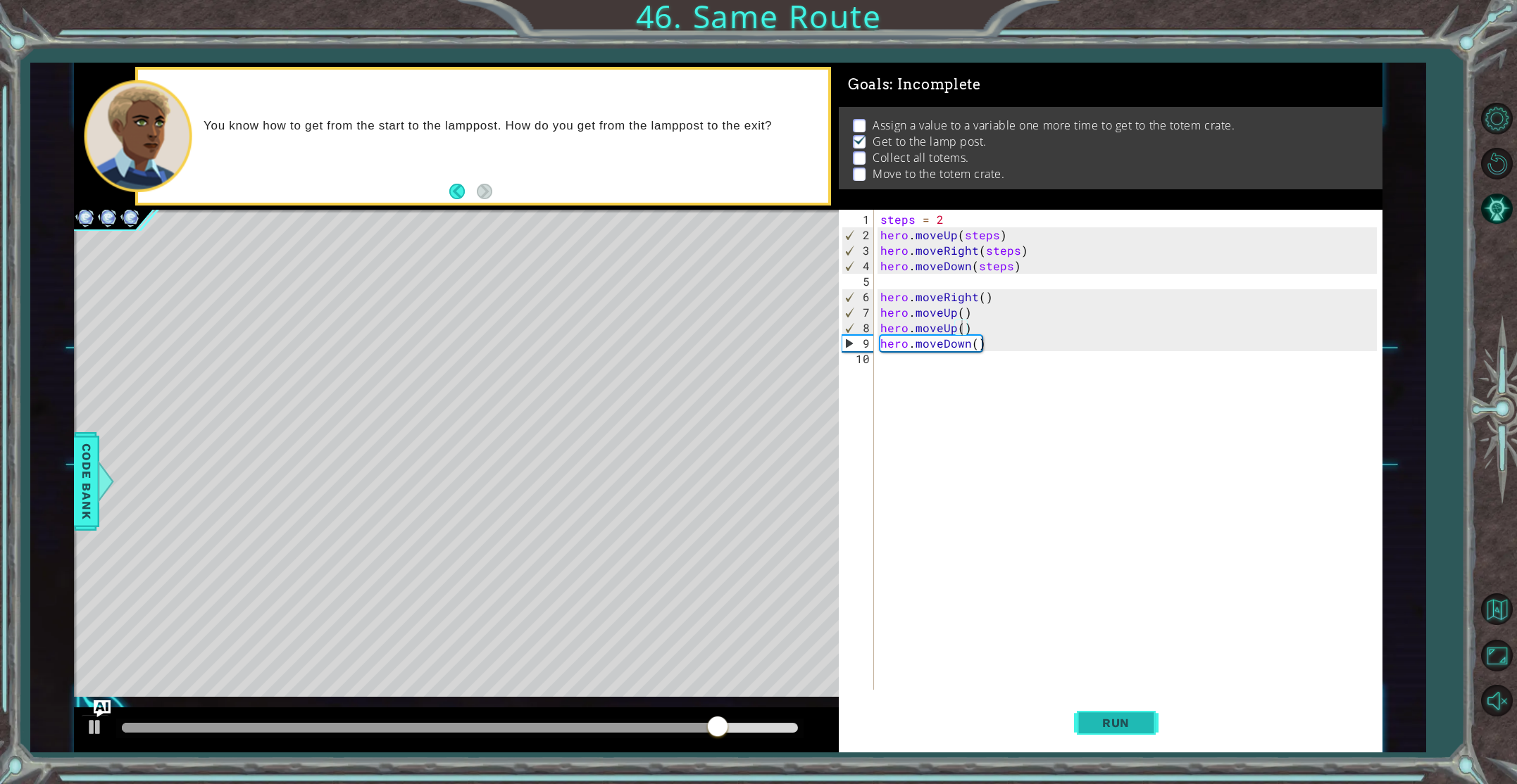
click at [1122, 730] on button "Run" at bounding box center [1115, 722] width 84 height 54
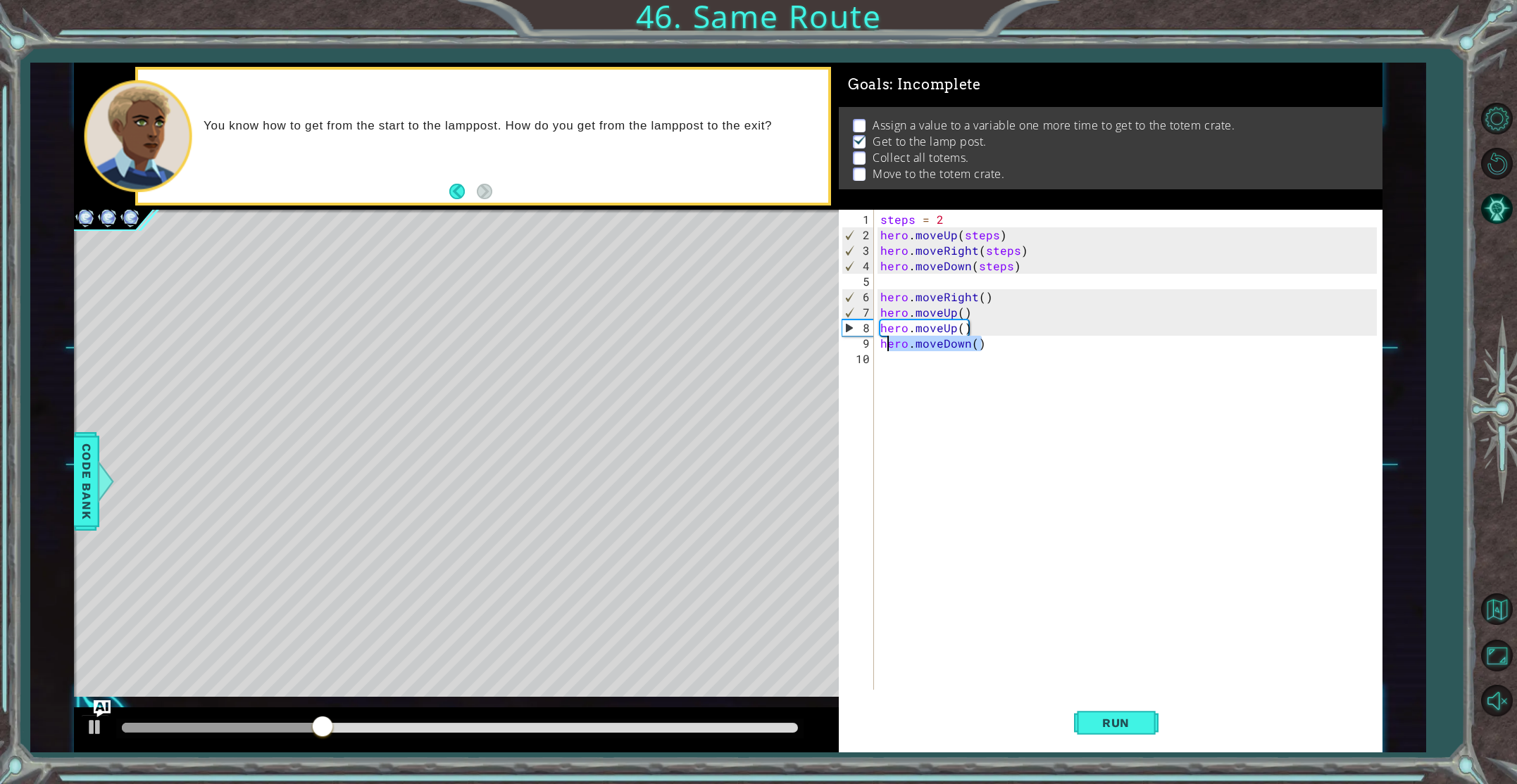
drag, startPoint x: 981, startPoint y: 345, endPoint x: 884, endPoint y: 349, distance: 97.1
click at [884, 349] on div "steps = 2 hero . moveUp ( steps ) hero . moveRight ( steps ) hero . moveDown ( …" at bounding box center [1130, 468] width 506 height 511
type textarea "hero.moveDown()"
click at [914, 388] on div "steps = 2 hero . moveUp ( steps ) hero . moveRight ( steps ) hero . moveDown ( …" at bounding box center [1130, 468] width 506 height 511
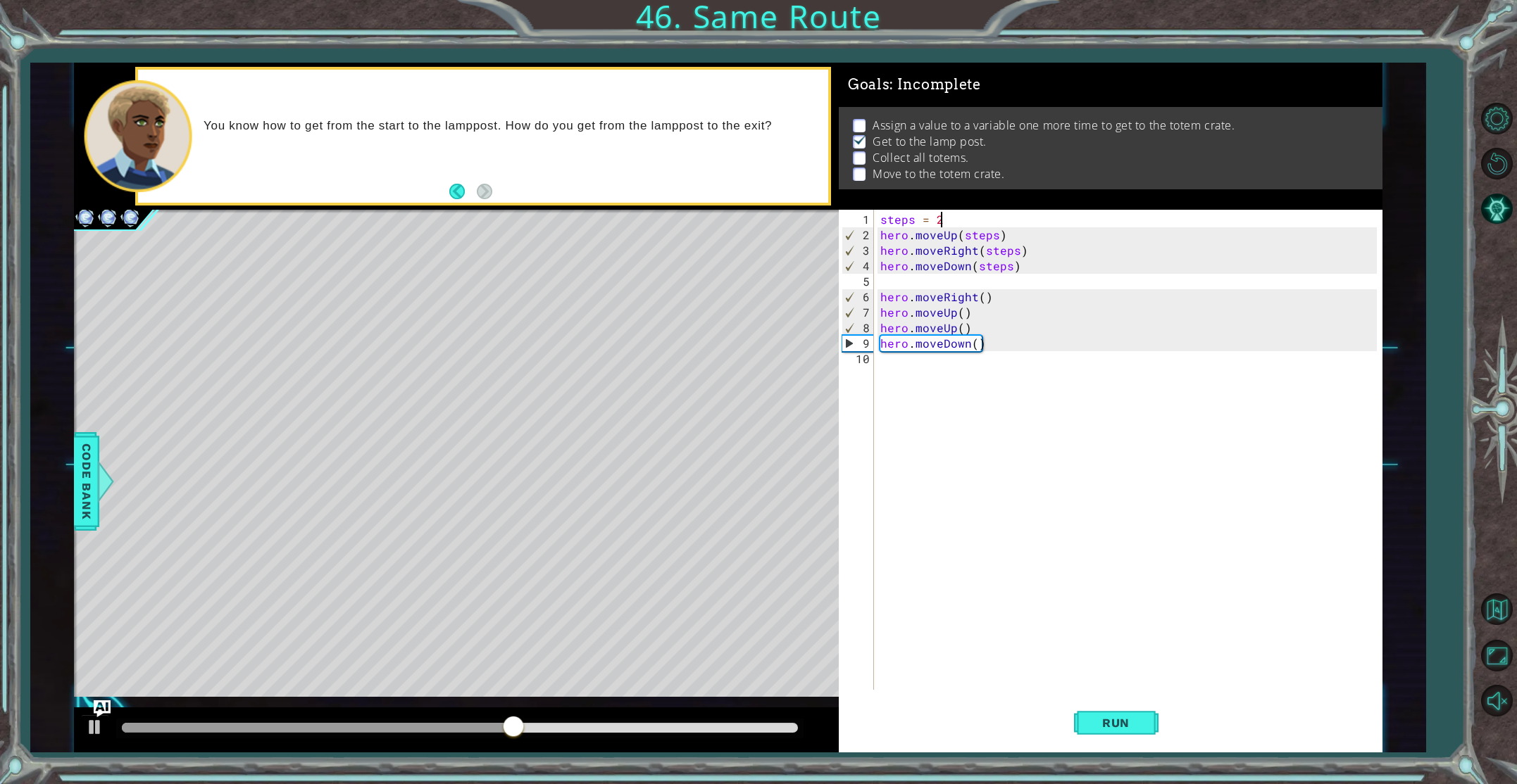
click at [944, 222] on div "steps = 2 hero . moveUp ( steps ) hero . moveRight ( steps ) hero . moveDown ( …" at bounding box center [1130, 468] width 506 height 511
click at [1119, 711] on button "Run" at bounding box center [1115, 722] width 84 height 54
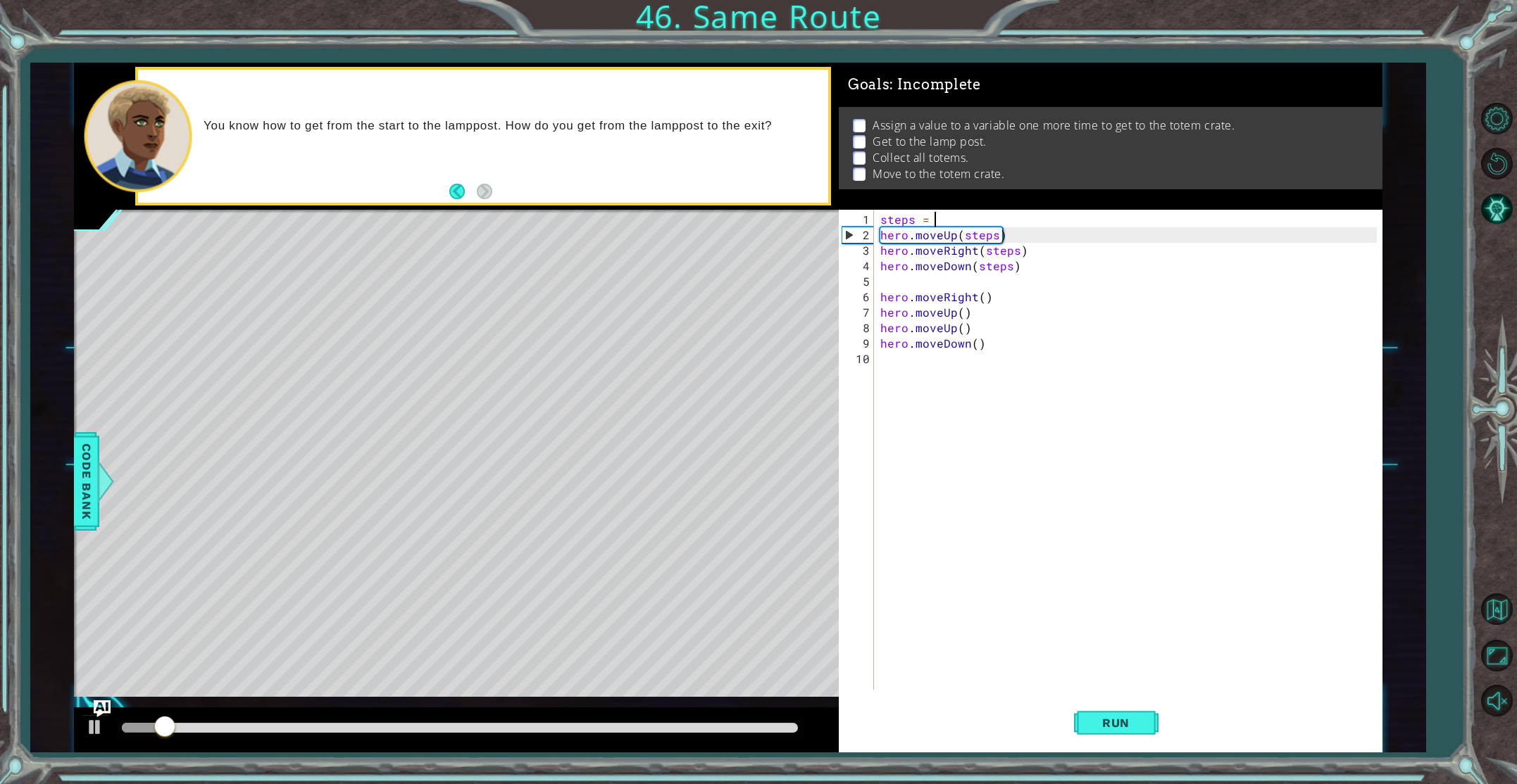
type textarea "steps = 2"
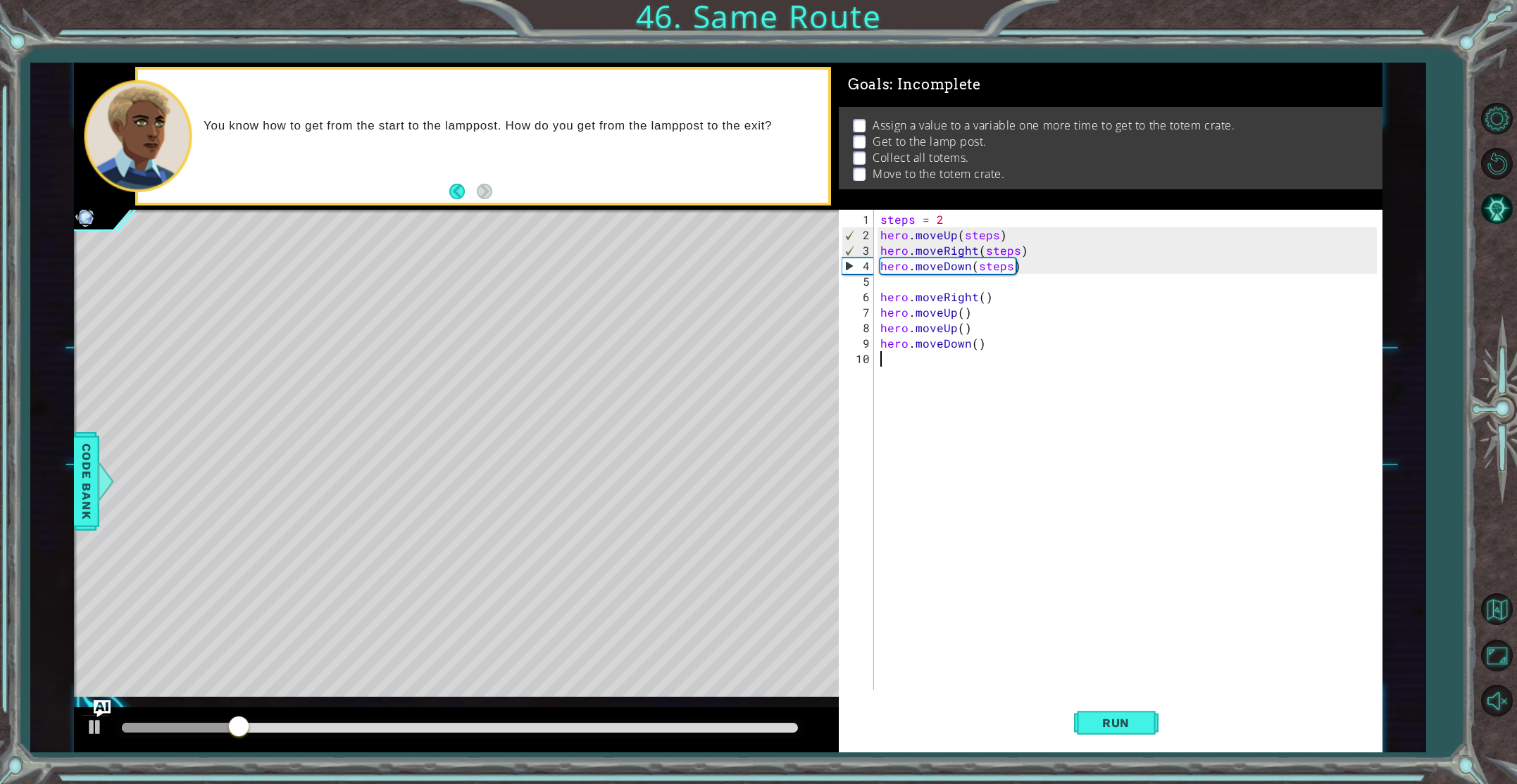
click at [880, 359] on div "steps = 2 hero . moveUp ( steps ) hero . moveRight ( steps ) hero . moveDown ( …" at bounding box center [1130, 468] width 506 height 511
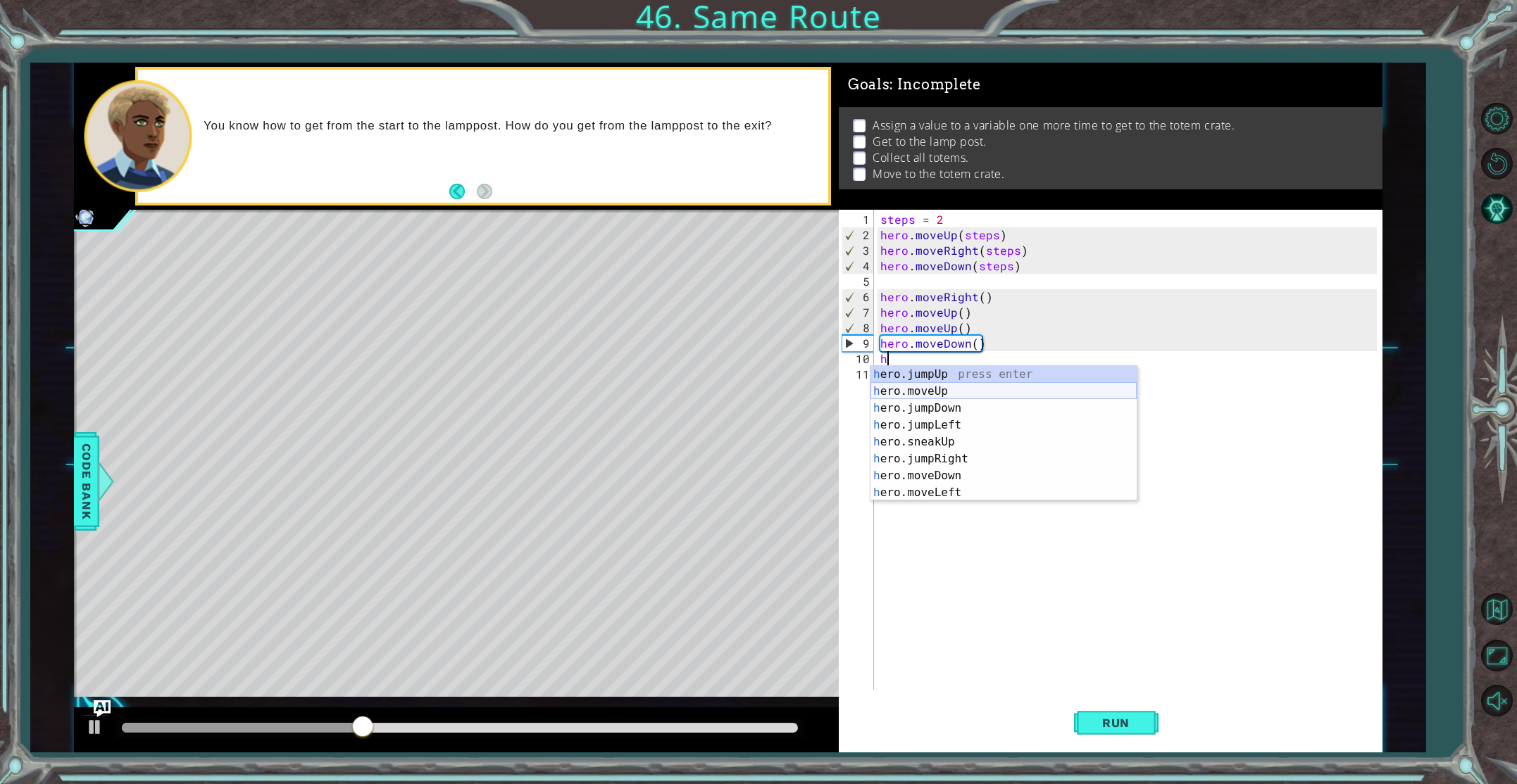
click at [944, 388] on div "h ero.jumpUp press enter h ero.moveUp press enter h ero.jumpDown press enter h …" at bounding box center [1003, 450] width 266 height 169
type textarea "hero.moveUp(1)"
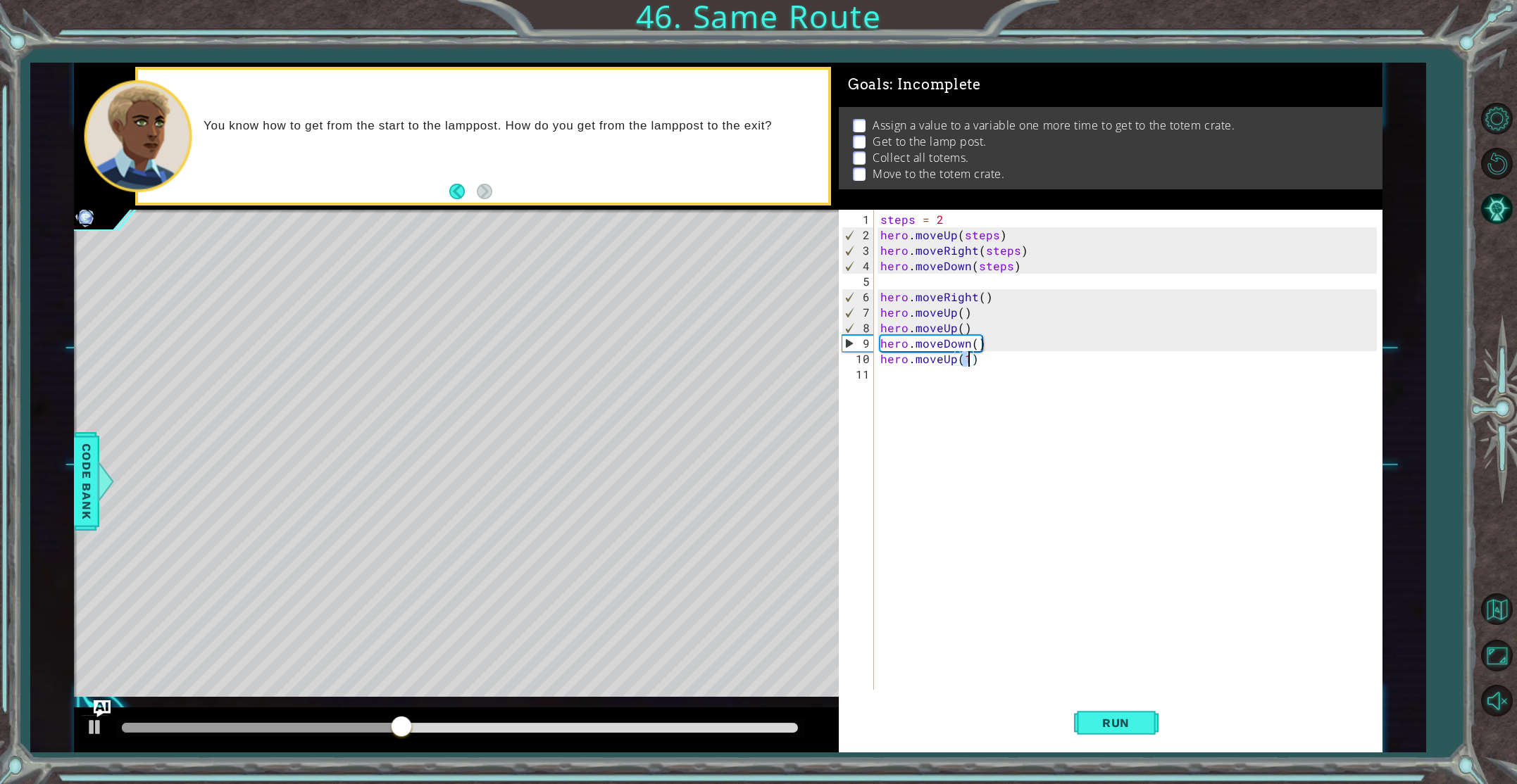
click at [914, 380] on div "steps = 2 hero . moveUp ( steps ) hero . moveRight ( steps ) hero . moveDown ( …" at bounding box center [1130, 468] width 506 height 511
type textarea "r"
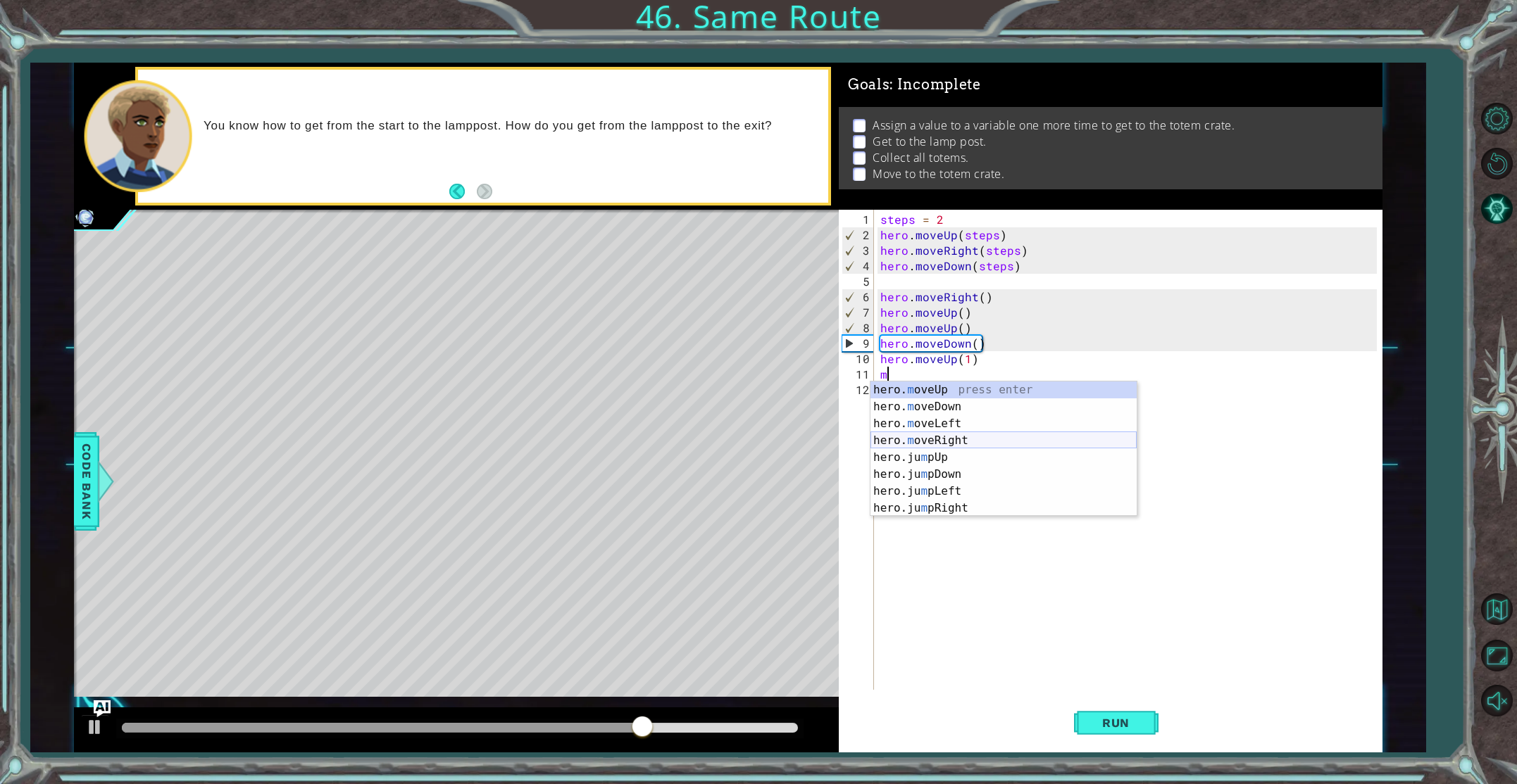
click at [982, 443] on div "hero. m oveUp press enter hero. m oveDown press enter hero. m oveLeft press ent…" at bounding box center [1003, 466] width 266 height 169
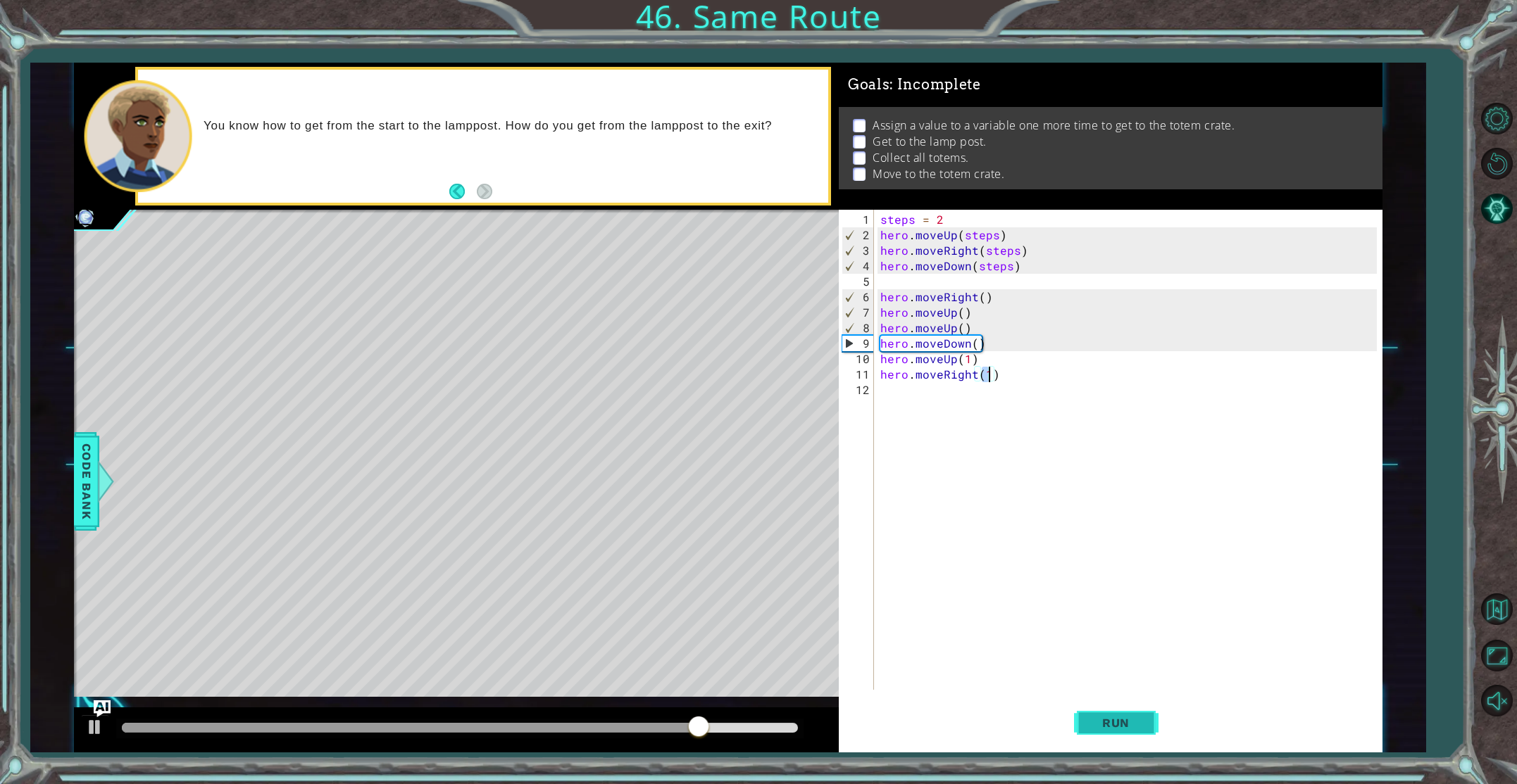
click at [1148, 713] on button "Run" at bounding box center [1115, 722] width 84 height 54
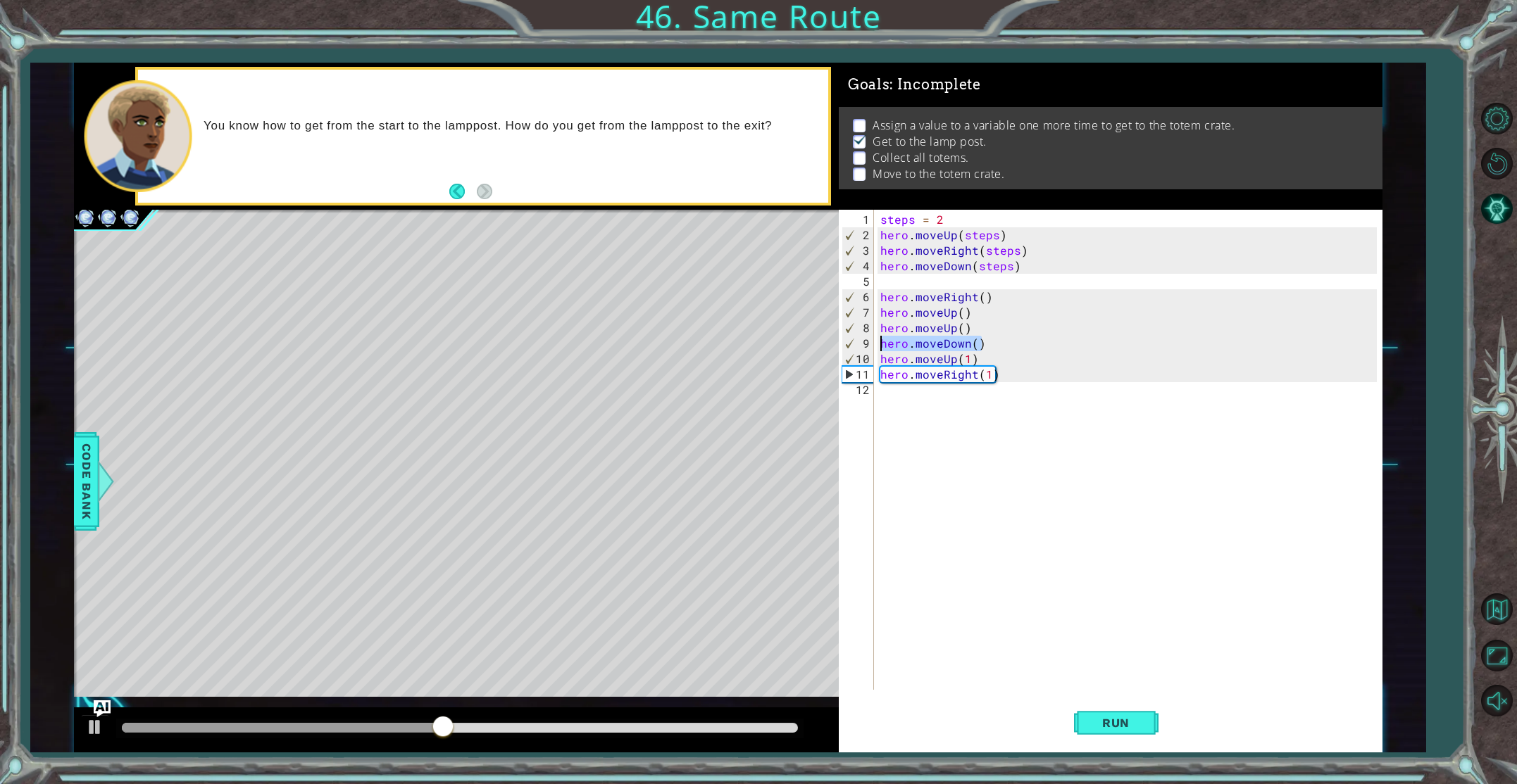
drag, startPoint x: 988, startPoint y: 343, endPoint x: 880, endPoint y: 342, distance: 108.0
click at [880, 342] on div "steps = 2 hero . moveUp ( steps ) hero . moveRight ( steps ) hero . moveDown ( …" at bounding box center [1130, 468] width 506 height 511
type textarea "hero.moveDown()"
click at [878, 357] on div "steps = 2 hero . moveUp ( steps ) hero . moveRight ( steps ) hero . moveDown ( …" at bounding box center [1130, 468] width 506 height 511
type textarea "hero.moveUp(1)"
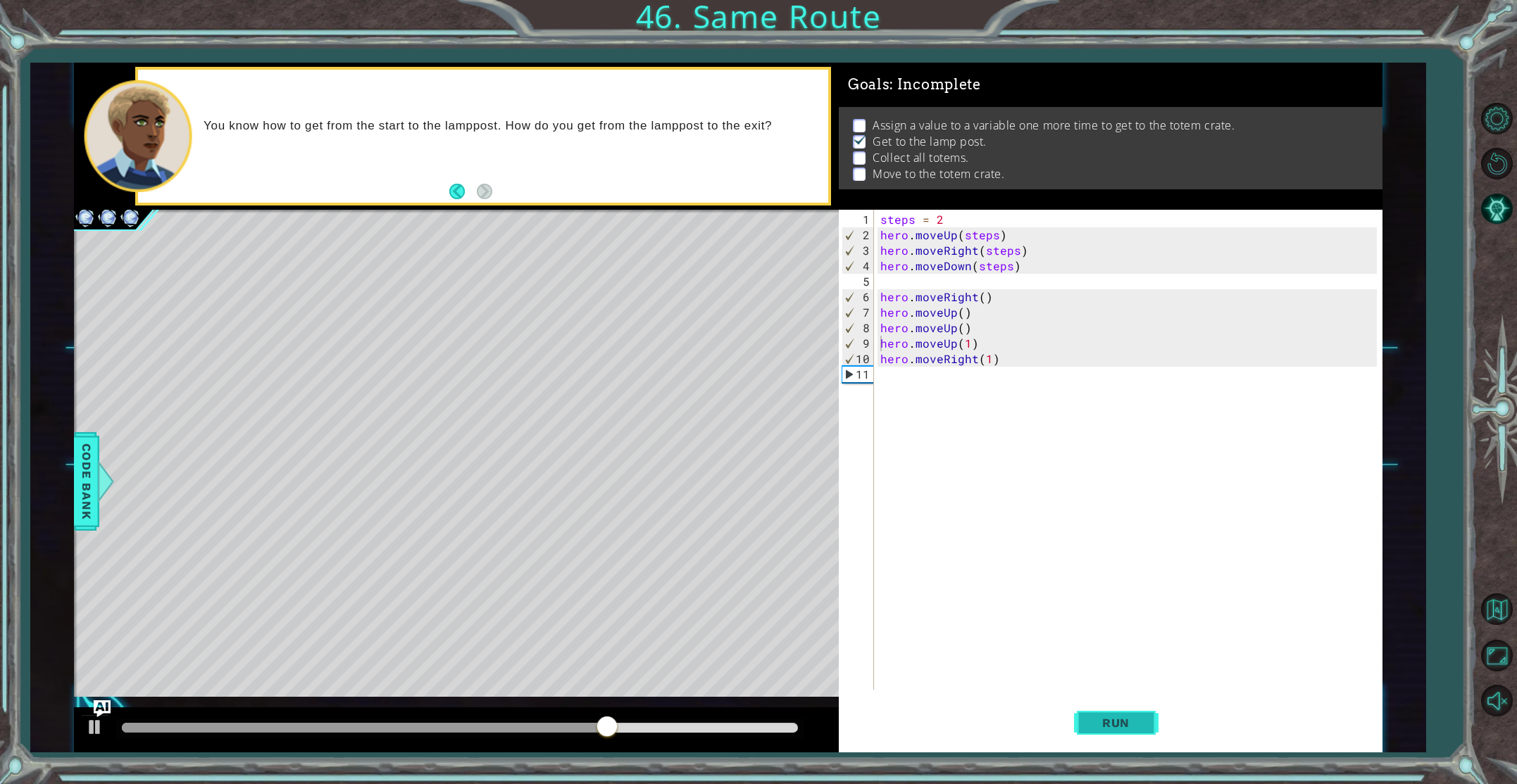
click at [1111, 707] on button "Run" at bounding box center [1115, 722] width 84 height 54
click at [980, 377] on div "steps = 2 hero . moveUp ( steps ) hero . moveRight ( steps ) hero . moveDown ( …" at bounding box center [1130, 468] width 506 height 511
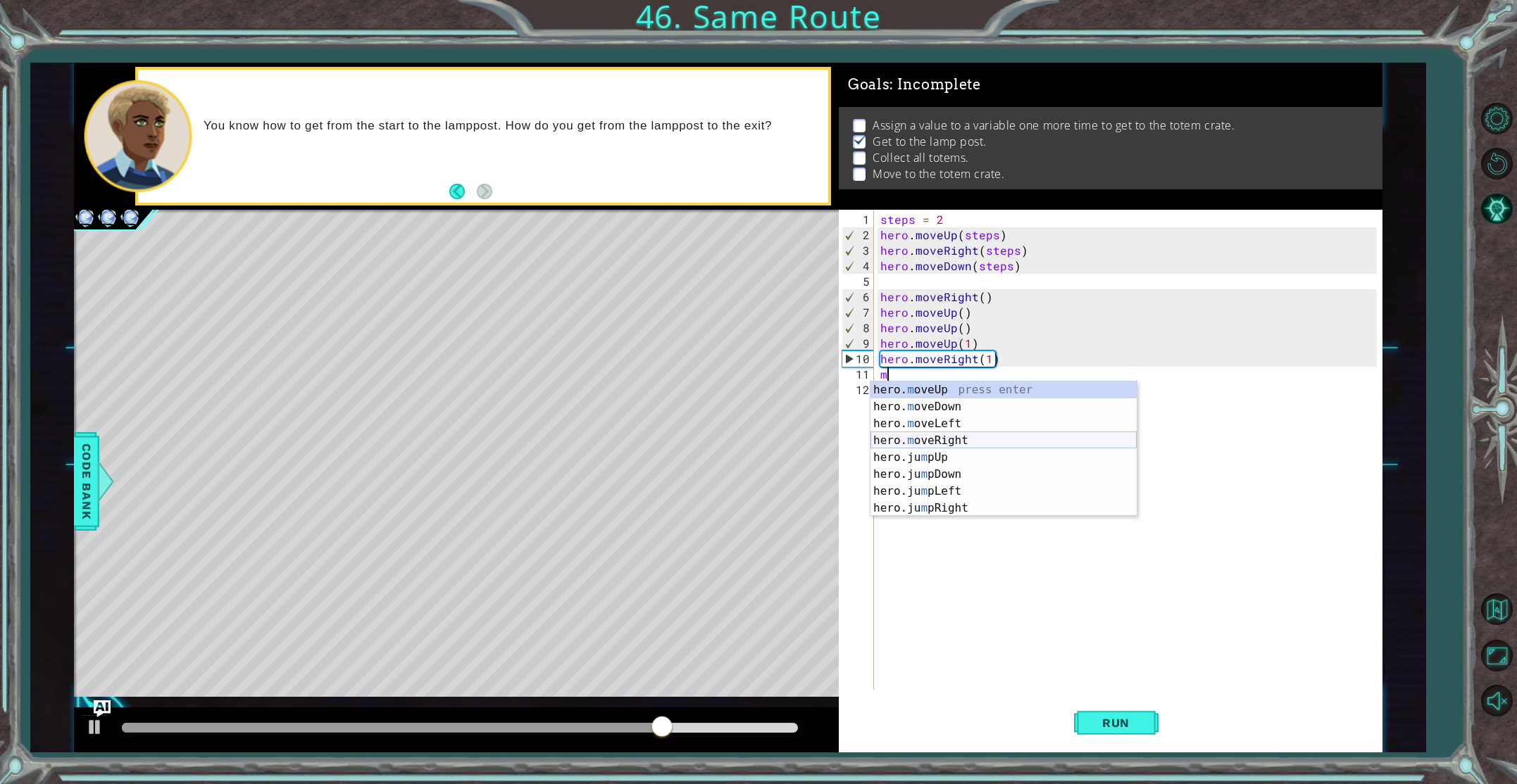
click at [1011, 435] on div "hero. m oveUp press enter hero. m oveDown press enter hero. m oveLeft press ent…" at bounding box center [1003, 466] width 266 height 169
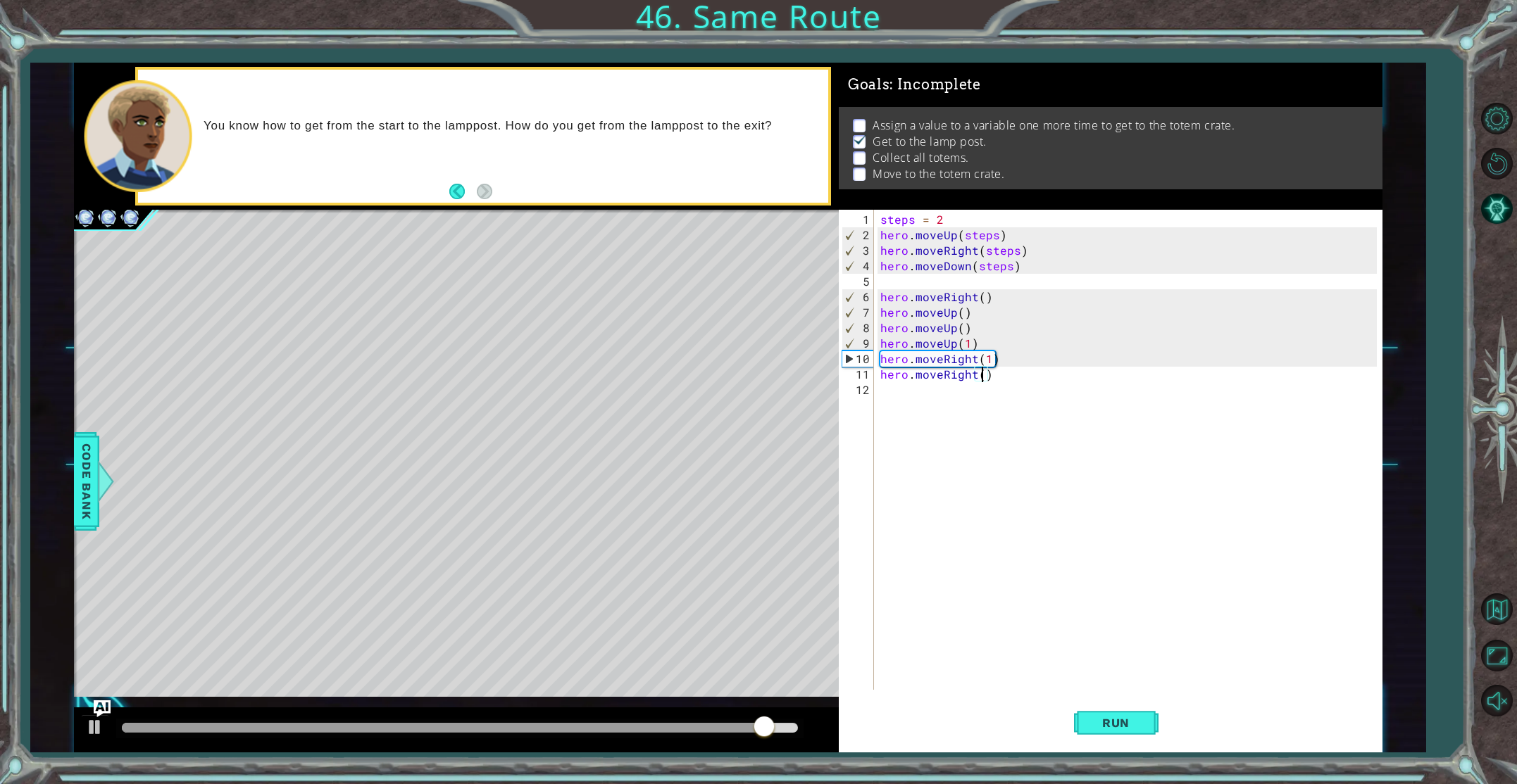
click at [991, 360] on div "steps = 2 hero . moveUp ( steps ) hero . moveRight ( steps ) hero . moveDown ( …" at bounding box center [1130, 468] width 506 height 511
click at [968, 345] on div "steps = 2 hero . moveUp ( steps ) hero . moveRight ( steps ) hero . moveDown ( …" at bounding box center [1130, 468] width 506 height 511
type textarea "hero.moveUp()"
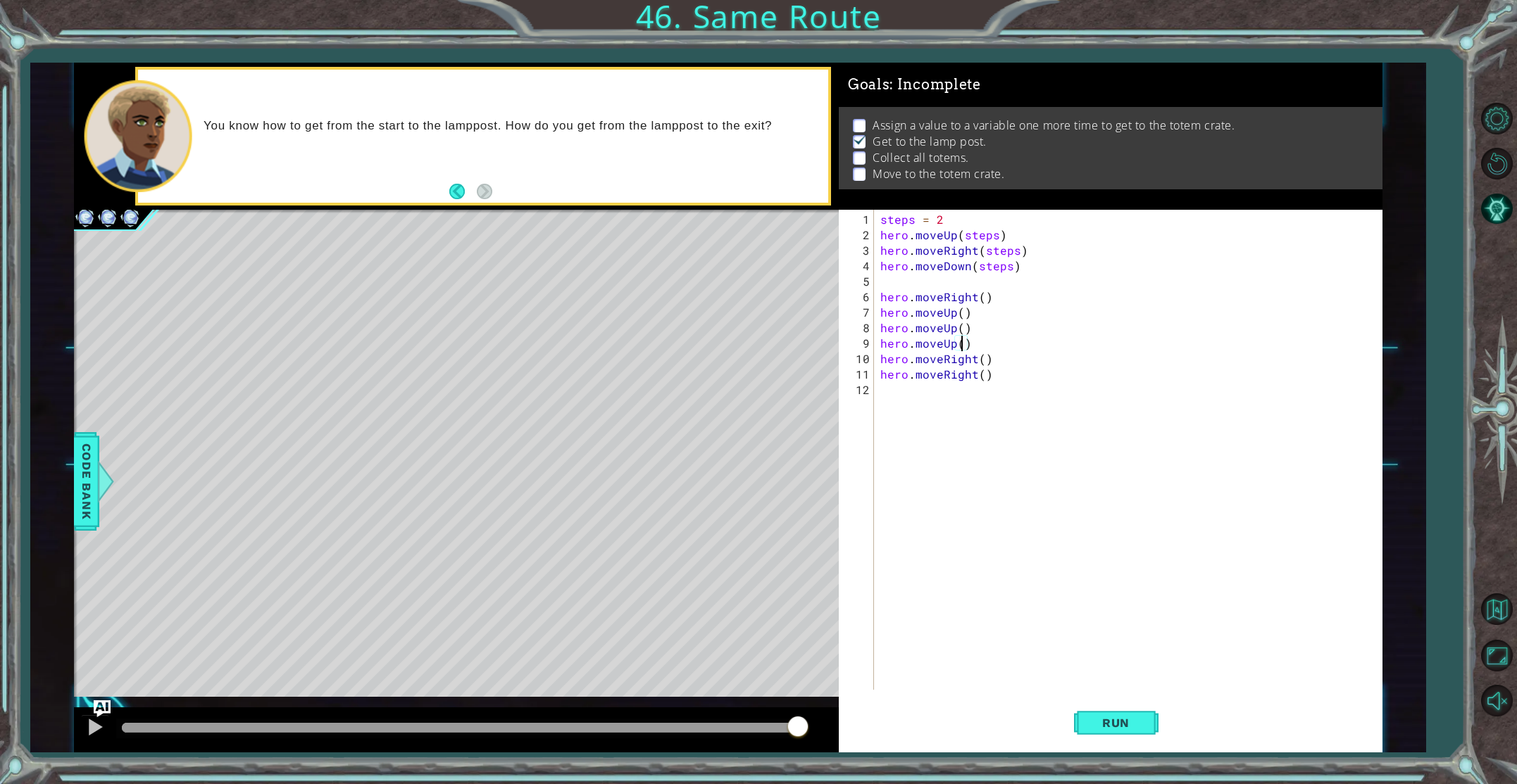
click at [877, 390] on div "steps = 2 hero . moveUp ( steps ) hero . moveRight ( steps ) hero . moveDown ( …" at bounding box center [1130, 468] width 506 height 511
type textarea "m"
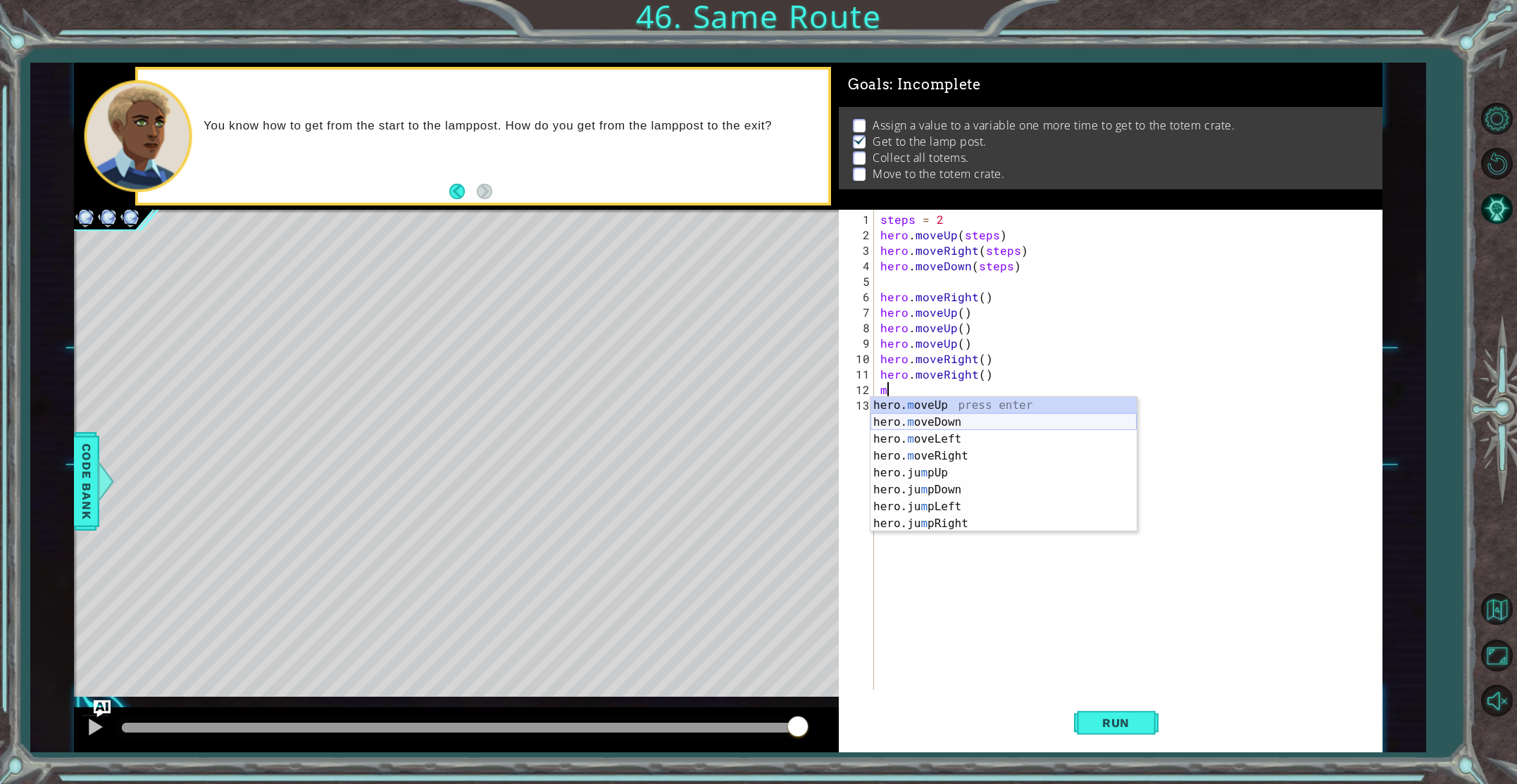
click at [946, 424] on div "hero. m oveUp press enter hero. m oveDown press enter hero. m oveLeft press ent…" at bounding box center [1003, 481] width 266 height 169
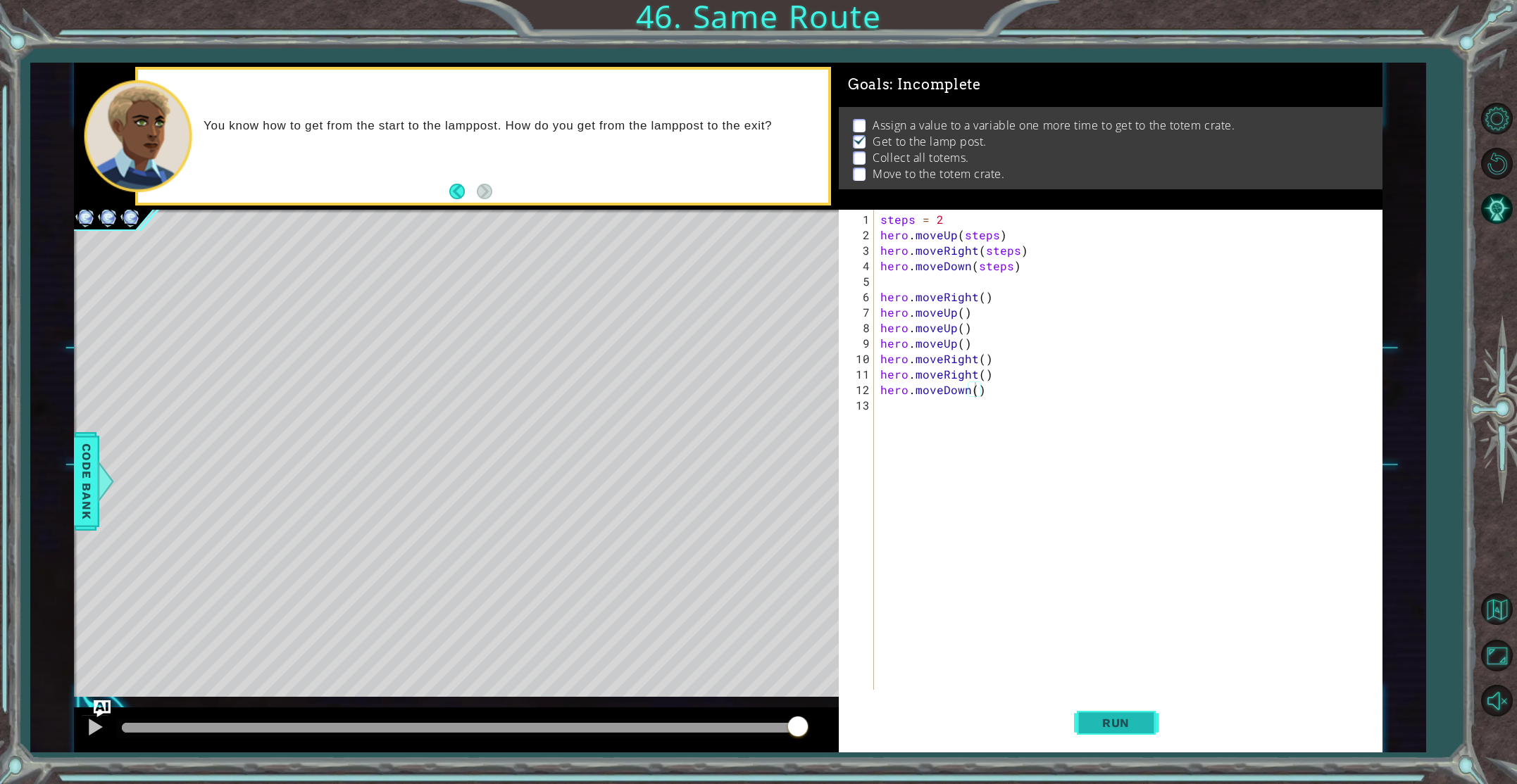
click at [1116, 726] on span "Run" at bounding box center [1115, 723] width 56 height 14
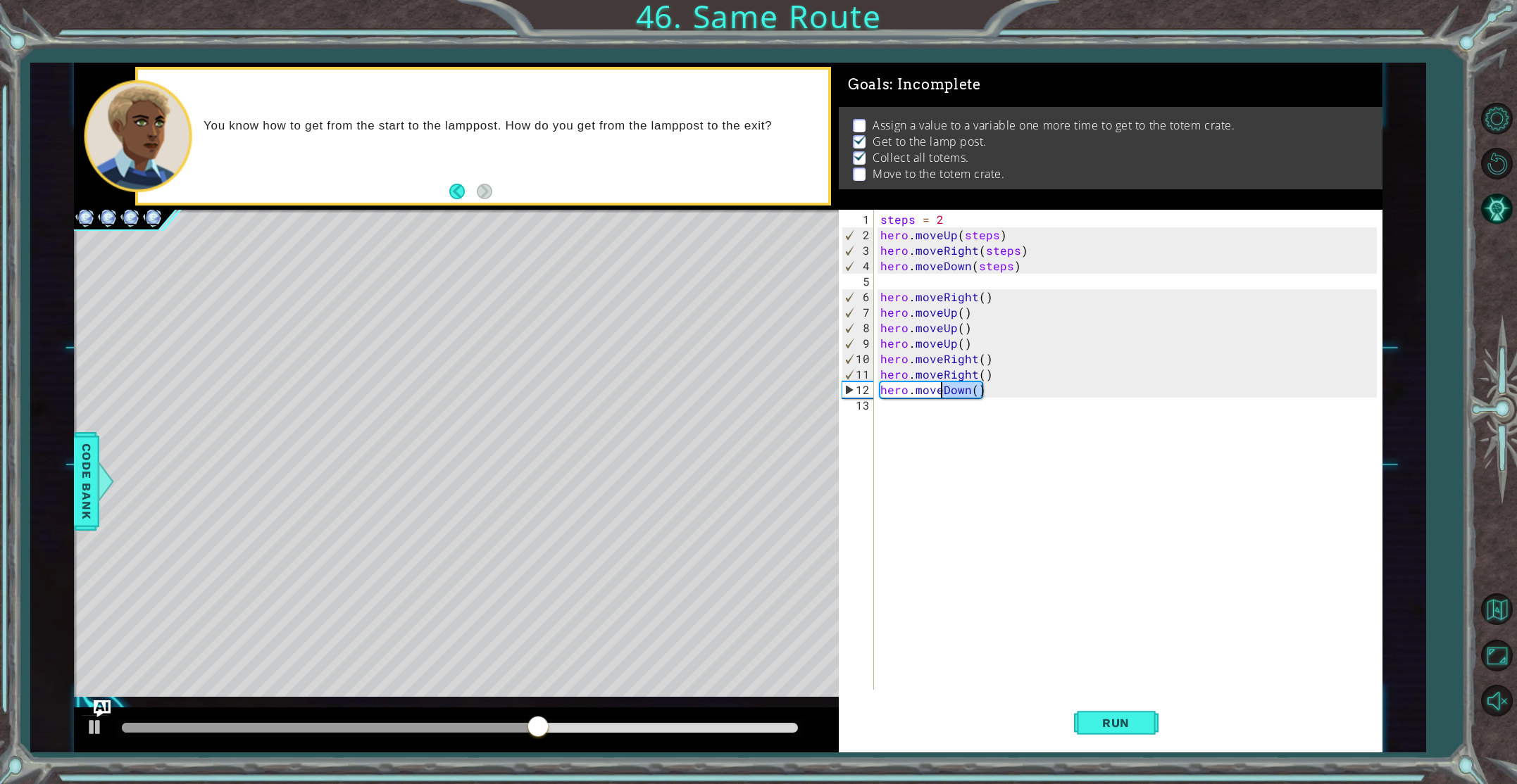
drag, startPoint x: 984, startPoint y: 394, endPoint x: 944, endPoint y: 394, distance: 40.0
click at [944, 394] on div "steps = 2 hero . moveUp ( steps ) hero . moveRight ( steps ) hero . moveDown ( …" at bounding box center [1130, 468] width 506 height 511
type textarea "hero.moveRight()"
click at [902, 409] on div "steps = 2 hero . moveUp ( steps ) hero . moveRight ( steps ) hero . moveDown ( …" at bounding box center [1130, 468] width 506 height 511
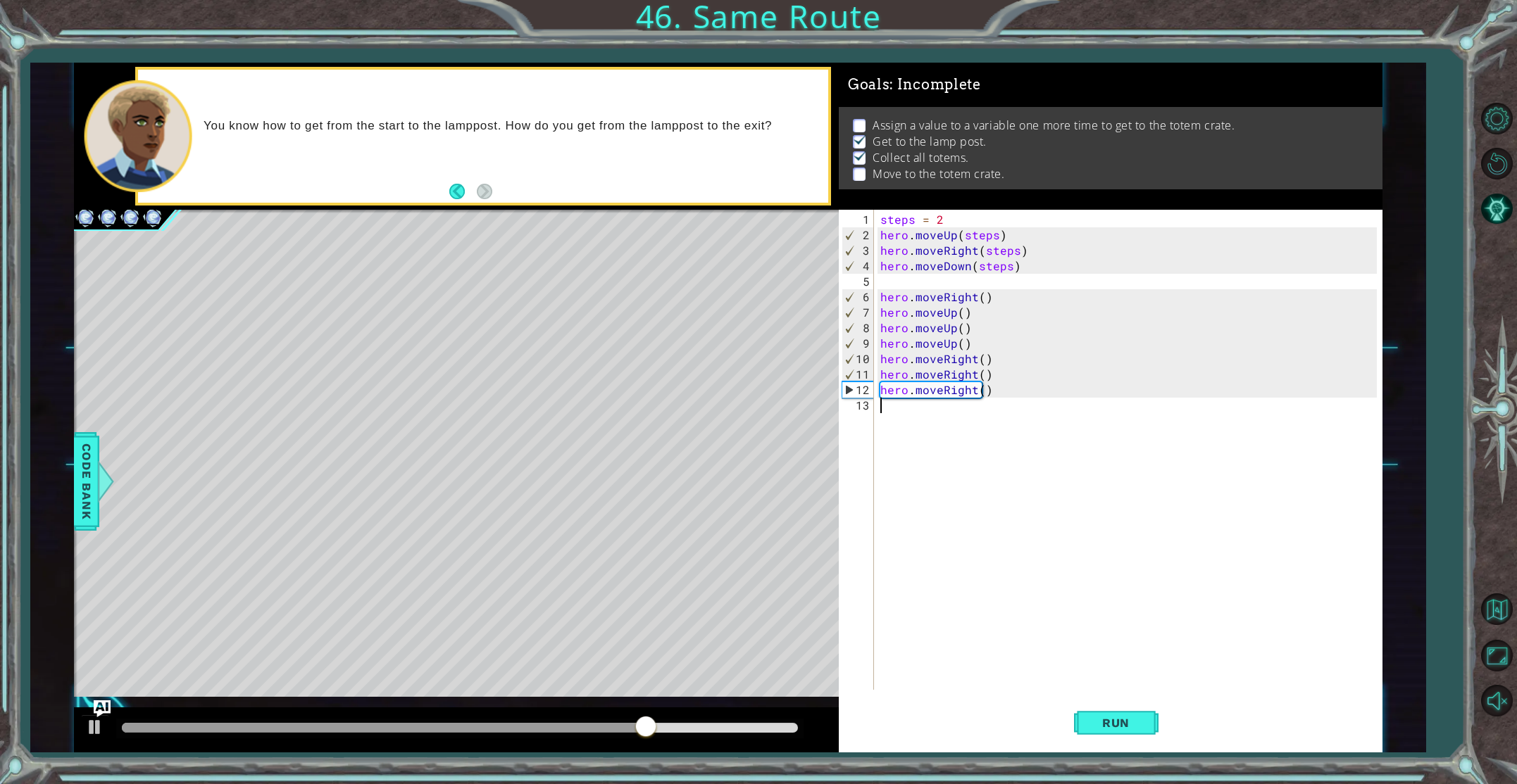
scroll to position [0, 0]
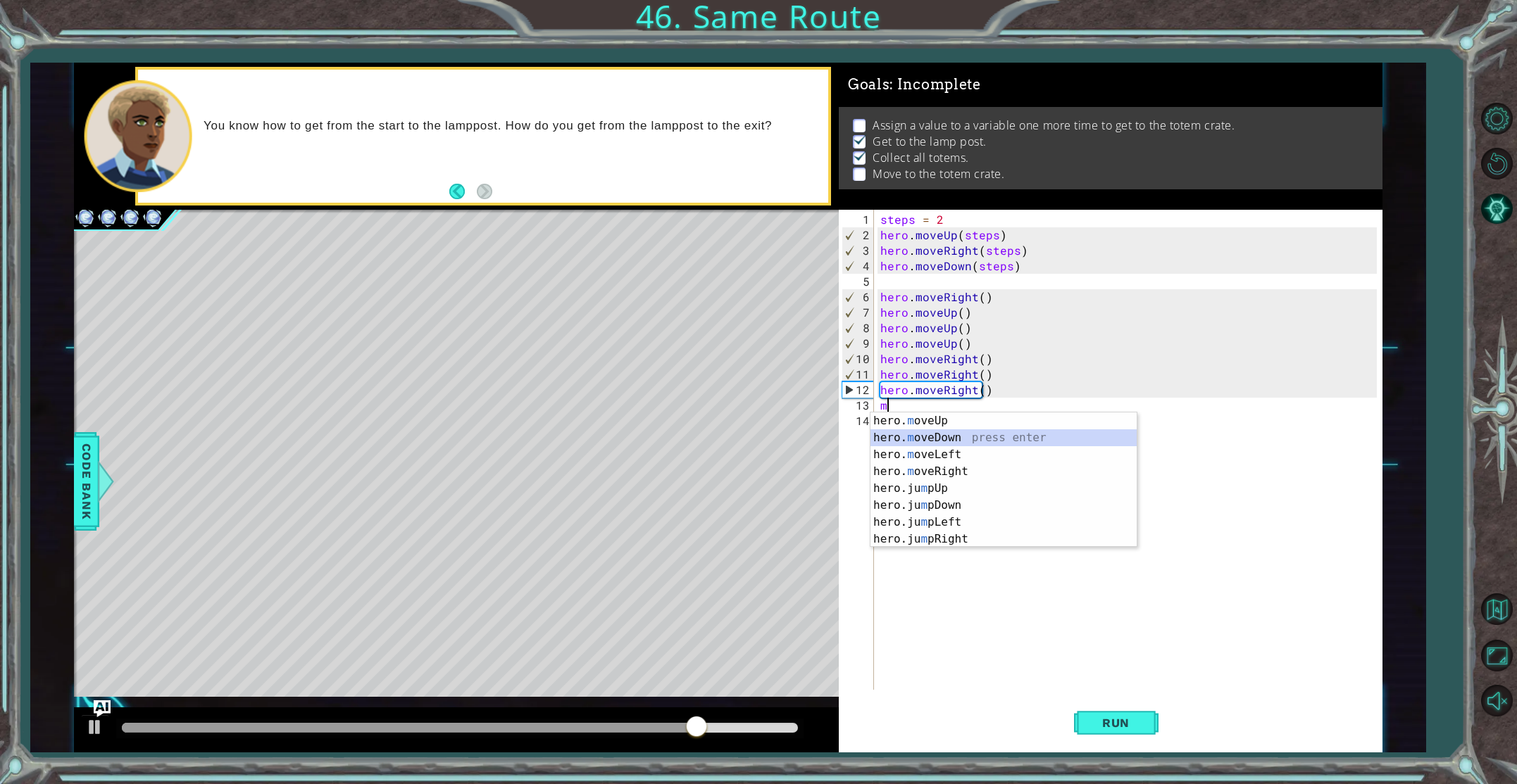
click at [948, 436] on div "hero. m oveUp press enter hero. m oveDown press enter hero. m oveLeft press ent…" at bounding box center [1003, 497] width 266 height 169
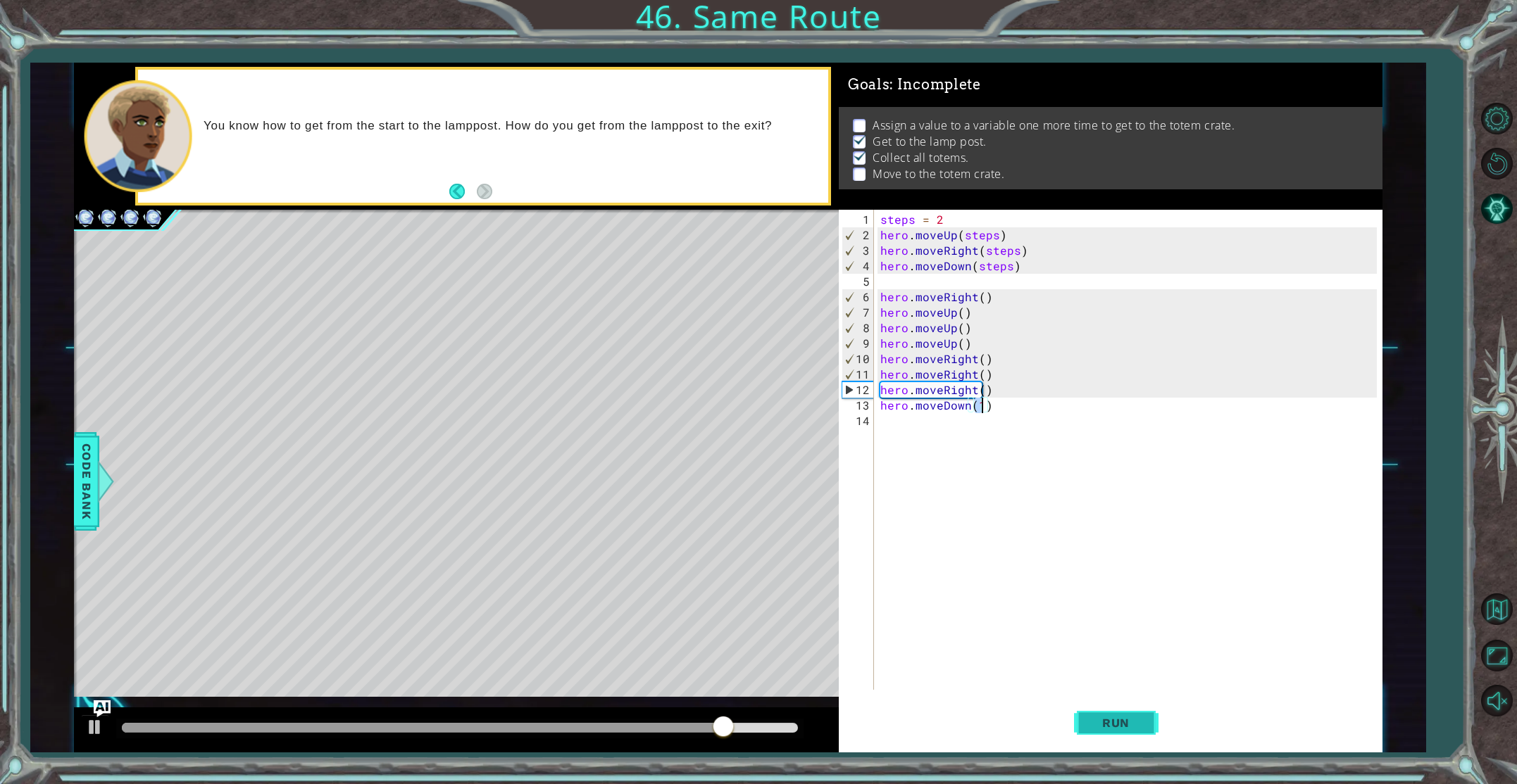
click at [1115, 726] on span "Run" at bounding box center [1115, 723] width 56 height 14
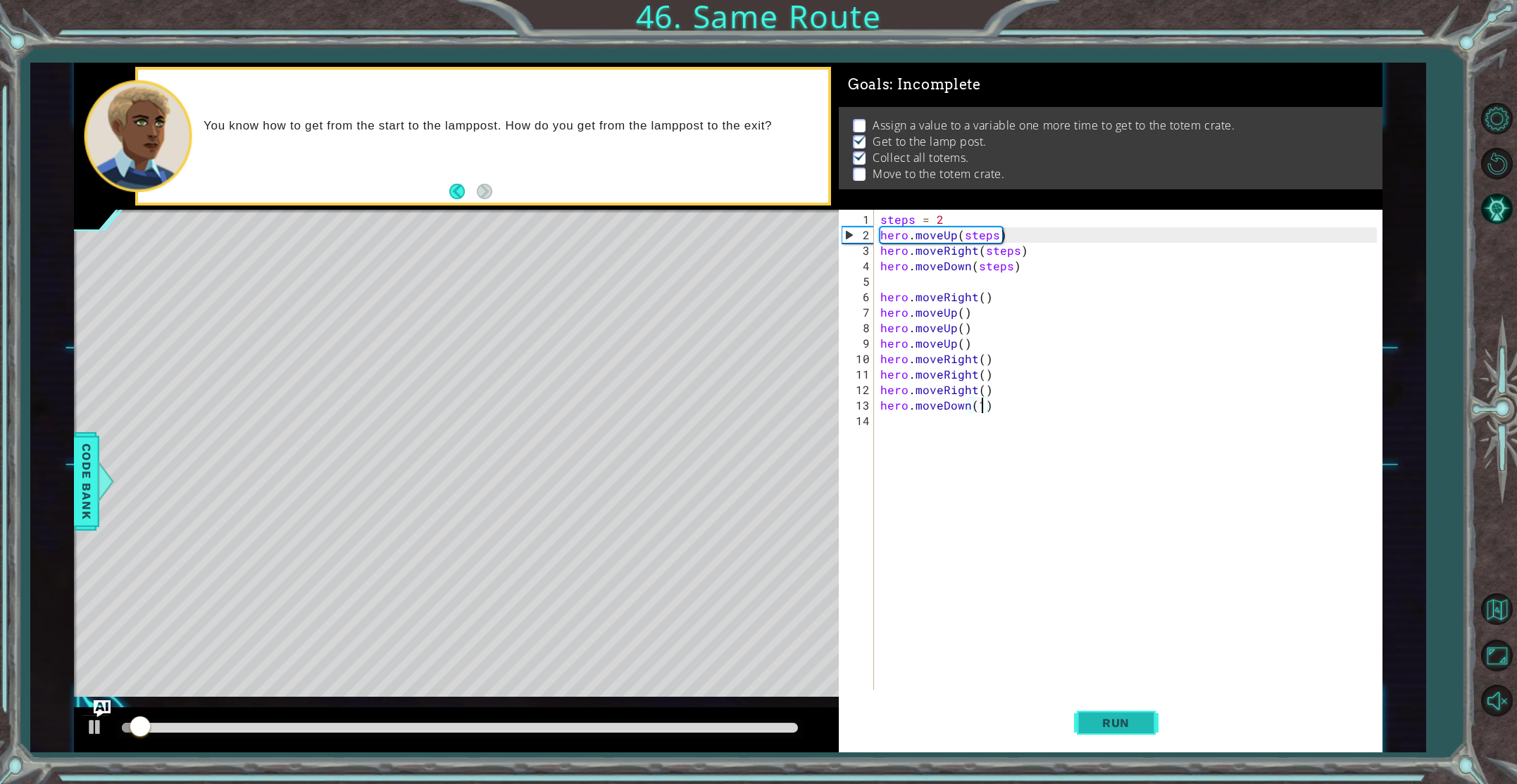
type textarea "hero.moveDown()"
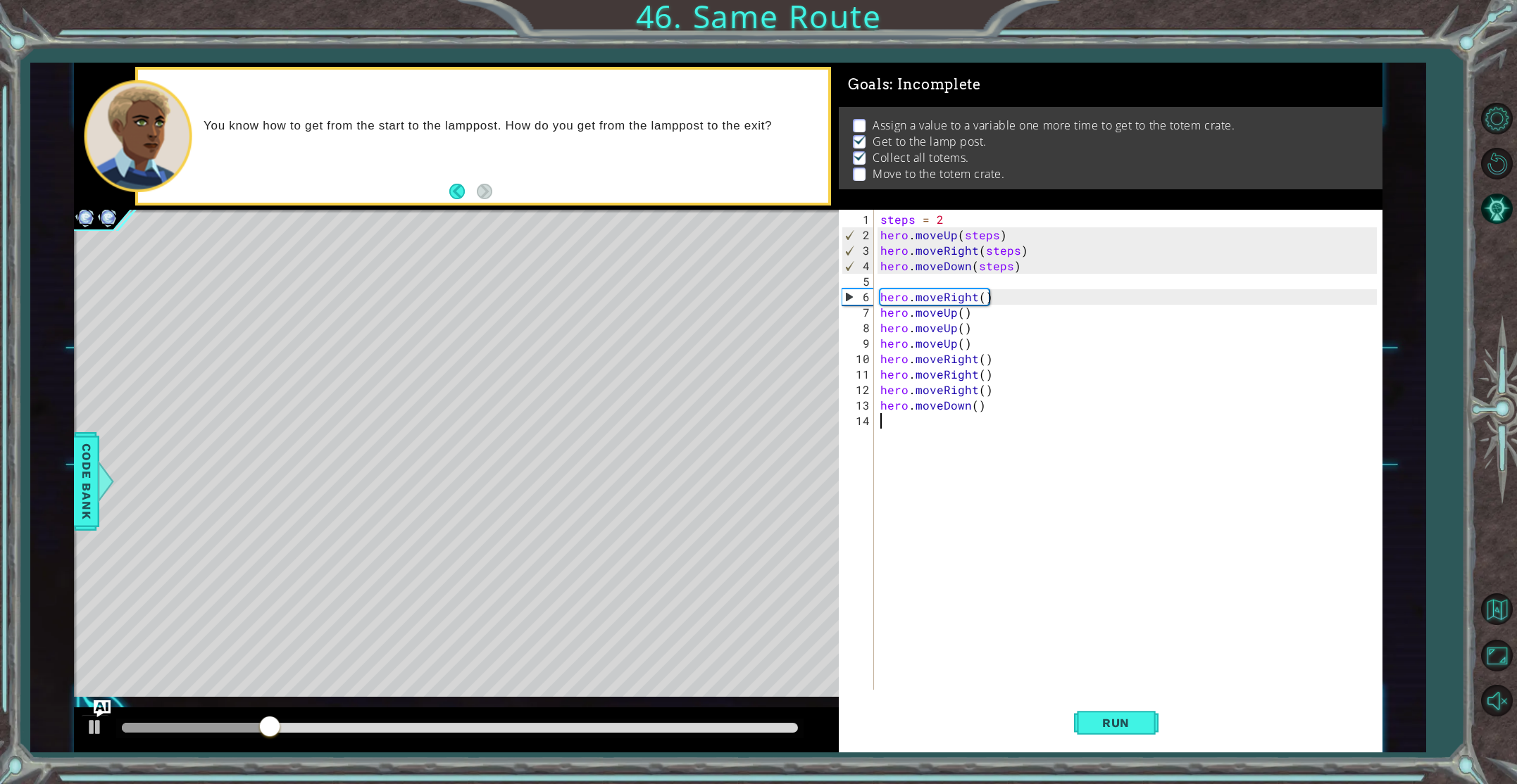
click at [895, 424] on div "steps = 2 hero . moveUp ( steps ) hero . moveRight ( steps ) hero . moveDown ( …" at bounding box center [1130, 468] width 506 height 511
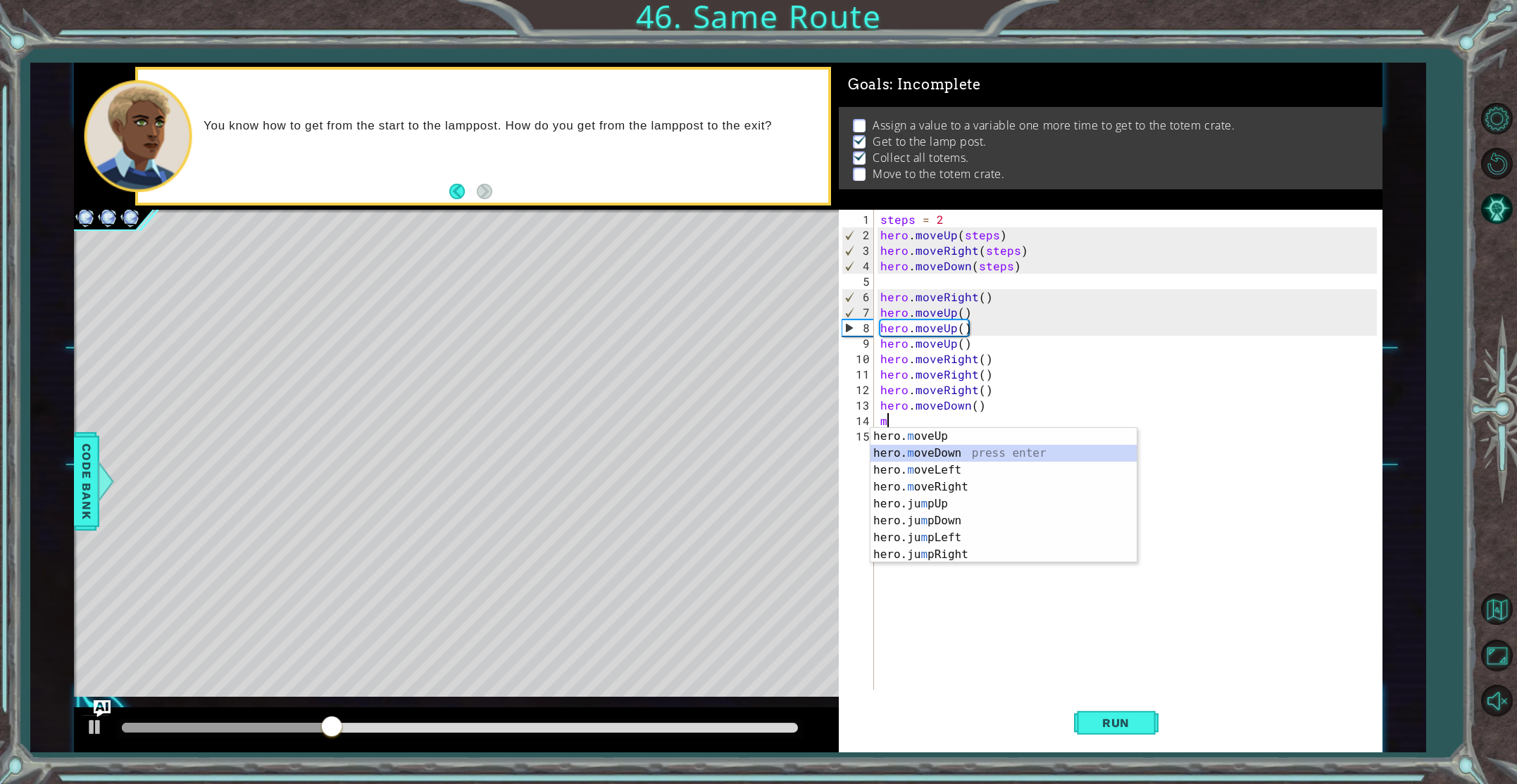
click at [914, 450] on div "hero. m oveUp press enter hero. m oveDown press enter hero. m oveLeft press ent…" at bounding box center [1003, 513] width 266 height 169
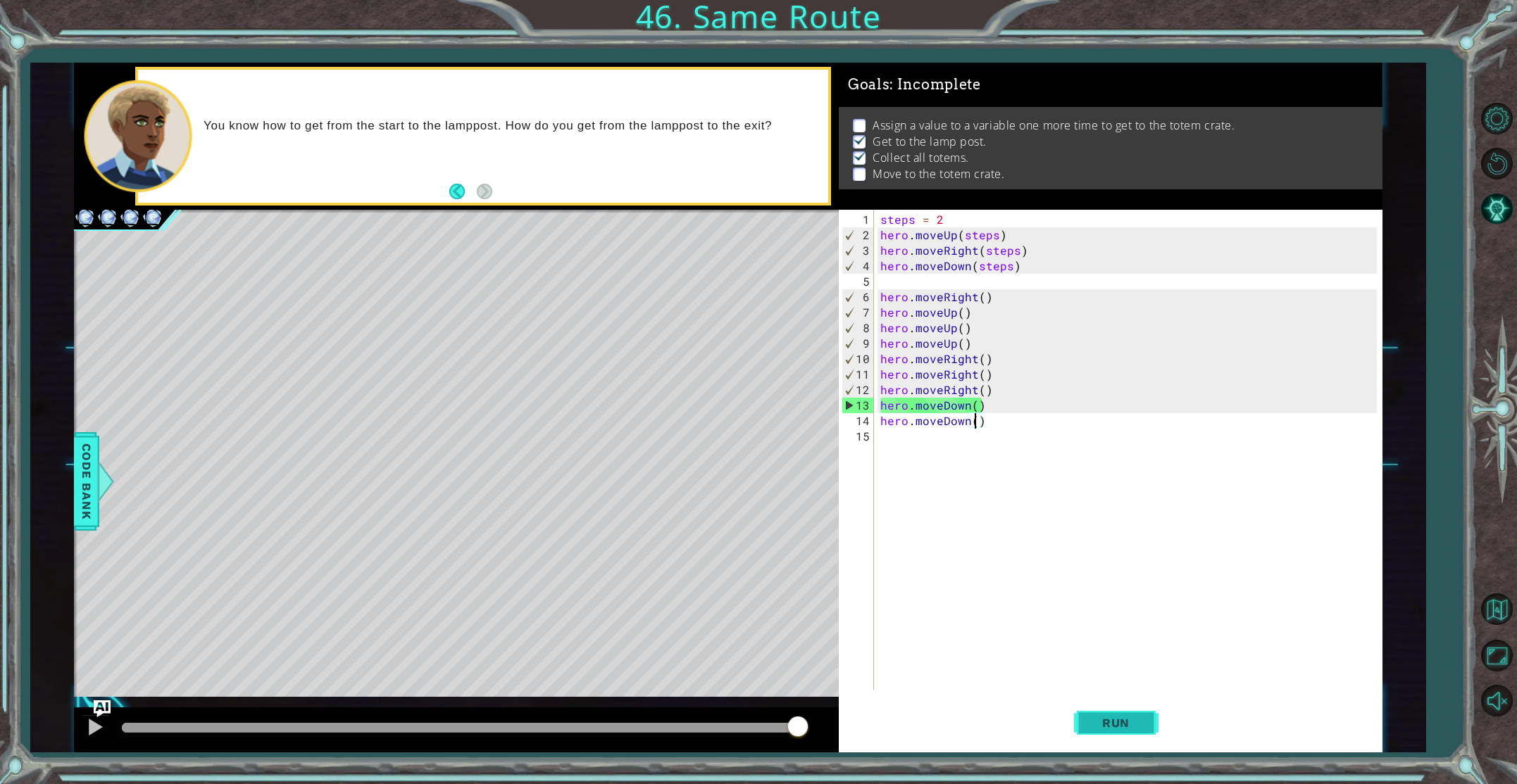
type textarea "hero.moveDown()"
click at [1130, 722] on span "Run" at bounding box center [1115, 723] width 56 height 14
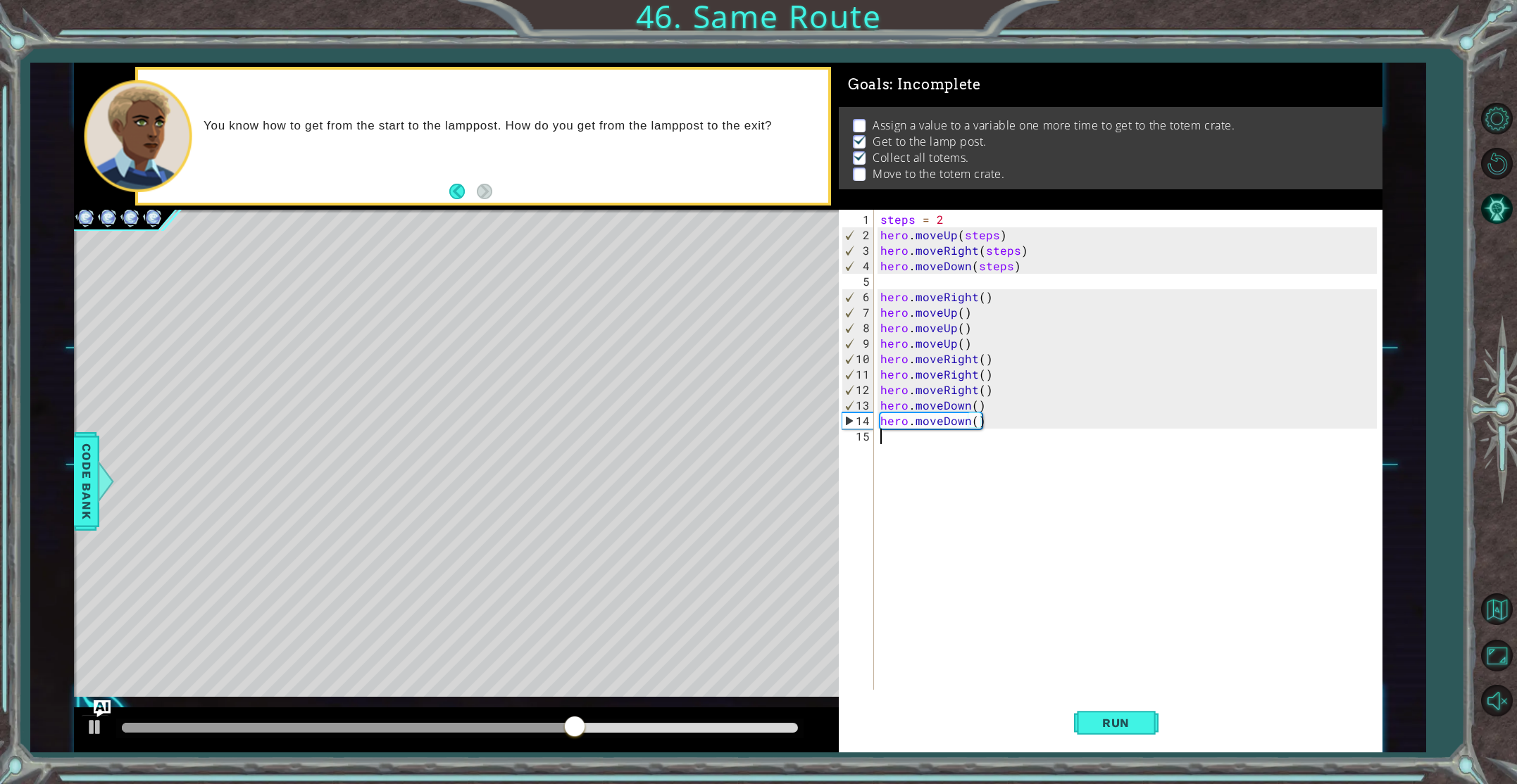
click at [881, 444] on div "steps = 2 hero . moveUp ( steps ) hero . moveRight ( steps ) hero . moveDown ( …" at bounding box center [1130, 468] width 506 height 511
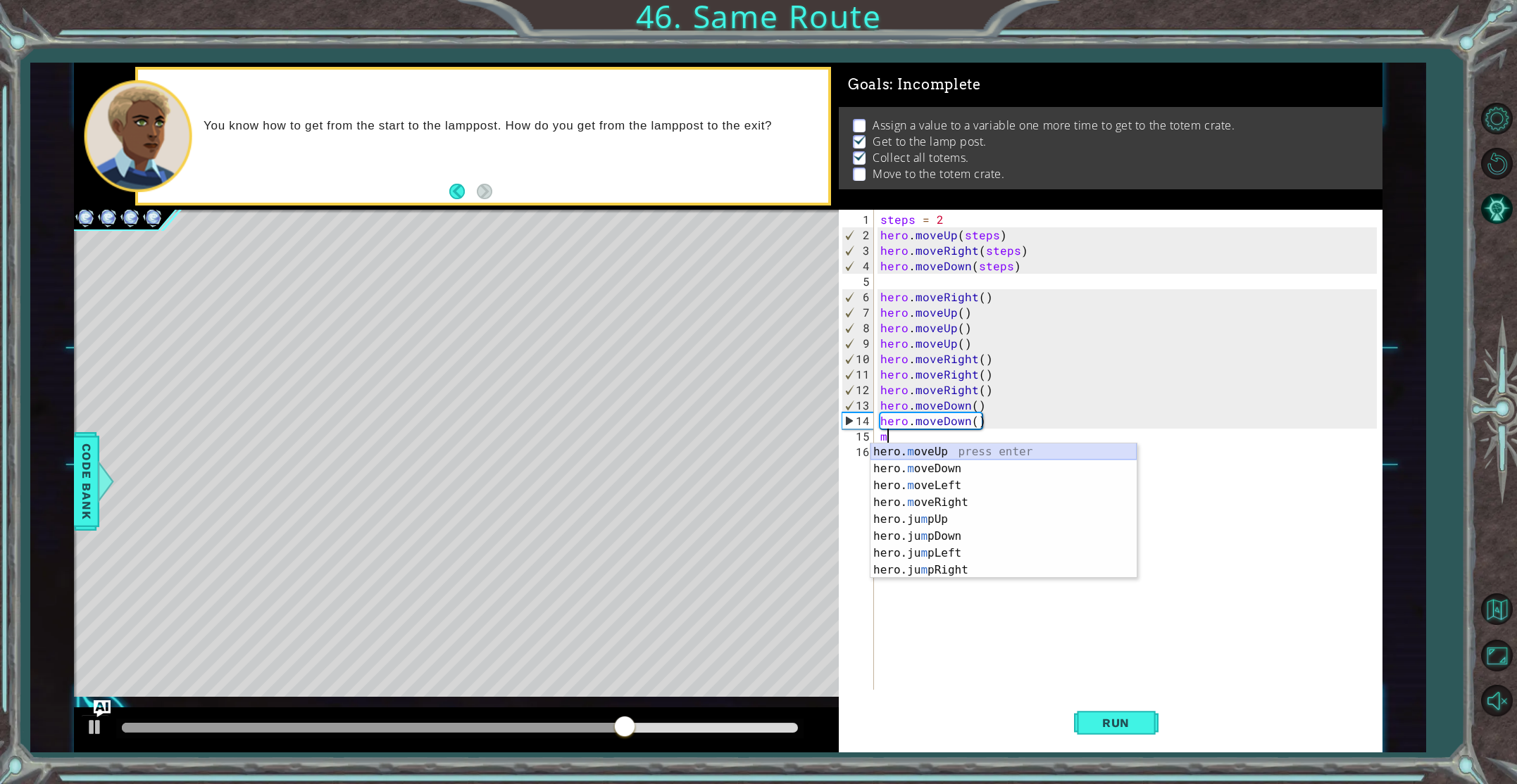
click at [915, 455] on div "hero. m oveUp press enter hero. m oveDown press enter hero. m oveLeft press ent…" at bounding box center [1003, 528] width 266 height 169
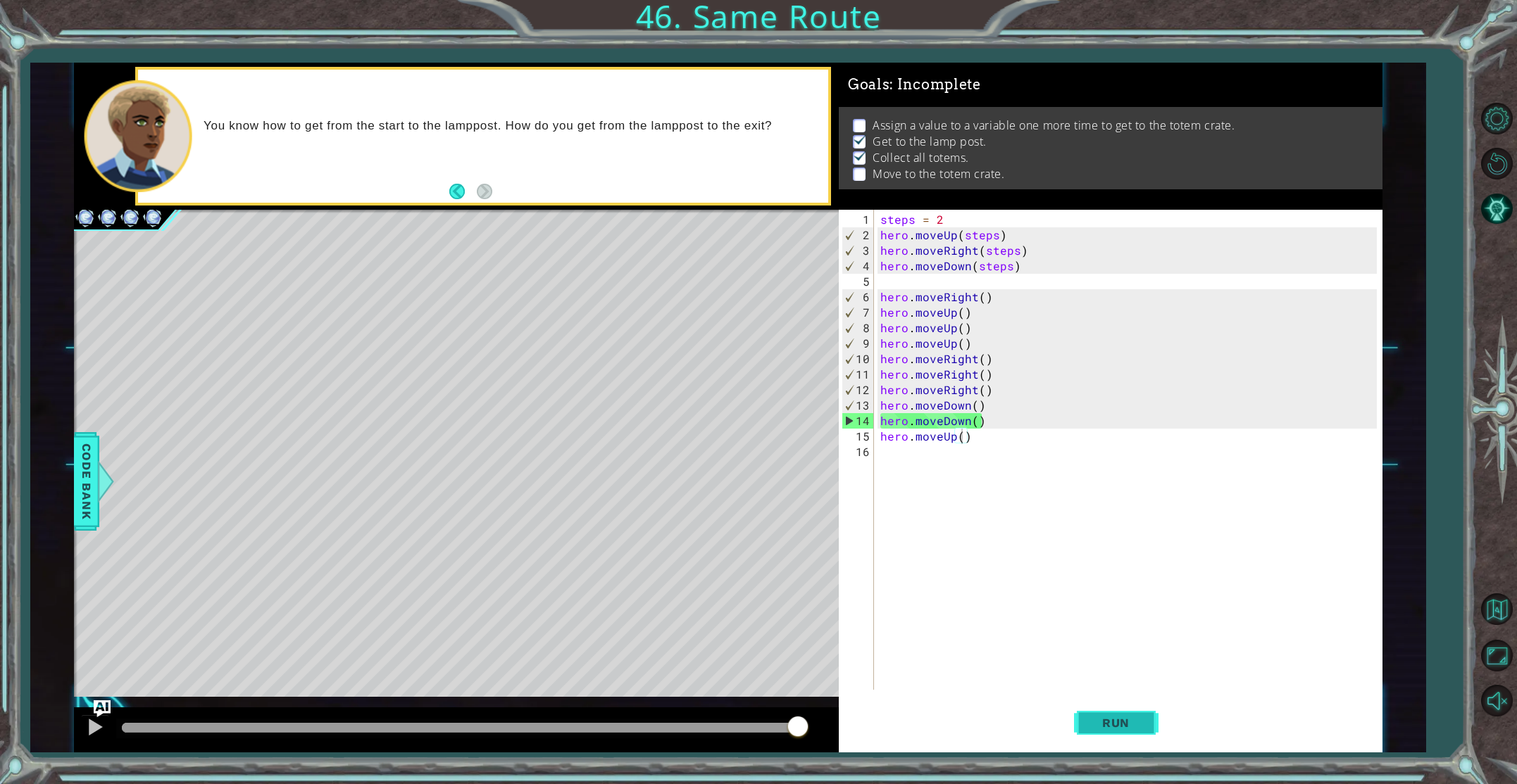
click at [1100, 707] on button "Run" at bounding box center [1115, 722] width 84 height 54
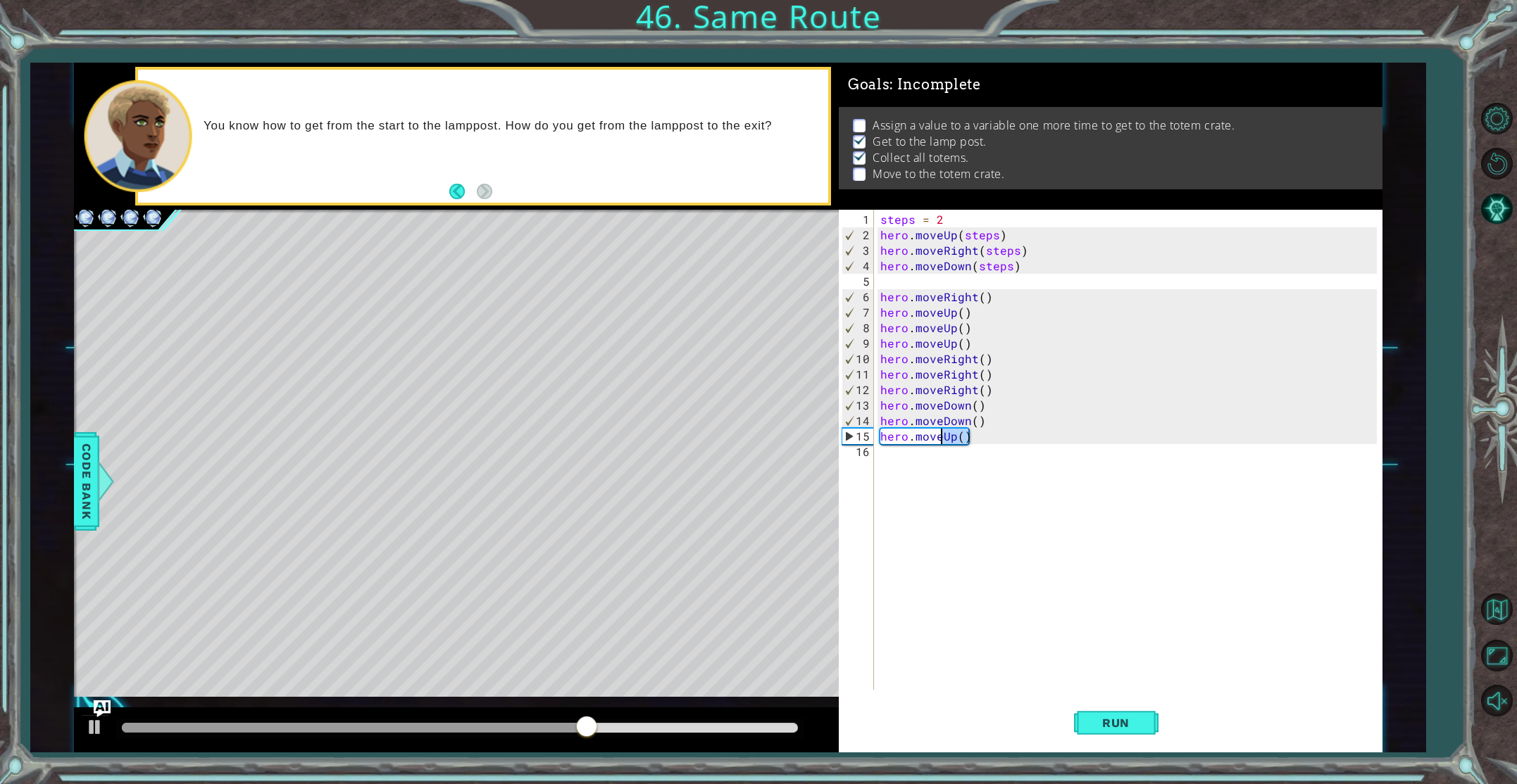
drag, startPoint x: 974, startPoint y: 438, endPoint x: 941, endPoint y: 439, distance: 33.0
click at [941, 439] on div "steps = 2 hero . moveUp ( steps ) hero . moveRight ( steps ) hero . moveDown ( …" at bounding box center [1130, 468] width 506 height 511
type textarea "hero.moveDown()"
click at [885, 462] on div "steps = 2 hero . moveUp ( steps ) hero . moveRight ( steps ) hero . moveDown ( …" at bounding box center [1130, 468] width 506 height 511
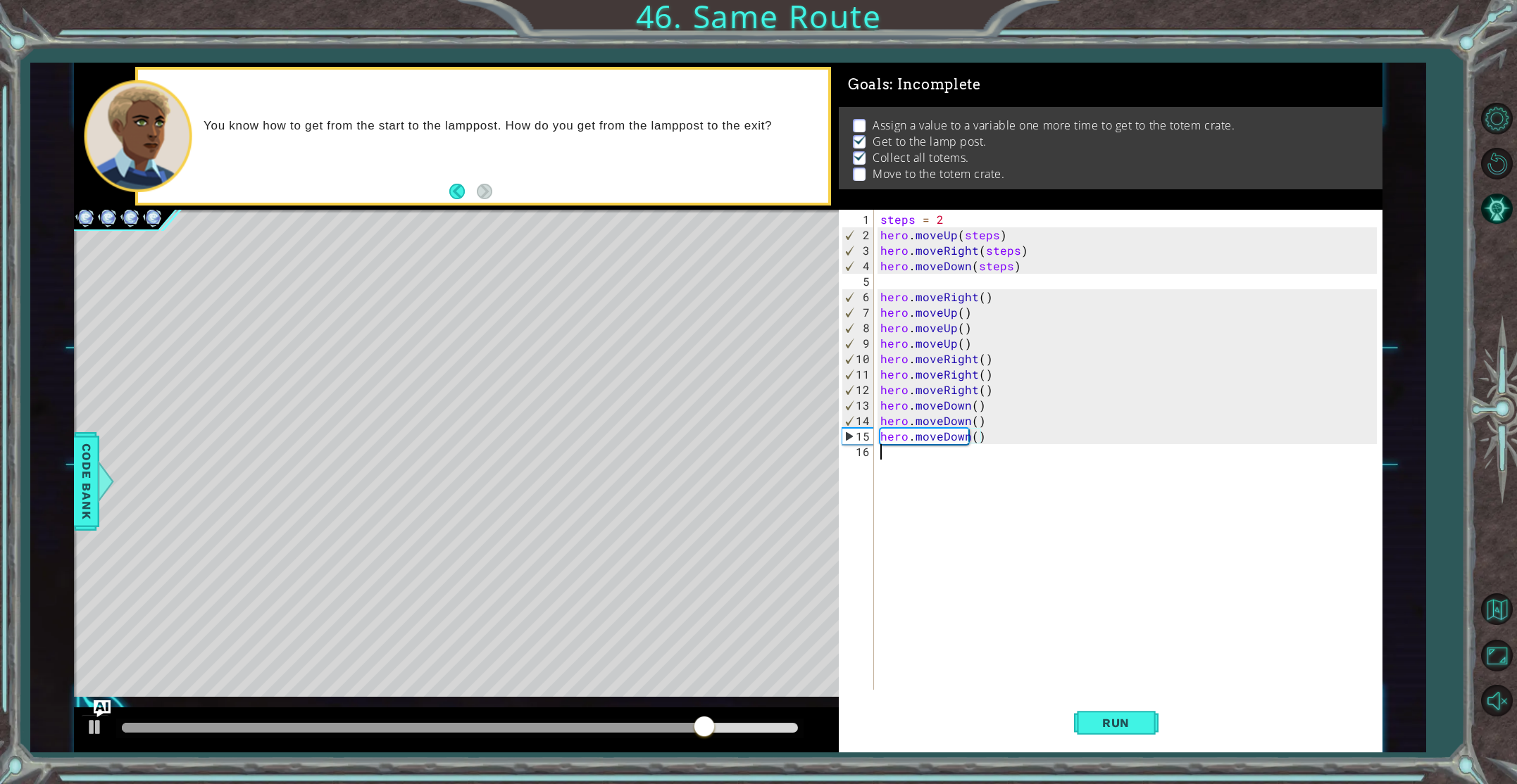
scroll to position [0, 0]
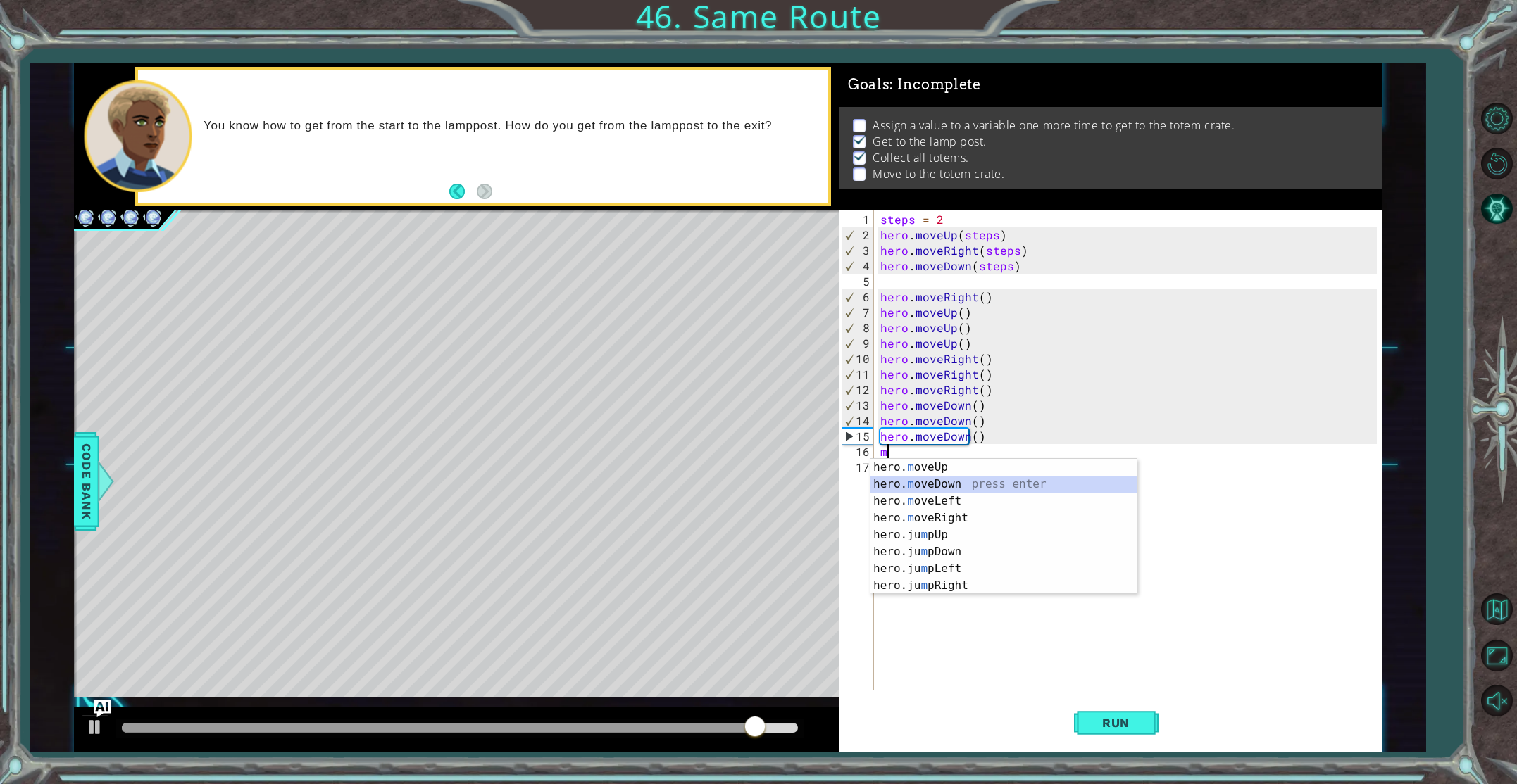
drag, startPoint x: 939, startPoint y: 482, endPoint x: 952, endPoint y: 496, distance: 19.1
click at [939, 482] on div "hero. m oveUp press enter hero. m oveDown press enter hero. m oveLeft press ent…" at bounding box center [1003, 543] width 266 height 169
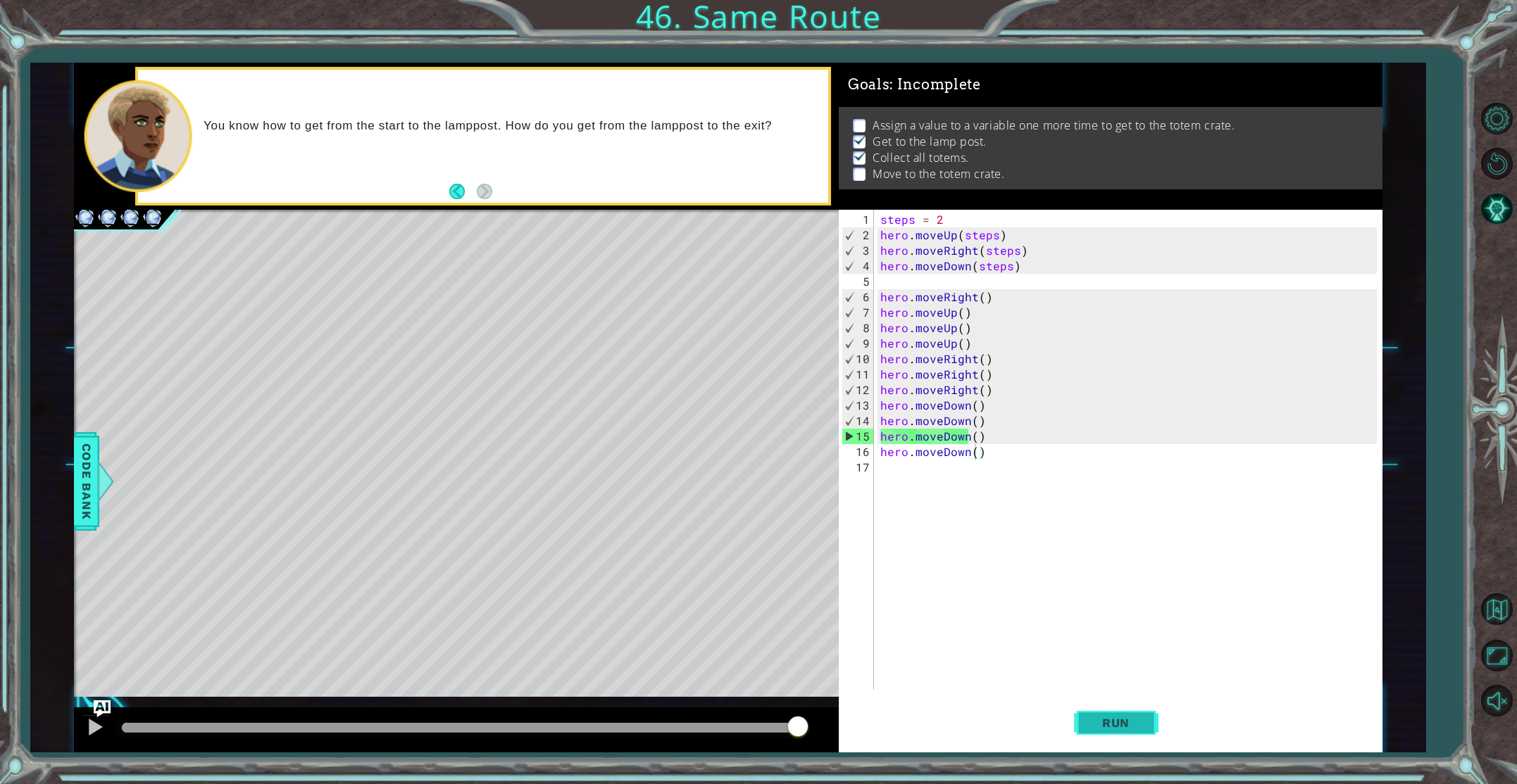
click at [1086, 709] on button "Run" at bounding box center [1115, 722] width 84 height 54
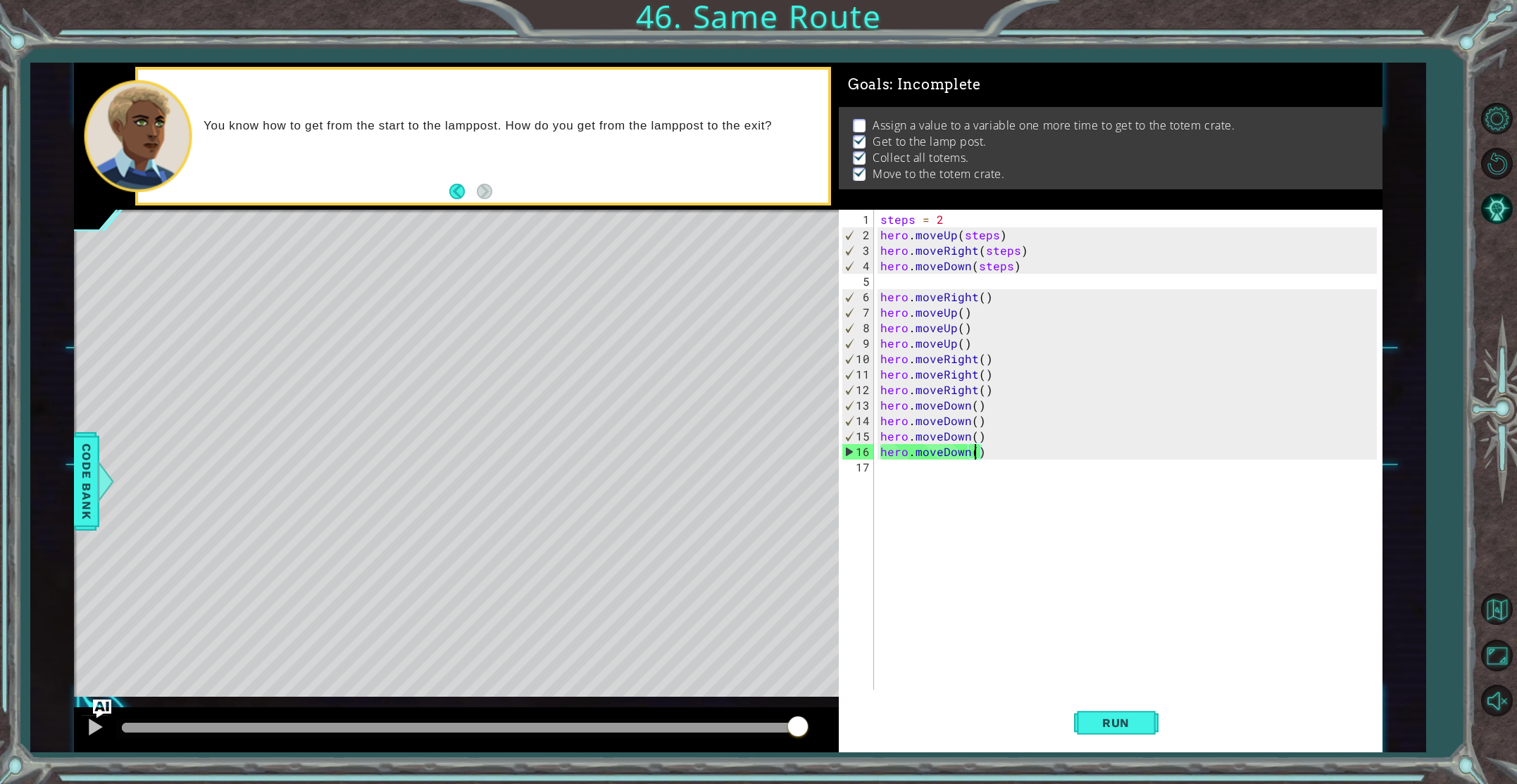
click at [96, 711] on img "Ask AI" at bounding box center [102, 708] width 18 height 18
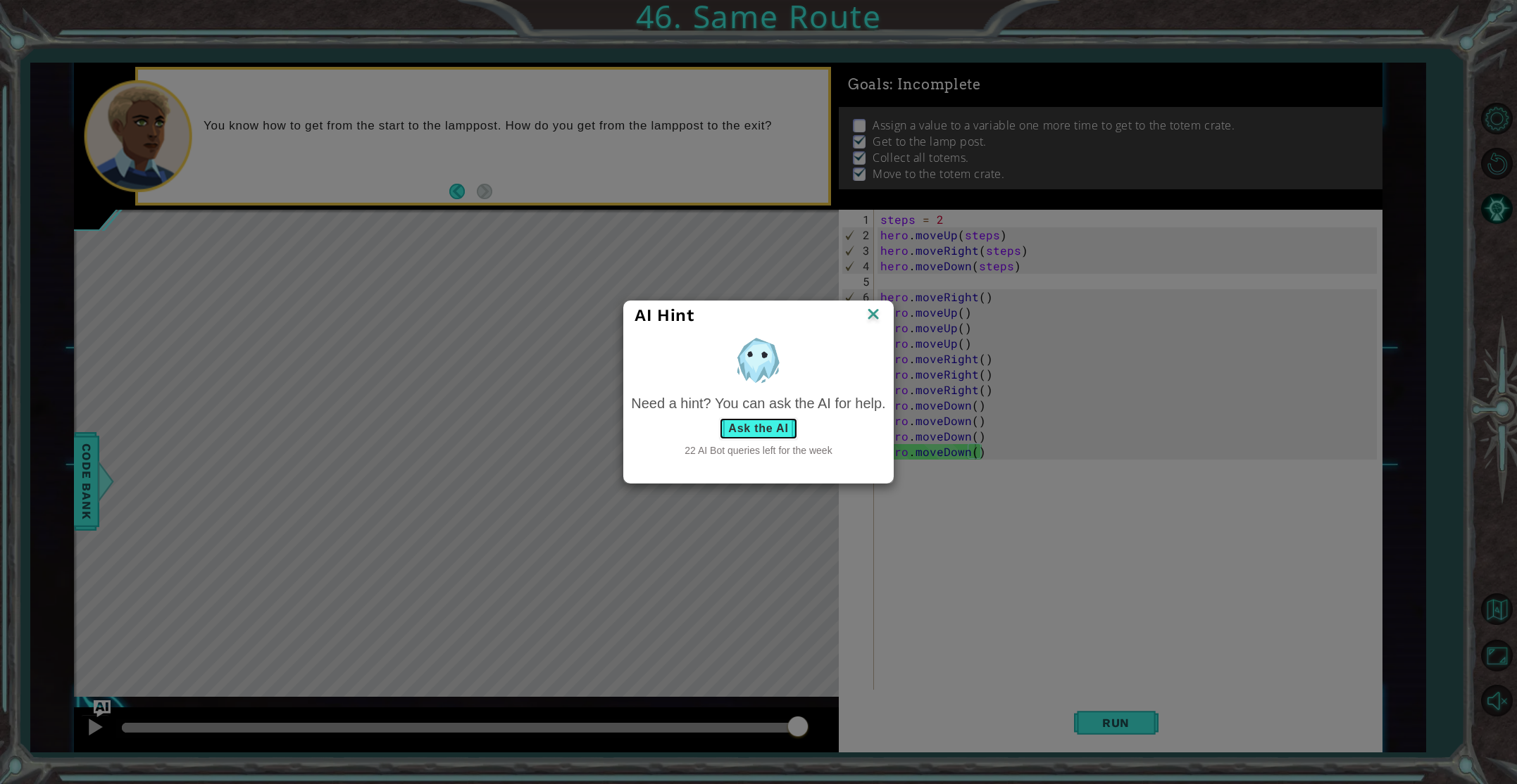
click at [738, 424] on button "Ask the AI" at bounding box center [757, 428] width 78 height 23
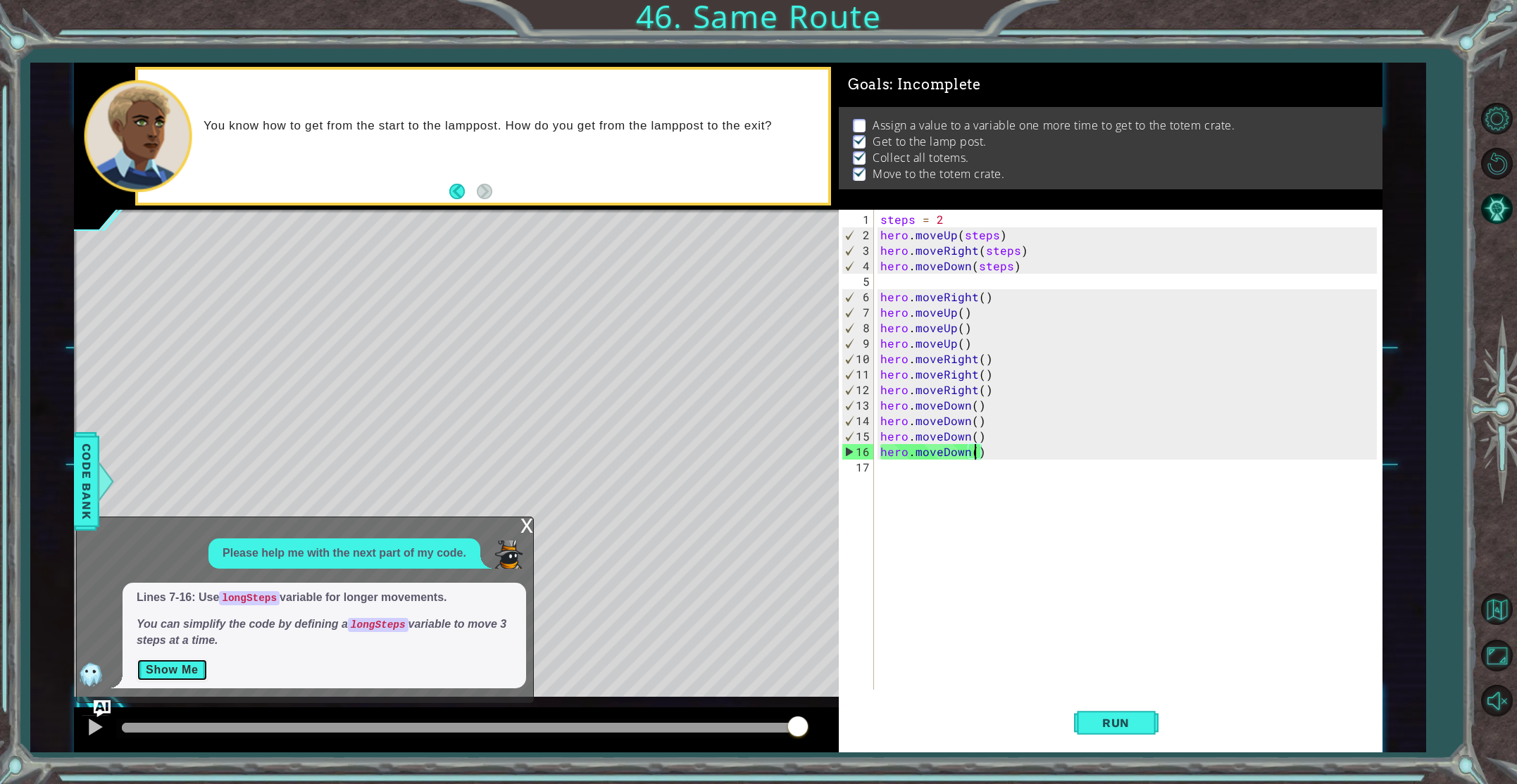
click at [149, 666] on button "Show Me" at bounding box center [172, 670] width 71 height 23
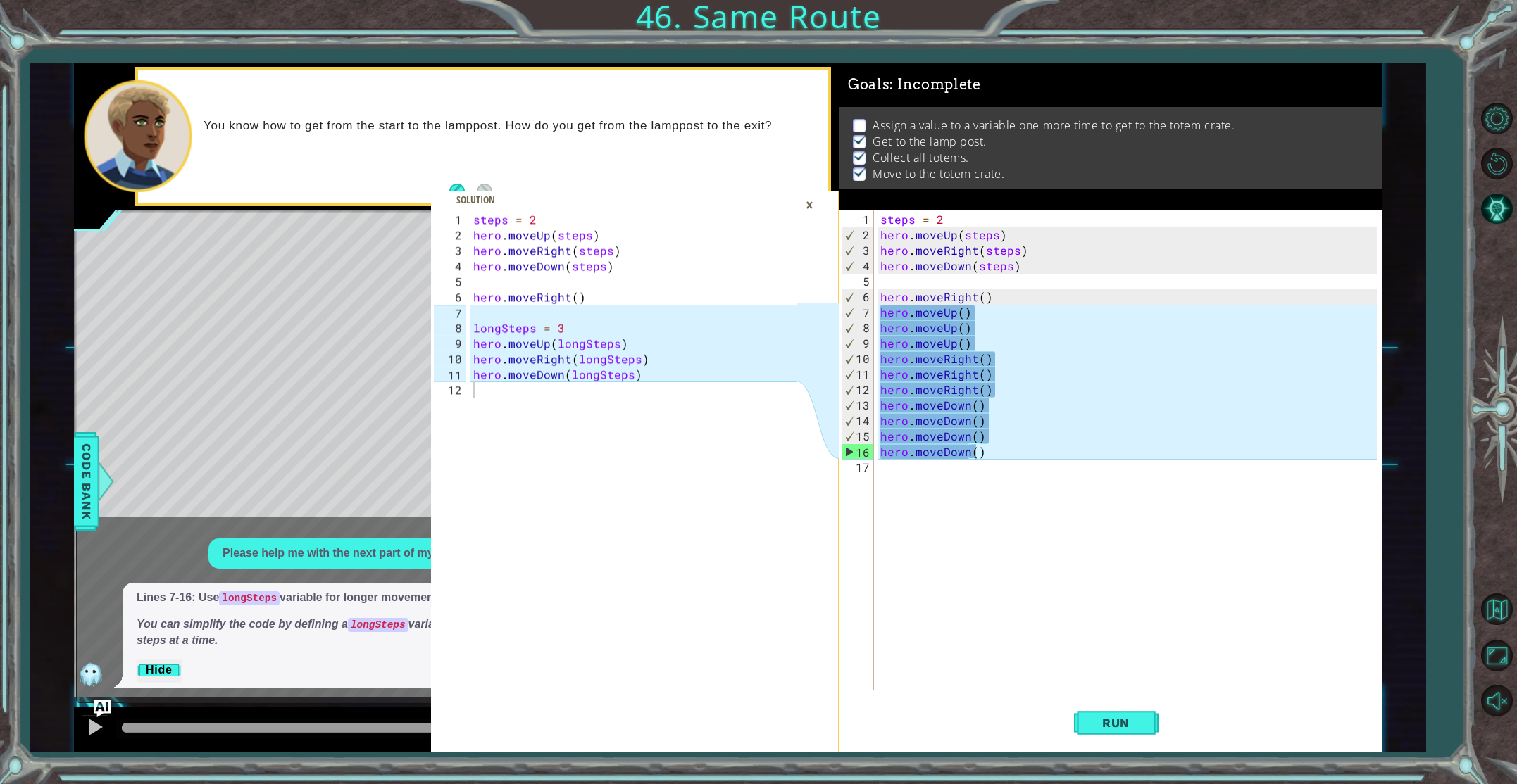
type textarea "hero.moveUp()"
click at [880, 331] on div "steps = 2 hero . moveUp ( steps ) hero . moveRight ( steps ) hero . moveDown ( …" at bounding box center [1130, 468] width 506 height 511
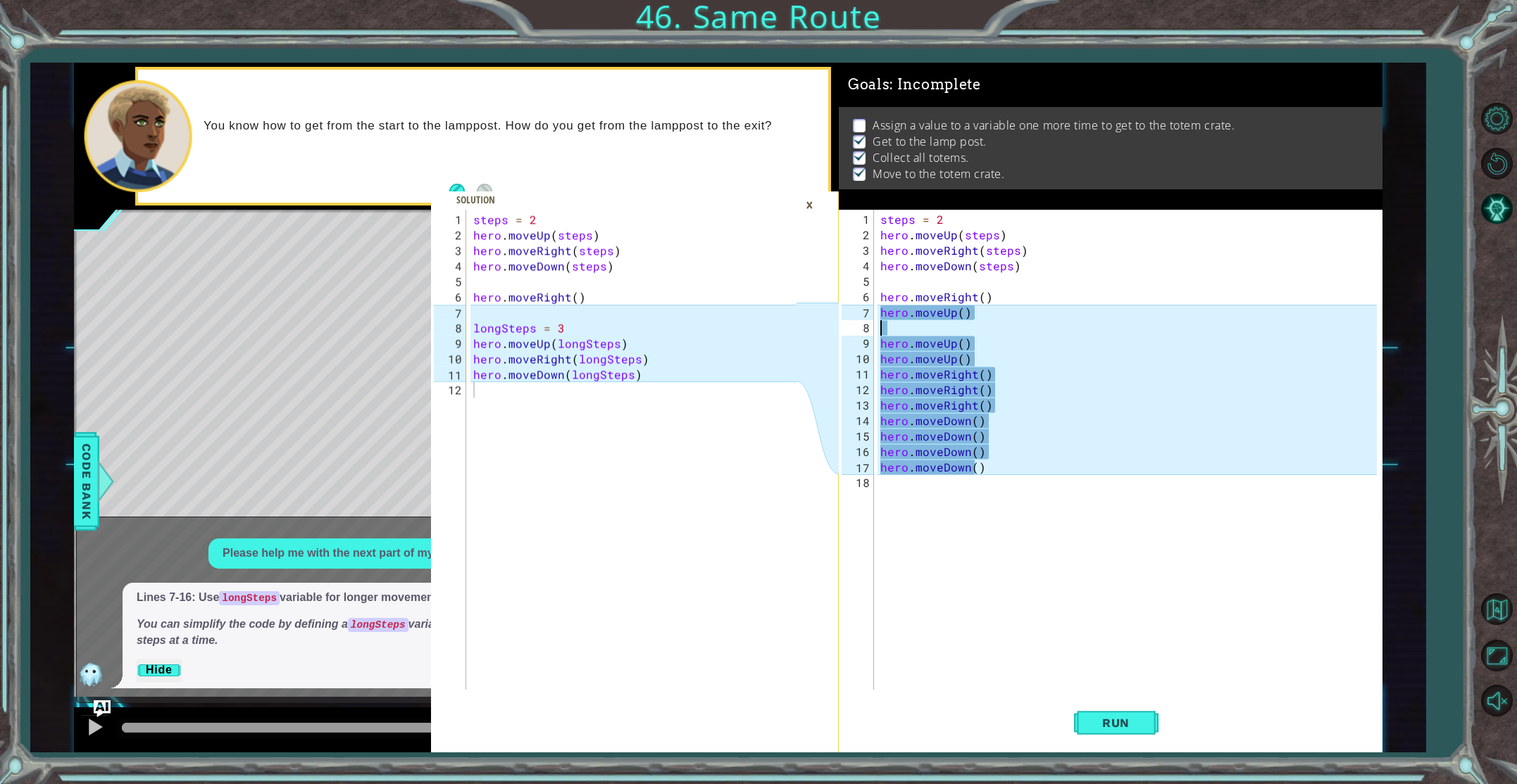
click at [891, 330] on div "steps = 2 hero . moveUp ( steps ) hero . moveRight ( steps ) hero . moveDown ( …" at bounding box center [1130, 468] width 506 height 511
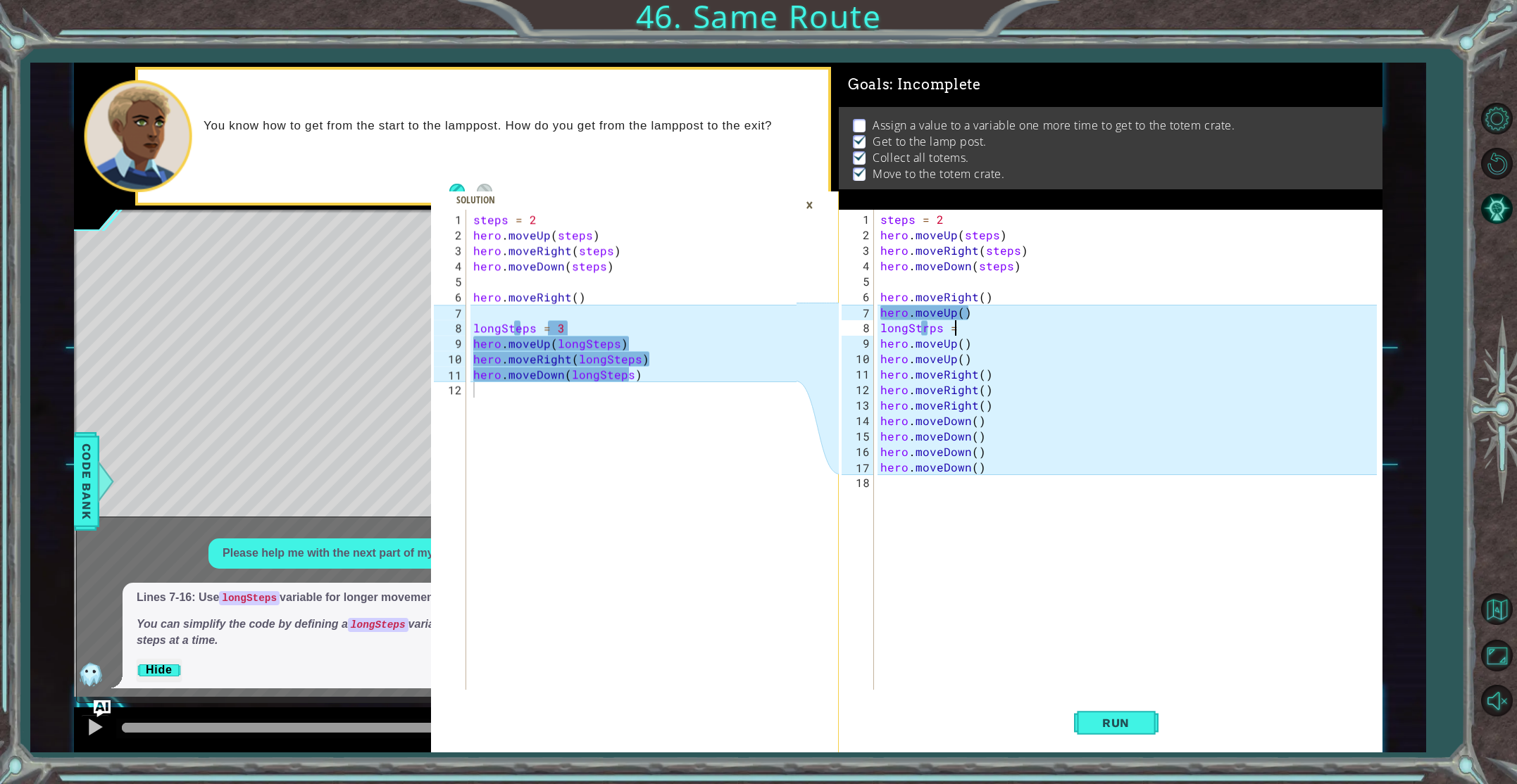
scroll to position [0, 4]
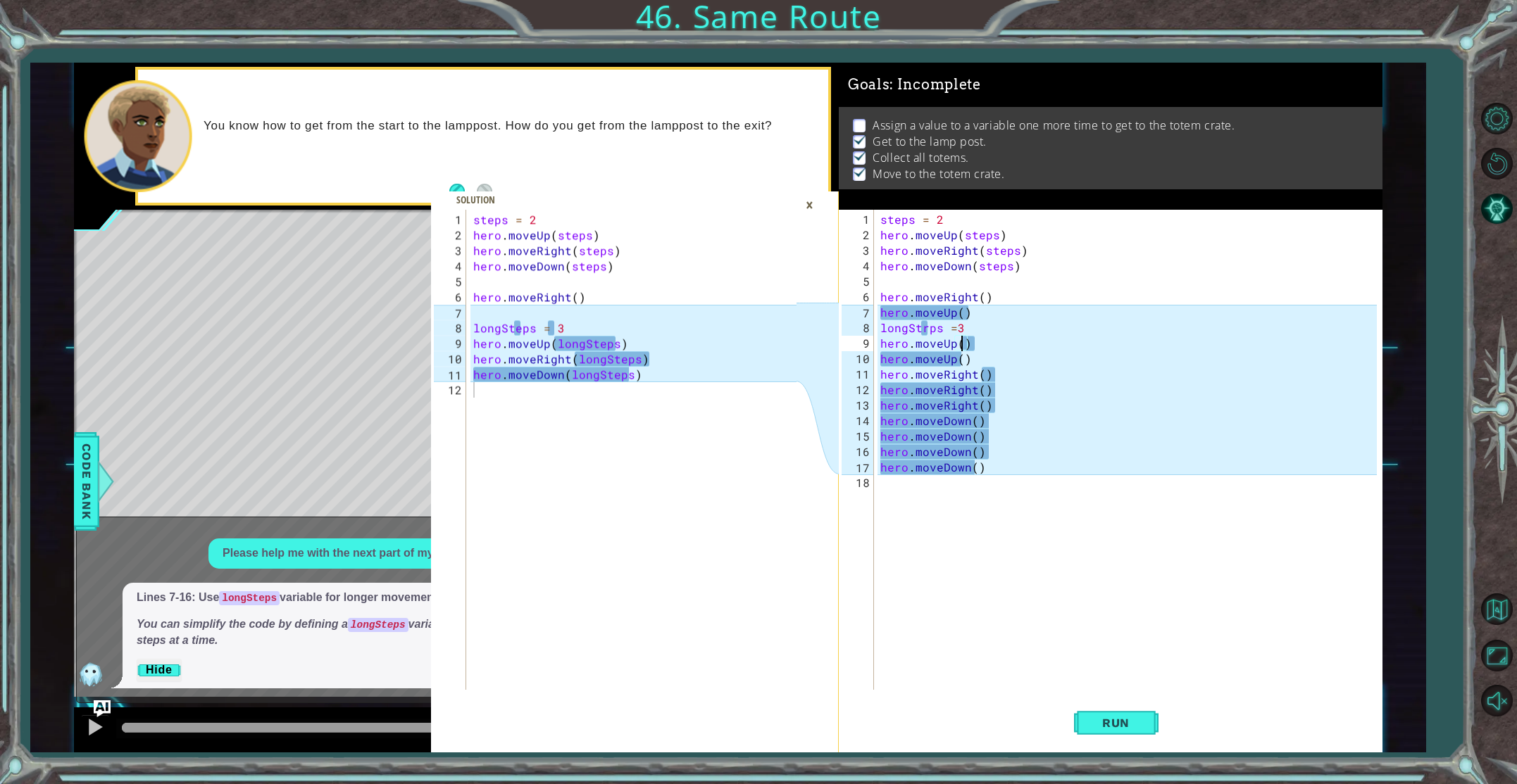
click at [962, 343] on div "steps = 2 hero . moveUp ( steps ) hero . moveRight ( steps ) hero . moveDown ( …" at bounding box center [1130, 468] width 506 height 511
click at [964, 362] on div "steps = 2 hero . moveUp ( steps ) hero . moveRight ( steps ) hero . moveDown ( …" at bounding box center [1130, 468] width 506 height 511
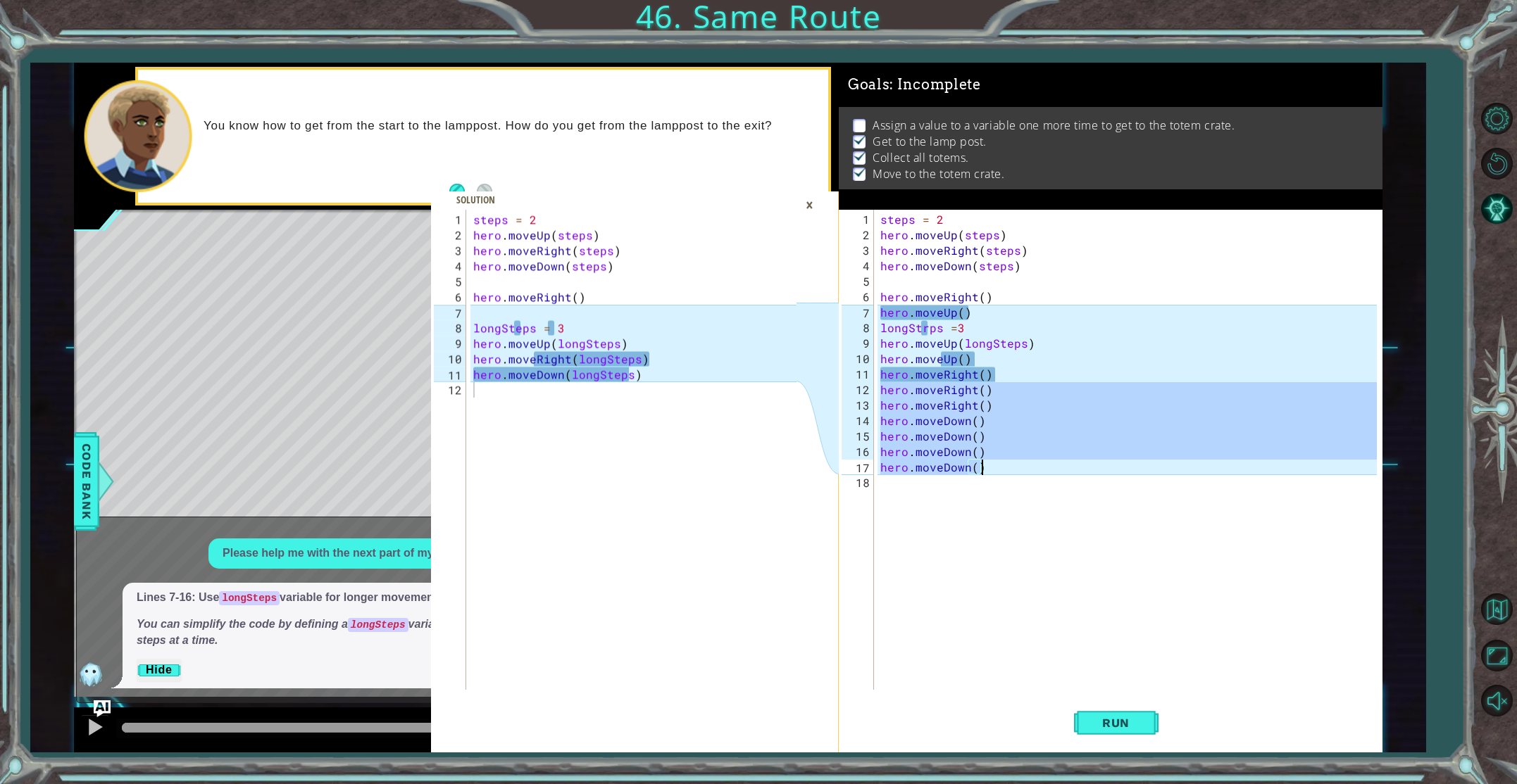
drag, startPoint x: 880, startPoint y: 393, endPoint x: 999, endPoint y: 461, distance: 137.1
click at [1002, 467] on div "steps = 2 hero . moveUp ( steps ) hero . moveRight ( steps ) hero . moveDown ( …" at bounding box center [1130, 468] width 506 height 511
type textarea "hero.moveDown() hero.moveDown()"
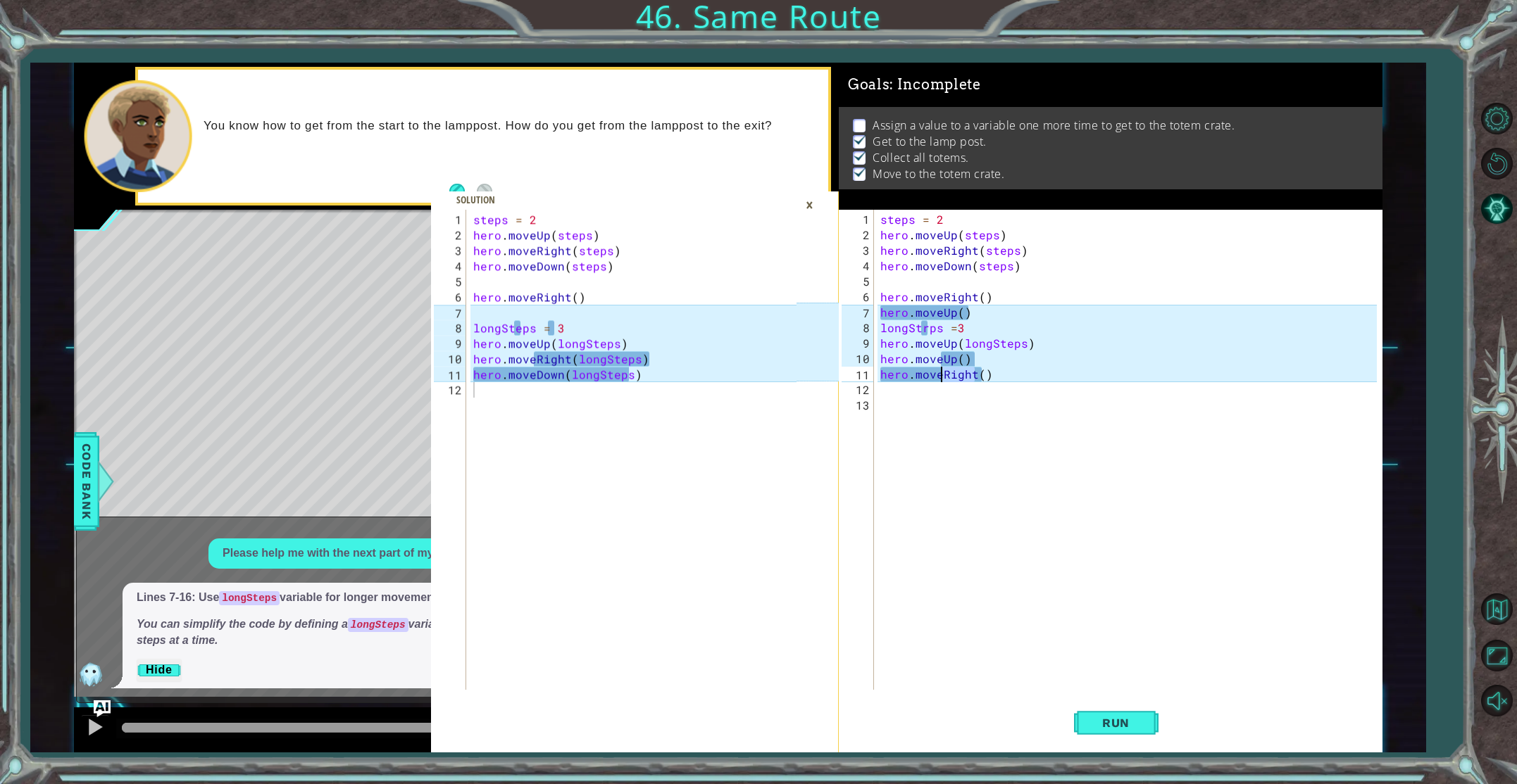
drag, startPoint x: 977, startPoint y: 377, endPoint x: 940, endPoint y: 367, distance: 38.3
click at [942, 373] on div "steps = 2 hero . moveUp ( steps ) hero . moveRight ( steps ) hero . moveDown ( …" at bounding box center [1130, 468] width 506 height 511
click at [951, 404] on div "hero.move Up press enter hero.move Down press enter hero.move Left press enter …" at bounding box center [1003, 432] width 266 height 102
click at [994, 375] on div "steps = 2 hero . moveUp ( steps ) hero . moveRight ( steps ) hero . moveDown ( …" at bounding box center [1130, 468] width 506 height 511
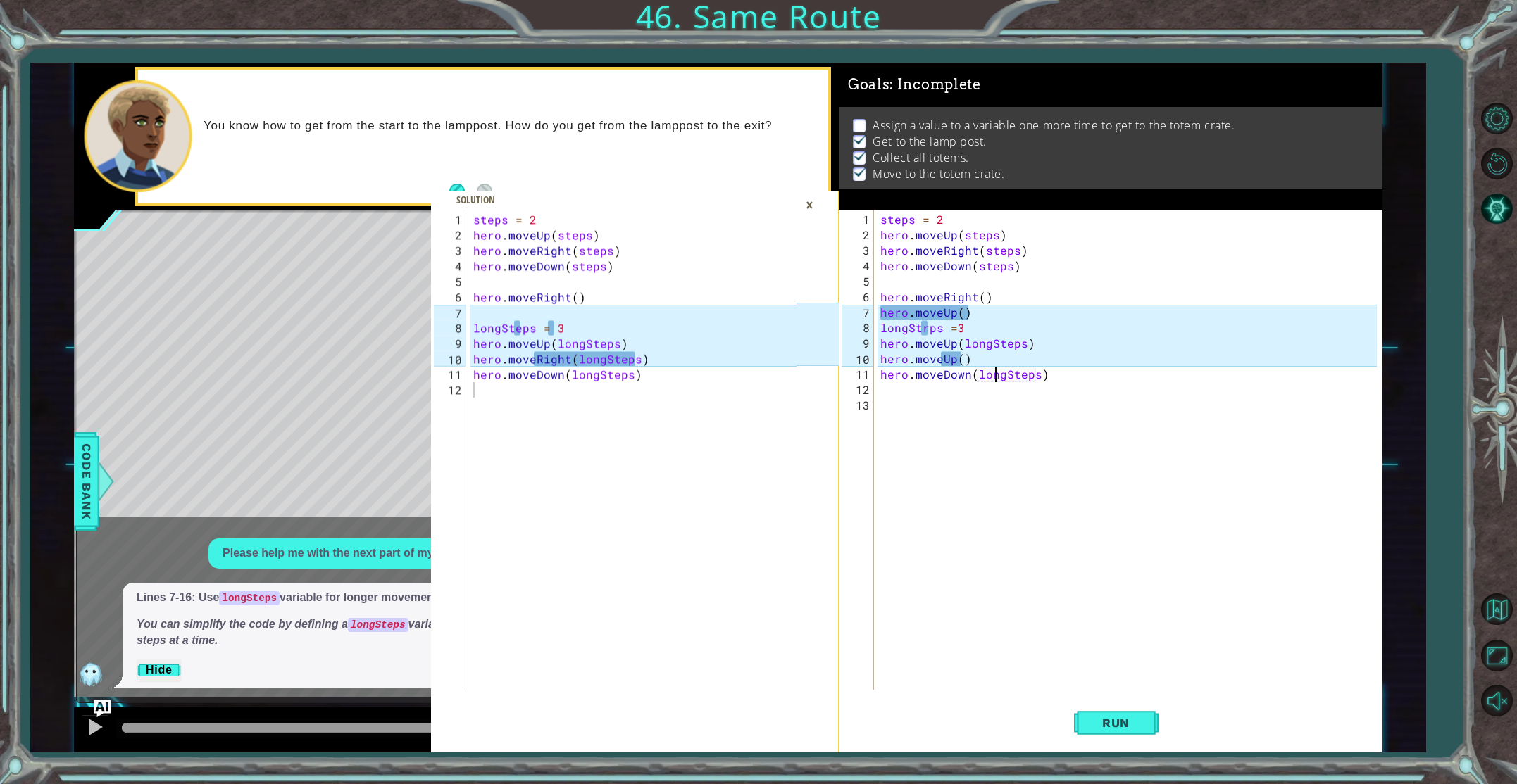
scroll to position [0, 7]
click at [955, 361] on div "steps = 2 hero . moveUp ( steps ) hero . moveRight ( steps ) hero . moveDown ( …" at bounding box center [1130, 468] width 506 height 511
click at [935, 424] on div "hero.move Up press enter hero.move Down press enter hero.move Left press enter …" at bounding box center [1003, 416] width 266 height 102
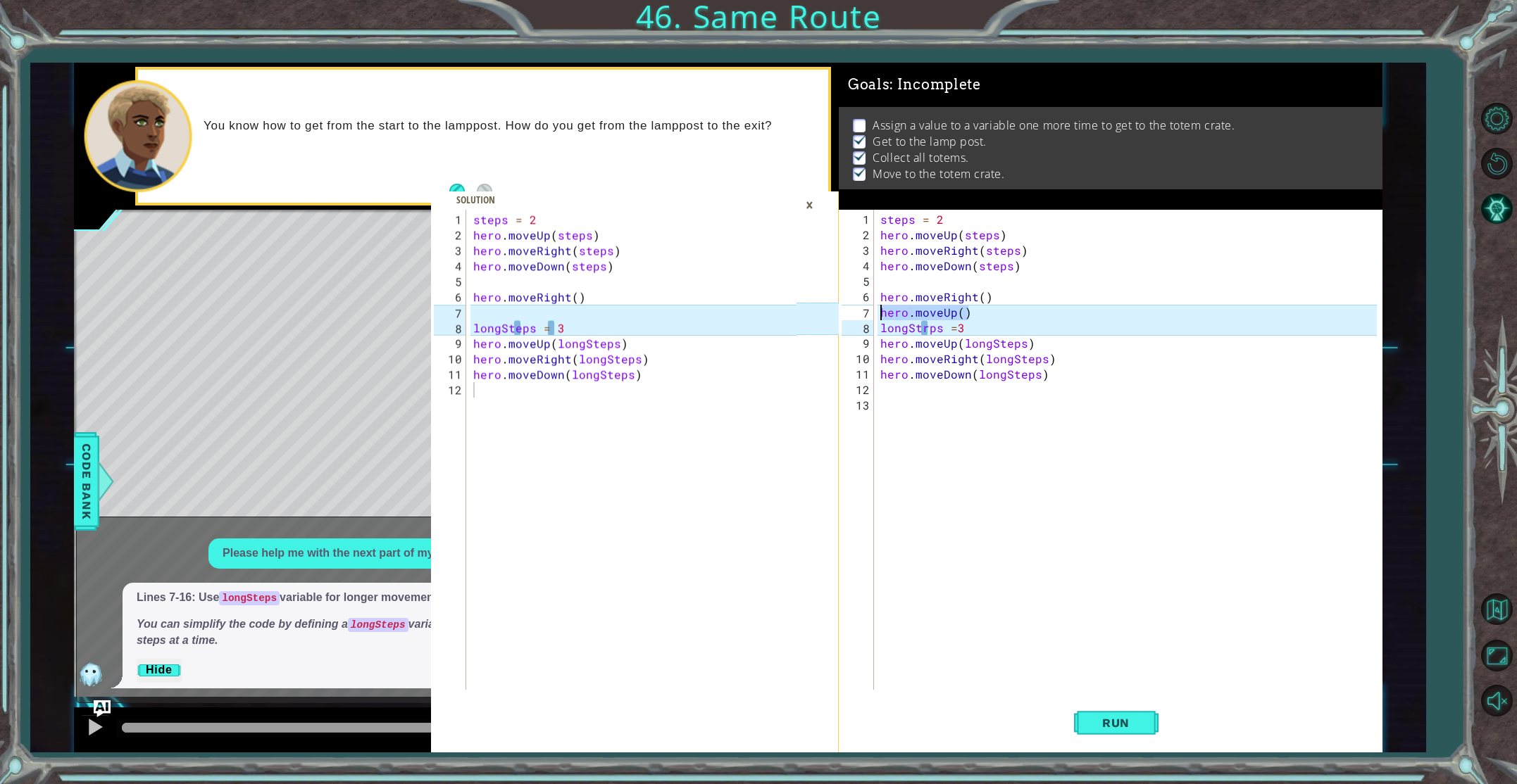
drag, startPoint x: 970, startPoint y: 315, endPoint x: 882, endPoint y: 313, distance: 88.0
click at [882, 313] on div "steps = 2 hero . moveUp ( steps ) hero . moveRight ( steps ) hero . moveDown ( …" at bounding box center [1130, 468] width 506 height 511
type textarea "hero.moveUp()"
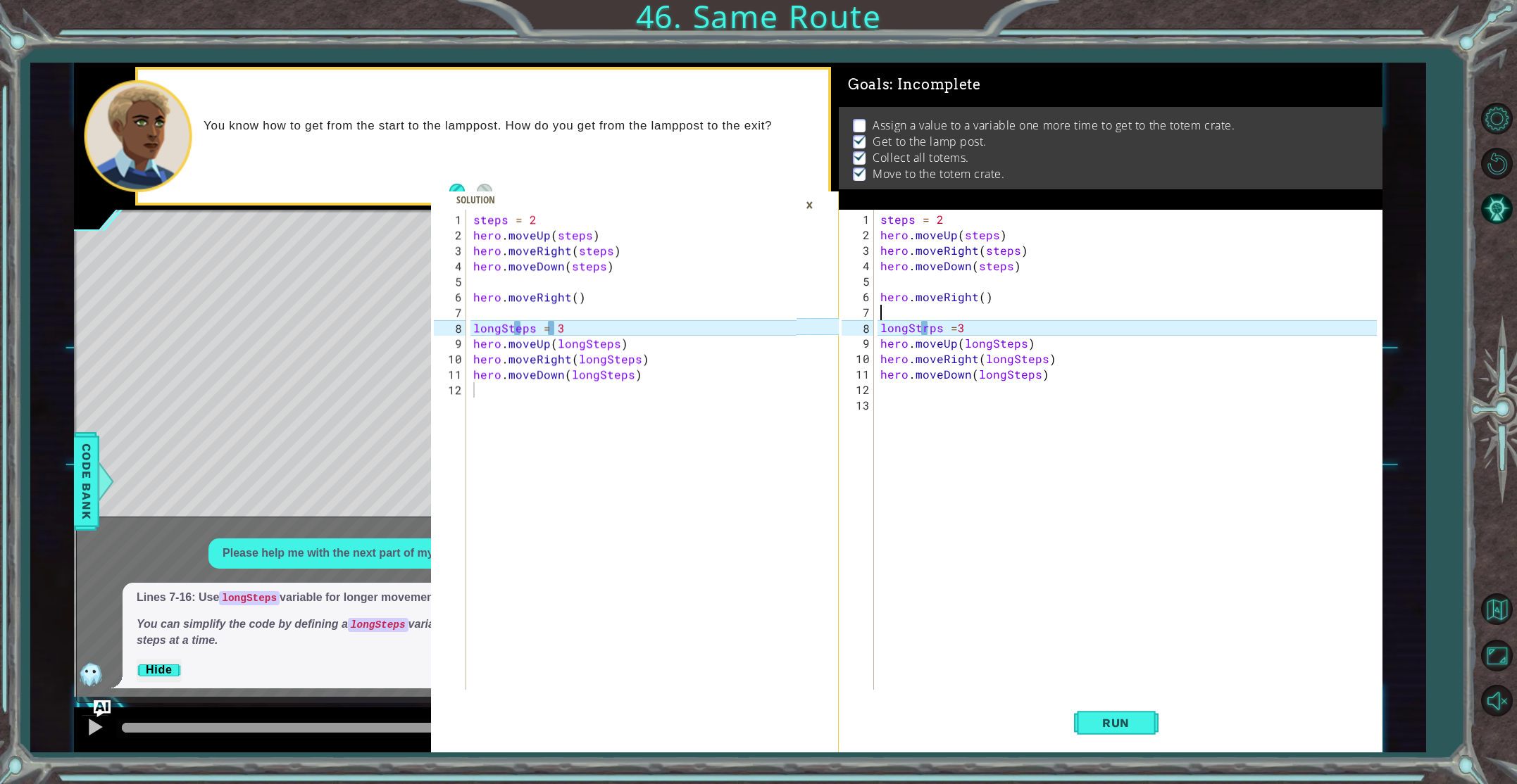
scroll to position [0, 0]
click at [1119, 712] on button "Run" at bounding box center [1115, 722] width 84 height 54
